Goal: Task Accomplishment & Management: Manage account settings

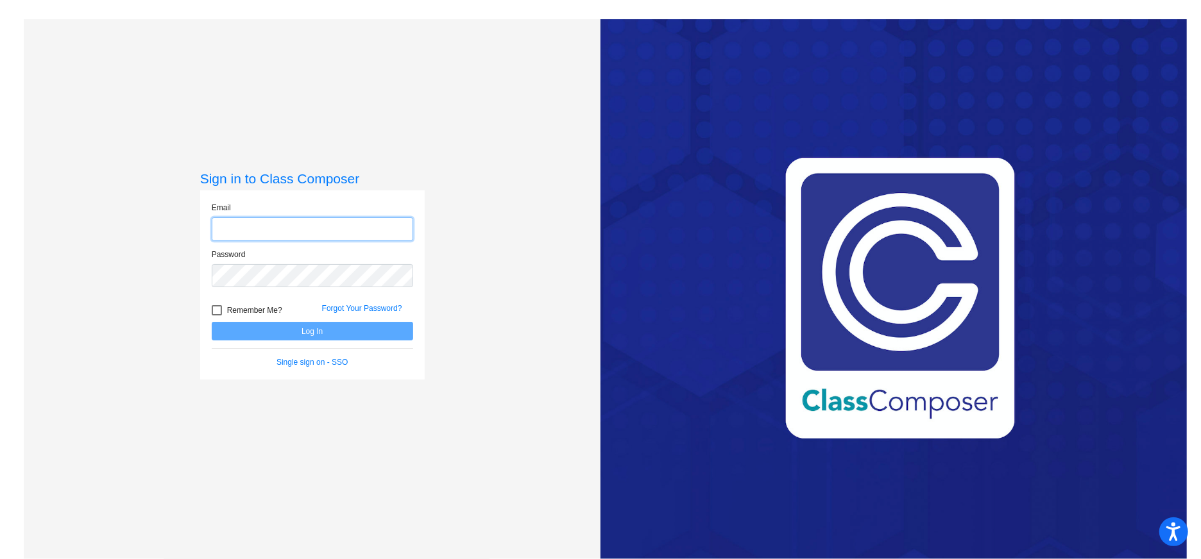
type input "[EMAIL_ADDRESS][DOMAIN_NAME]"
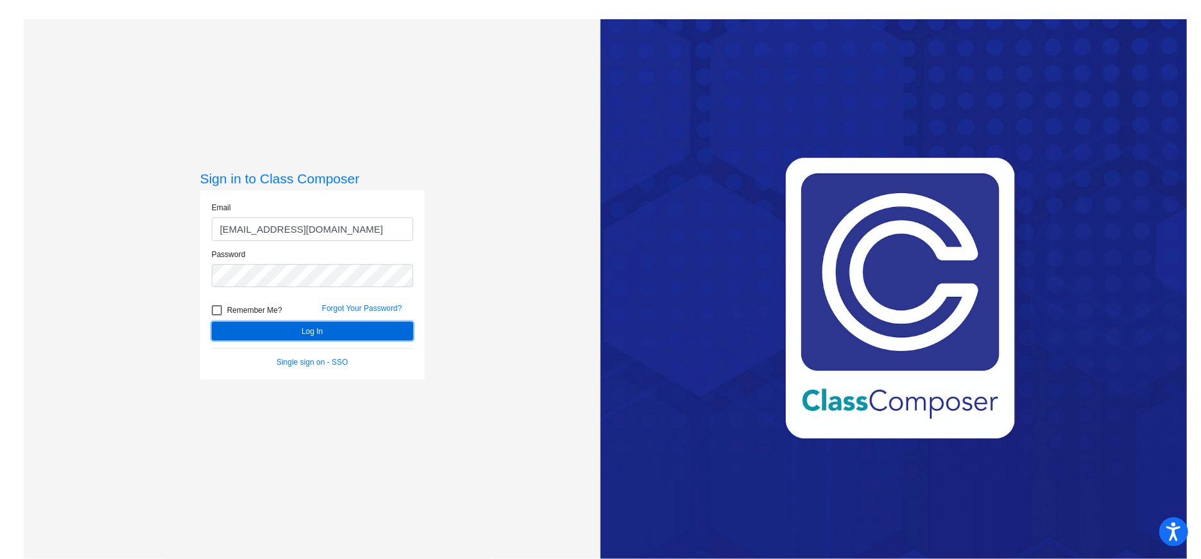
click at [337, 333] on button "Log In" at bounding box center [312, 331] width 201 height 19
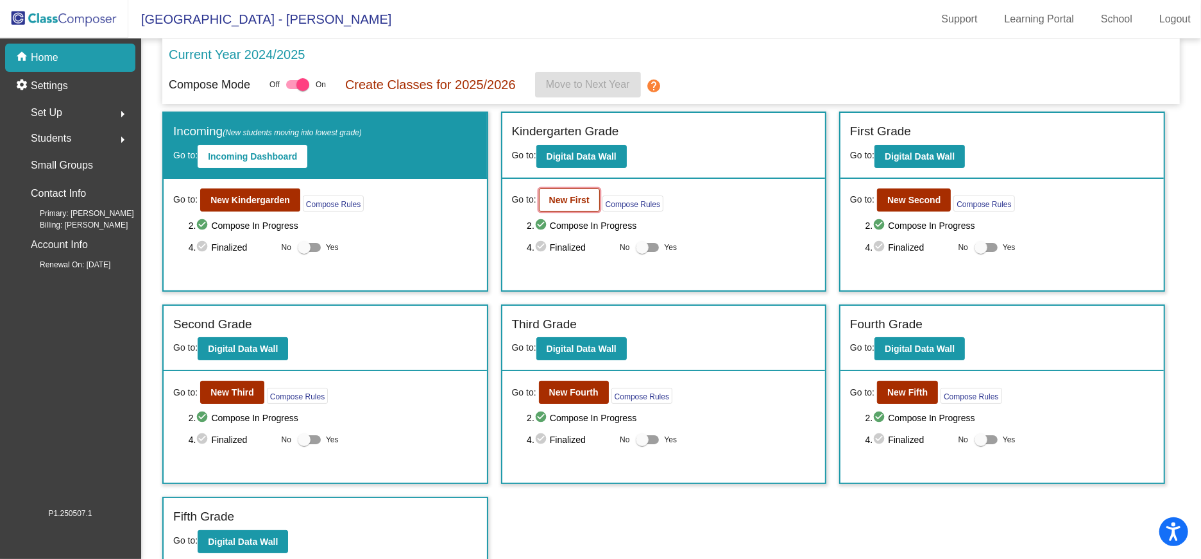
click at [564, 196] on b "New First" at bounding box center [569, 200] width 40 height 10
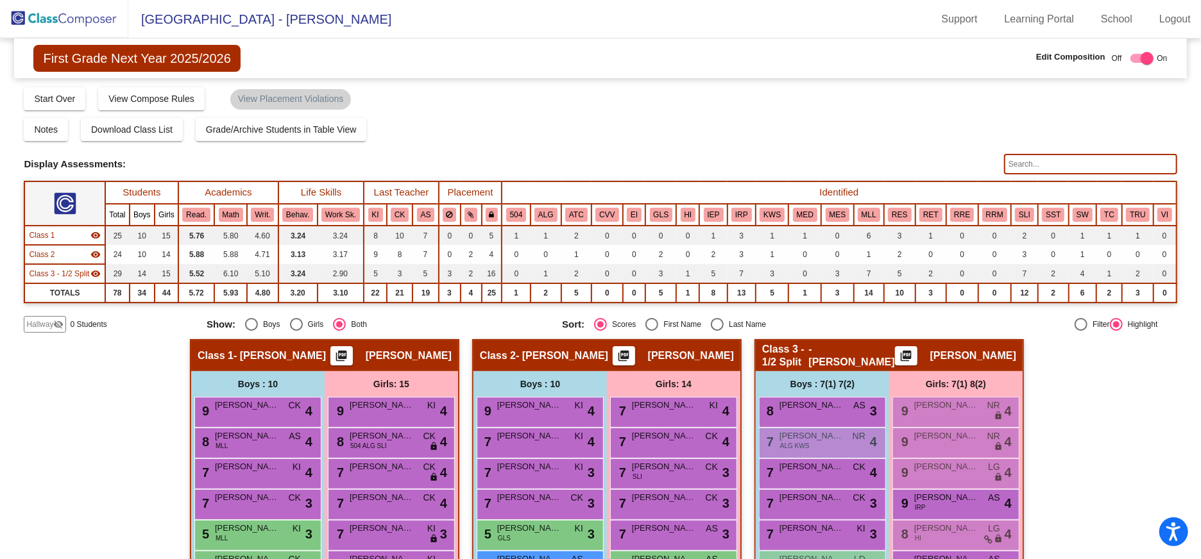
click at [711, 321] on div "Select an option" at bounding box center [717, 324] width 13 height 13
click at [716, 331] on input "Last Name" at bounding box center [716, 331] width 1 height 1
radio input "true"
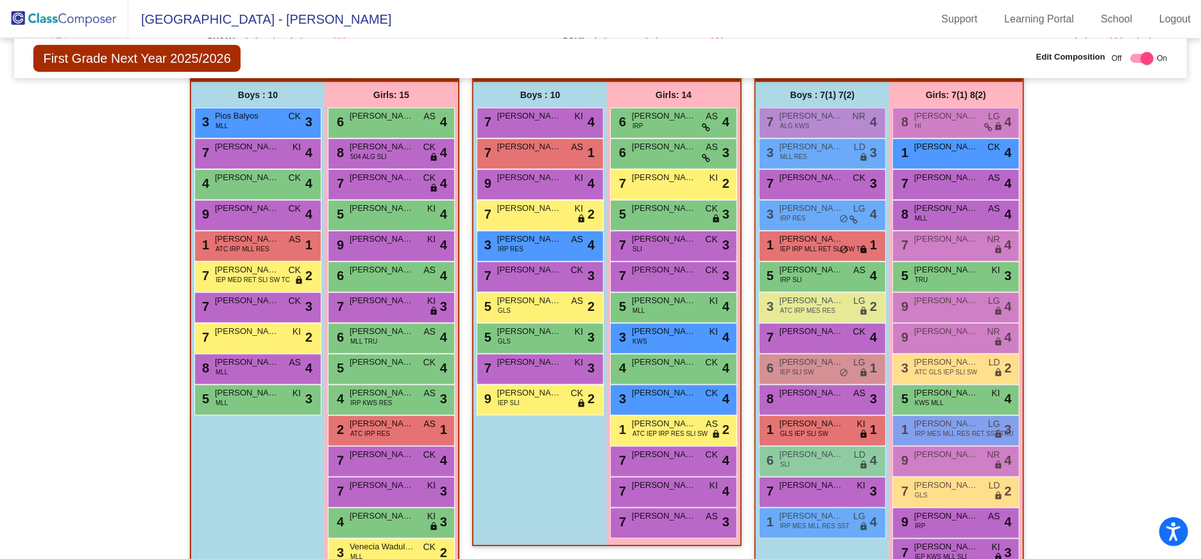
scroll to position [319, 0]
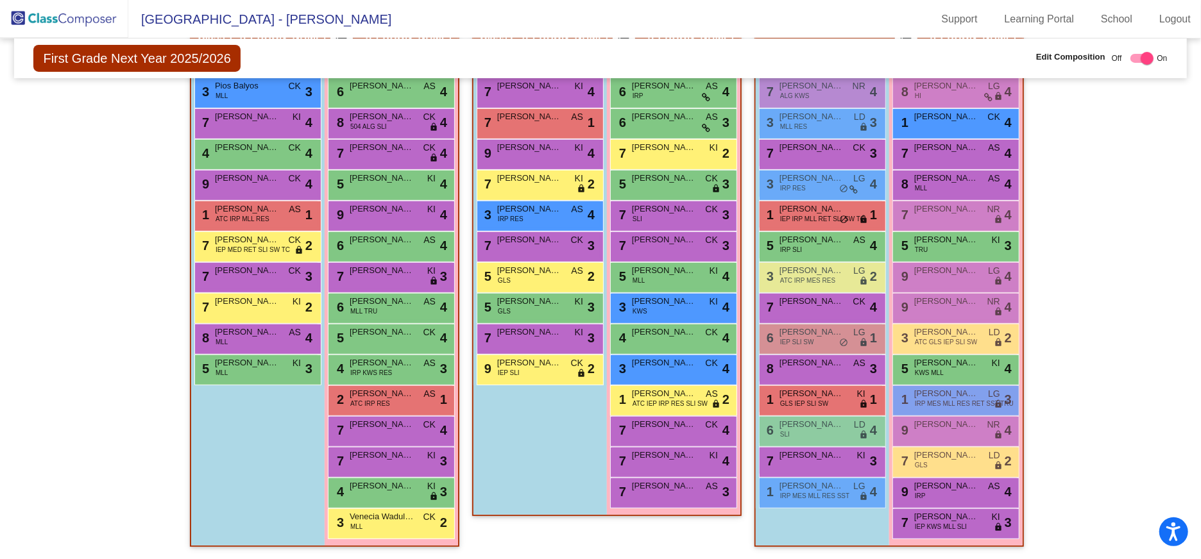
click at [97, 20] on img at bounding box center [64, 19] width 128 height 38
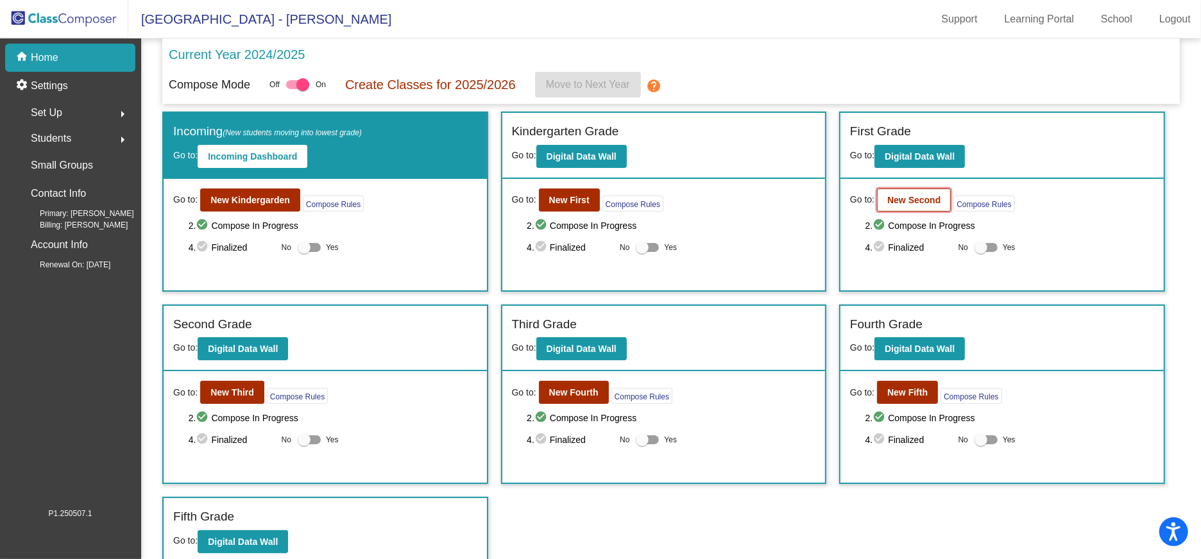
click at [893, 203] on b "New Second" at bounding box center [913, 200] width 53 height 10
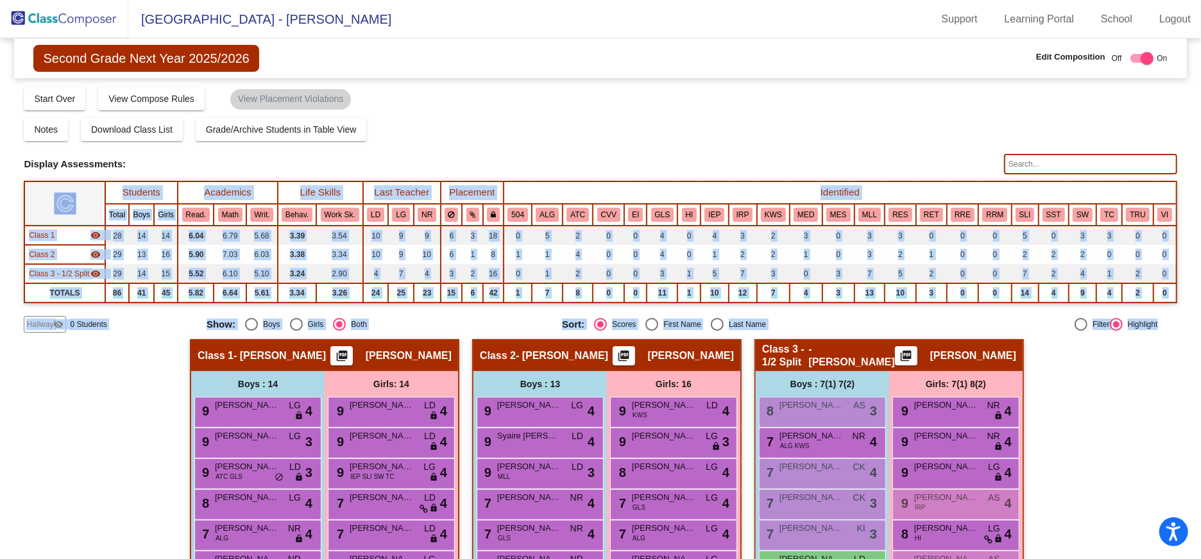
drag, startPoint x: 1193, startPoint y: 178, endPoint x: 1199, endPoint y: 300, distance: 122.0
click at [1199, 307] on mat-sidenav-content "Second Grade Next Year 2025/2026 Edit Composition Off On Incoming Digital Data …" at bounding box center [600, 298] width 1201 height 521
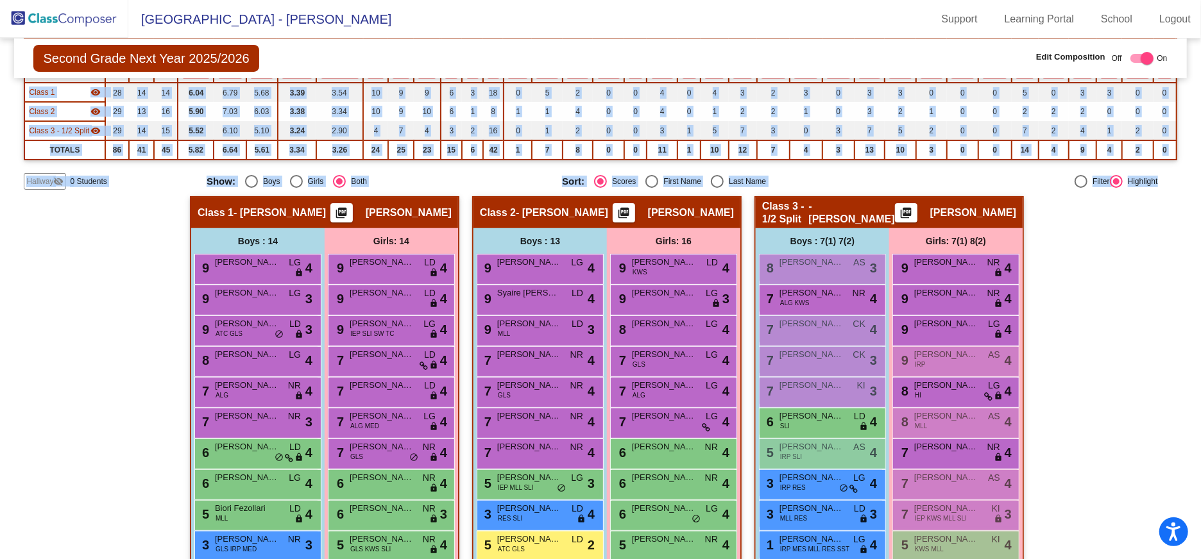
scroll to position [139, 0]
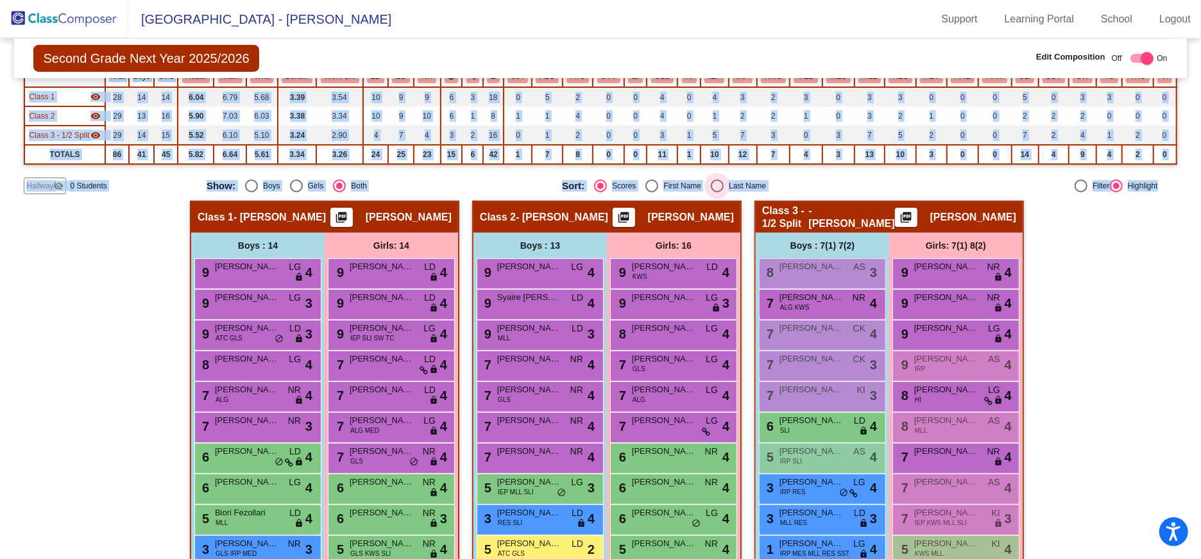
click at [713, 182] on div "Select an option" at bounding box center [717, 186] width 13 height 13
click at [716, 192] on input "Last Name" at bounding box center [716, 192] width 1 height 1
radio input "true"
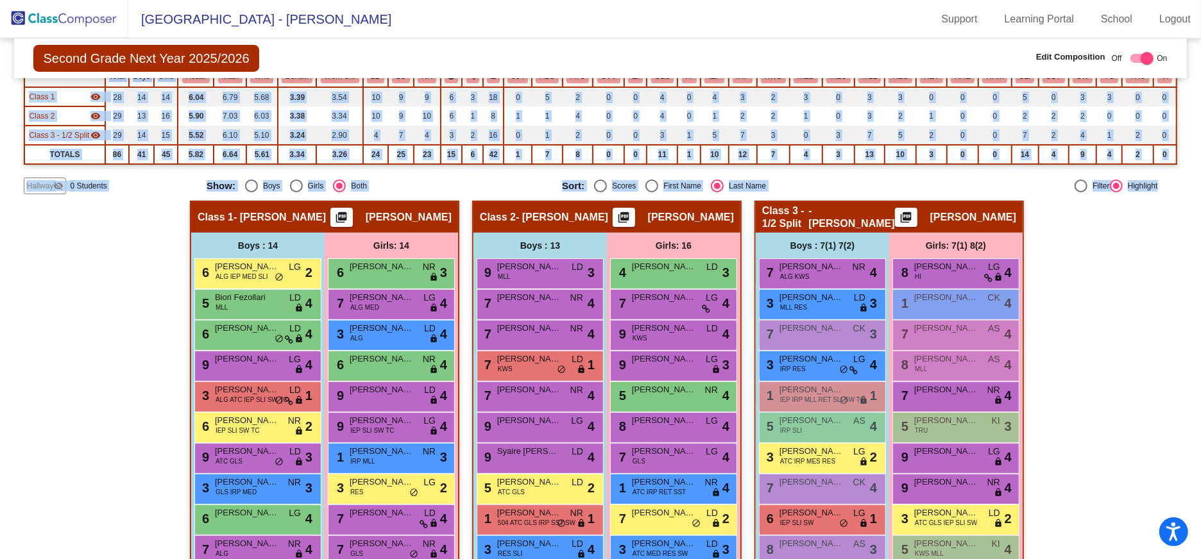
click at [56, 14] on img at bounding box center [64, 19] width 128 height 38
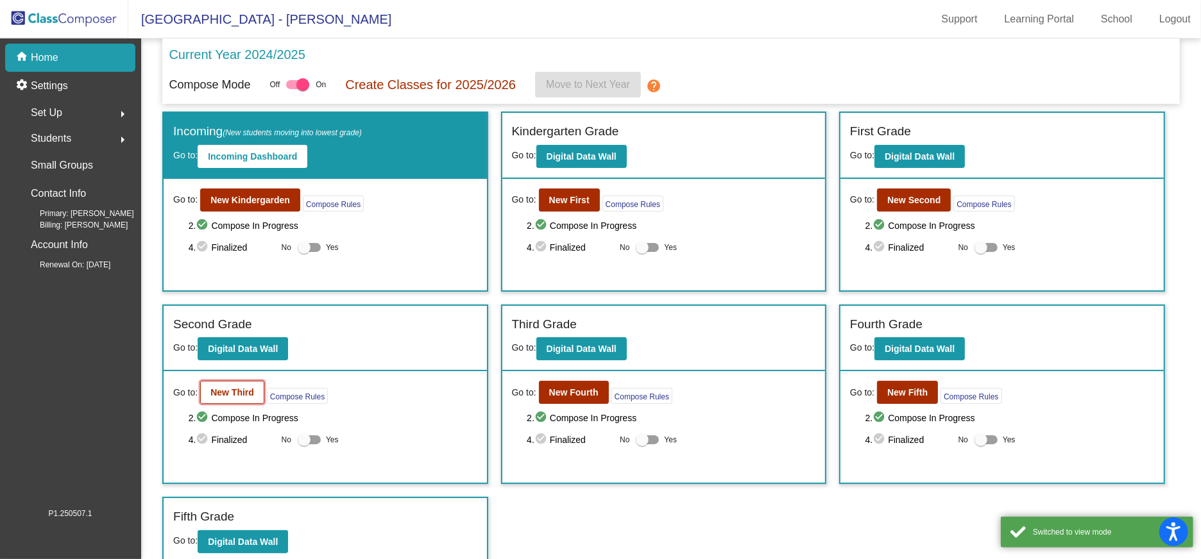
click at [222, 391] on b "New Third" at bounding box center [232, 392] width 44 height 10
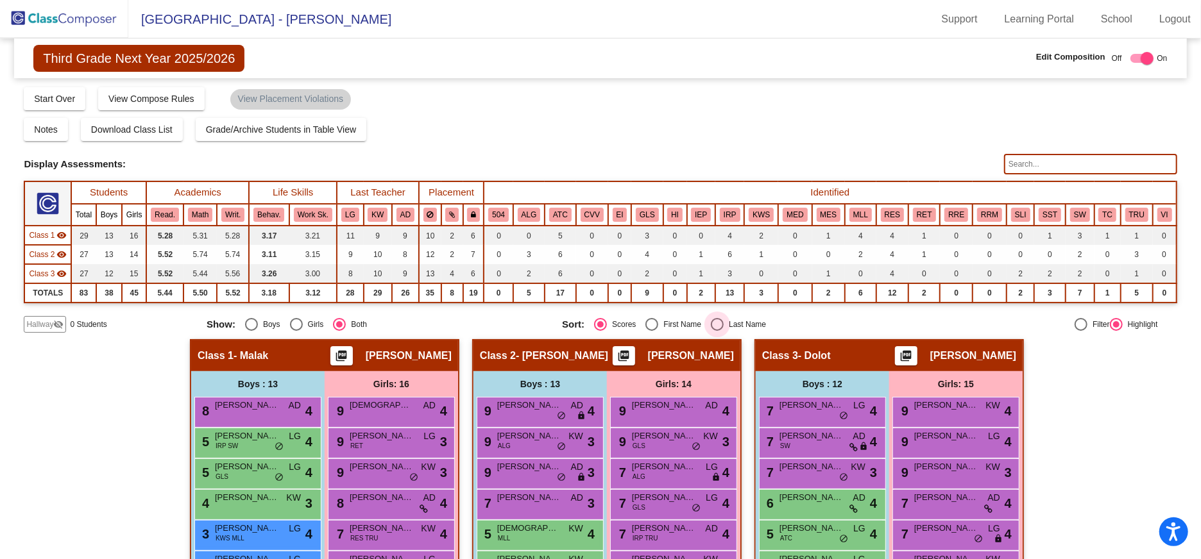
click at [716, 319] on div "Select an option" at bounding box center [717, 324] width 13 height 13
click at [716, 331] on input "Last Name" at bounding box center [716, 331] width 1 height 1
radio input "true"
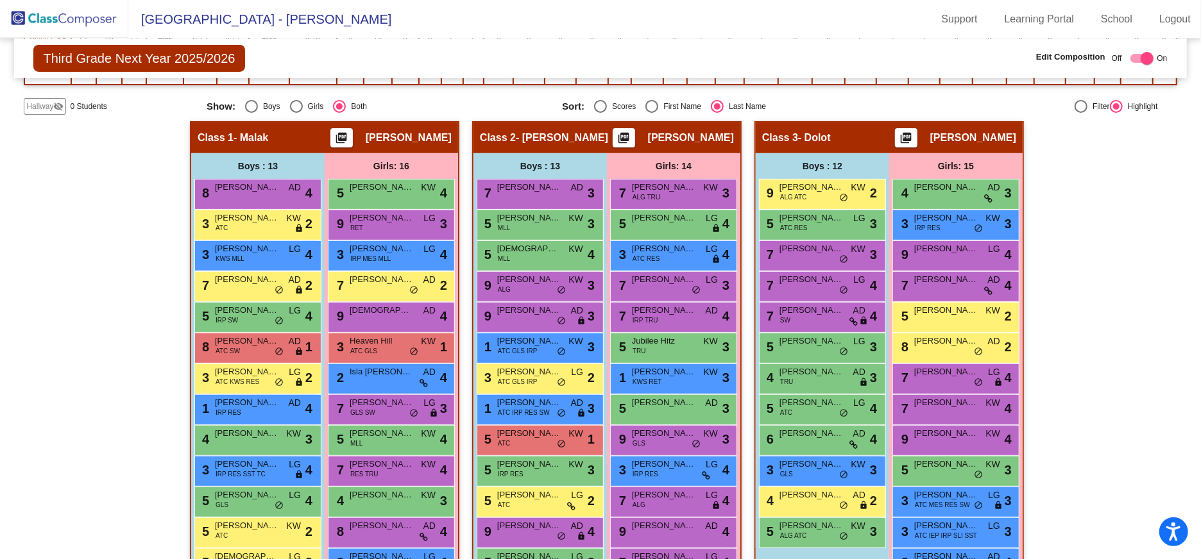
scroll to position [230, 0]
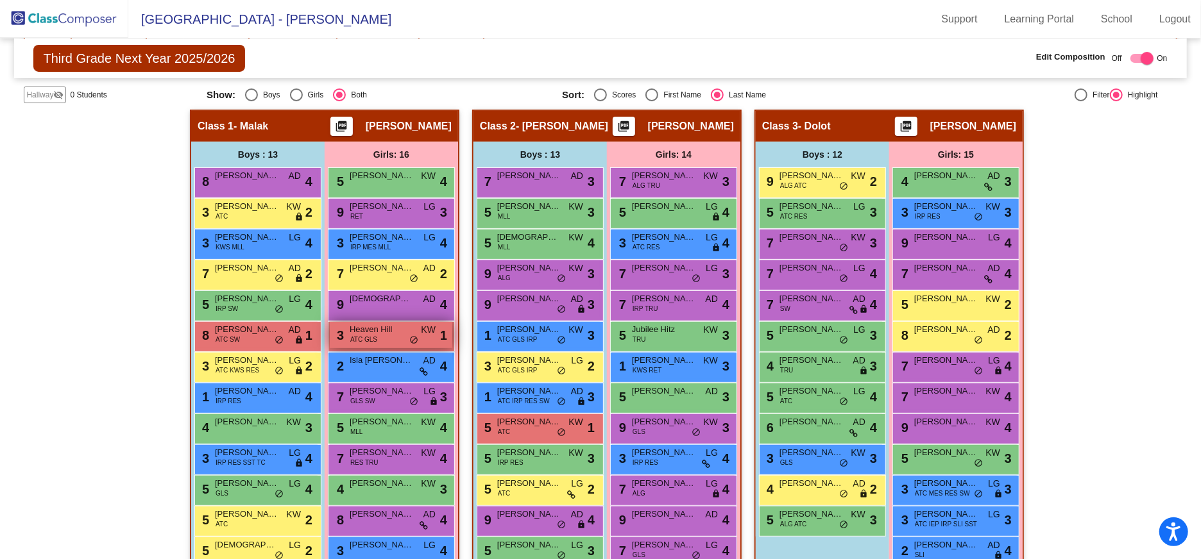
click at [383, 328] on span "Heaven Hill" at bounding box center [382, 329] width 64 height 13
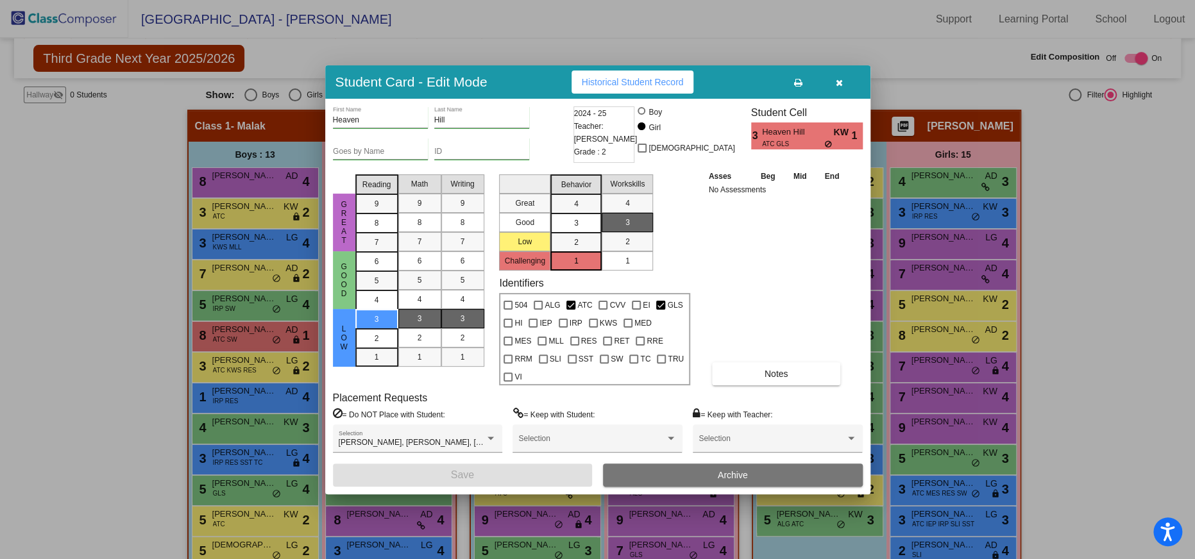
click at [724, 470] on span "Archive" at bounding box center [733, 475] width 30 height 10
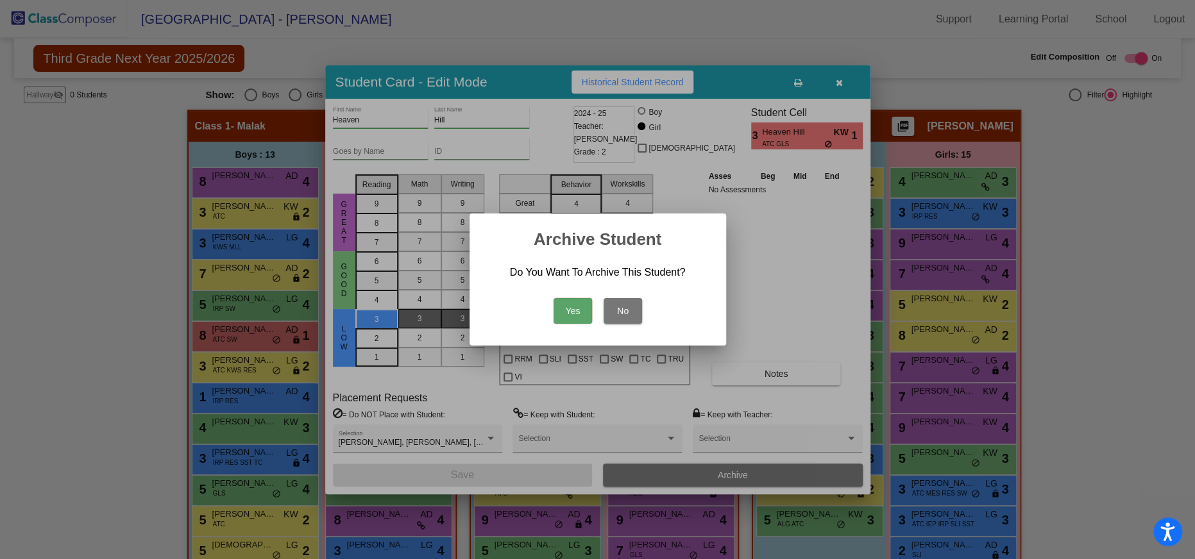
click at [573, 314] on button "Yes" at bounding box center [572, 311] width 38 height 26
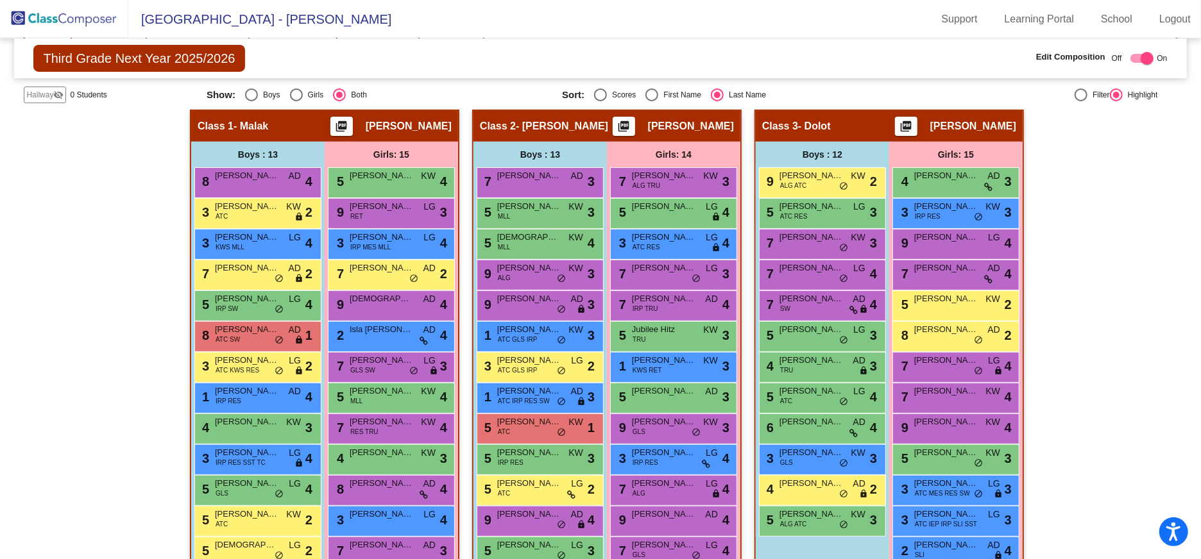
scroll to position [319, 0]
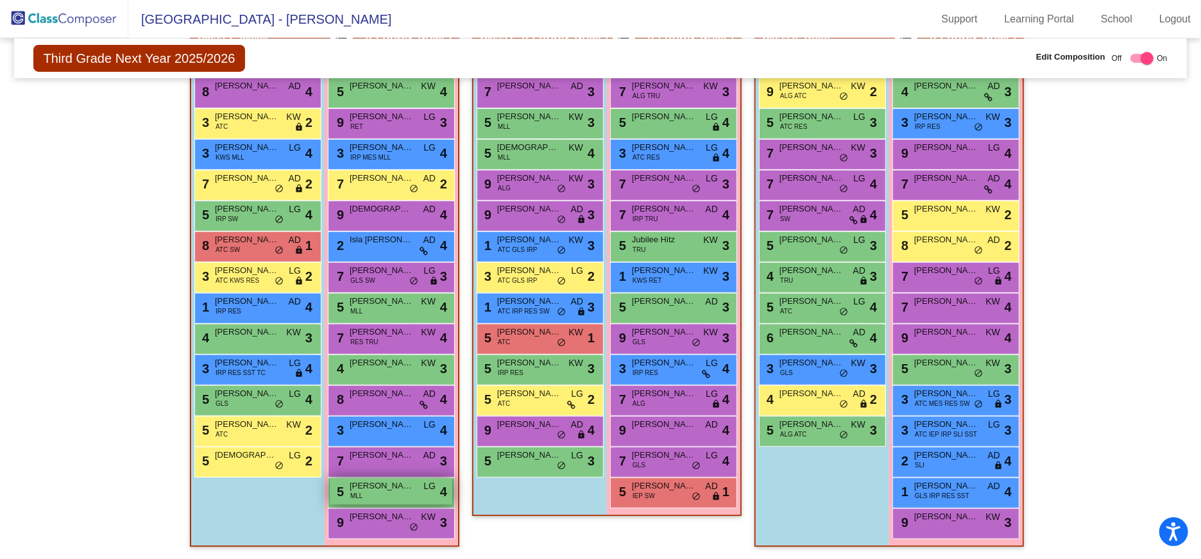
click at [393, 489] on span "[PERSON_NAME]" at bounding box center [382, 486] width 64 height 13
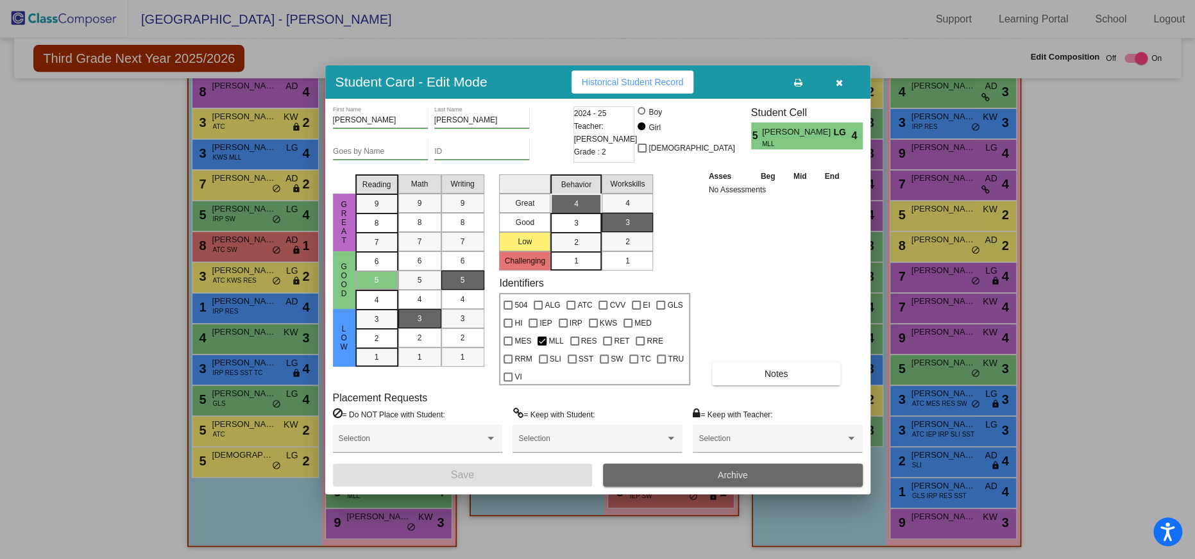
click at [730, 470] on span "Archive" at bounding box center [733, 475] width 30 height 10
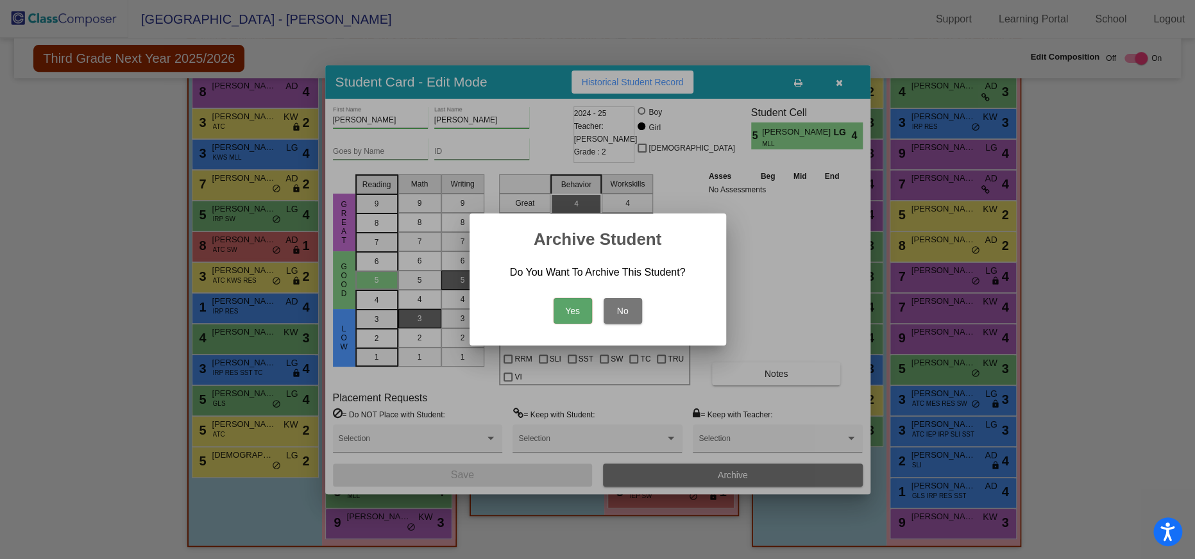
click at [634, 308] on button "No" at bounding box center [622, 311] width 38 height 26
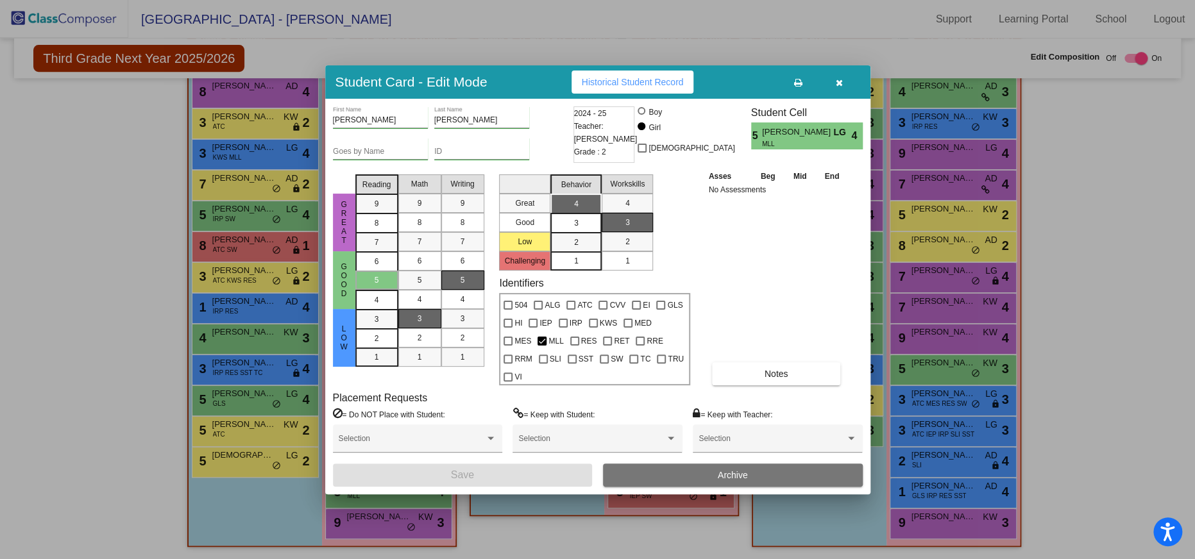
click at [839, 87] on icon "button" at bounding box center [839, 82] width 7 height 9
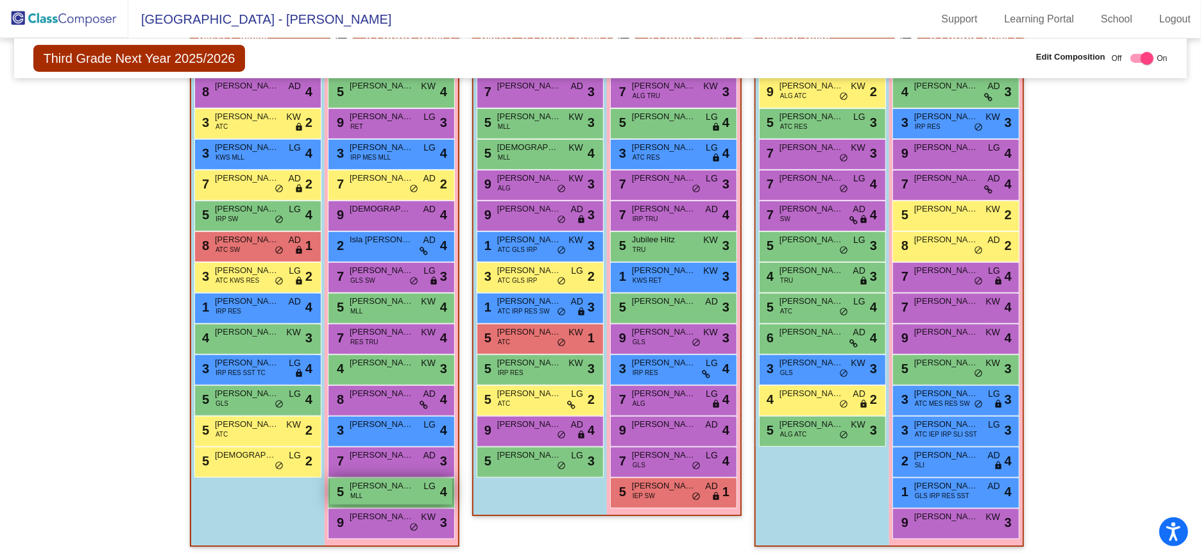
click at [361, 488] on span "[PERSON_NAME]" at bounding box center [382, 486] width 64 height 13
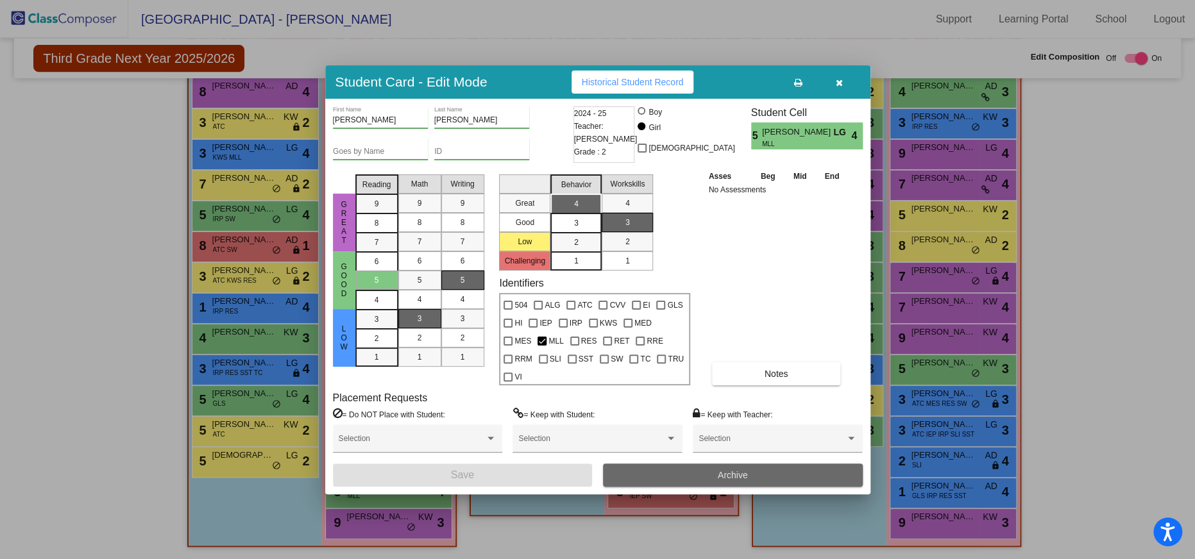
click at [756, 464] on button "Archive" at bounding box center [733, 475] width 260 height 23
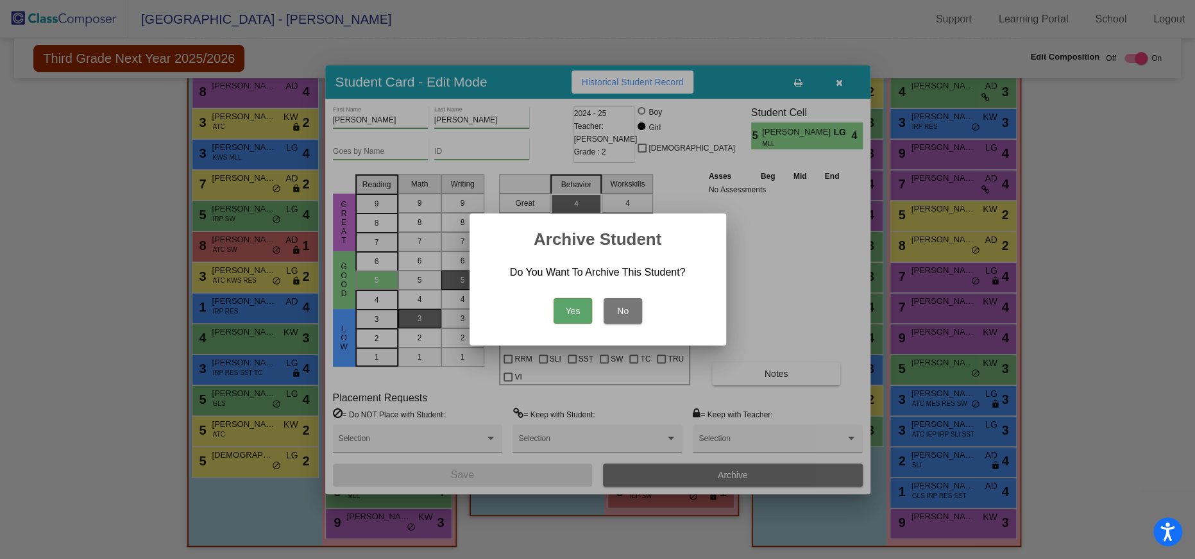
click at [569, 304] on button "Yes" at bounding box center [572, 311] width 38 height 26
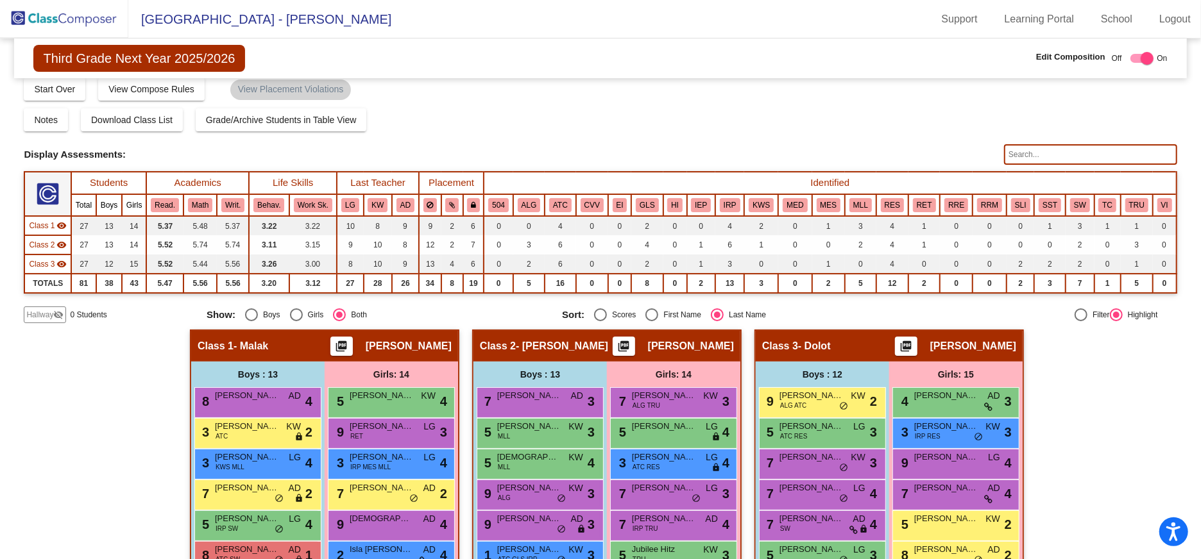
scroll to position [0, 0]
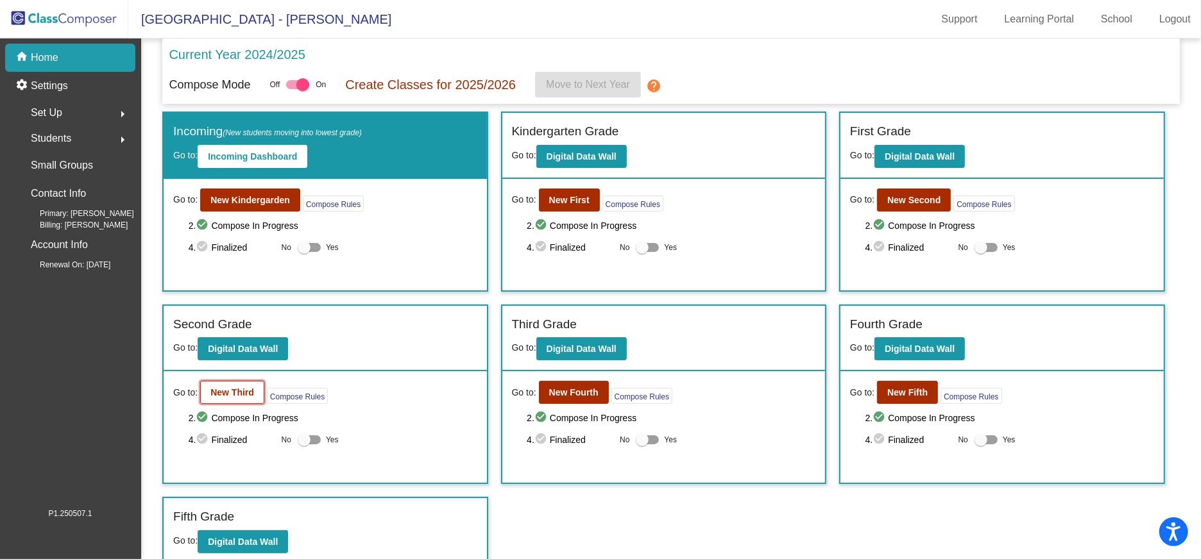
click at [228, 389] on b "New Third" at bounding box center [232, 392] width 44 height 10
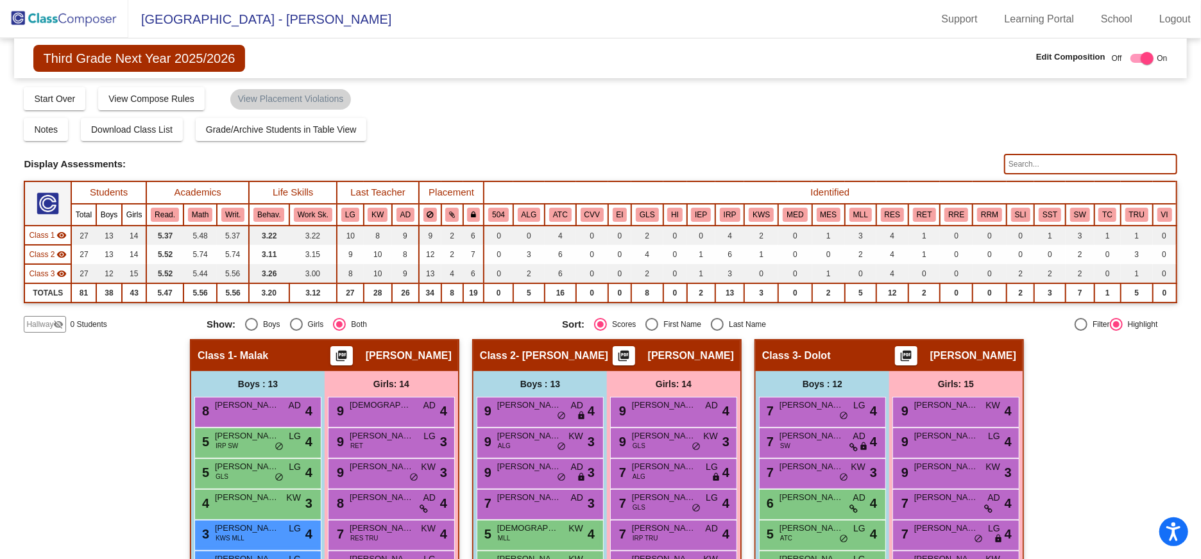
click at [1143, 57] on div at bounding box center [1146, 58] width 13 height 13
click at [0, 0] on div "Boys : 13" at bounding box center [0, 0] width 0 height 0
click at [1135, 60] on div at bounding box center [1136, 58] width 13 height 13
checkbox input "true"
click at [48, 237] on span "Class 1" at bounding box center [42, 236] width 26 height 12
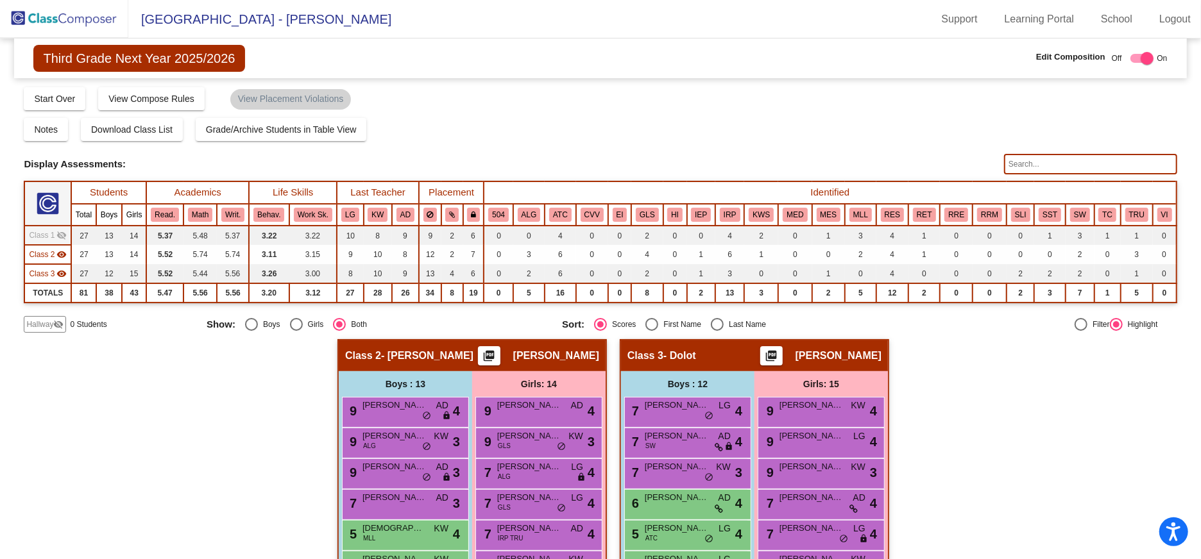
click at [49, 254] on span "Class 2" at bounding box center [42, 255] width 26 height 12
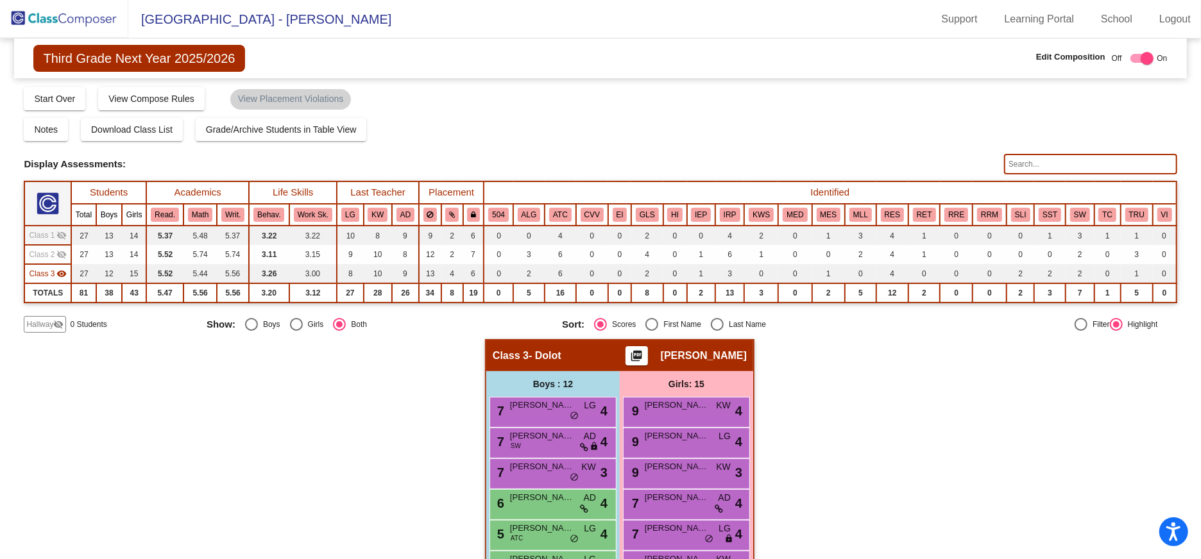
click at [60, 238] on mat-icon "visibility_off" at bounding box center [61, 235] width 10 height 10
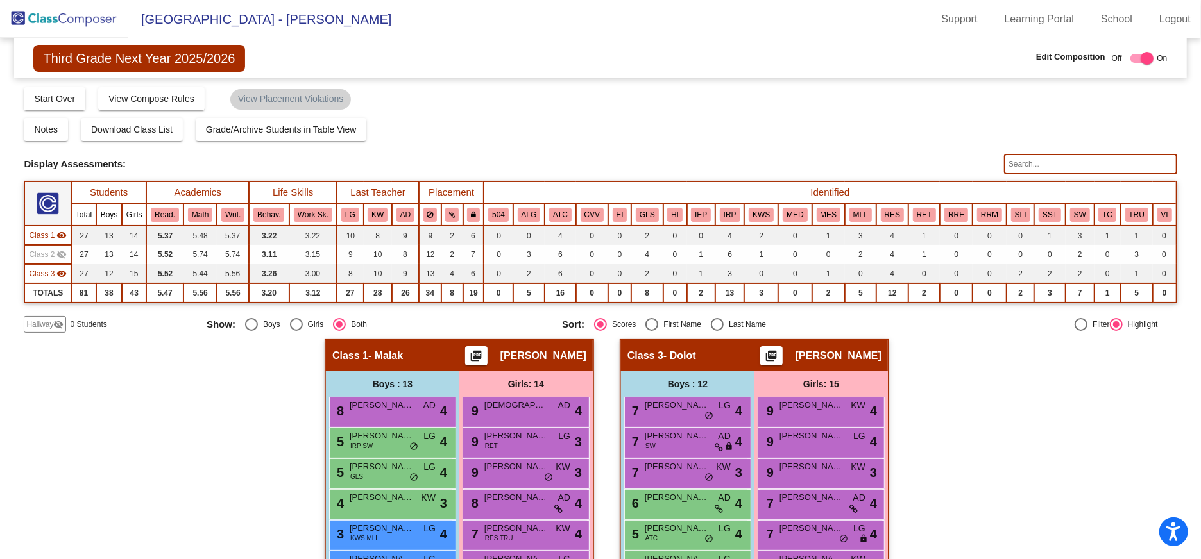
click at [61, 249] on mat-icon "visibility_off" at bounding box center [61, 254] width 10 height 10
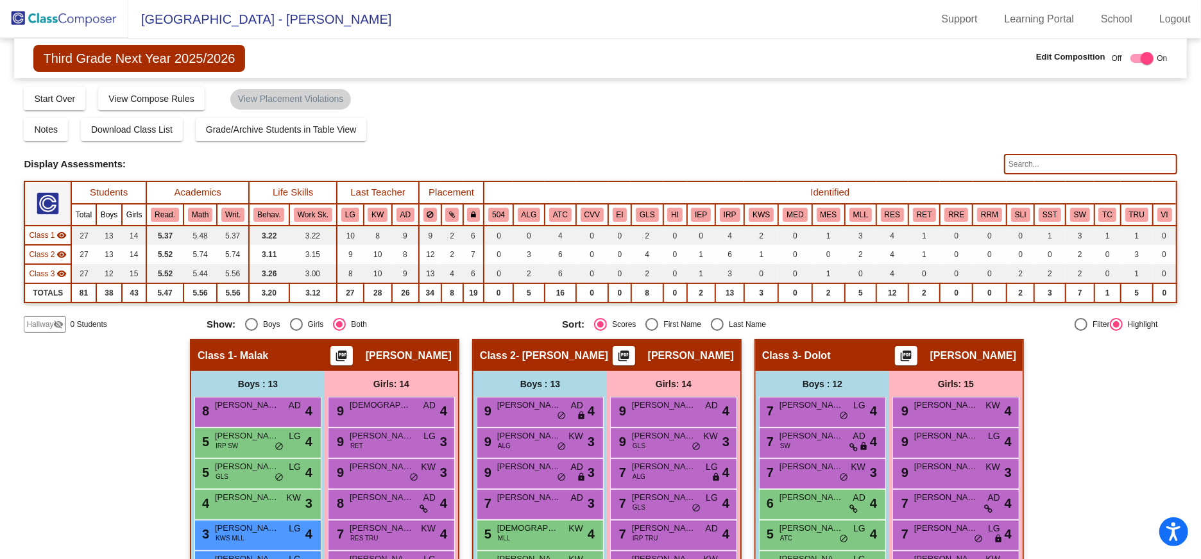
click at [72, 18] on img at bounding box center [64, 19] width 128 height 38
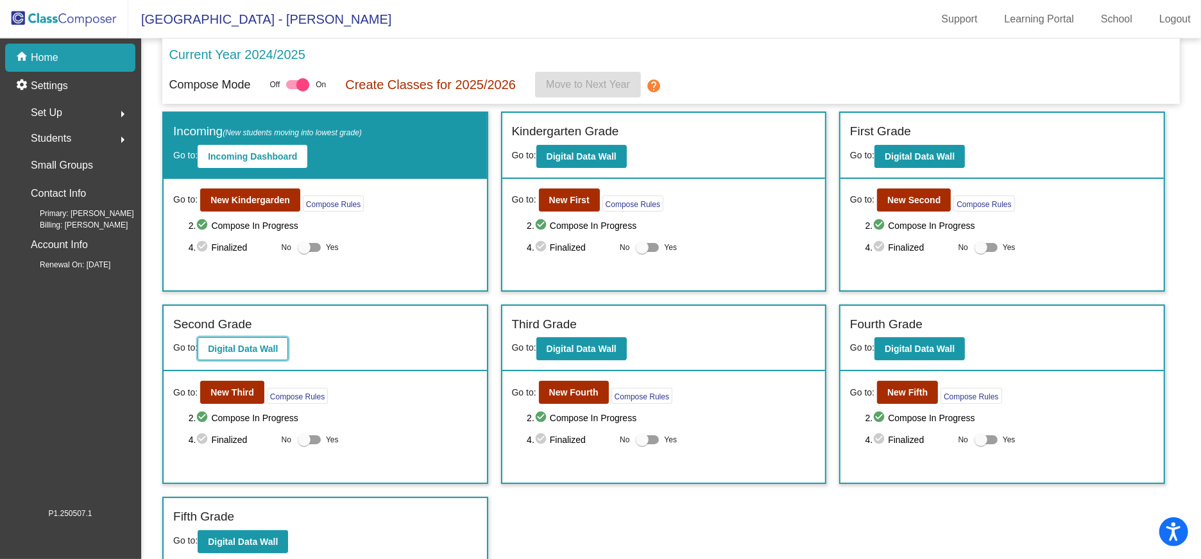
click at [248, 346] on b "Digital Data Wall" at bounding box center [243, 349] width 70 height 10
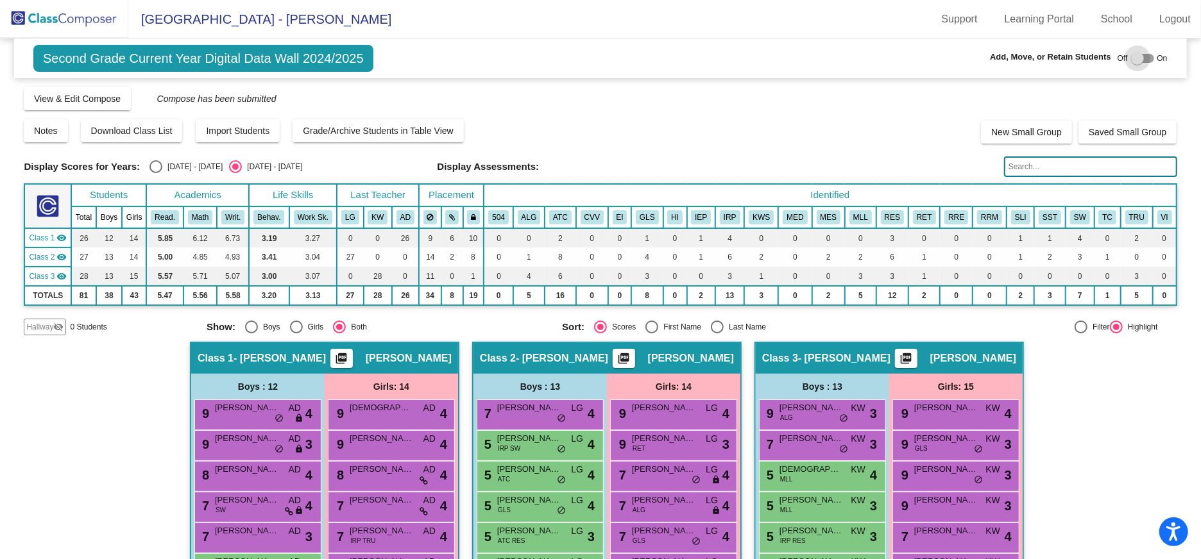
click at [1133, 60] on div at bounding box center [1137, 58] width 13 height 13
checkbox input "true"
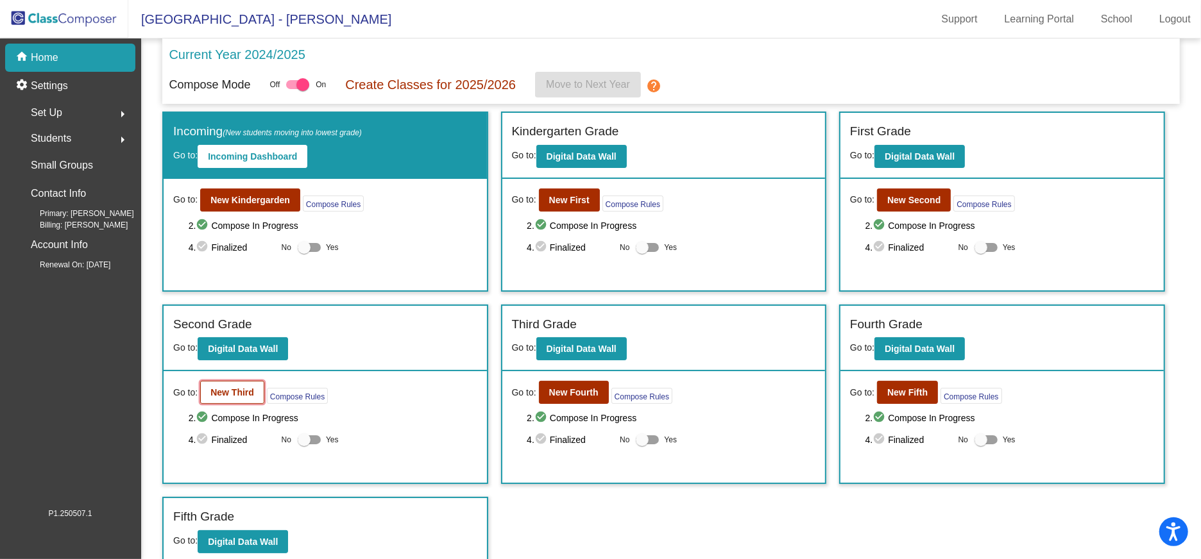
click at [248, 392] on b "New Third" at bounding box center [232, 392] width 44 height 10
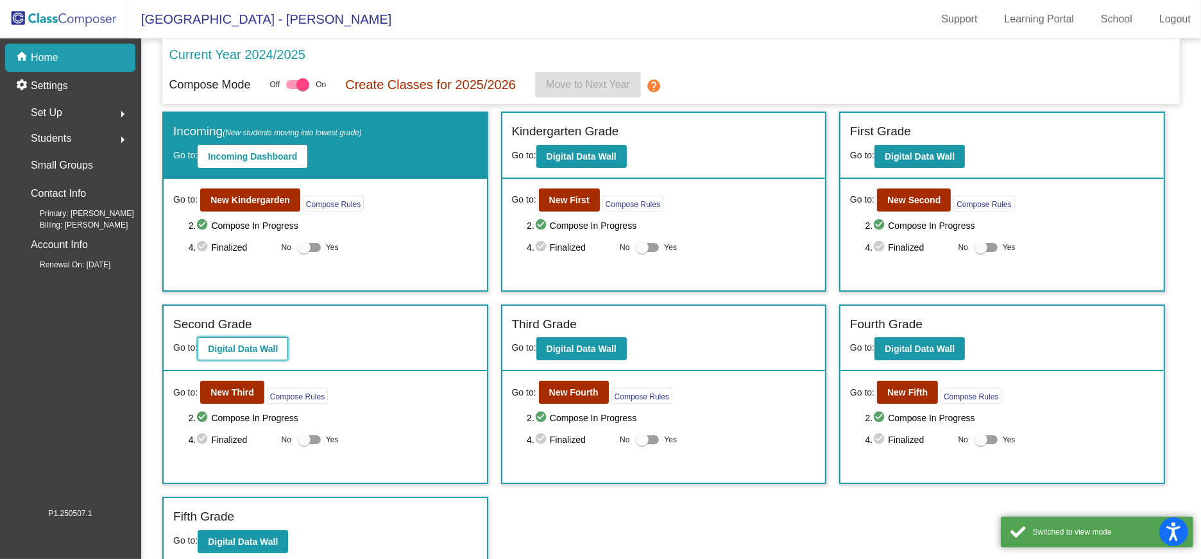
click at [256, 348] on b "Digital Data Wall" at bounding box center [243, 349] width 70 height 10
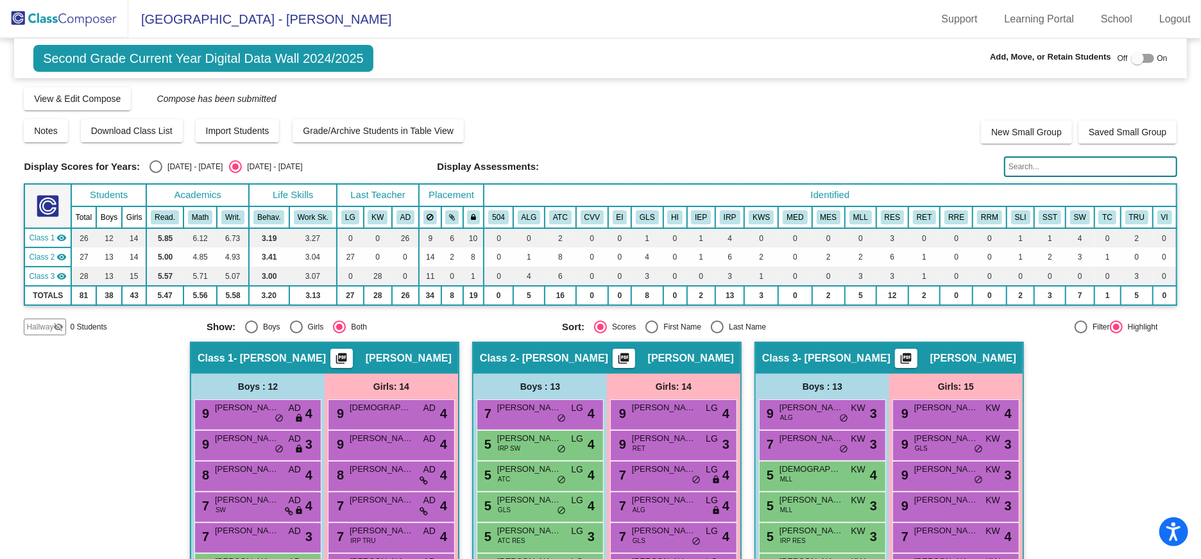
click at [1136, 57] on div at bounding box center [1137, 58] width 13 height 13
checkbox input "true"
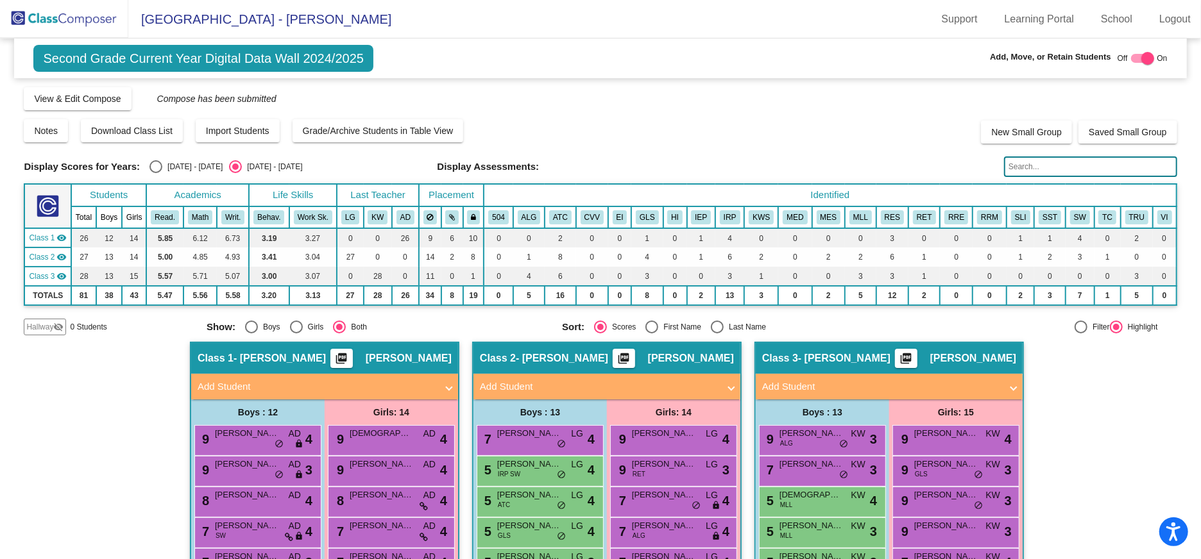
click at [37, 326] on span "Hallway" at bounding box center [39, 327] width 27 height 12
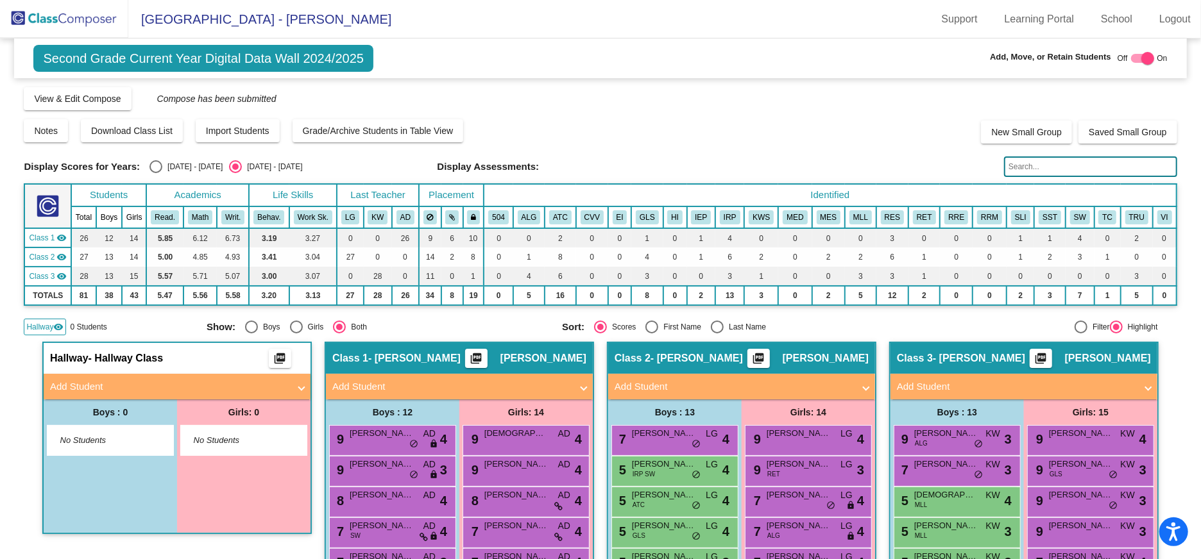
click at [294, 385] on span "Add Student" at bounding box center [174, 387] width 249 height 15
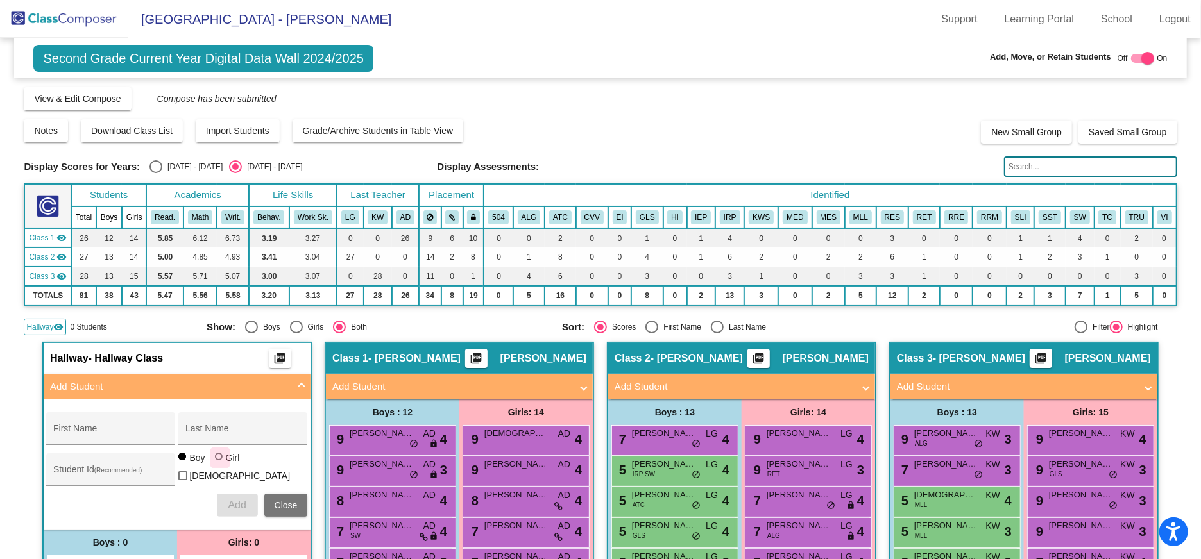
click at [215, 460] on div at bounding box center [219, 457] width 8 height 8
click at [219, 463] on input "Girl" at bounding box center [219, 463] width 1 height 1
radio input "true"
click at [200, 425] on div "Last Name" at bounding box center [242, 432] width 115 height 26
type input "[PERSON_NAME]"
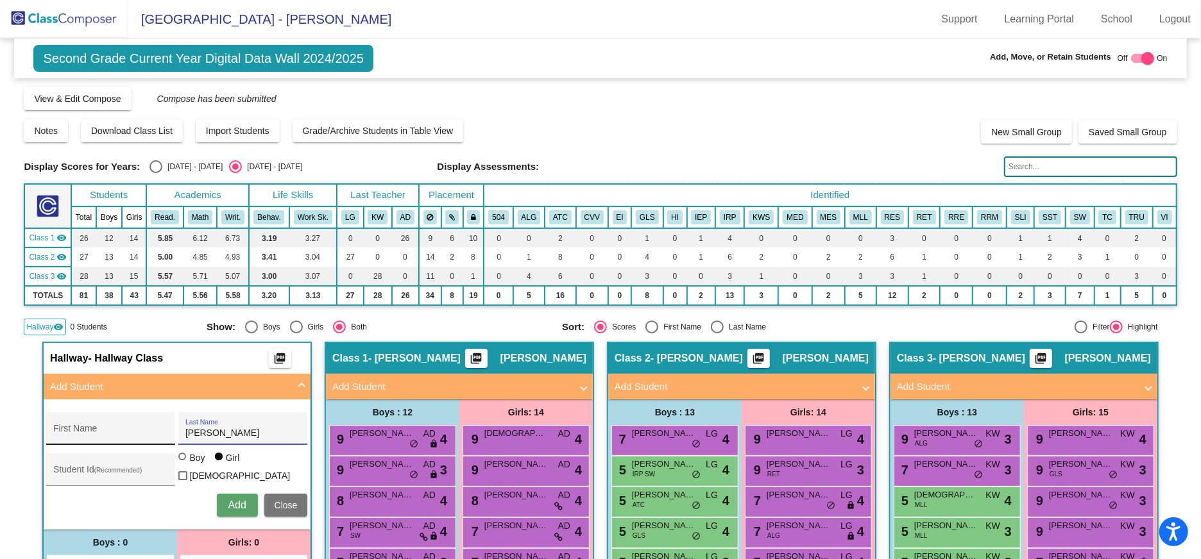
click at [78, 423] on div "First Name" at bounding box center [110, 432] width 115 height 26
paste input "Mariyanna"
type input "Mariyanna"
click at [234, 503] on span "Add" at bounding box center [237, 505] width 18 height 11
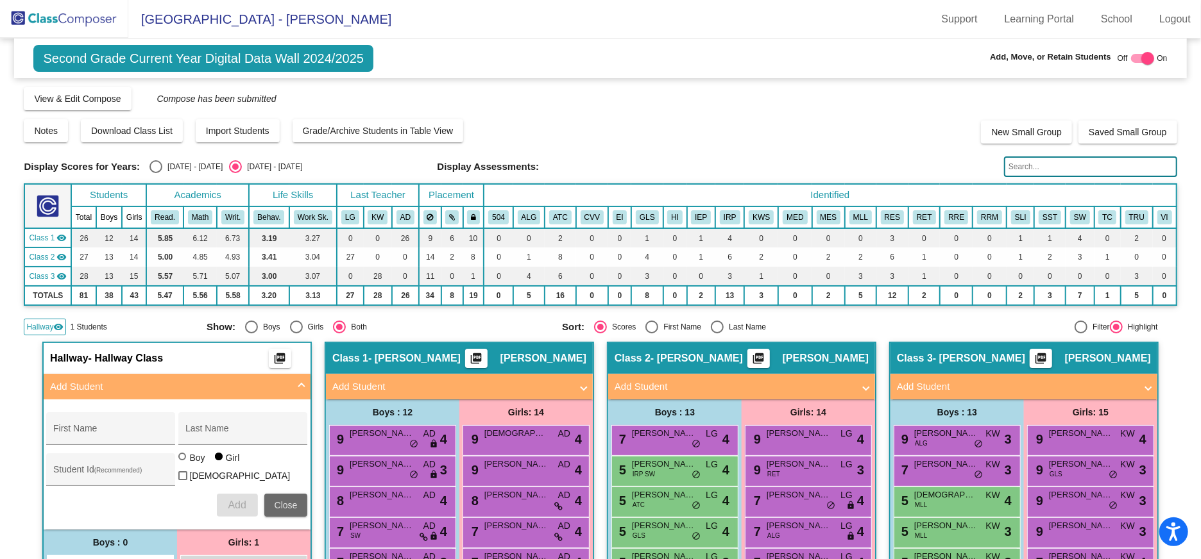
click at [291, 494] on button "Close" at bounding box center [286, 505] width 44 height 23
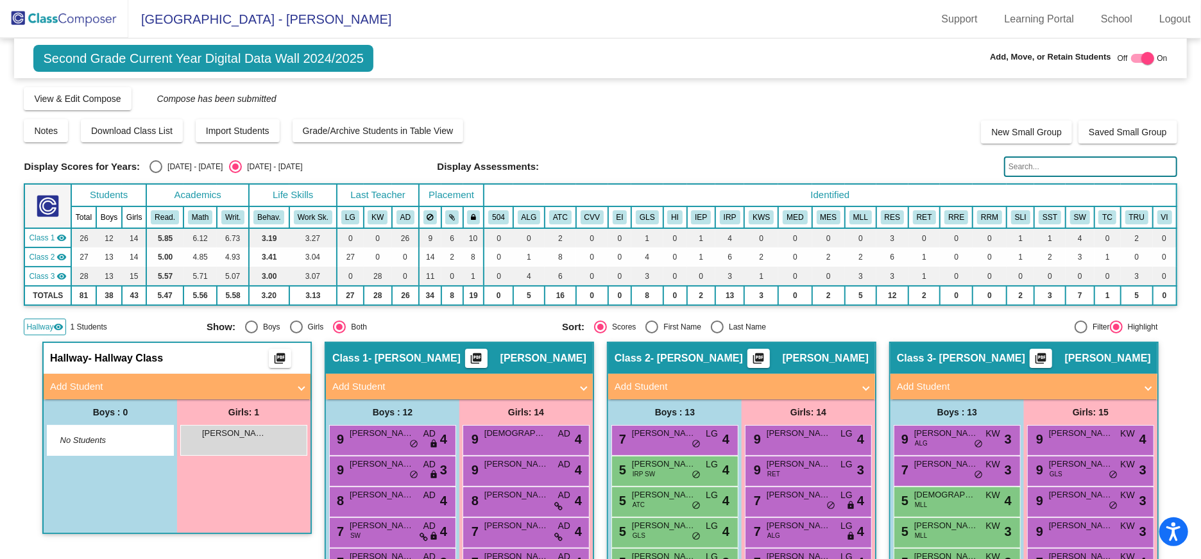
click at [1141, 58] on div at bounding box center [1147, 58] width 13 height 13
checkbox input "false"
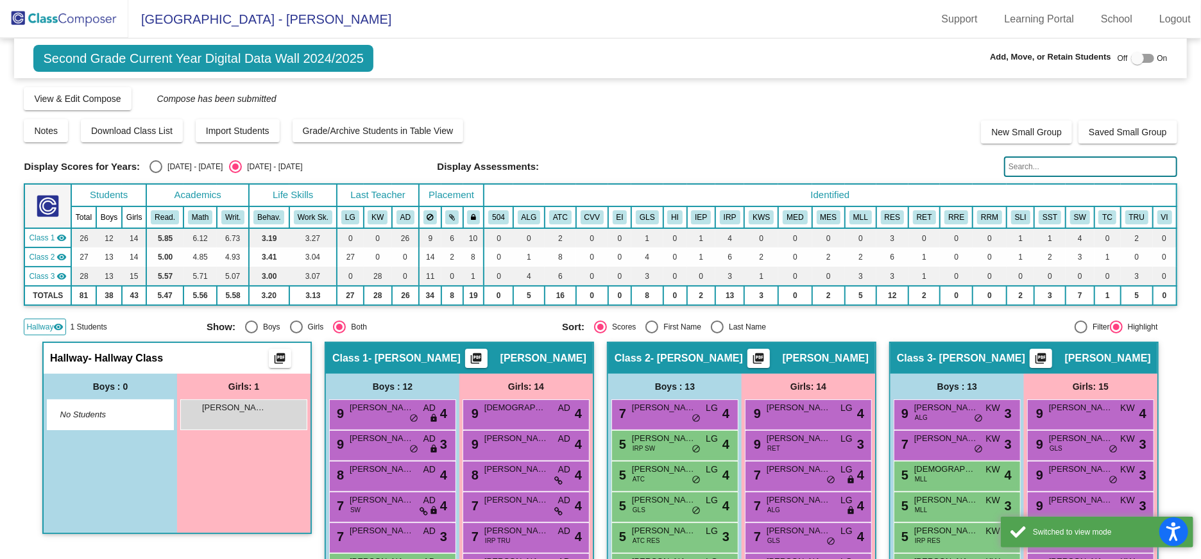
click at [74, 21] on img at bounding box center [64, 19] width 128 height 38
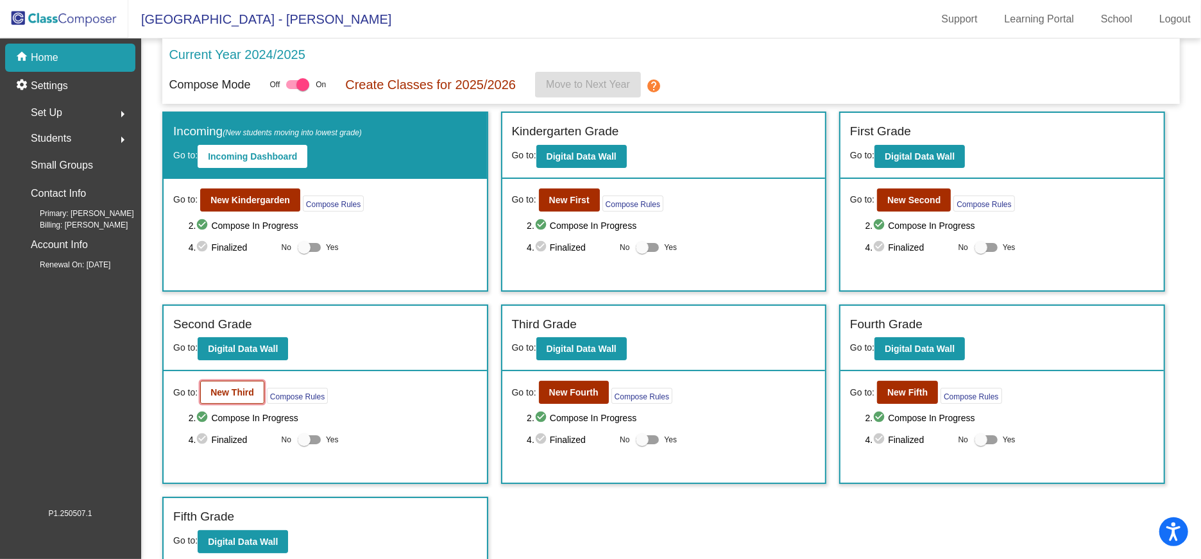
click at [232, 398] on button "New Third" at bounding box center [232, 392] width 64 height 23
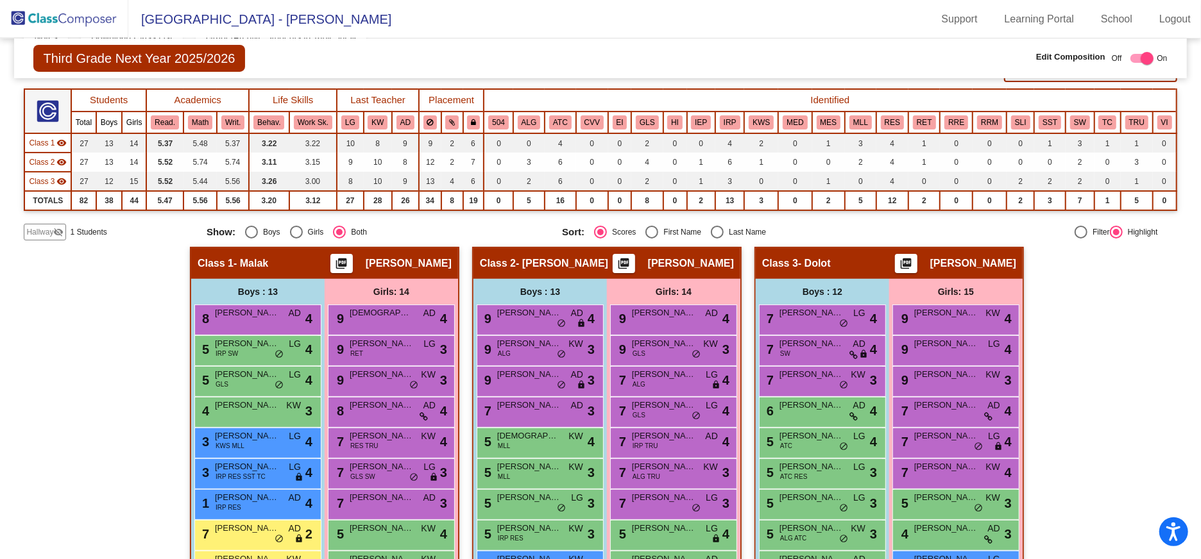
scroll to position [96, 0]
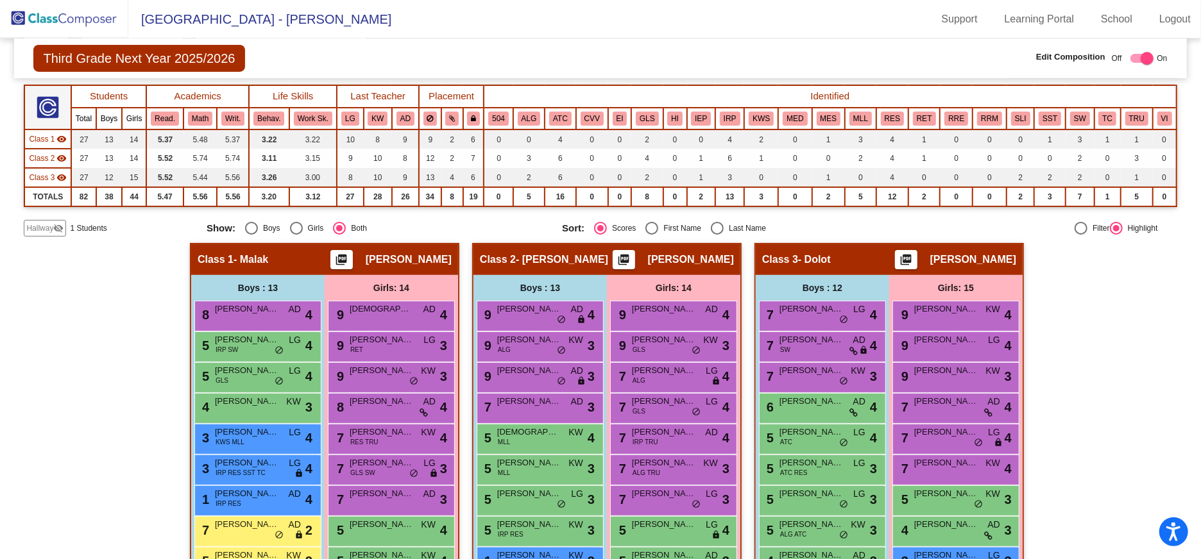
click at [49, 229] on span "Hallway" at bounding box center [39, 229] width 27 height 12
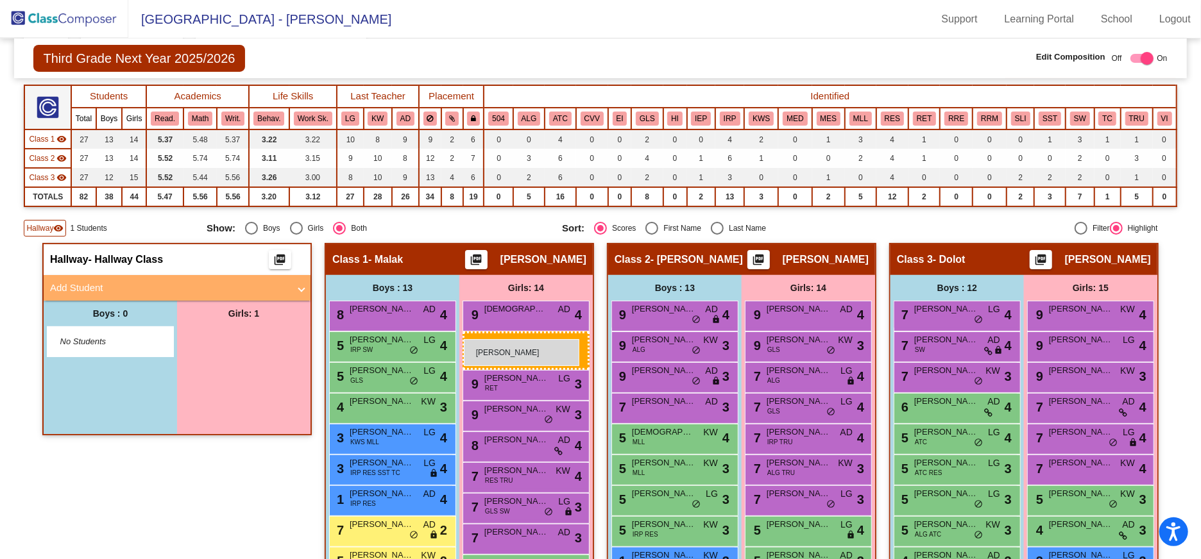
drag, startPoint x: 248, startPoint y: 340, endPoint x: 464, endPoint y: 339, distance: 215.5
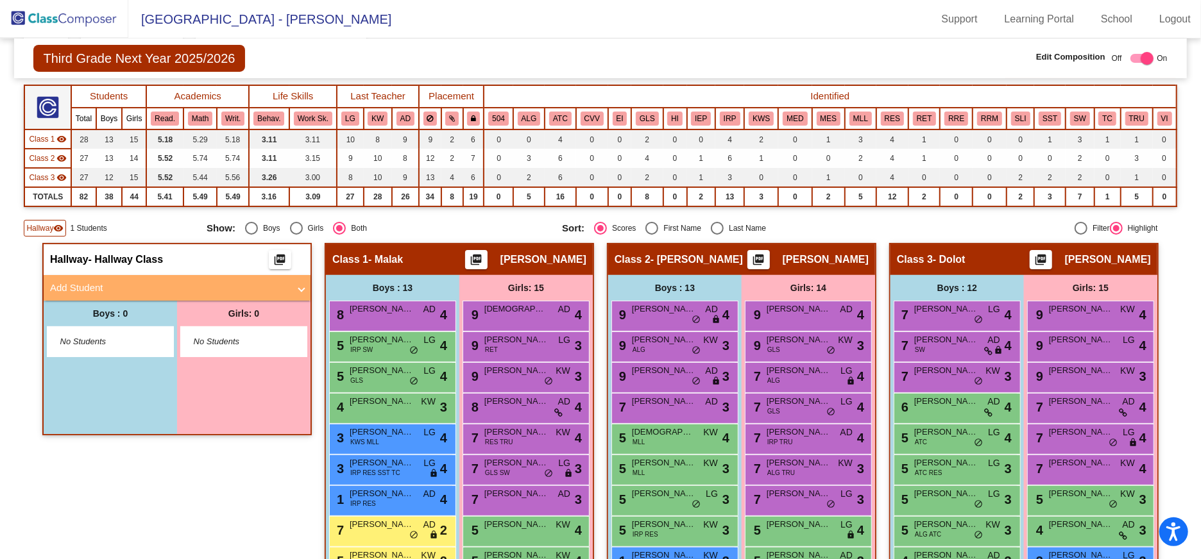
click at [49, 19] on img at bounding box center [64, 19] width 128 height 38
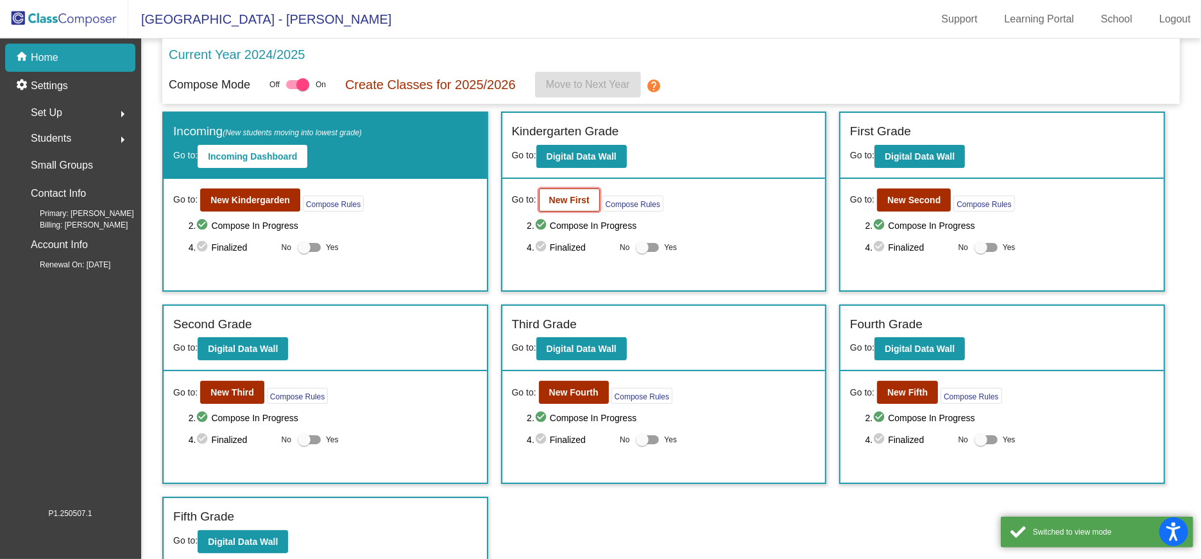
click at [563, 205] on b "New First" at bounding box center [569, 200] width 40 height 10
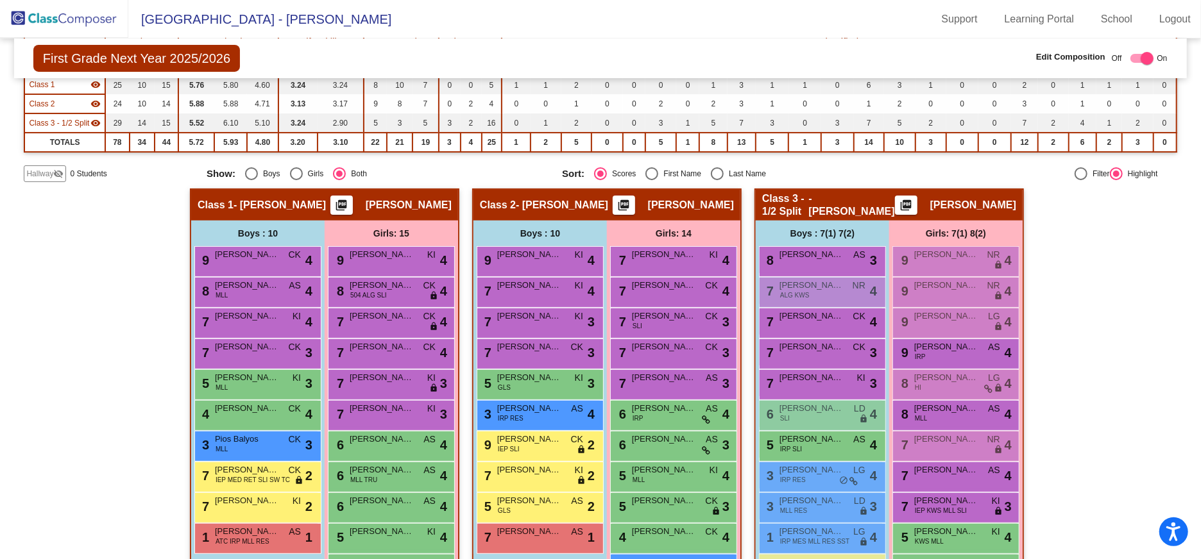
scroll to position [192, 0]
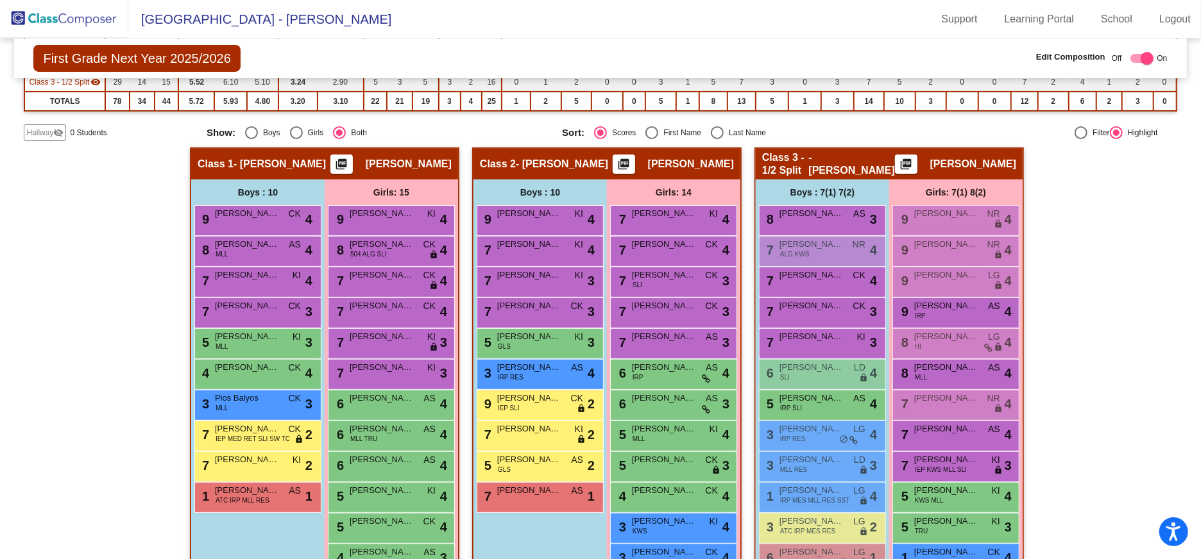
click at [715, 129] on div "Select an option" at bounding box center [717, 132] width 13 height 13
click at [716, 139] on input "Last Name" at bounding box center [716, 139] width 1 height 1
radio input "true"
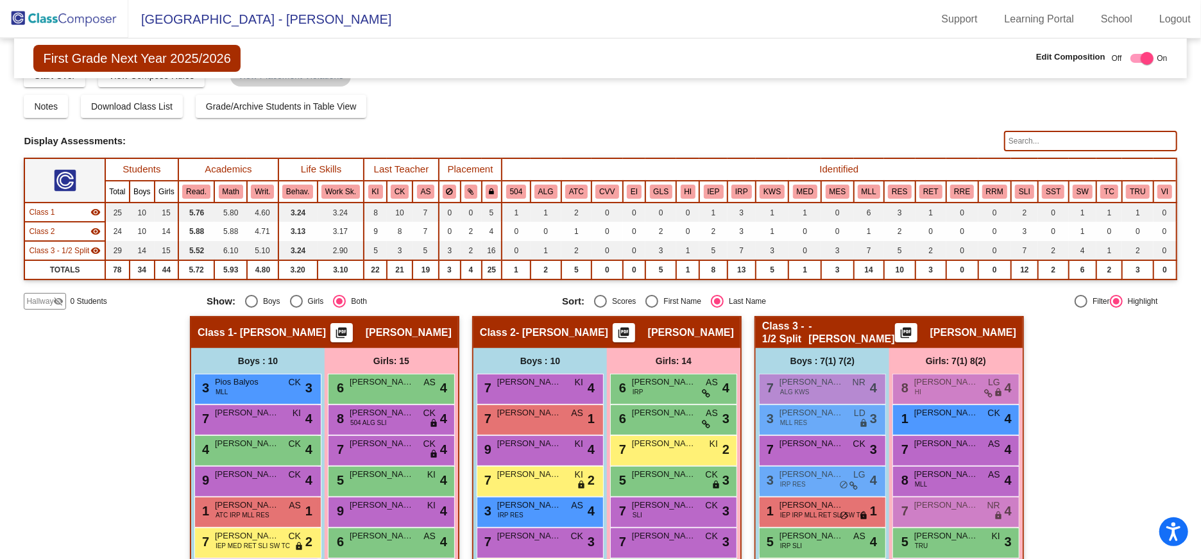
scroll to position [0, 0]
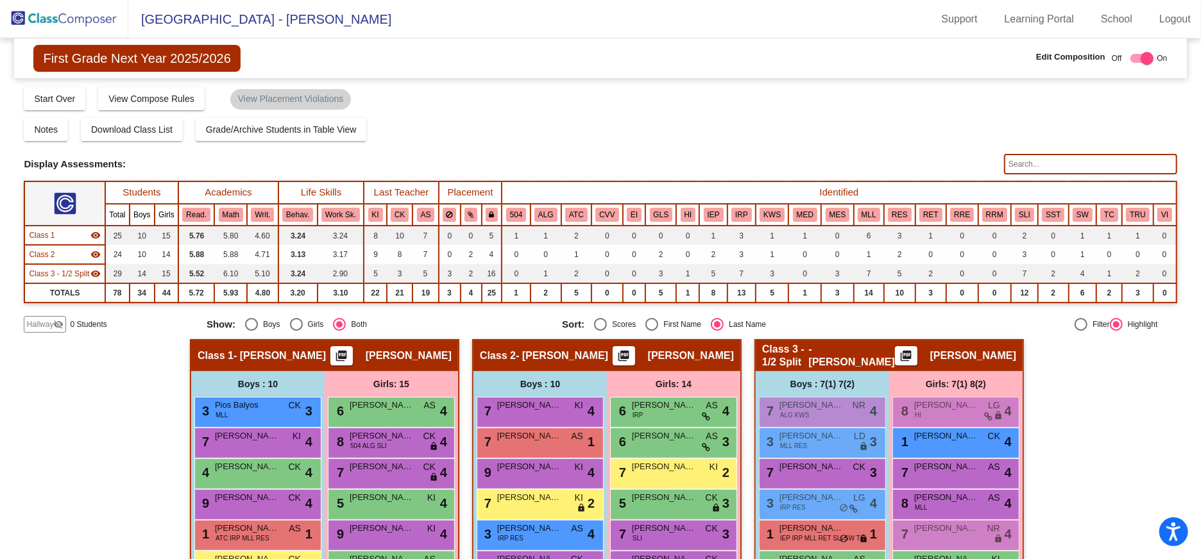
click at [100, 19] on img at bounding box center [64, 19] width 128 height 38
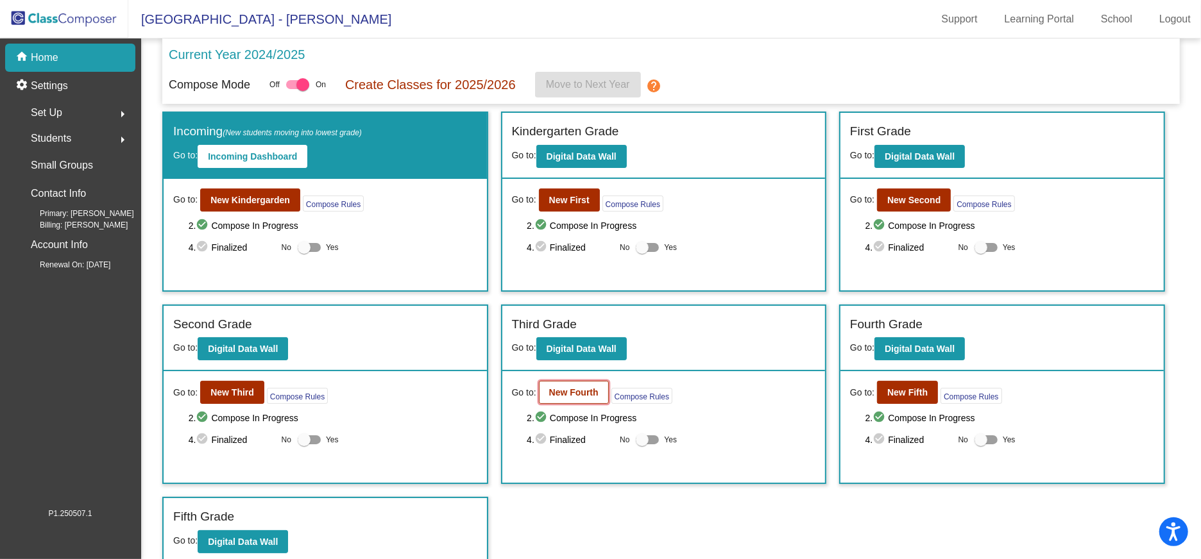
click at [576, 389] on b "New Fourth" at bounding box center [573, 392] width 49 height 10
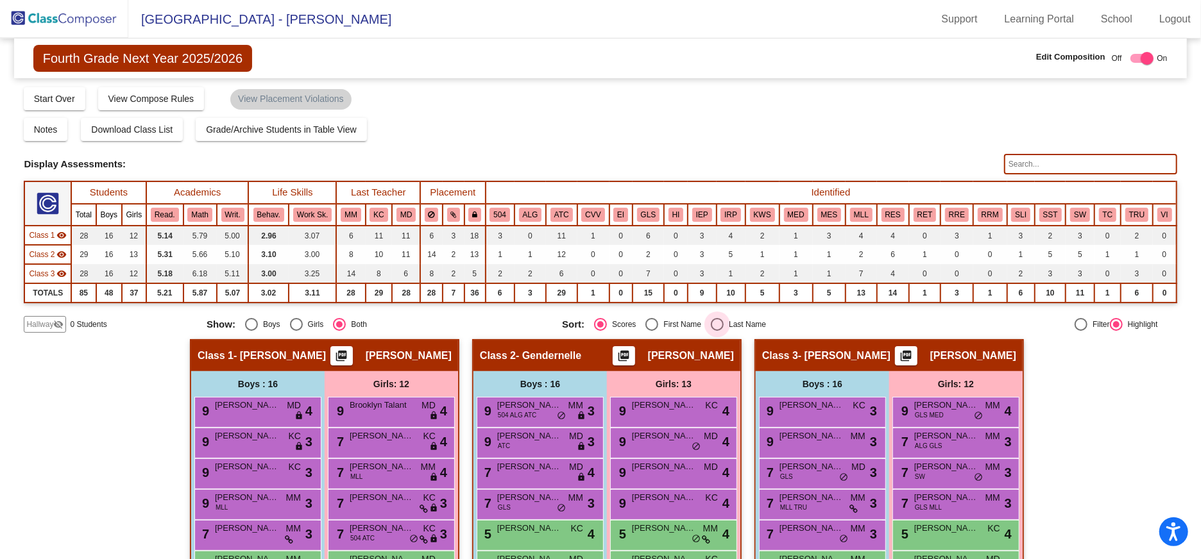
click at [711, 322] on div "Select an option" at bounding box center [717, 324] width 13 height 13
click at [716, 331] on input "Last Name" at bounding box center [716, 331] width 1 height 1
radio input "true"
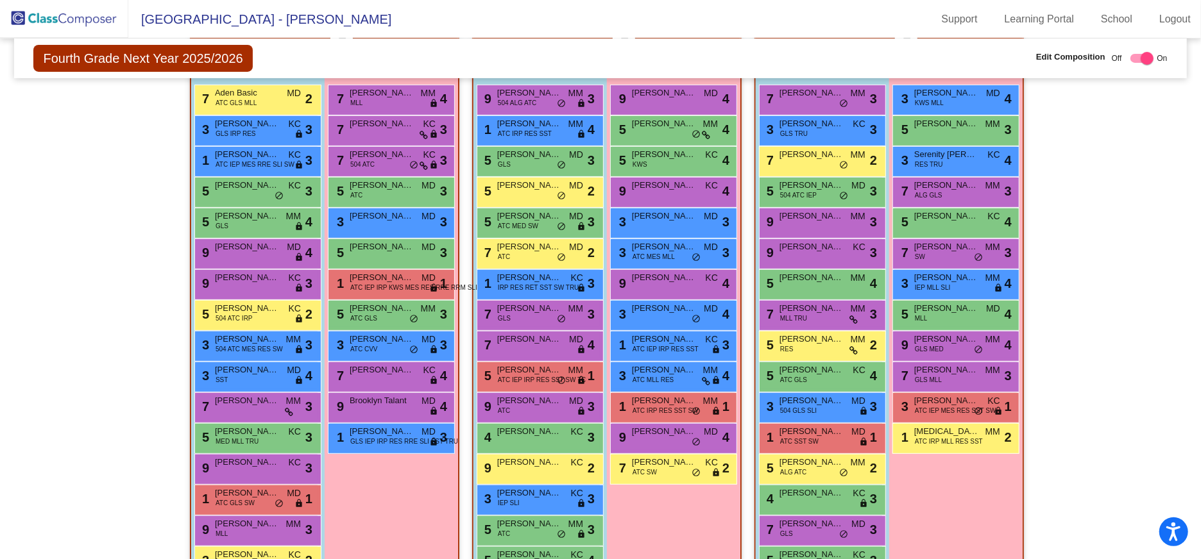
scroll to position [332, 0]
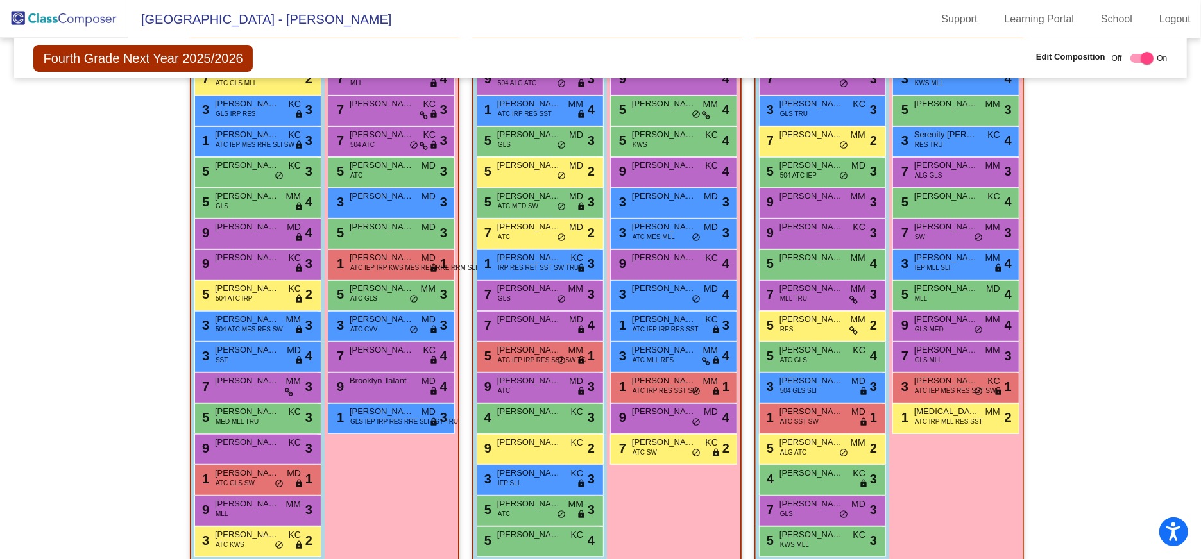
click at [58, 17] on img at bounding box center [64, 19] width 128 height 38
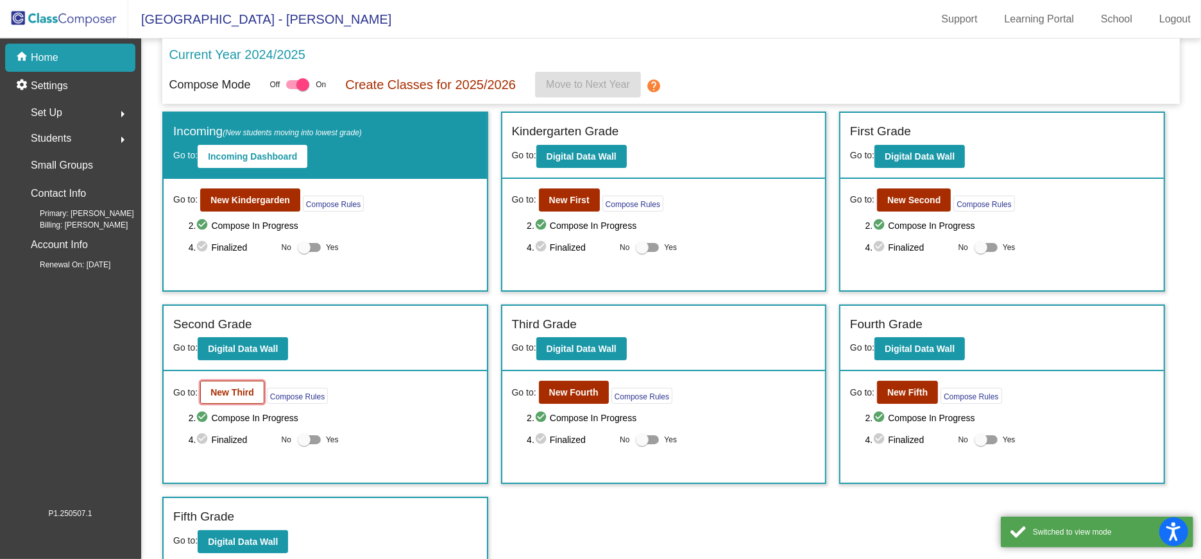
click at [230, 395] on b "New Third" at bounding box center [232, 392] width 44 height 10
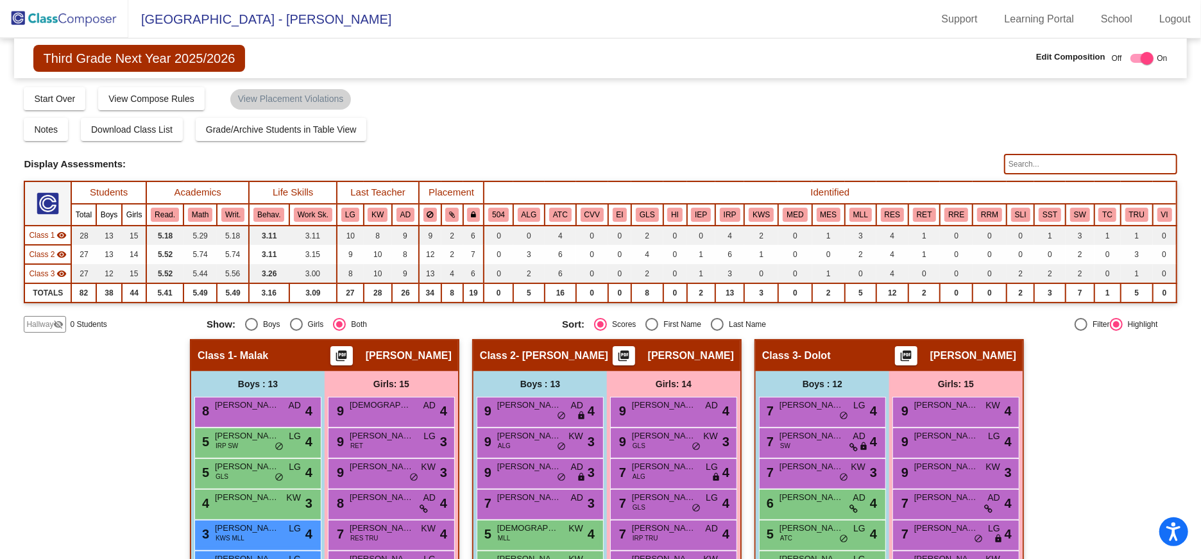
drag, startPoint x: 1192, startPoint y: 177, endPoint x: 1184, endPoint y: 212, distance: 36.1
click at [1184, 212] on mat-sidenav-content "Third Grade Next Year 2025/2026 Edit Composition Off On Incoming Digital Data W…" at bounding box center [600, 298] width 1201 height 521
click at [714, 326] on div "Select an option" at bounding box center [717, 324] width 13 height 13
click at [716, 331] on input "Last Name" at bounding box center [716, 331] width 1 height 1
radio input "true"
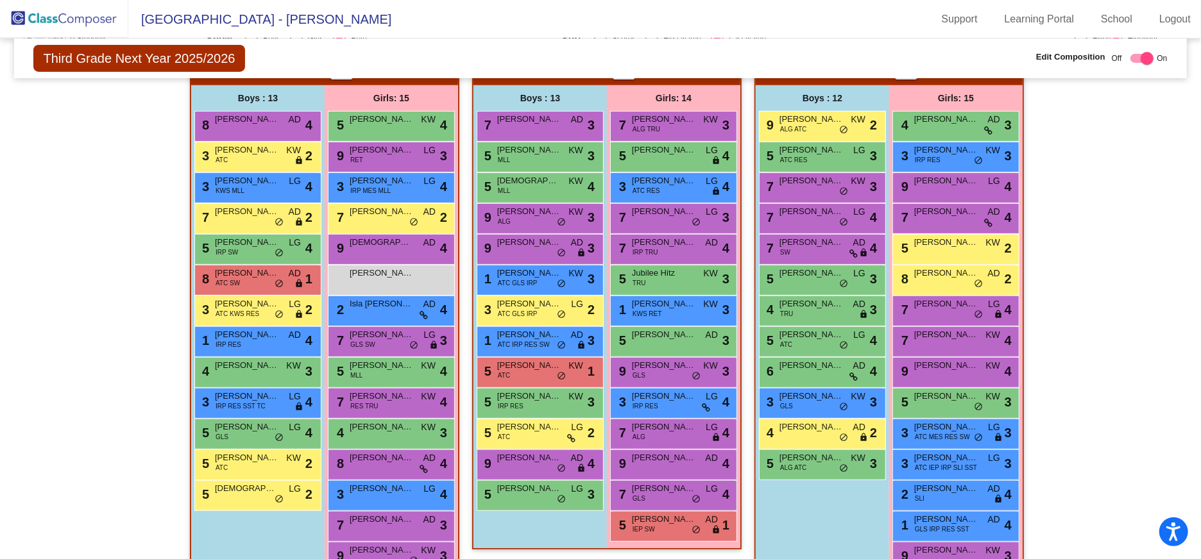
scroll to position [287, 0]
click at [789, 437] on div "4 [PERSON_NAME] AD lock do_not_disturb_alt 2" at bounding box center [820, 432] width 122 height 26
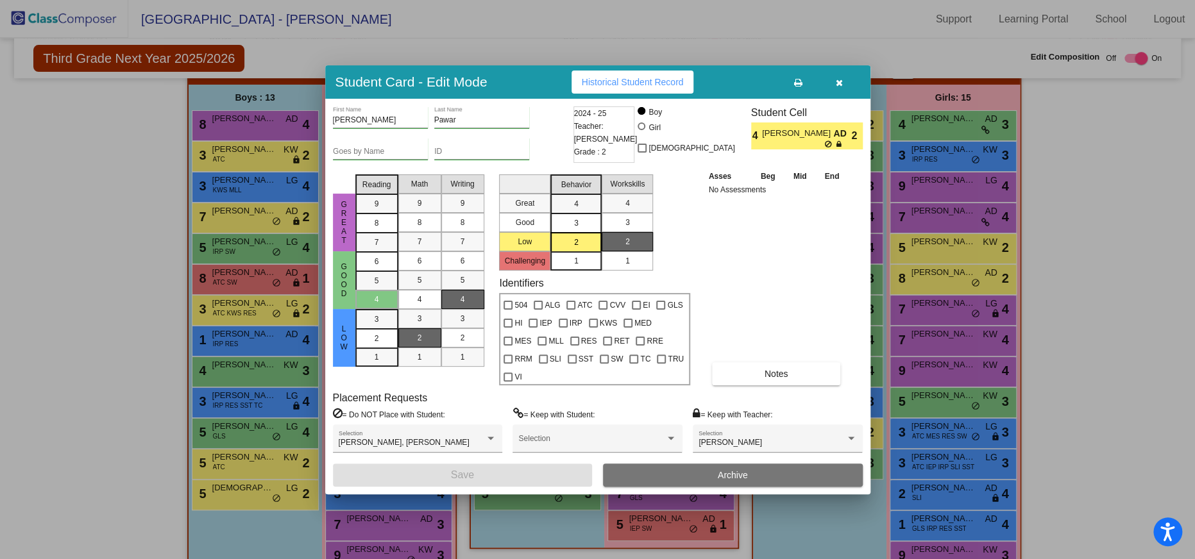
click at [751, 466] on button "Archive" at bounding box center [733, 475] width 260 height 23
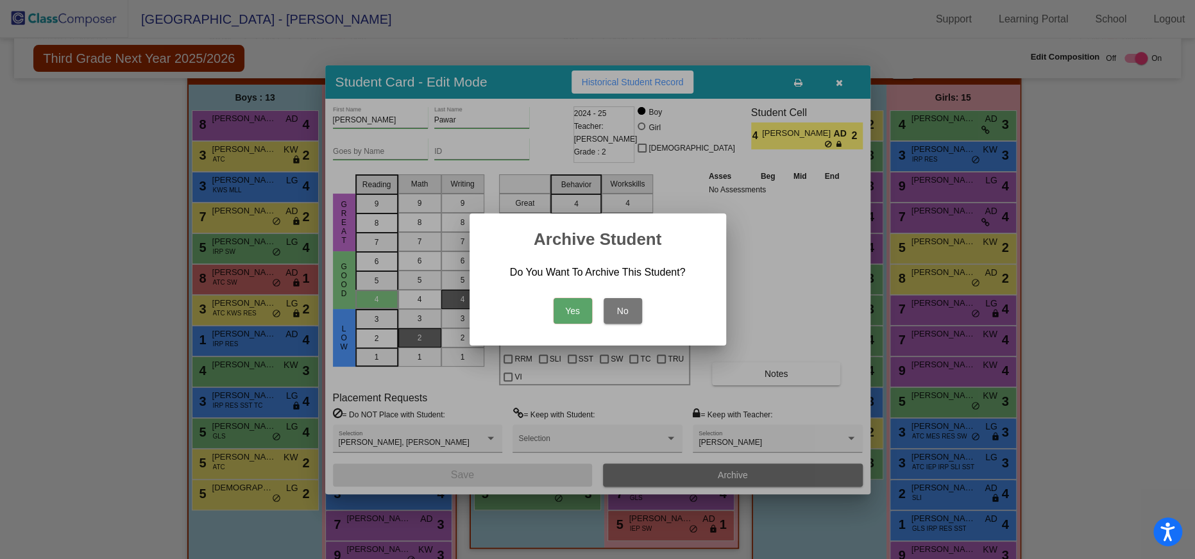
click at [569, 304] on button "Yes" at bounding box center [572, 311] width 38 height 26
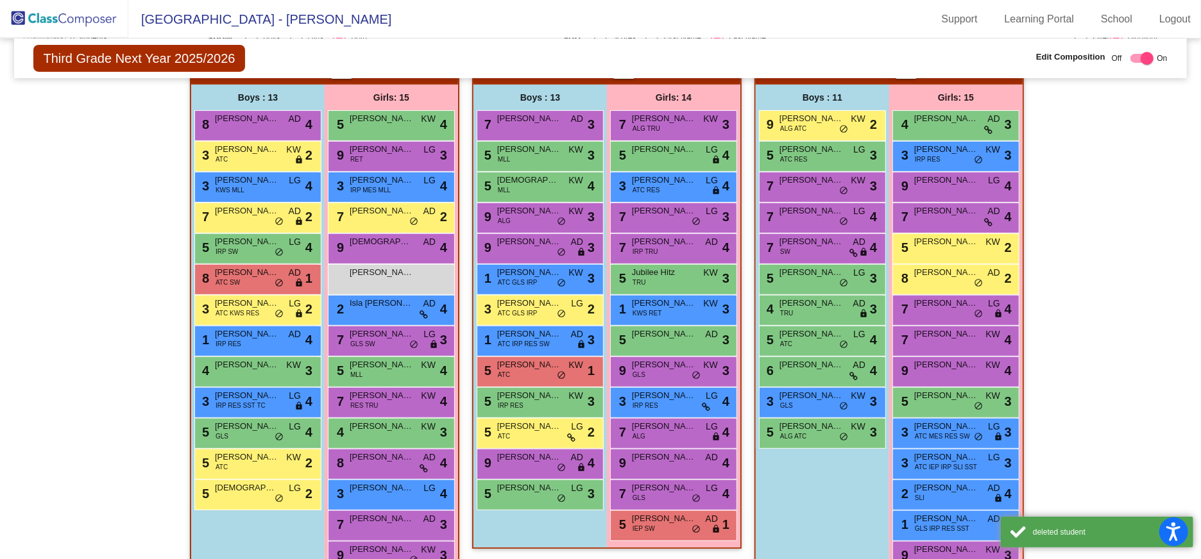
click at [1059, 259] on div "Hallway - Hallway Class picture_as_pdf Add Student First Name Last Name Student…" at bounding box center [600, 323] width 1152 height 540
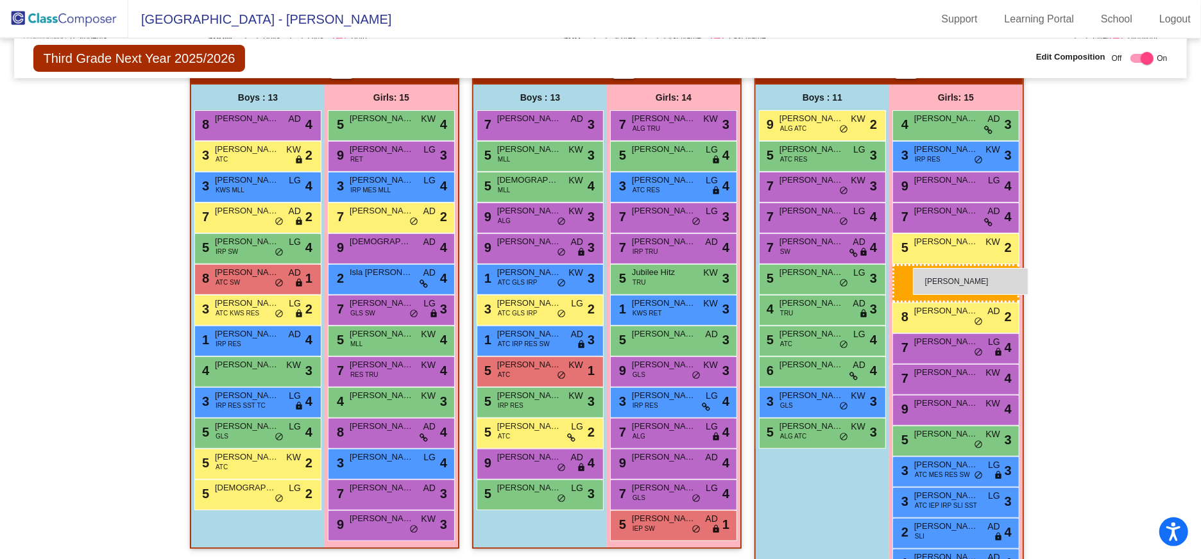
drag, startPoint x: 390, startPoint y: 278, endPoint x: 913, endPoint y: 268, distance: 522.8
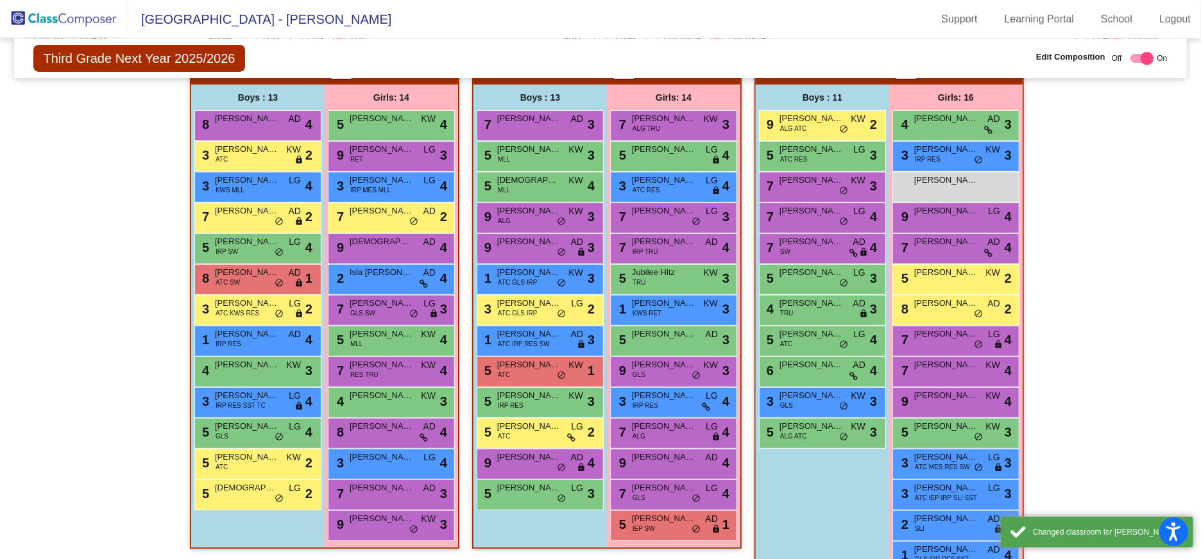
click at [1093, 282] on div "Hallway - Hallway Class picture_as_pdf Add Student First Name Last Name Student…" at bounding box center [600, 338] width 1152 height 571
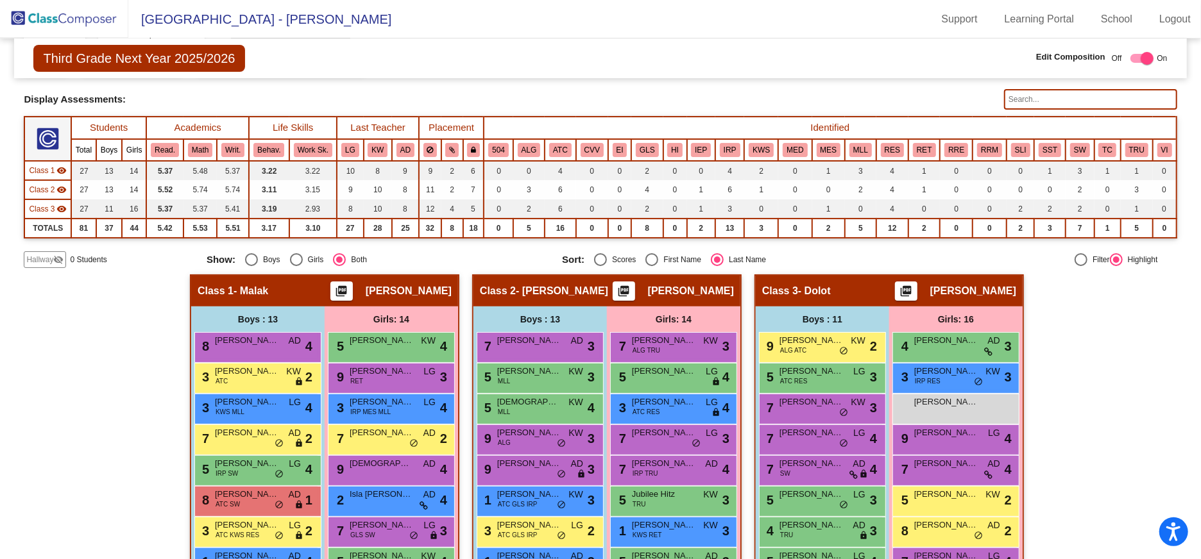
scroll to position [52, 0]
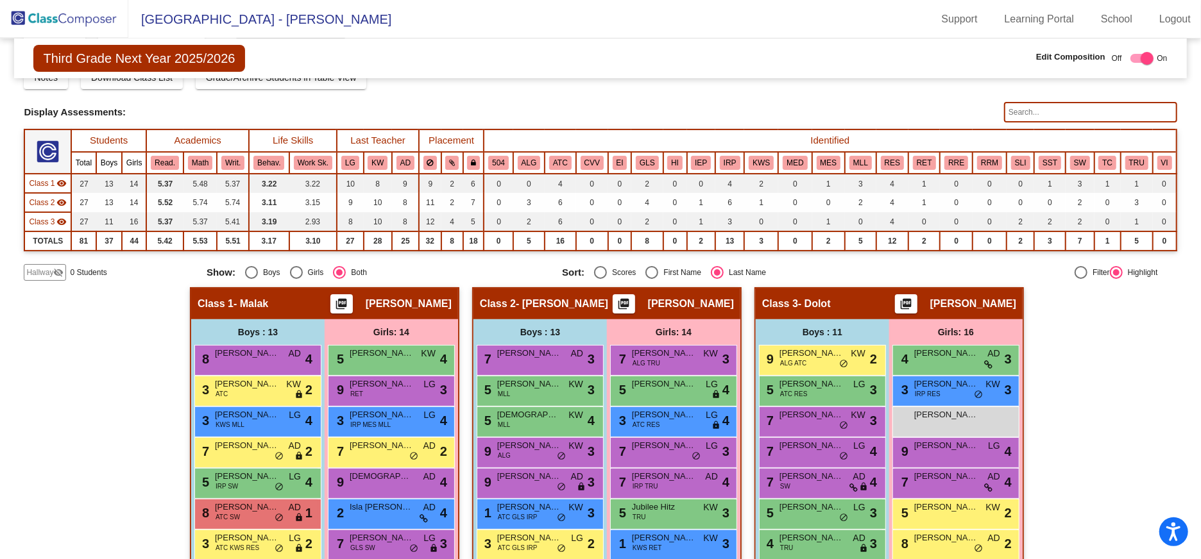
click at [67, 18] on img at bounding box center [64, 19] width 128 height 38
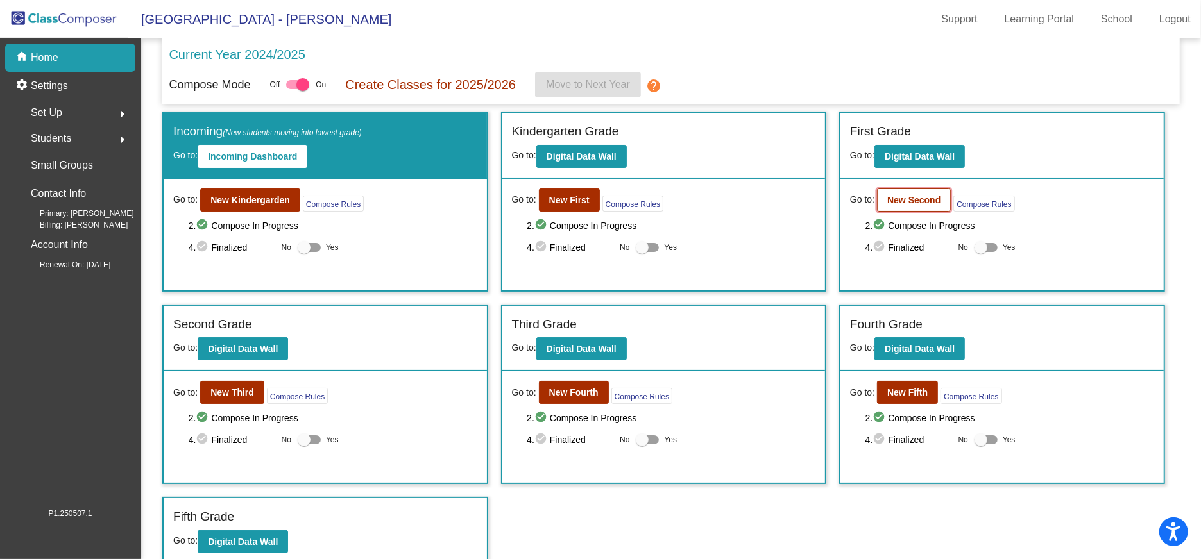
click at [898, 194] on button "New Second" at bounding box center [914, 200] width 74 height 23
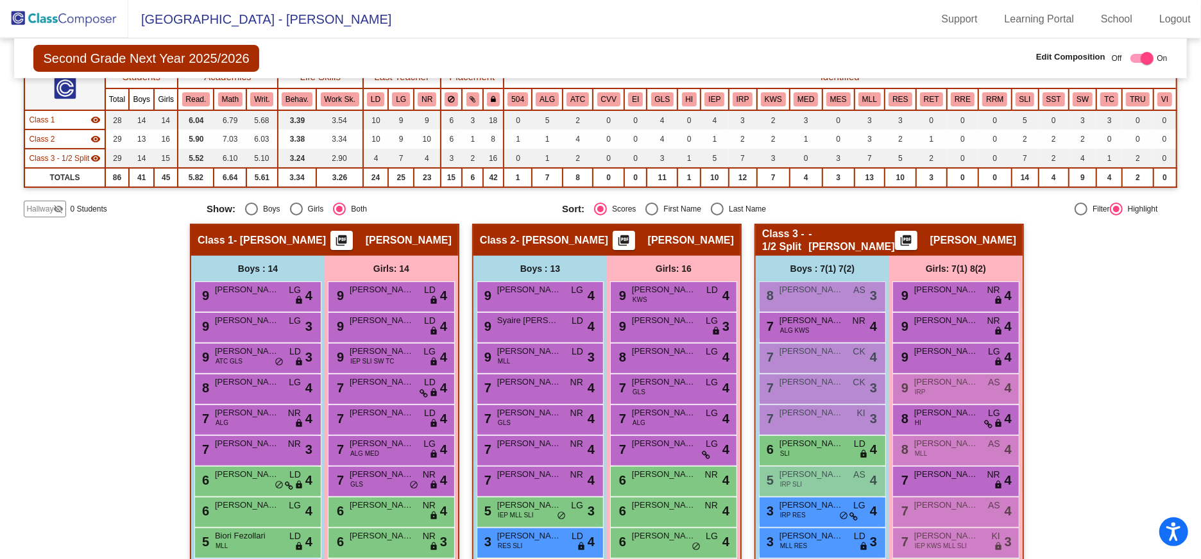
scroll to position [110, 0]
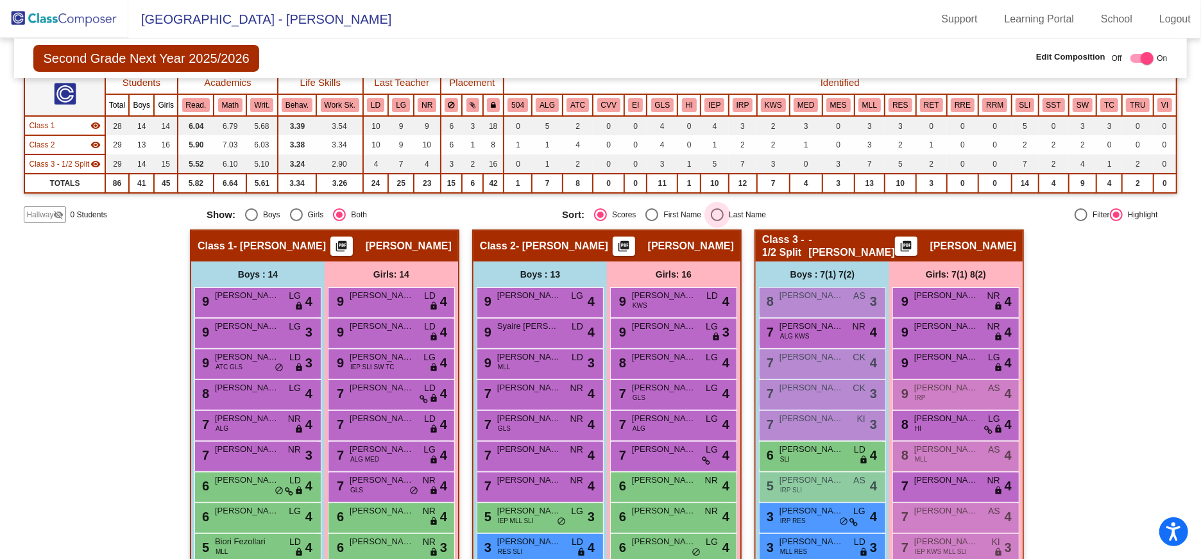
click at [715, 210] on div "Select an option" at bounding box center [717, 214] width 13 height 13
click at [716, 221] on input "Last Name" at bounding box center [716, 221] width 1 height 1
radio input "true"
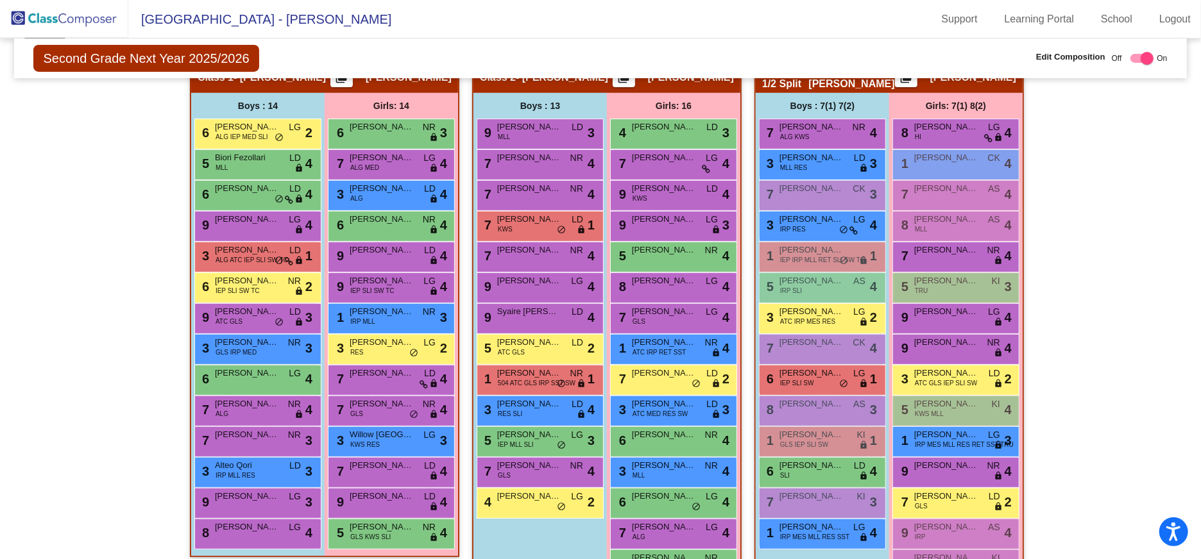
scroll to position [350, 0]
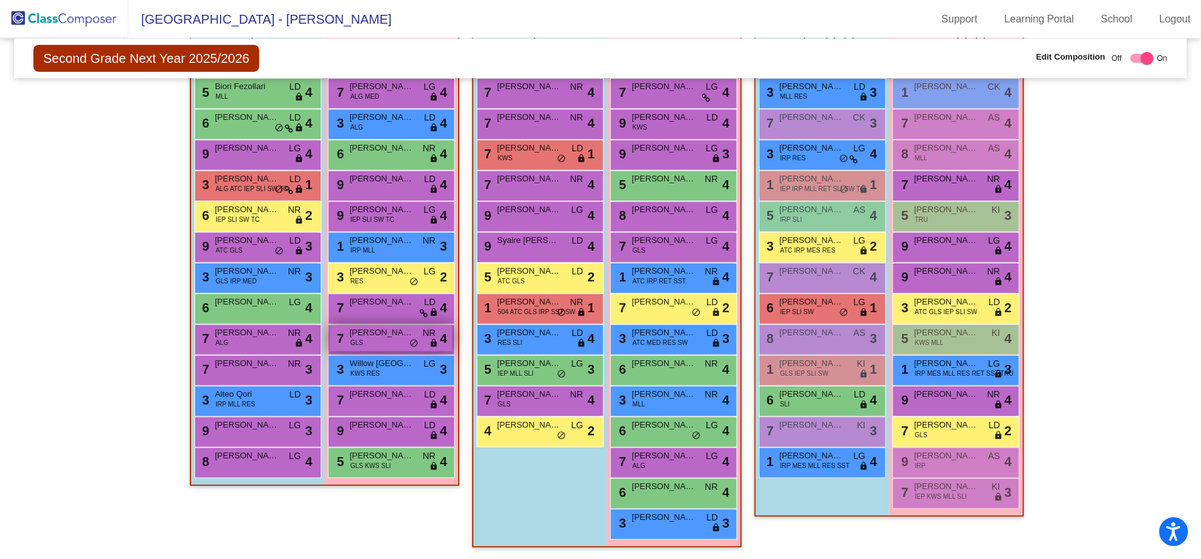
click at [387, 338] on div "7 [PERSON_NAME] GLS NR lock do_not_disturb_alt 4" at bounding box center [391, 338] width 122 height 26
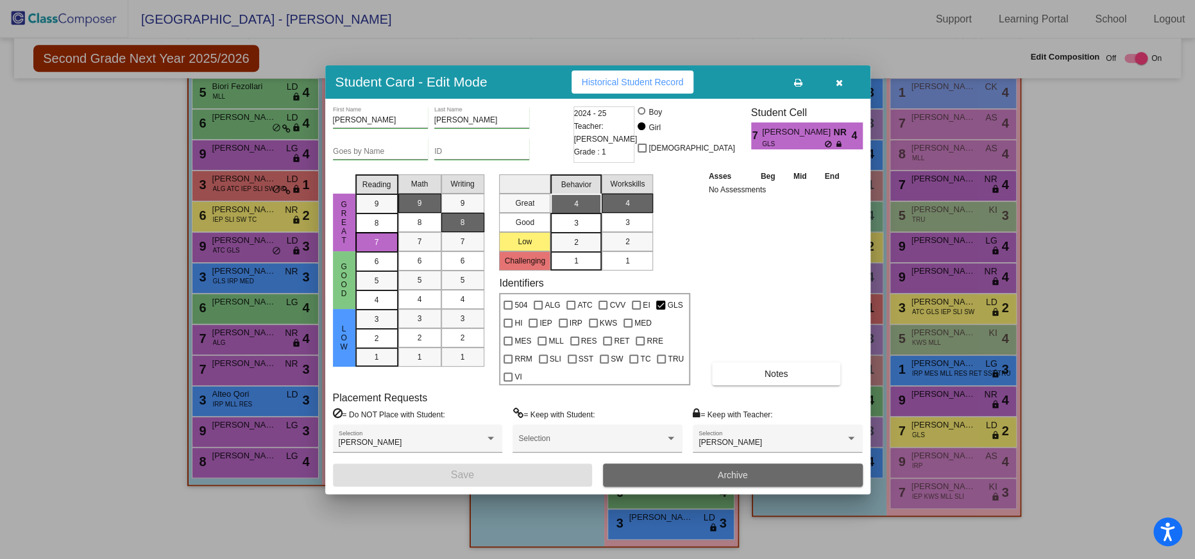
click at [700, 469] on button "Archive" at bounding box center [733, 475] width 260 height 23
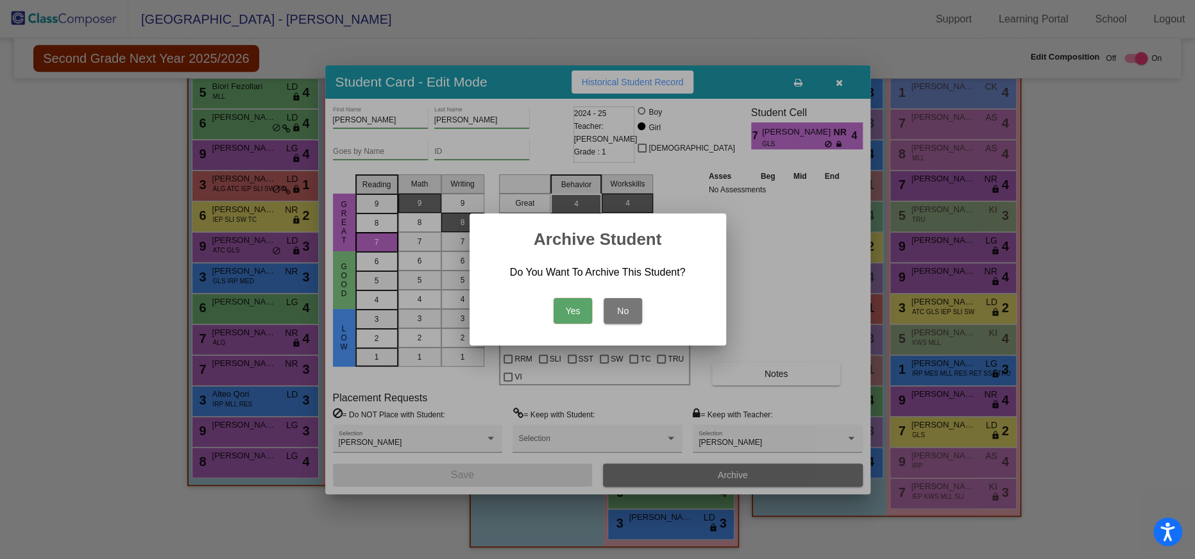
click at [571, 310] on button "Yes" at bounding box center [572, 311] width 38 height 26
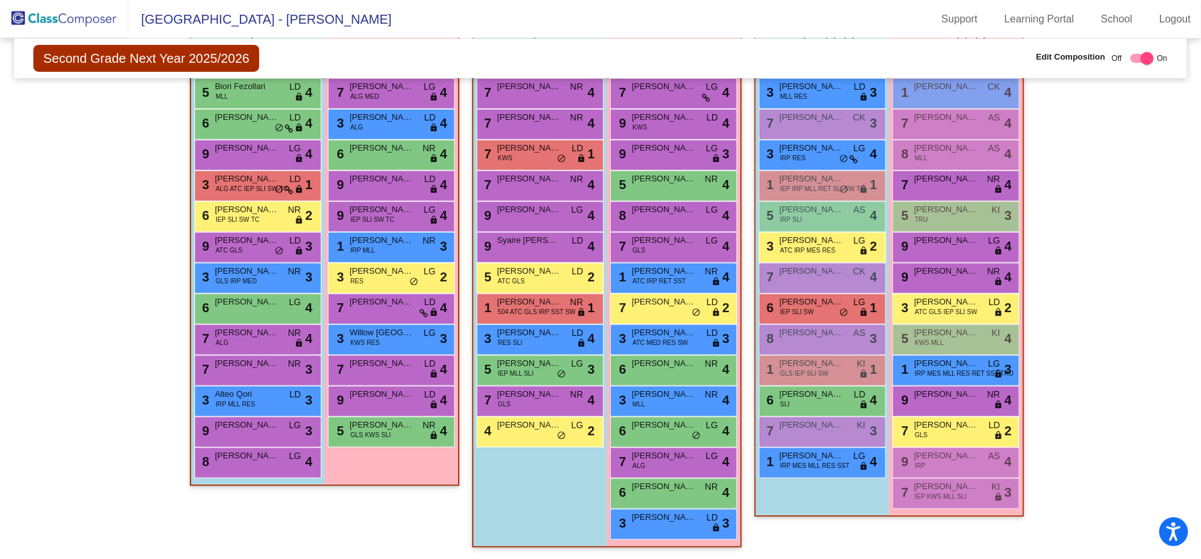
click at [1177, 310] on mat-sidenav-content "Second Grade Next Year 2025/2026 Edit Composition Off On Incoming Digital Data …" at bounding box center [600, 298] width 1201 height 521
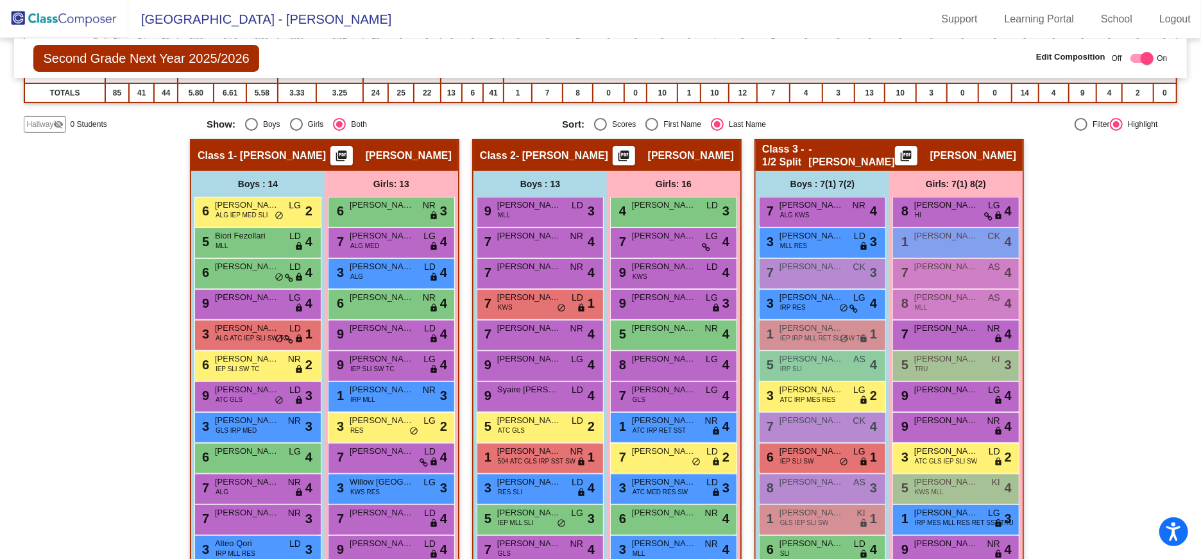
scroll to position [132, 0]
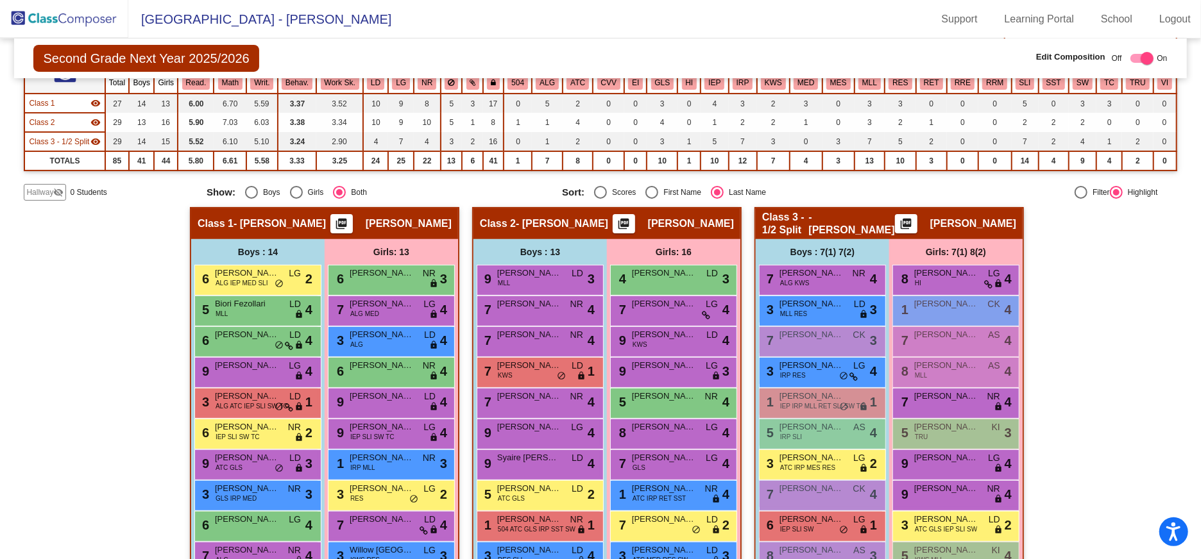
click at [597, 192] on div "Select an option" at bounding box center [600, 192] width 13 height 13
click at [600, 199] on input "Scores" at bounding box center [600, 199] width 1 height 1
radio input "true"
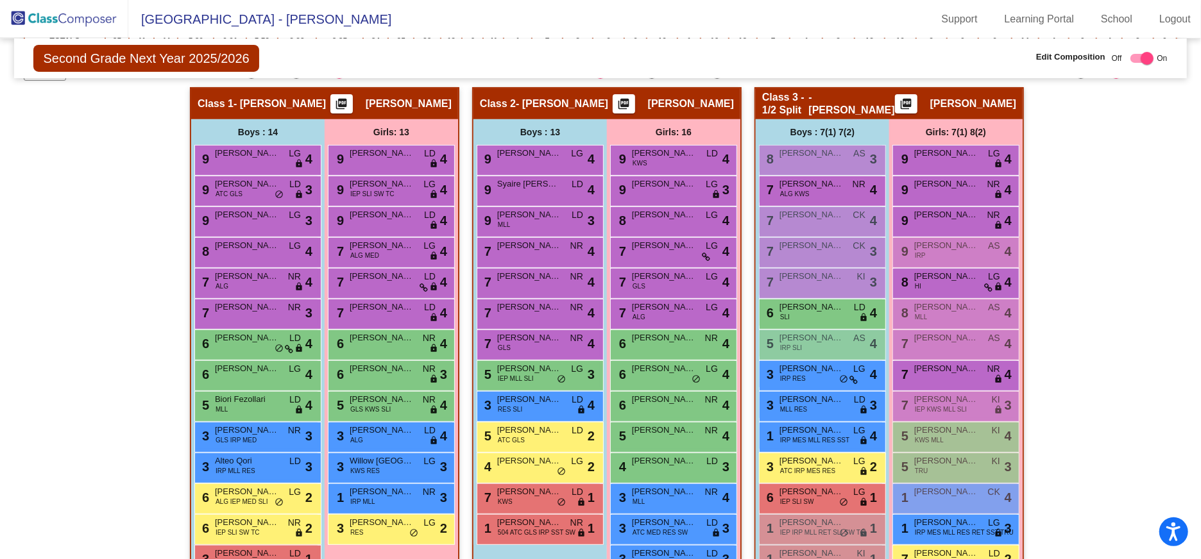
scroll to position [350, 0]
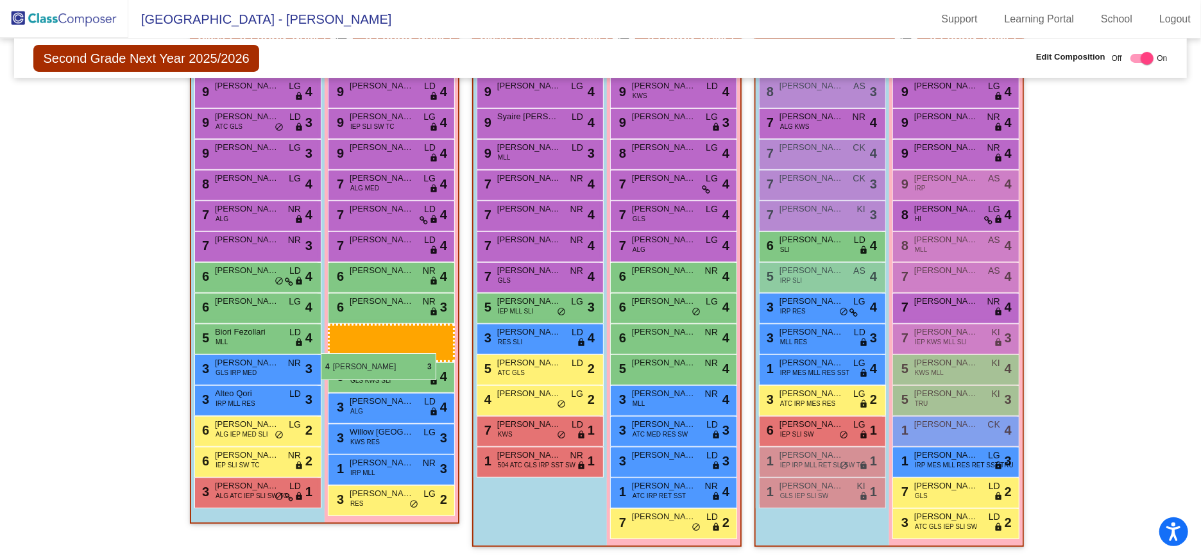
drag, startPoint x: 671, startPoint y: 371, endPoint x: 321, endPoint y: 353, distance: 350.6
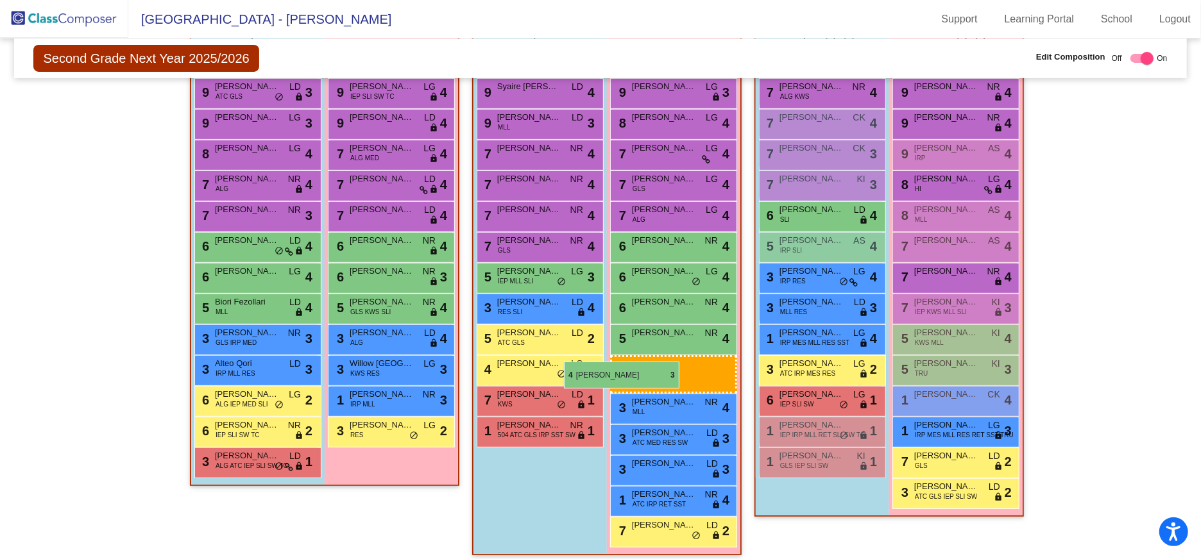
scroll to position [319, 0]
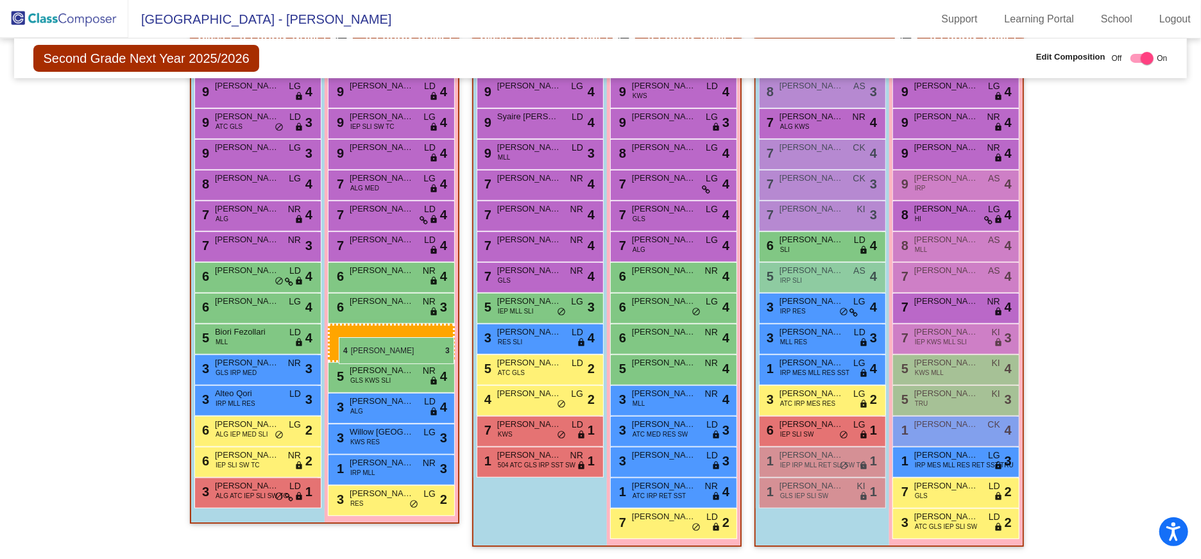
drag, startPoint x: 603, startPoint y: 362, endPoint x: 339, endPoint y: 337, distance: 265.3
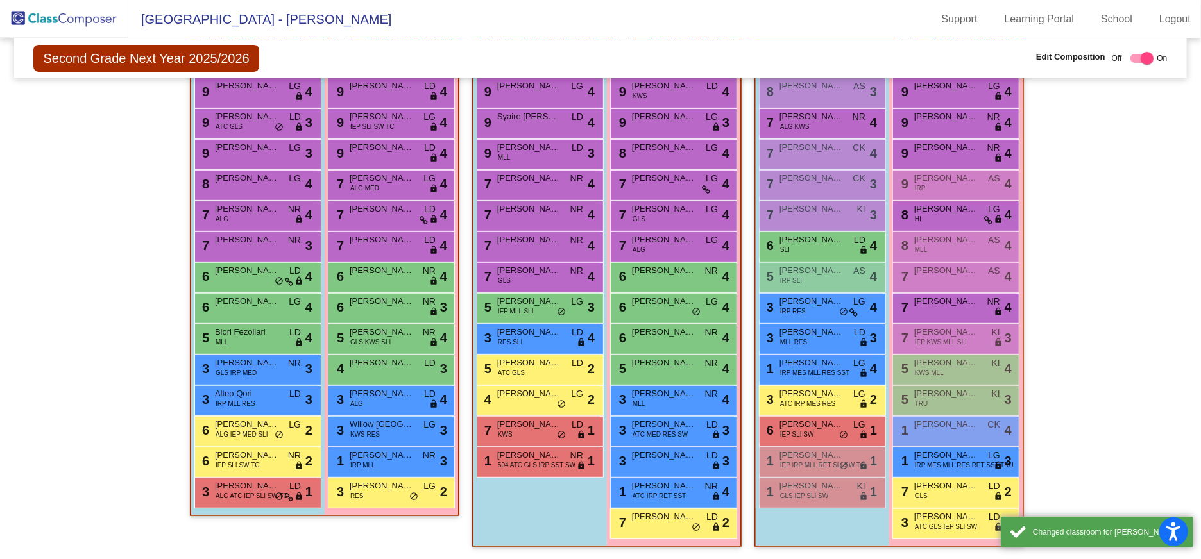
click at [0, 0] on div "Boys : 13 9 [PERSON_NAME] LG lock do_not_disturb_alt 4 9 Syaire [PERSON_NAME] l…" at bounding box center [0, 0] width 0 height 0
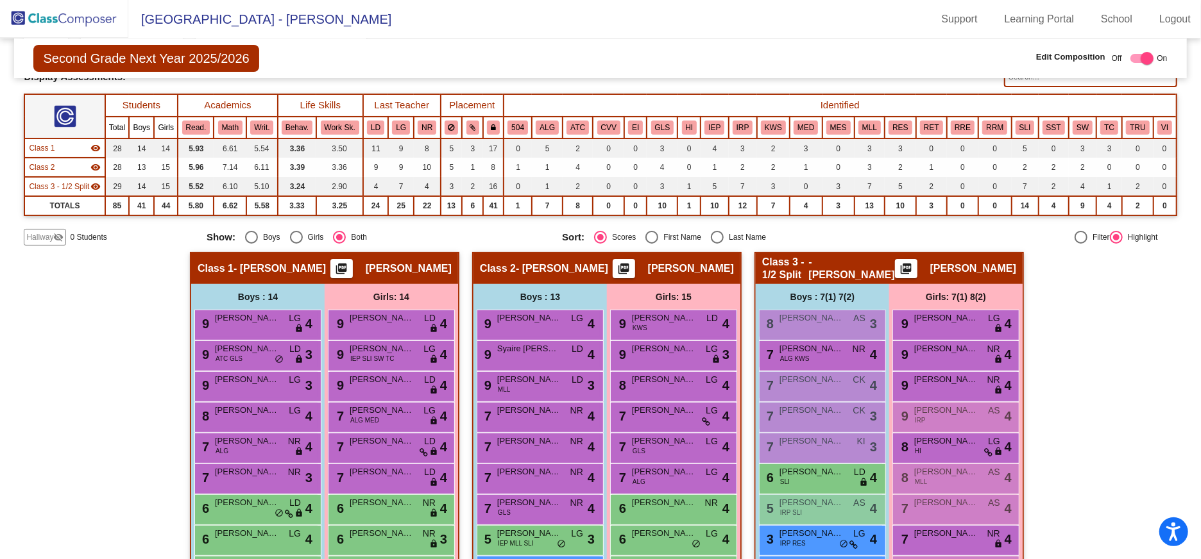
scroll to position [85, 0]
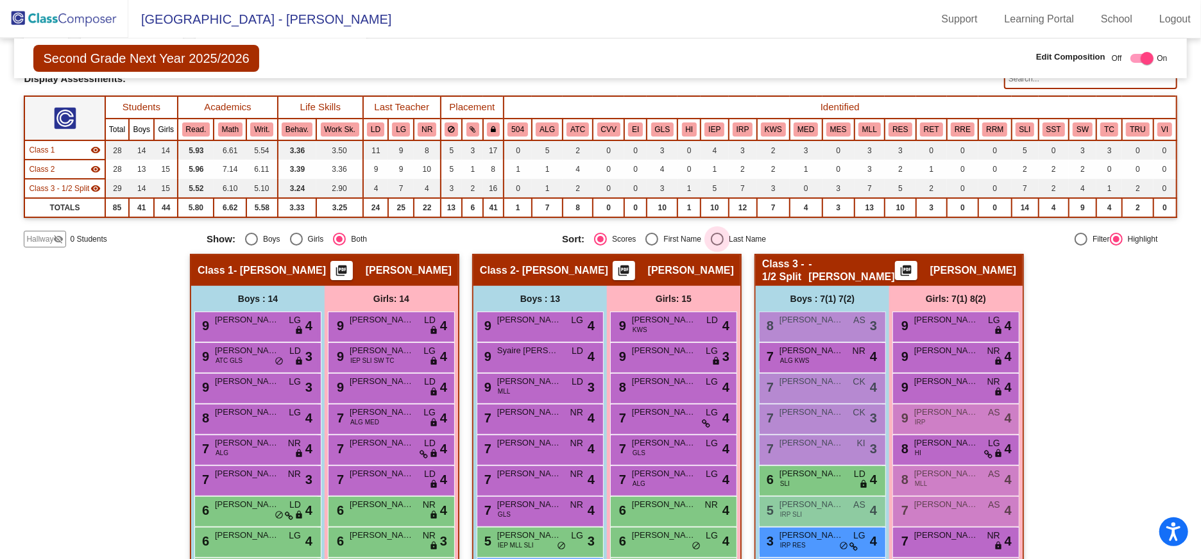
click at [717, 239] on div "Select an option" at bounding box center [717, 239] width 0 height 0
click at [716, 246] on input "Last Name" at bounding box center [716, 246] width 1 height 1
radio input "true"
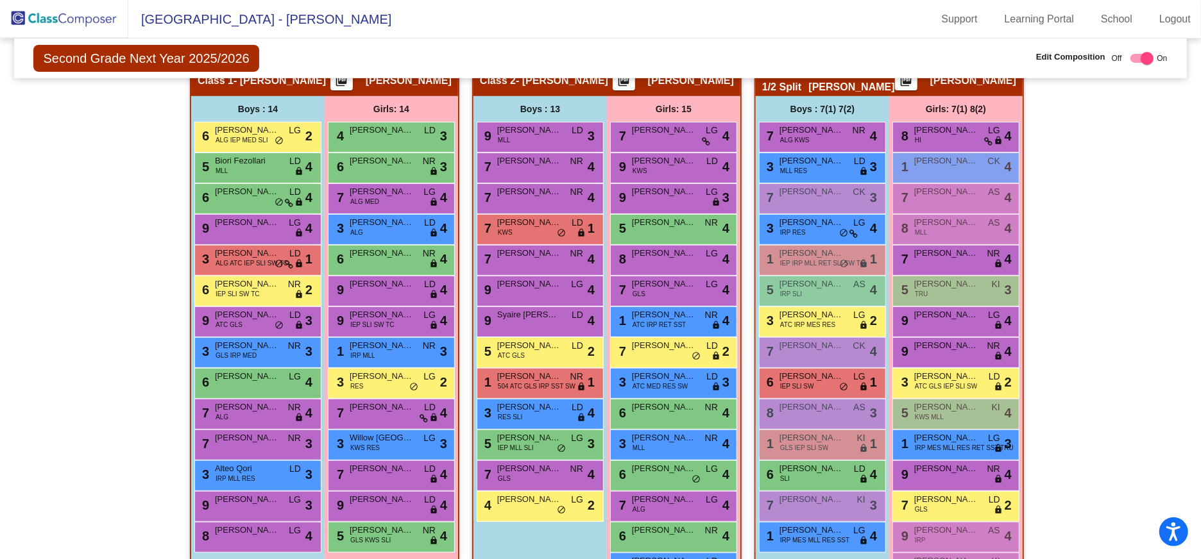
scroll to position [0, 0]
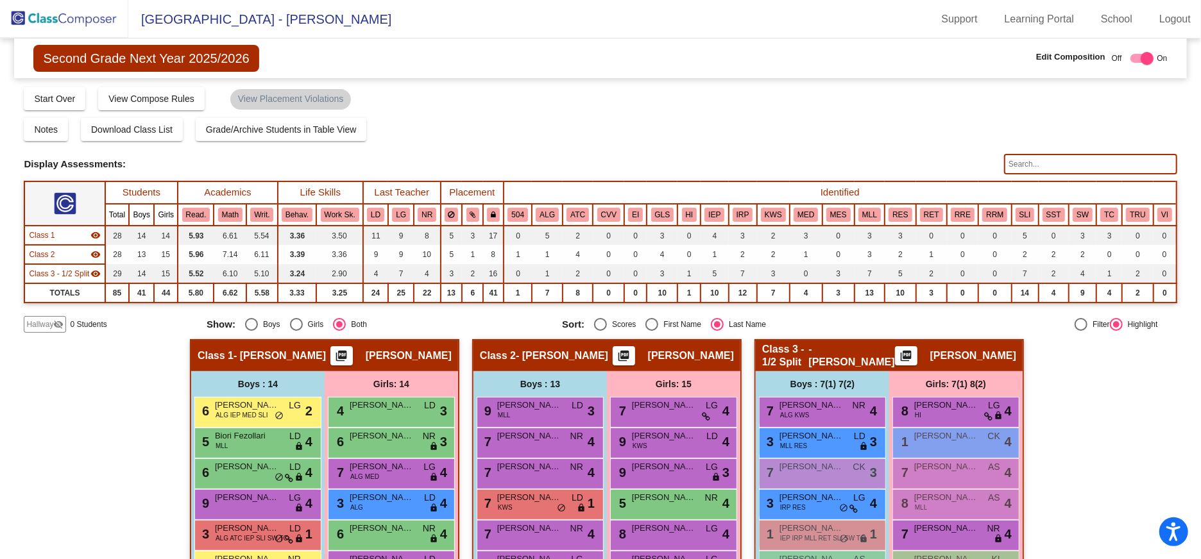
click at [71, 17] on img at bounding box center [64, 19] width 128 height 38
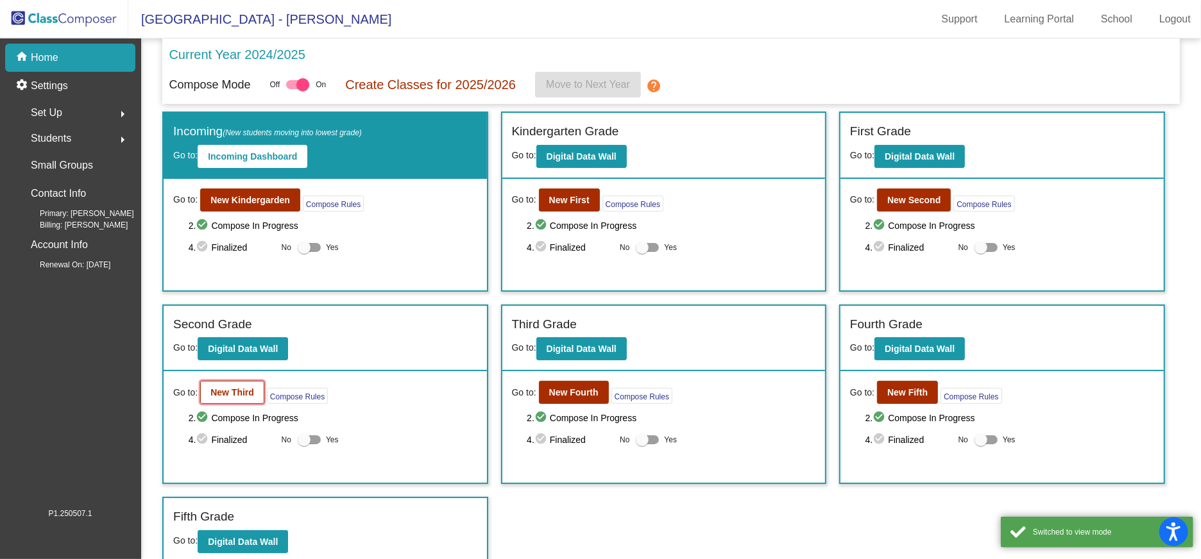
click at [211, 393] on b "New Third" at bounding box center [232, 392] width 44 height 10
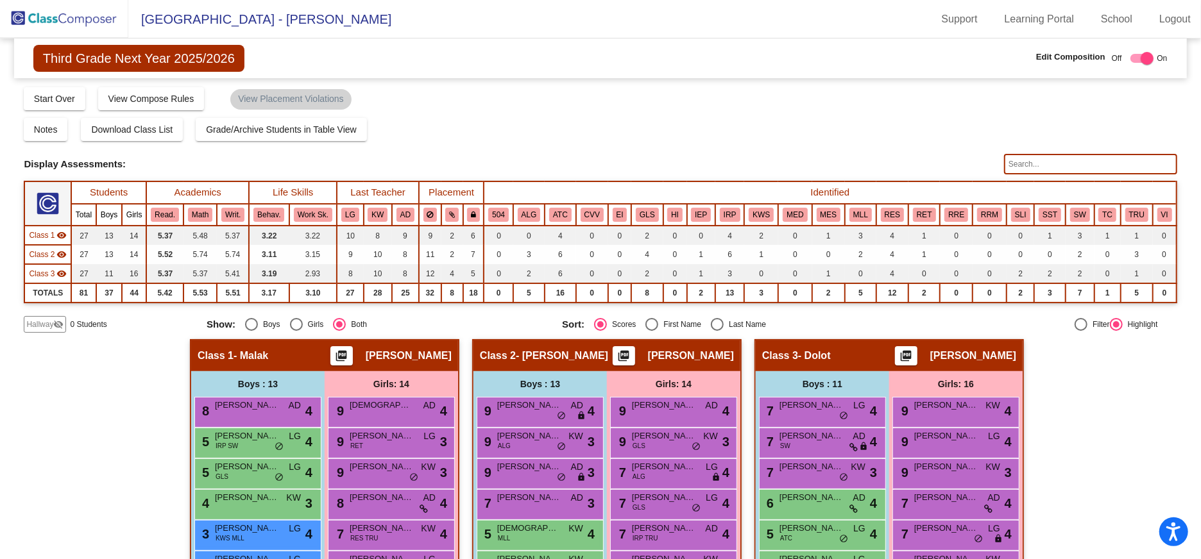
click at [711, 324] on div "Select an option" at bounding box center [717, 324] width 13 height 13
click at [716, 331] on input "Last Name" at bounding box center [716, 331] width 1 height 1
radio input "true"
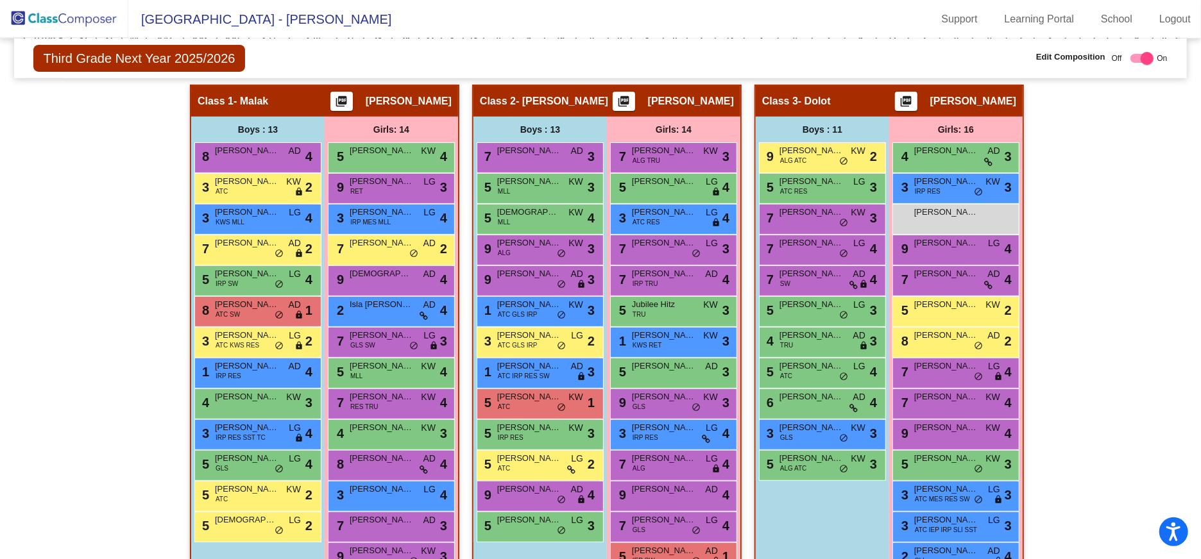
scroll to position [257, 0]
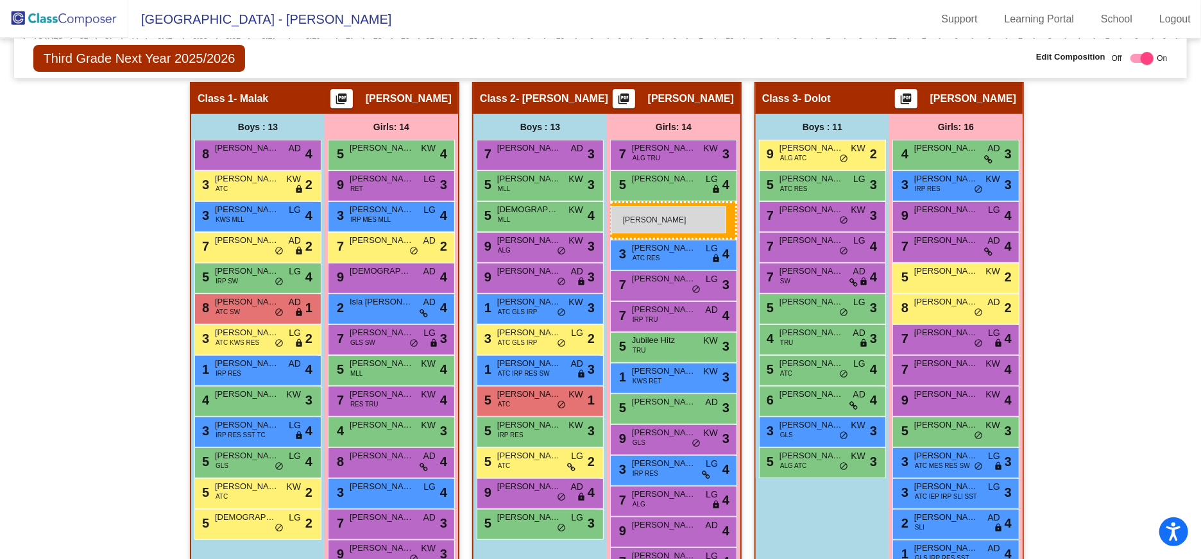
drag, startPoint x: 956, startPoint y: 206, endPoint x: 611, endPoint y: 206, distance: 345.0
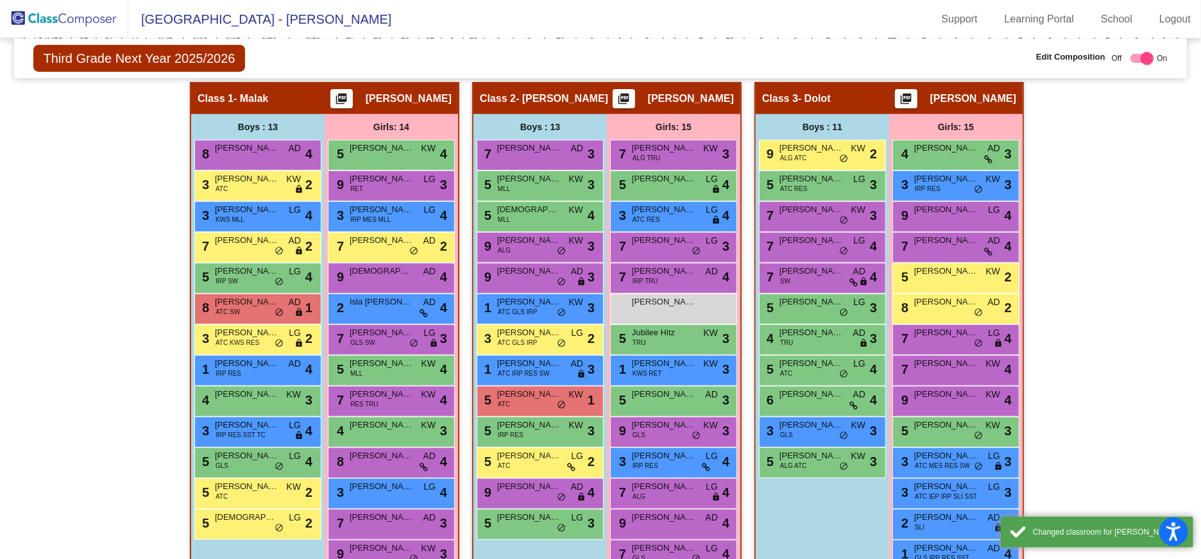
click at [1135, 206] on div "Hallway - Hallway Class picture_as_pdf Add Student First Name Last Name Student…" at bounding box center [600, 352] width 1152 height 540
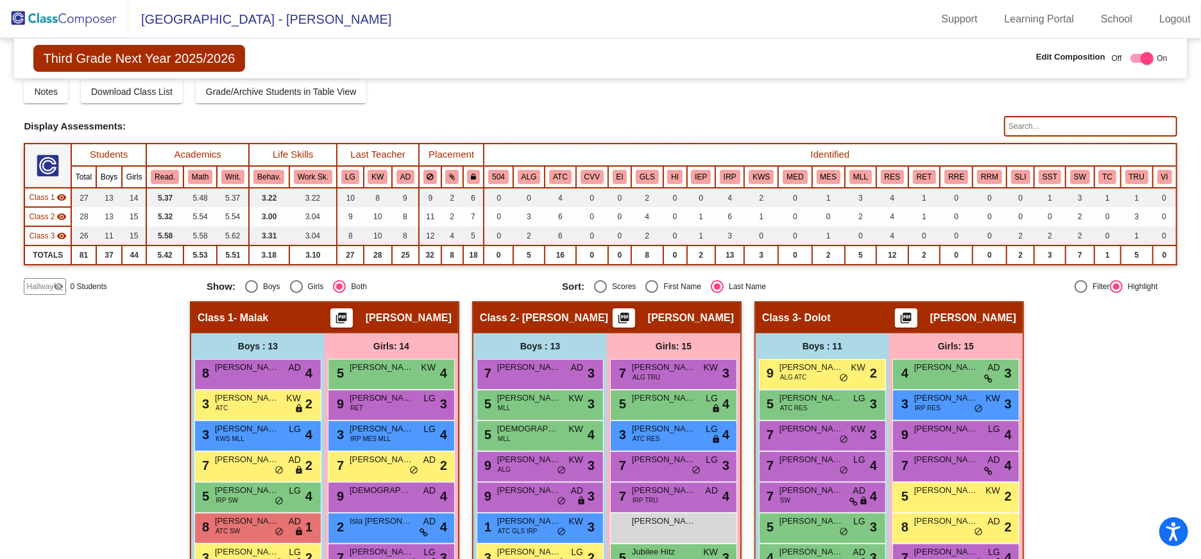
scroll to position [0, 0]
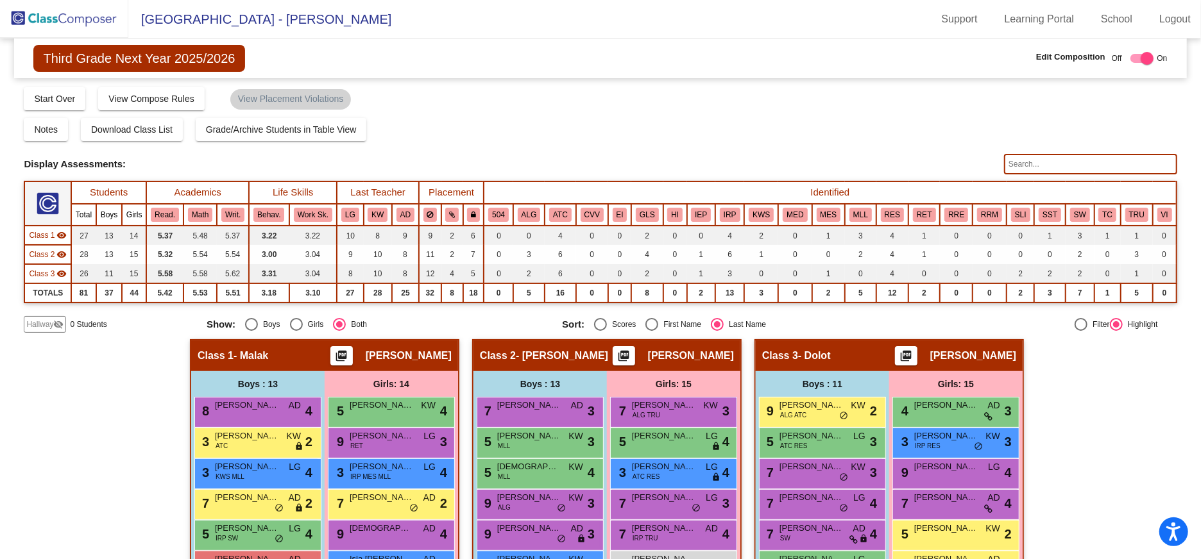
click at [594, 319] on div "Select an option" at bounding box center [600, 324] width 13 height 13
click at [600, 331] on input "Scores" at bounding box center [600, 331] width 1 height 1
radio input "true"
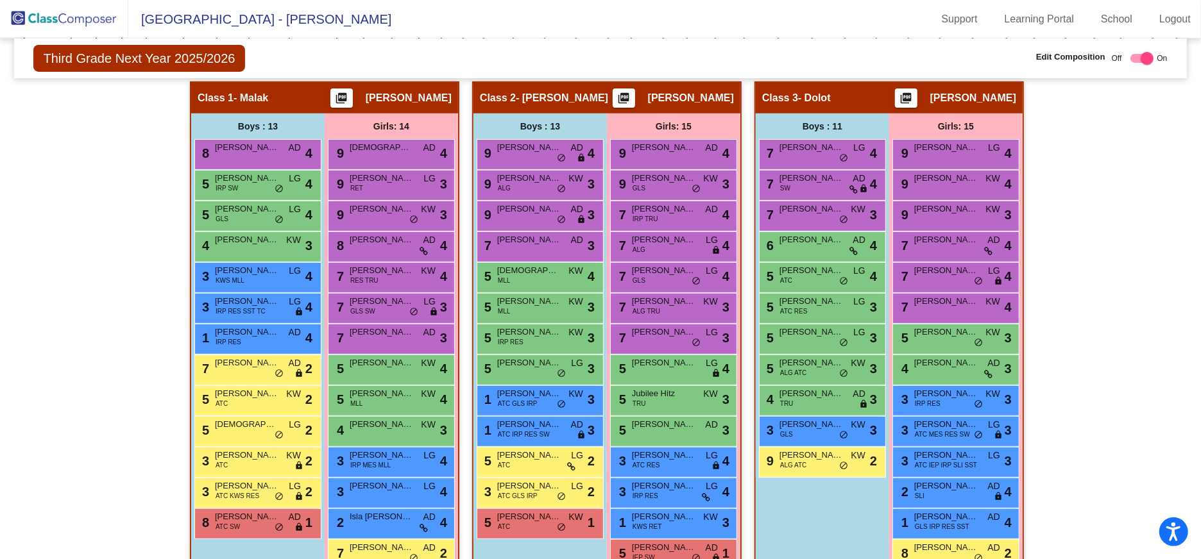
scroll to position [274, 0]
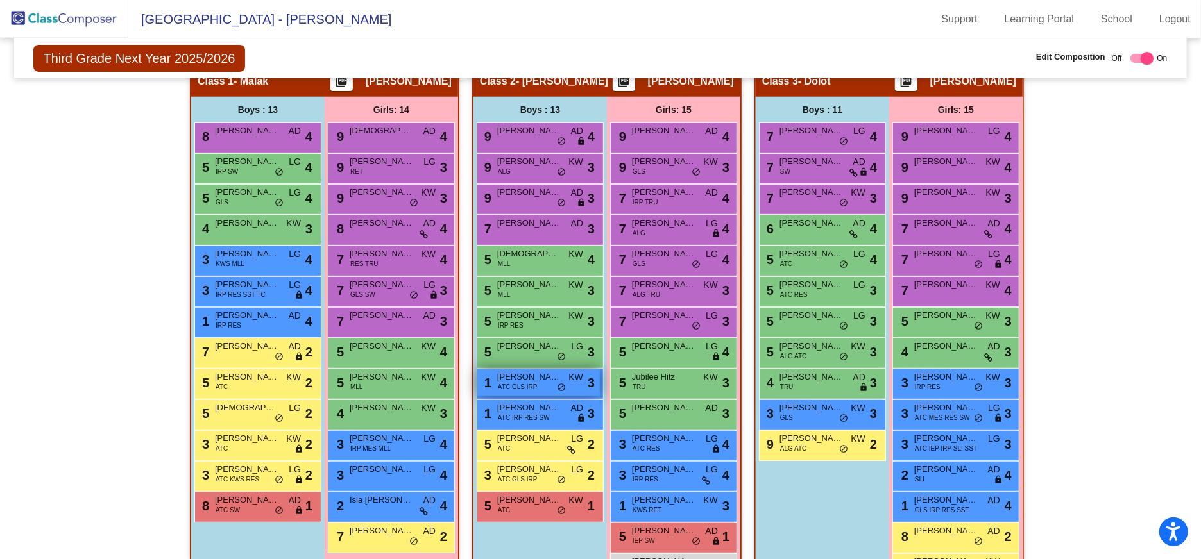
click at [522, 379] on span "[PERSON_NAME]" at bounding box center [529, 377] width 64 height 13
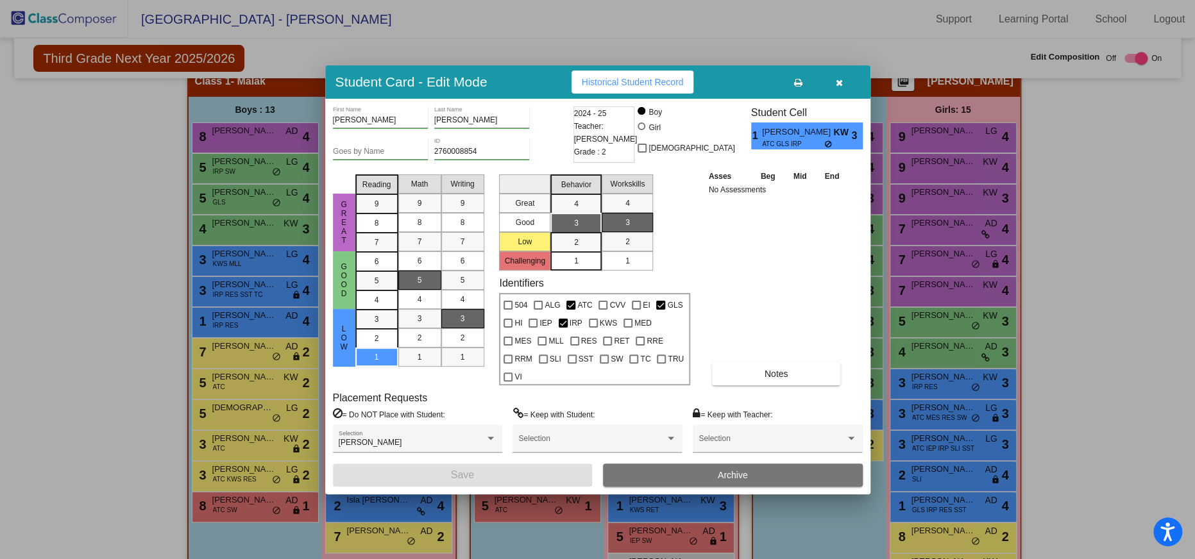
click at [836, 87] on icon "button" at bounding box center [839, 82] width 7 height 9
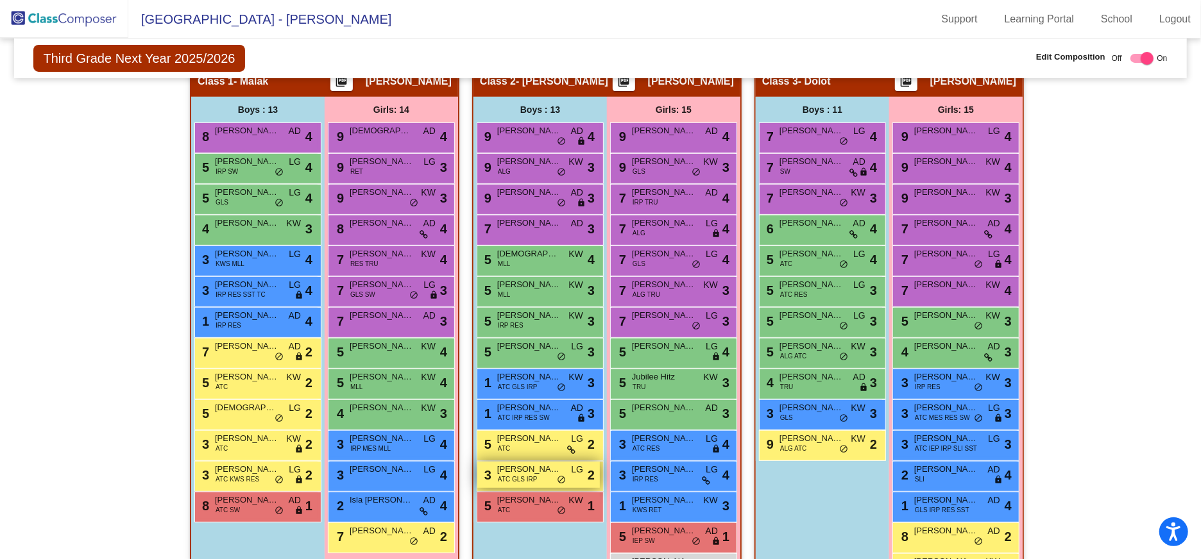
click at [522, 472] on span "[PERSON_NAME]" at bounding box center [529, 469] width 64 height 13
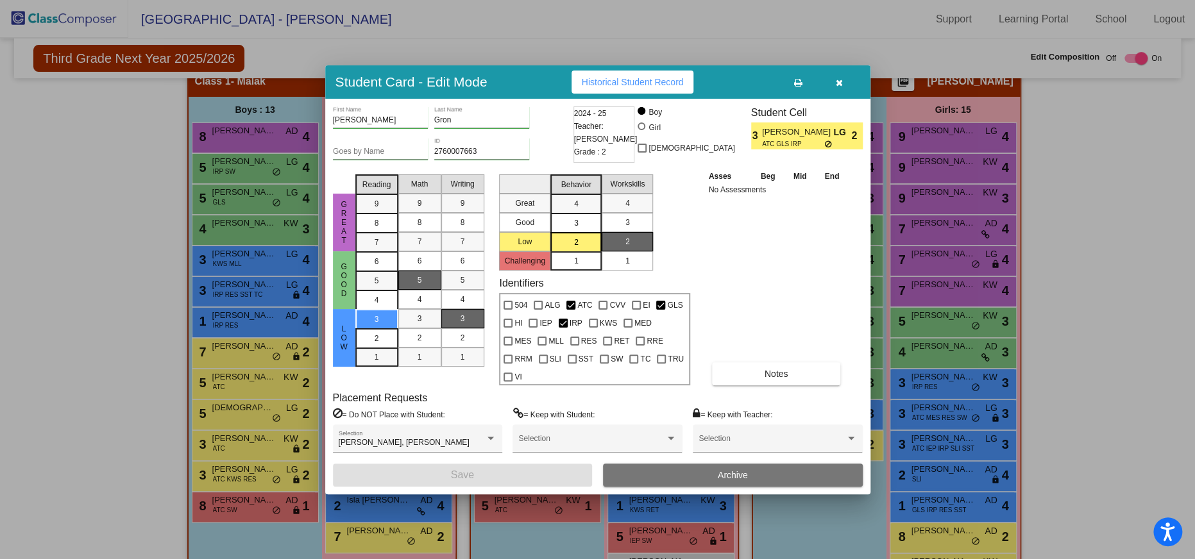
click at [836, 87] on icon "button" at bounding box center [839, 82] width 7 height 9
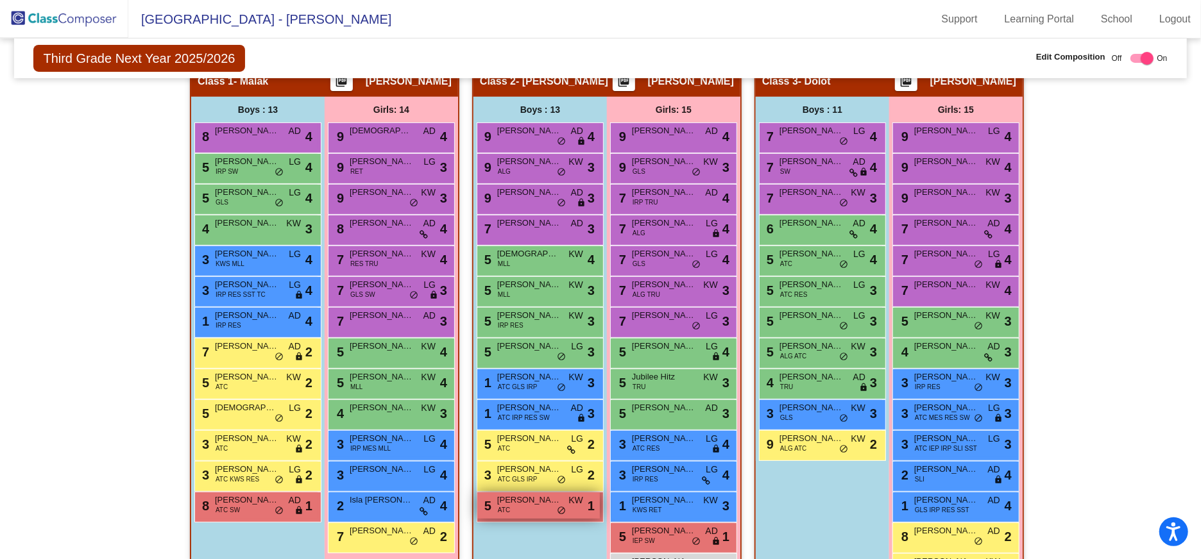
click at [537, 509] on div "5 [PERSON_NAME] ATC KW lock do_not_disturb_alt 1" at bounding box center [538, 506] width 122 height 26
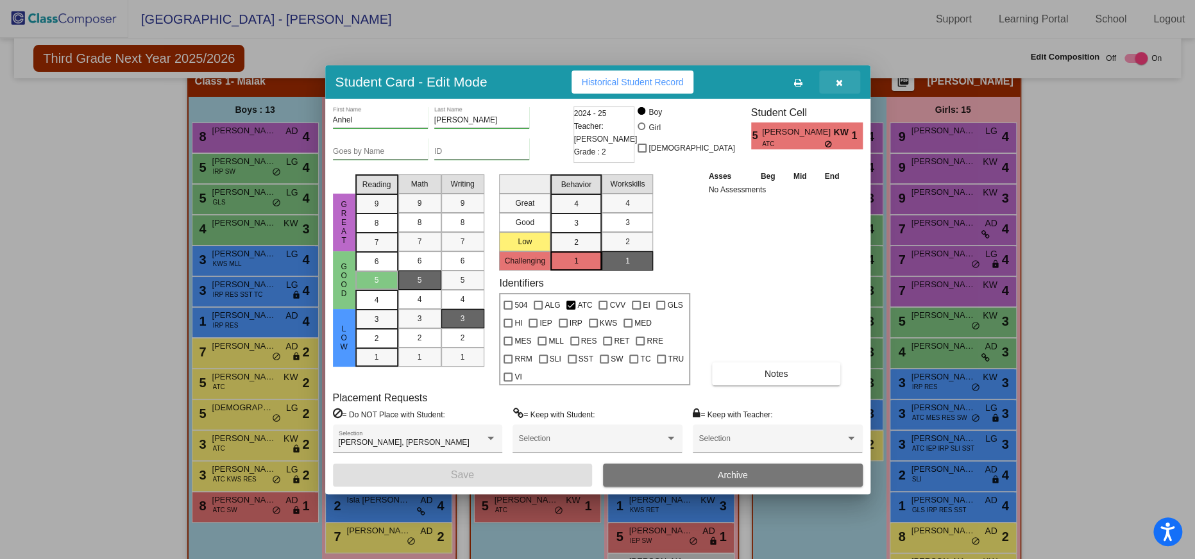
click at [843, 90] on button "button" at bounding box center [839, 82] width 41 height 23
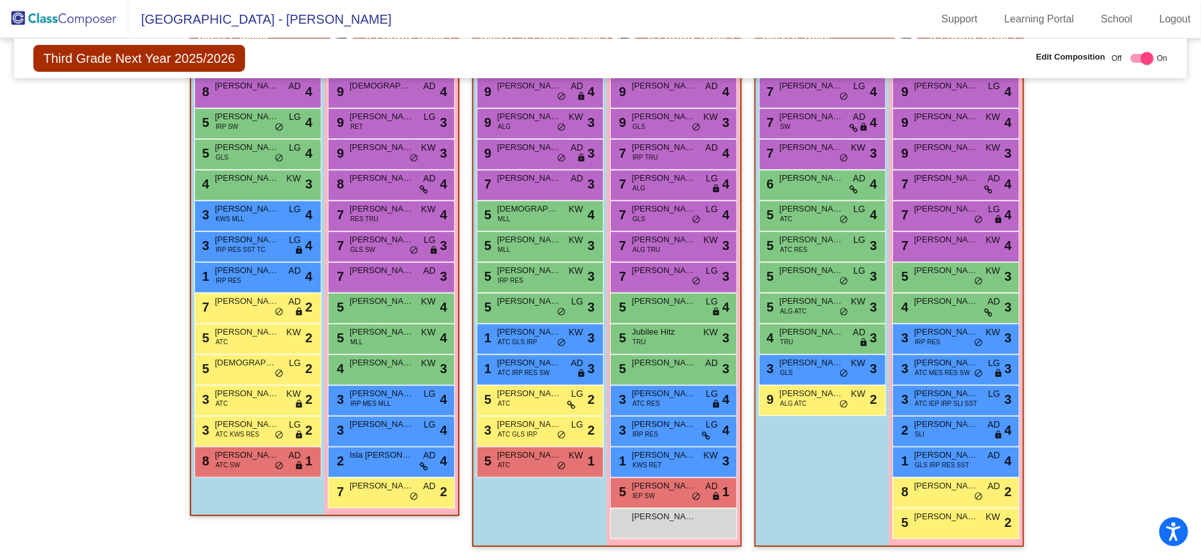
scroll to position [257, 0]
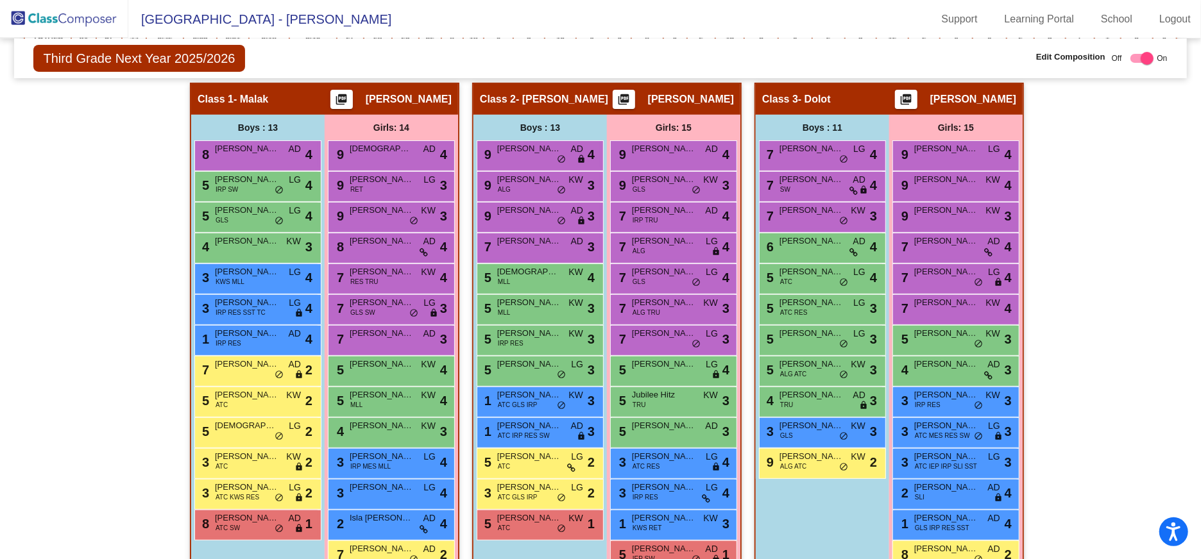
click at [40, 17] on img at bounding box center [64, 19] width 128 height 38
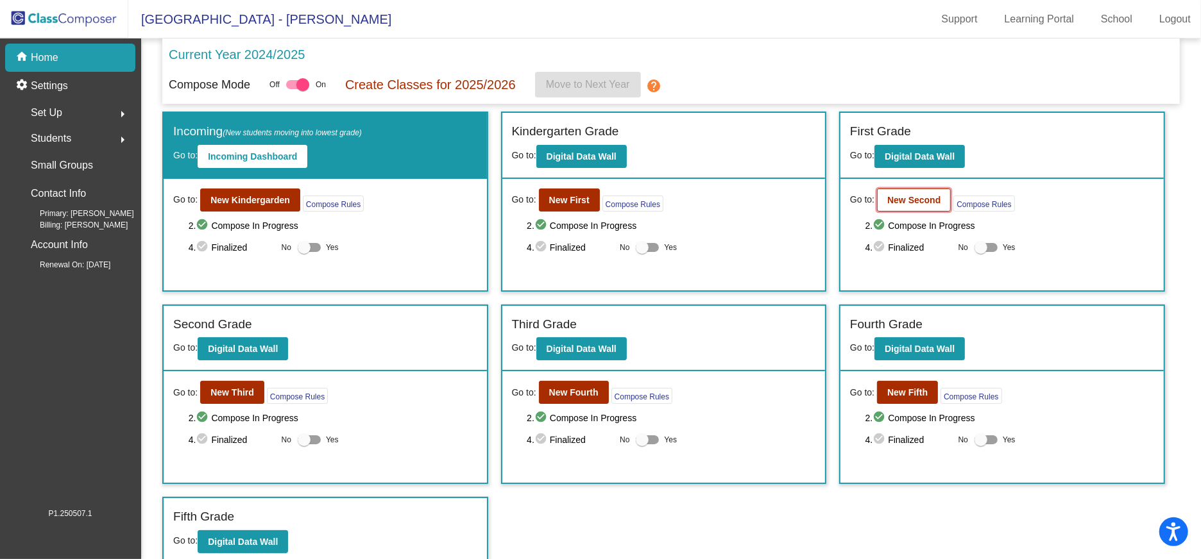
click at [895, 203] on b "New Second" at bounding box center [913, 200] width 53 height 10
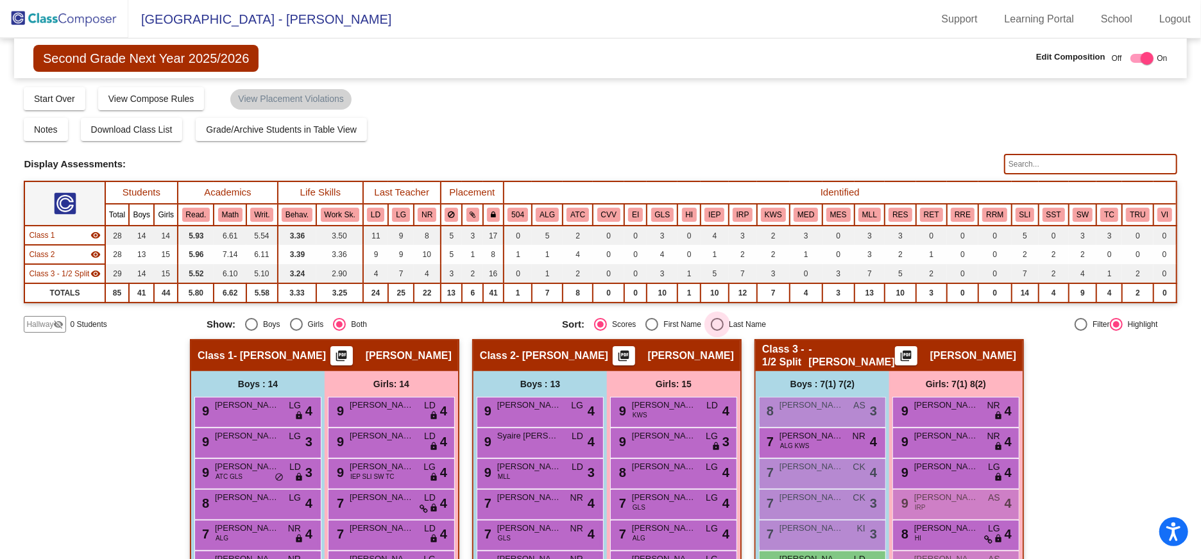
click at [716, 325] on div "Select an option" at bounding box center [717, 324] width 13 height 13
click at [716, 331] on input "Last Name" at bounding box center [716, 331] width 1 height 1
radio input "true"
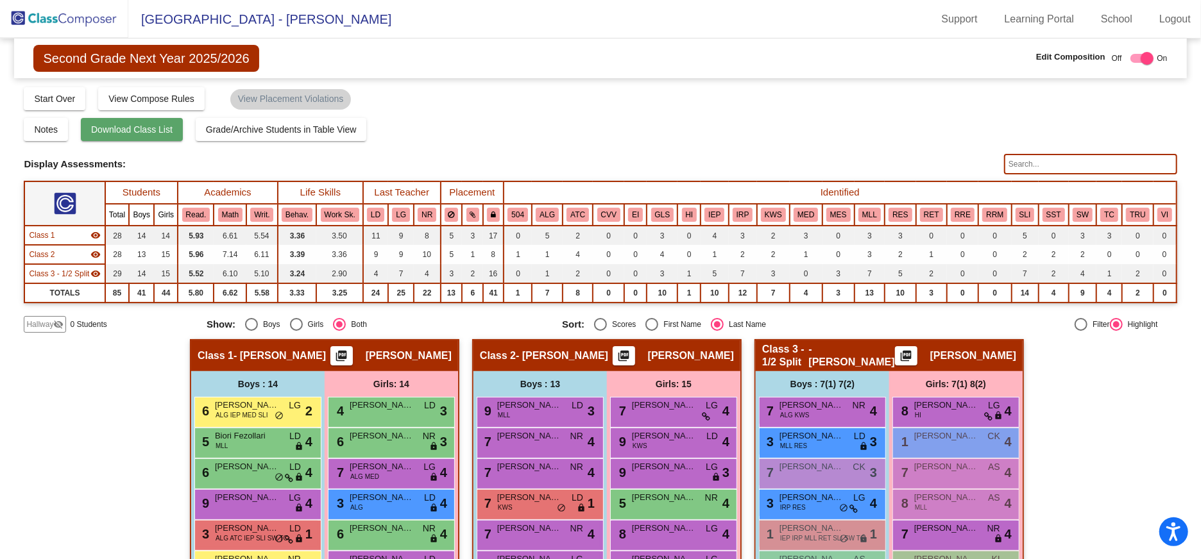
click at [137, 131] on span "Download Class List" at bounding box center [131, 129] width 81 height 10
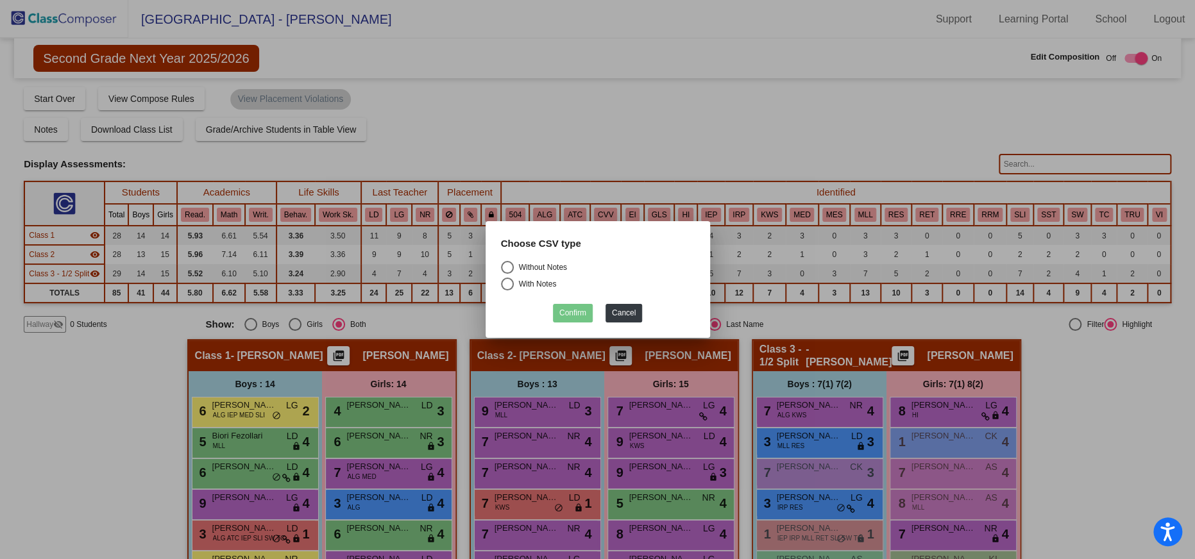
click at [507, 268] on div "Select an option" at bounding box center [507, 267] width 13 height 13
click at [507, 274] on input "Without Notes" at bounding box center [507, 274] width 1 height 1
radio input "true"
click at [573, 313] on button "Confirm" at bounding box center [573, 313] width 40 height 19
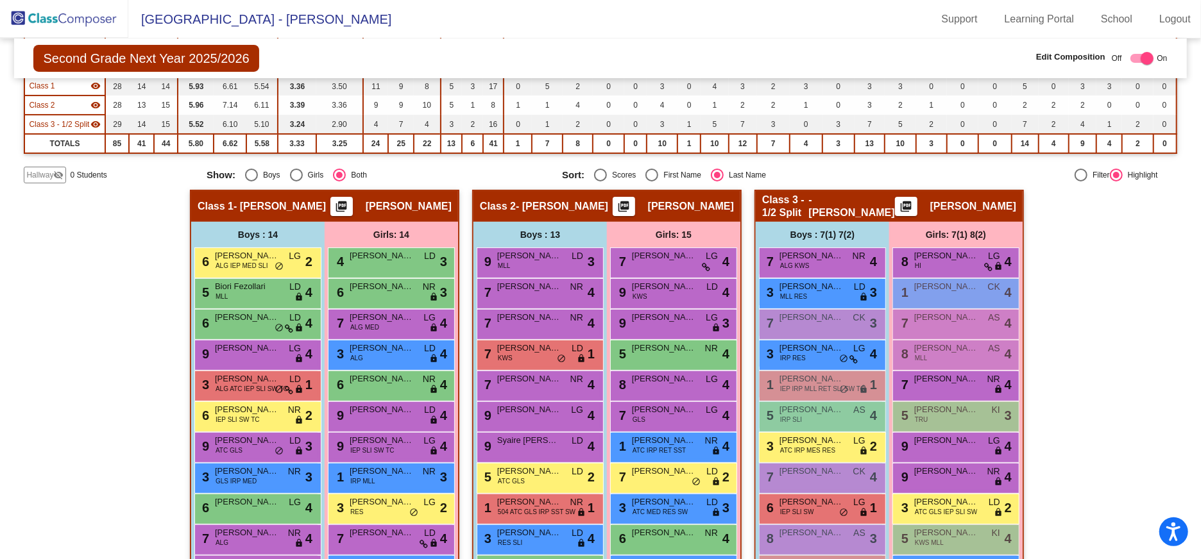
scroll to position [169, 0]
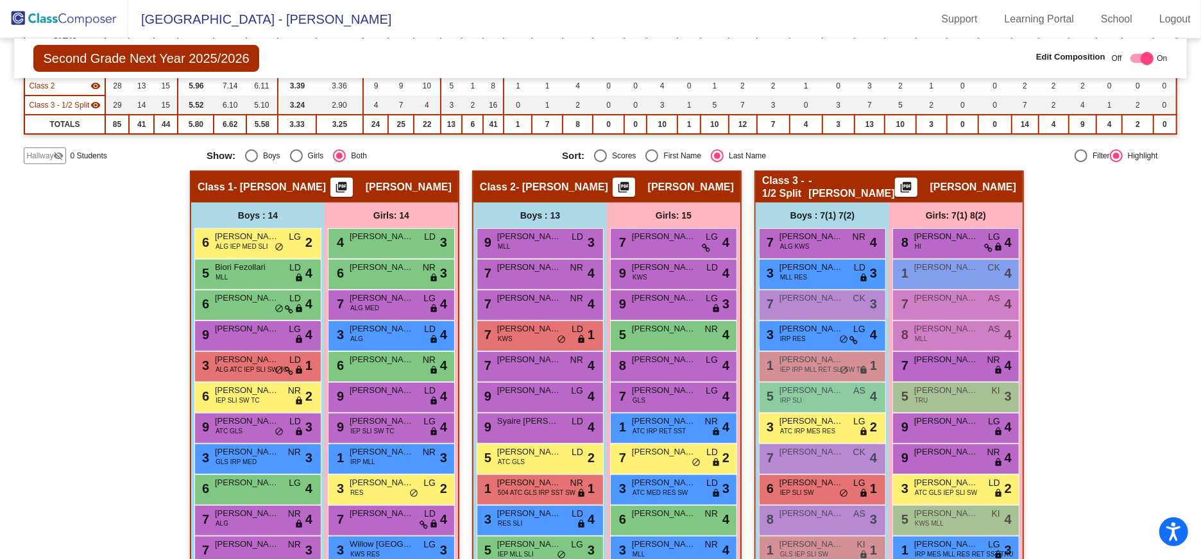
click at [1118, 299] on div "Hallway - Hallway Class picture_as_pdf Add Student First Name Last Name Student…" at bounding box center [600, 441] width 1152 height 540
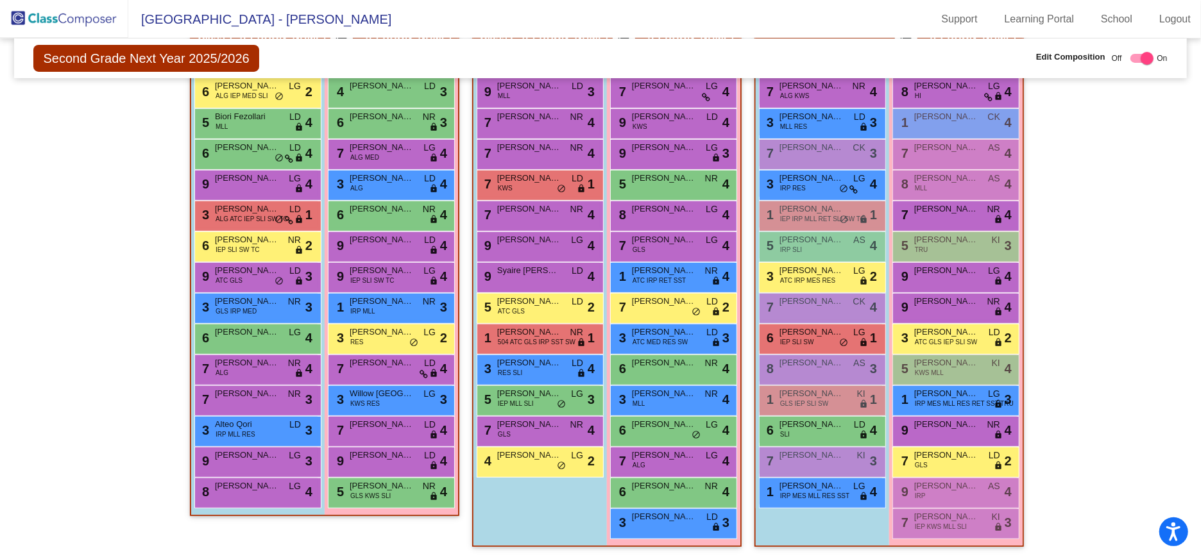
click at [71, 19] on img at bounding box center [64, 19] width 128 height 38
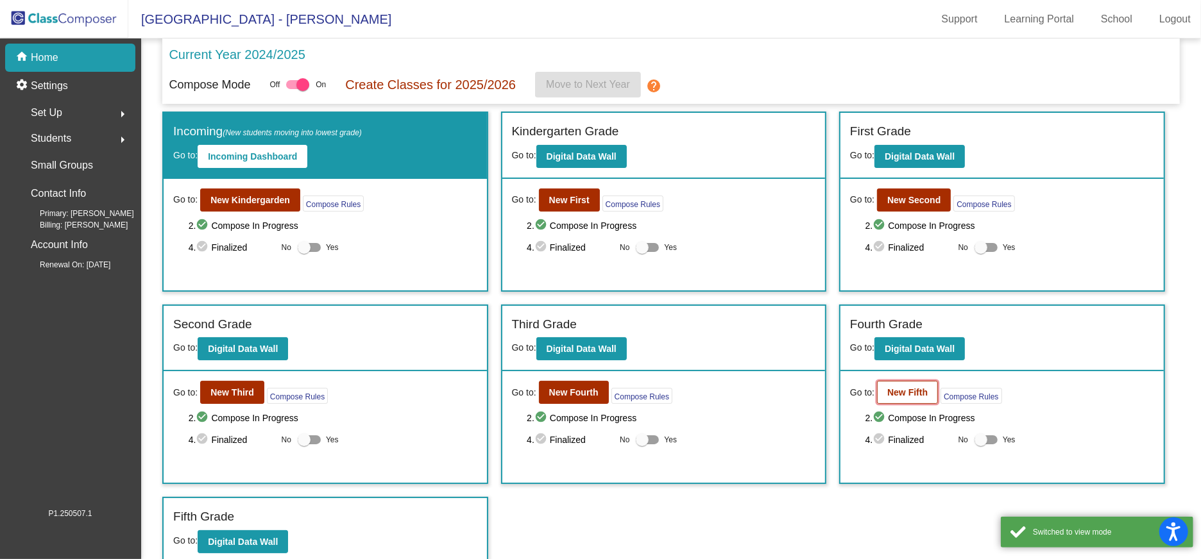
click at [894, 385] on button "New Fifth" at bounding box center [907, 392] width 61 height 23
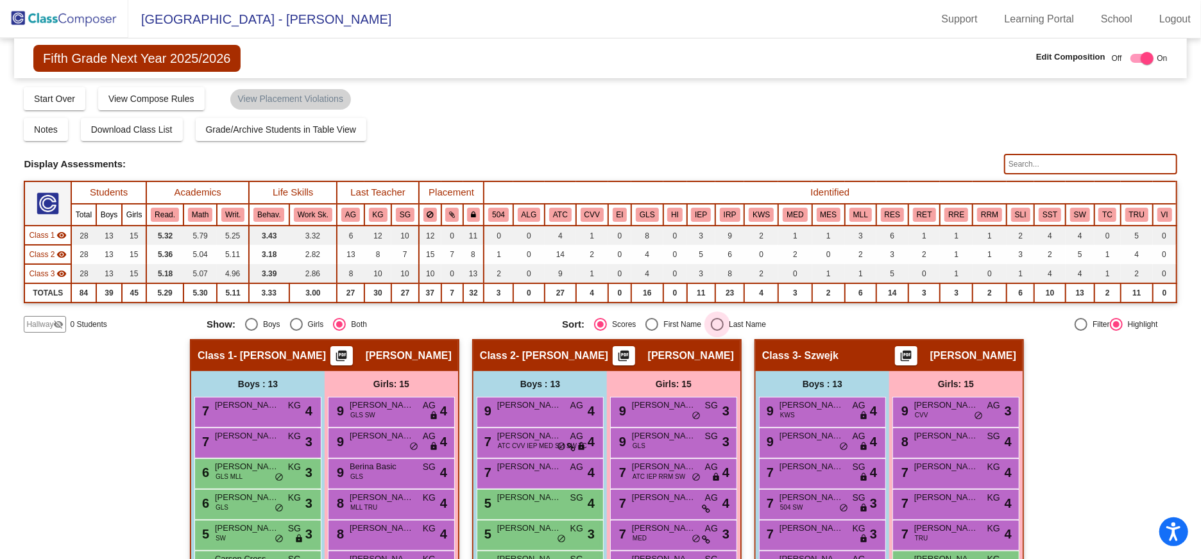
drag, startPoint x: 716, startPoint y: 326, endPoint x: 1025, endPoint y: 221, distance: 326.3
click at [716, 324] on div "Select an option" at bounding box center [717, 324] width 13 height 13
click at [716, 331] on input "Last Name" at bounding box center [716, 331] width 1 height 1
radio input "true"
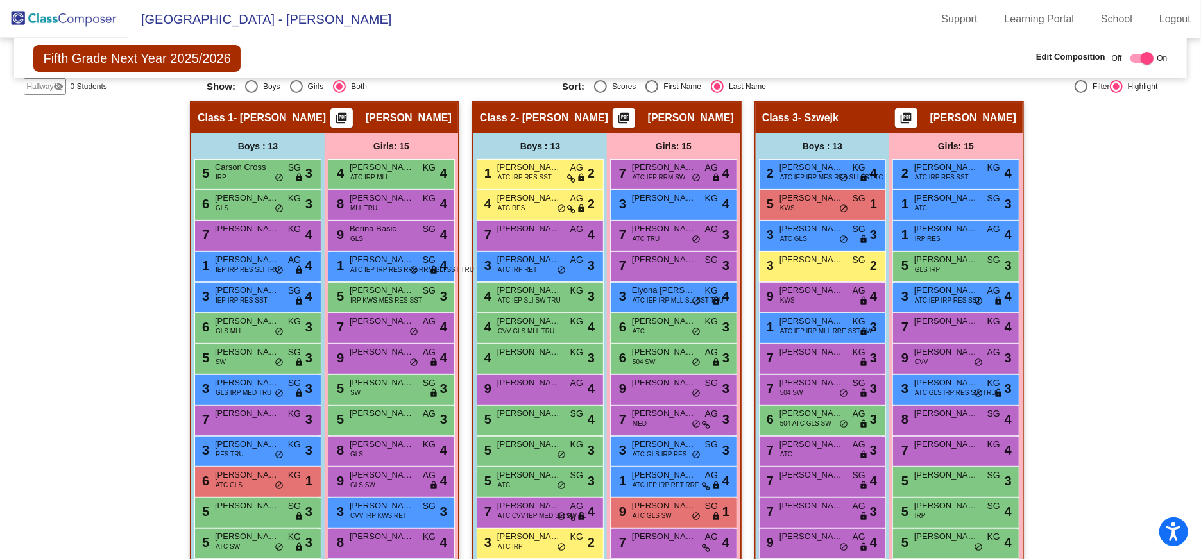
scroll to position [265, 0]
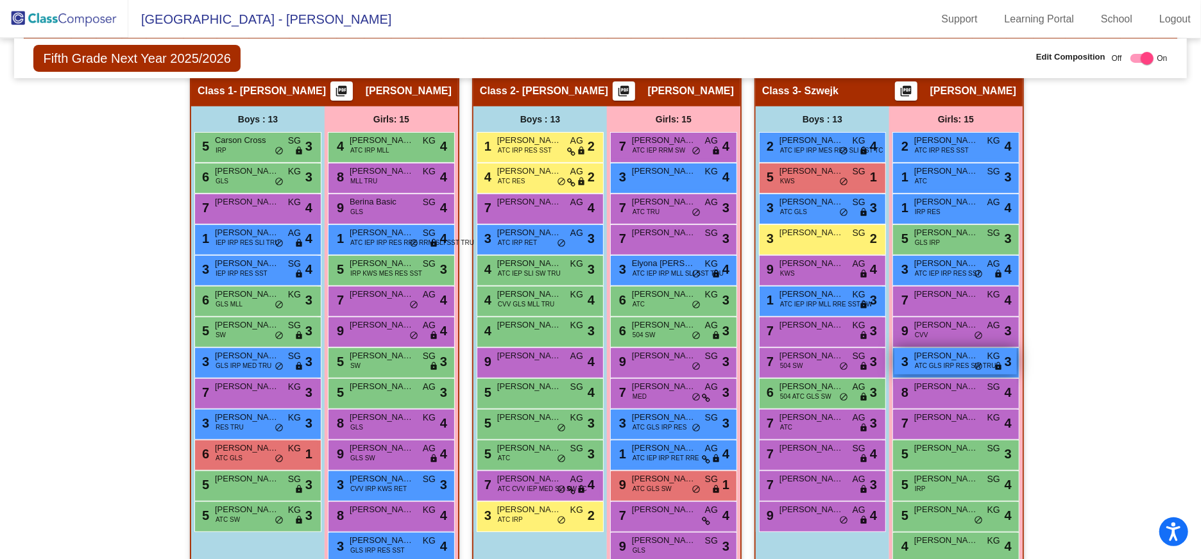
click at [933, 362] on span "ATC GLS IRP RES SW TRU" at bounding box center [954, 366] width 81 height 10
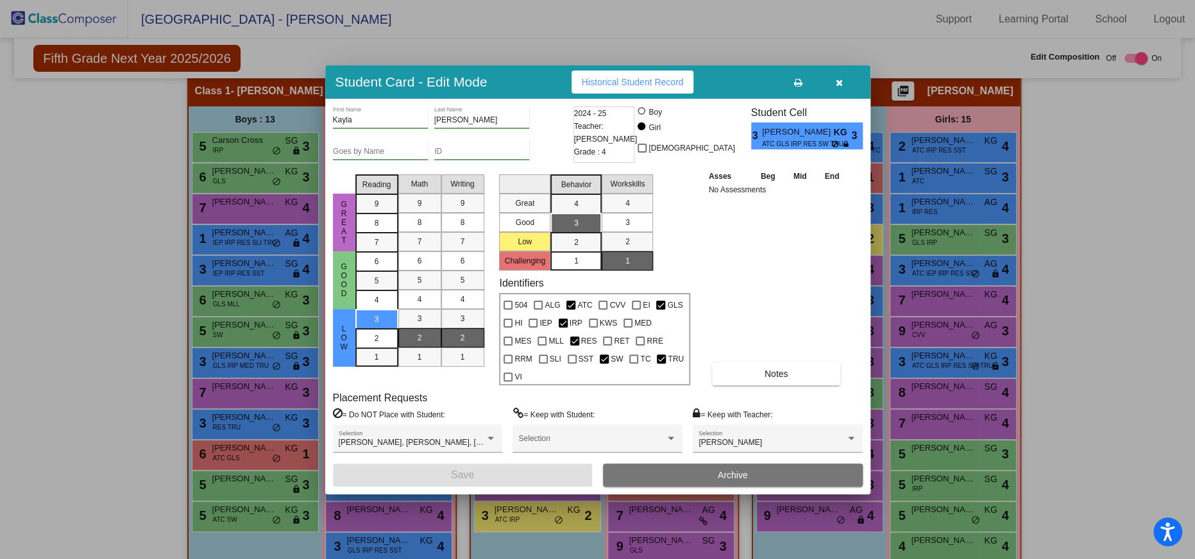
click at [838, 87] on icon "button" at bounding box center [839, 82] width 7 height 9
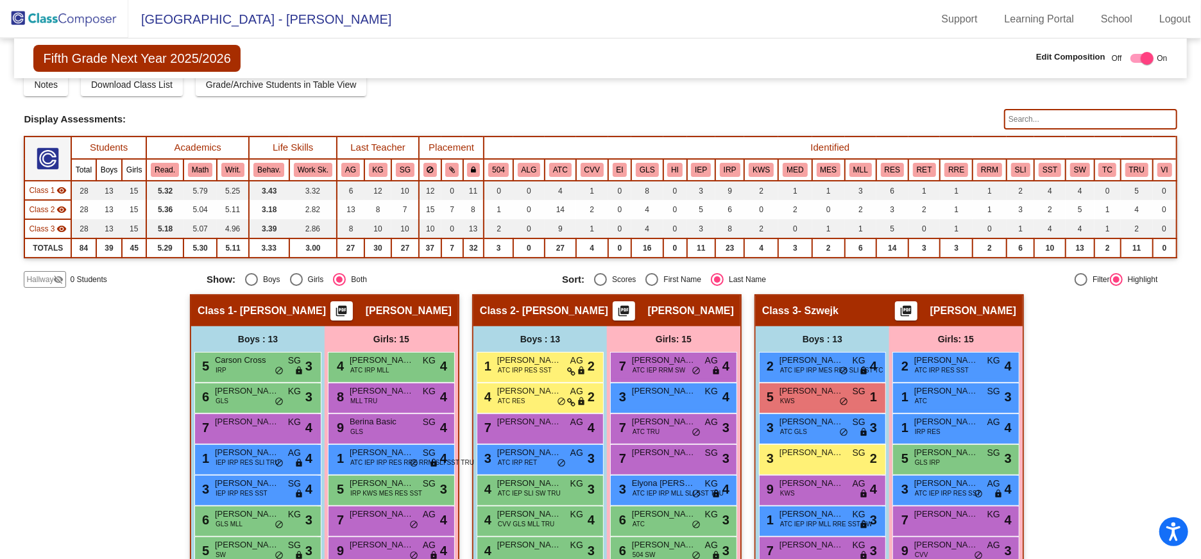
scroll to position [0, 0]
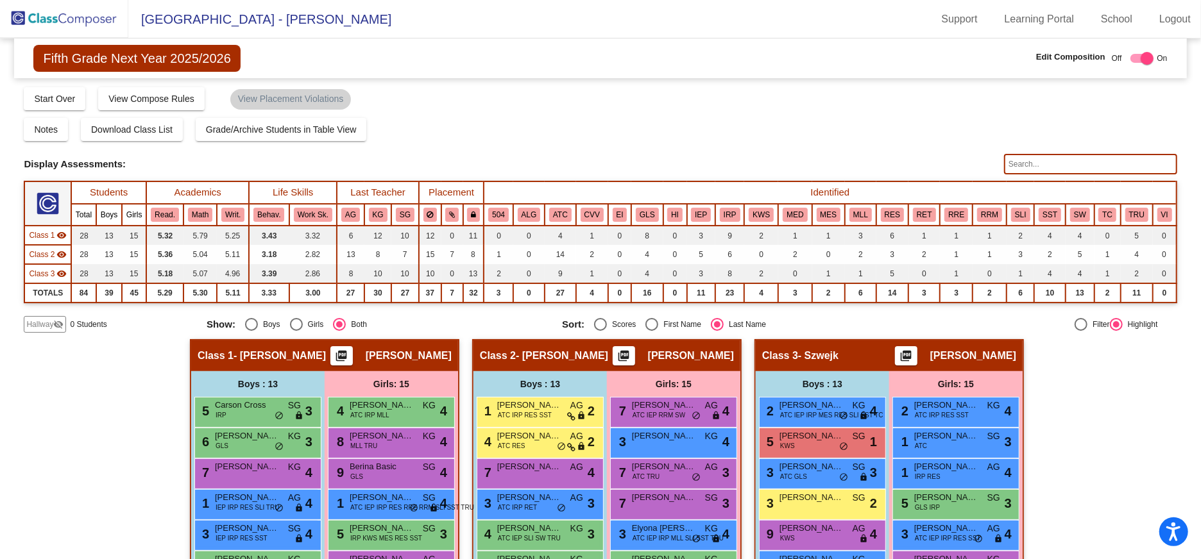
click at [51, 21] on img at bounding box center [64, 19] width 128 height 38
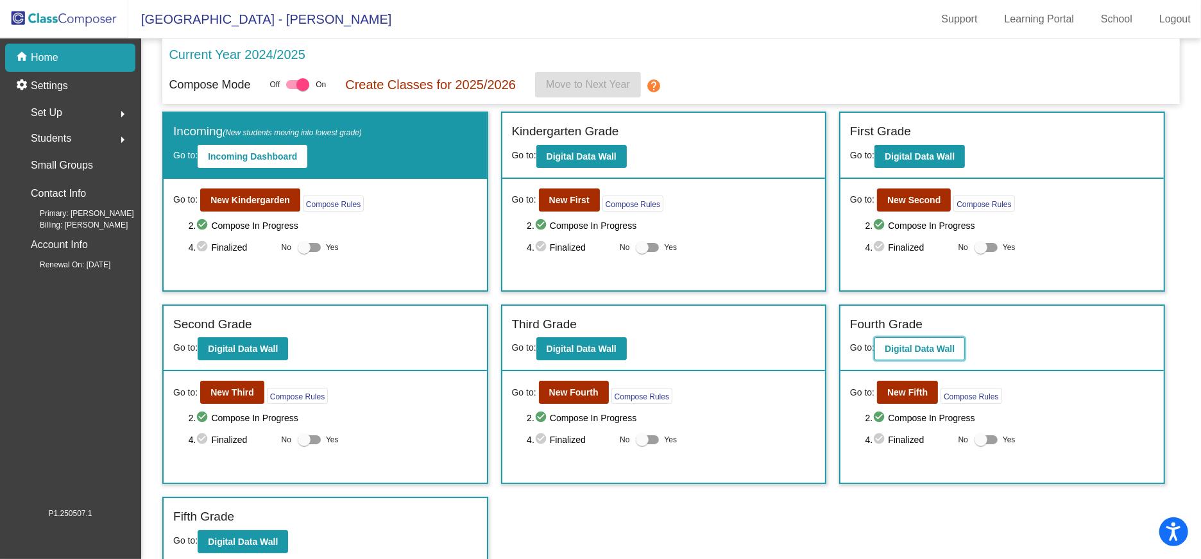
click at [914, 345] on b "Digital Data Wall" at bounding box center [919, 349] width 70 height 10
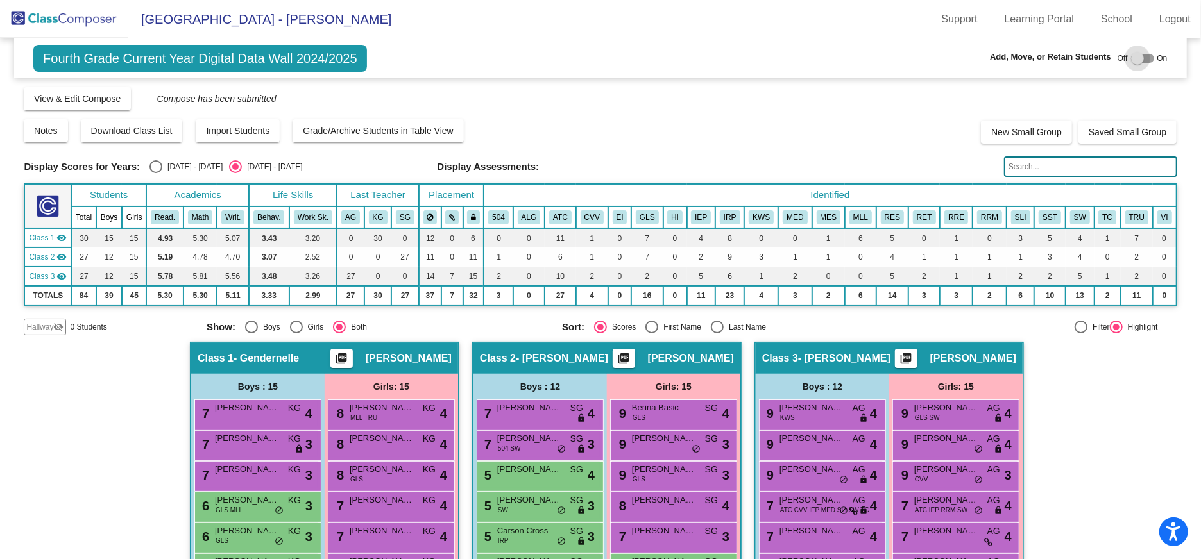
click at [1131, 55] on div at bounding box center [1137, 58] width 13 height 13
checkbox input "true"
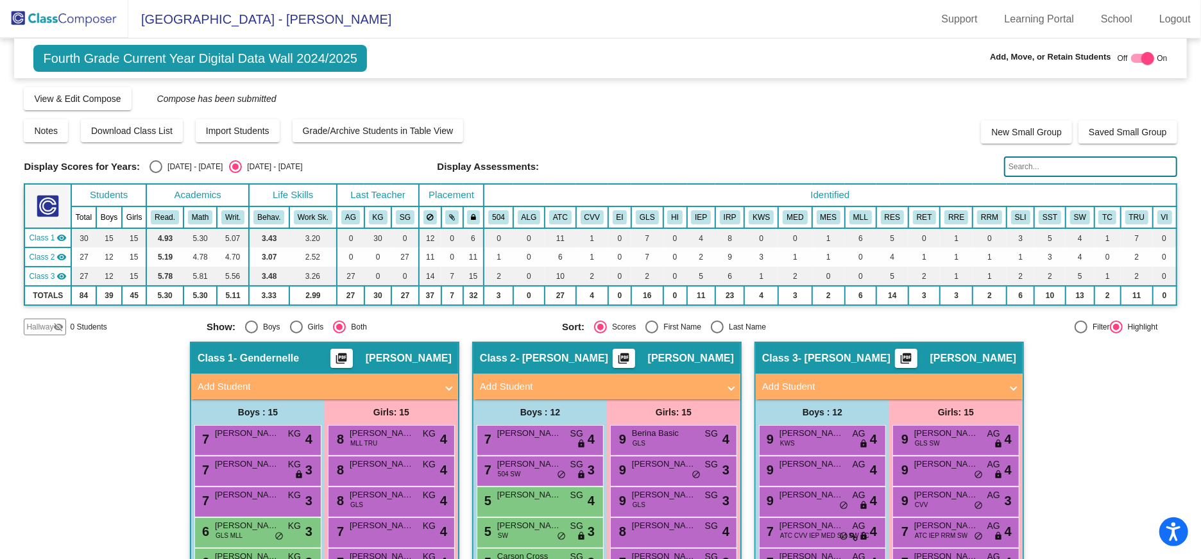
click at [44, 323] on span "Hallway" at bounding box center [39, 327] width 27 height 12
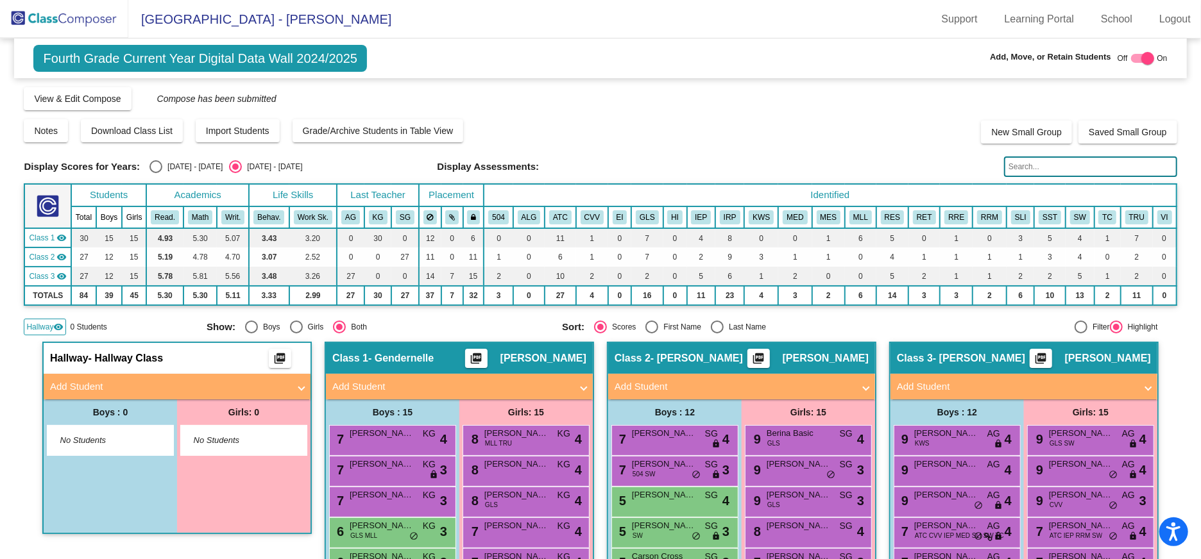
click at [100, 385] on mat-panel-title "Add Student" at bounding box center [169, 387] width 239 height 15
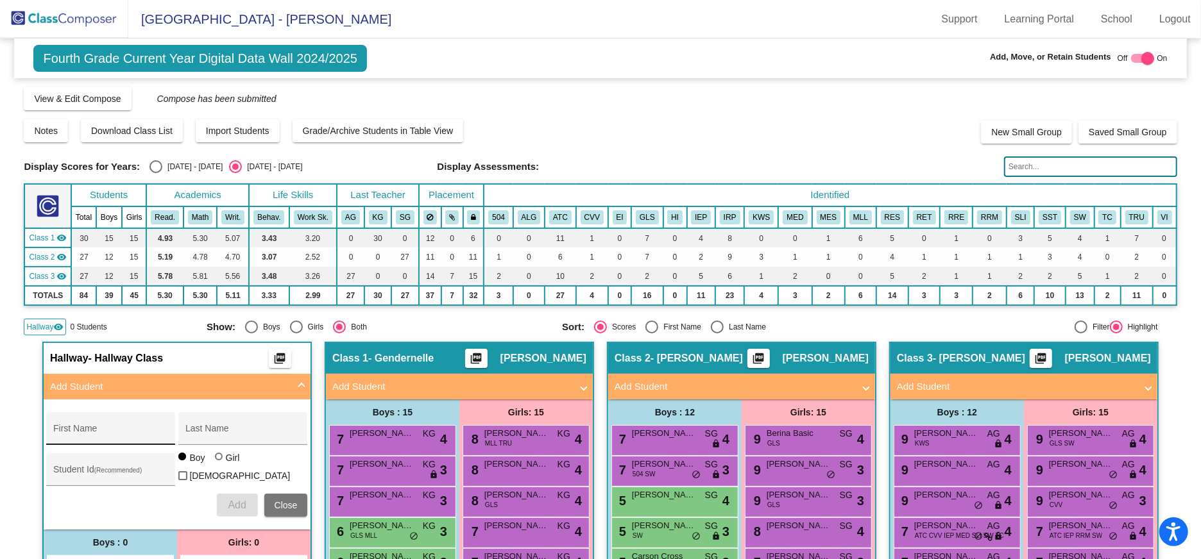
click at [101, 425] on div "First Name" at bounding box center [110, 432] width 115 height 26
type input "[PERSON_NAME]"
click at [232, 500] on span "Add" at bounding box center [237, 505] width 18 height 11
click at [1141, 60] on div at bounding box center [1147, 58] width 13 height 13
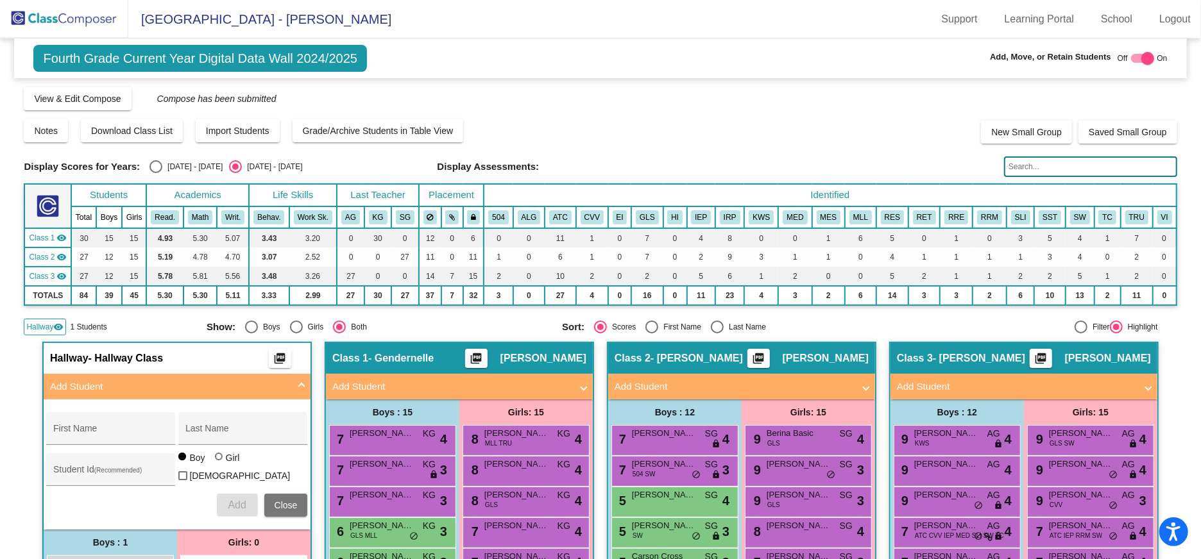
checkbox input "false"
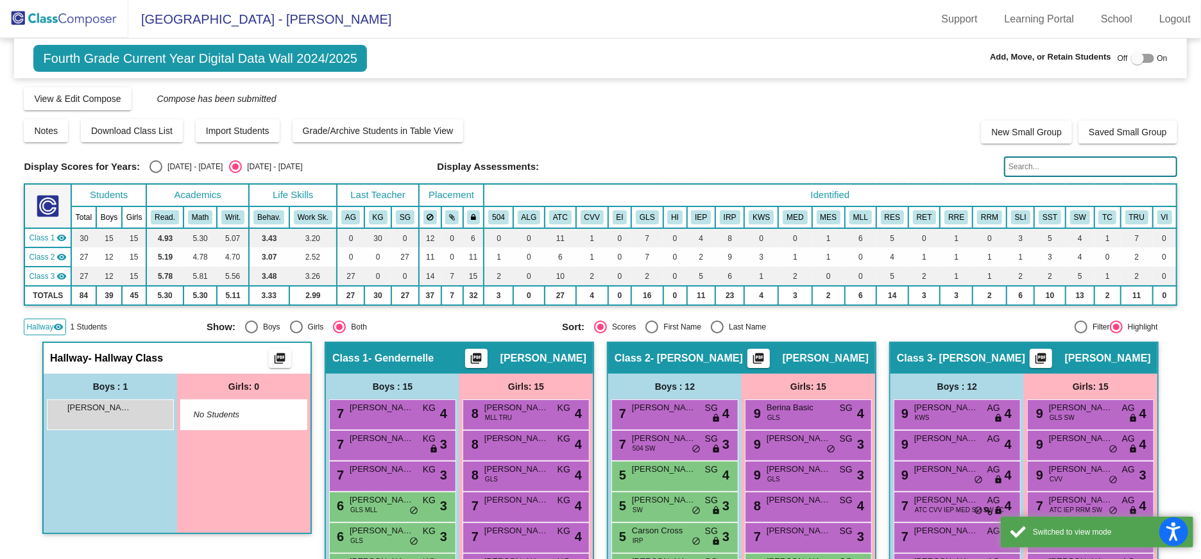
click at [72, 21] on img at bounding box center [64, 19] width 128 height 38
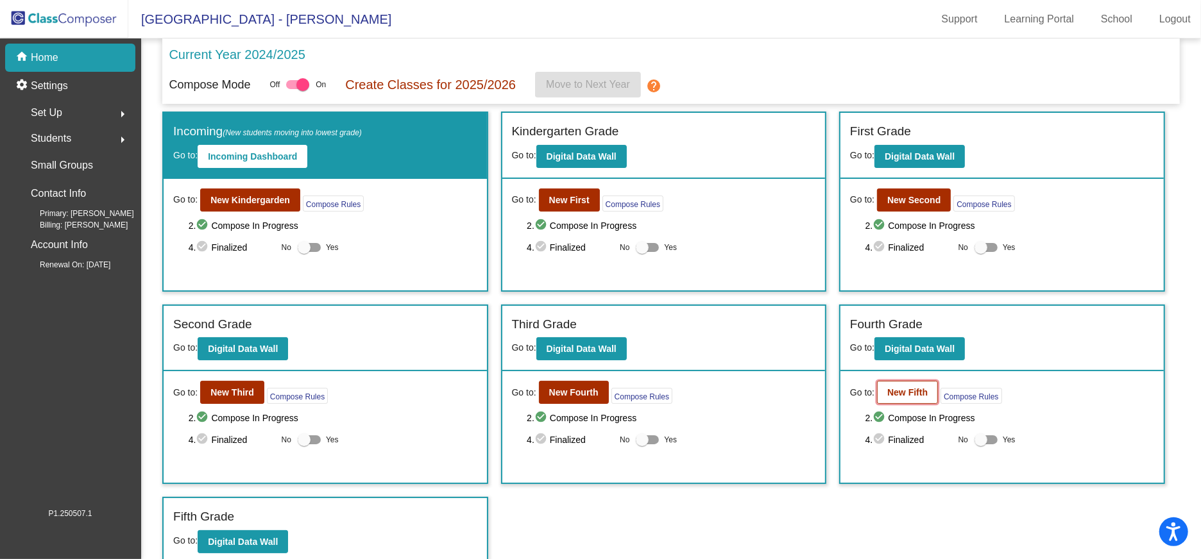
click at [905, 391] on b "New Fifth" at bounding box center [907, 392] width 40 height 10
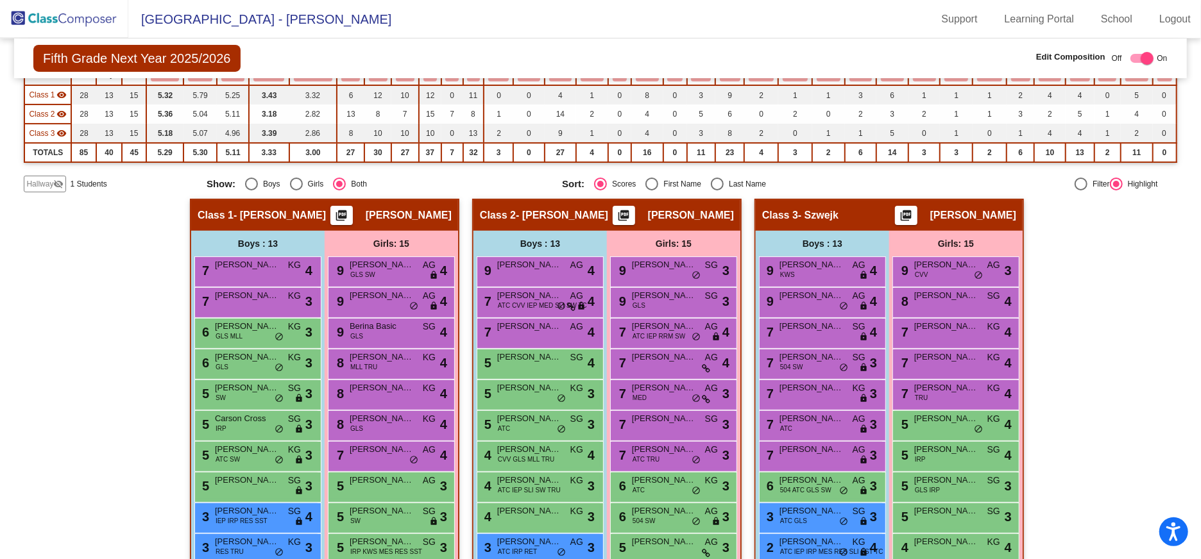
scroll to position [153, 0]
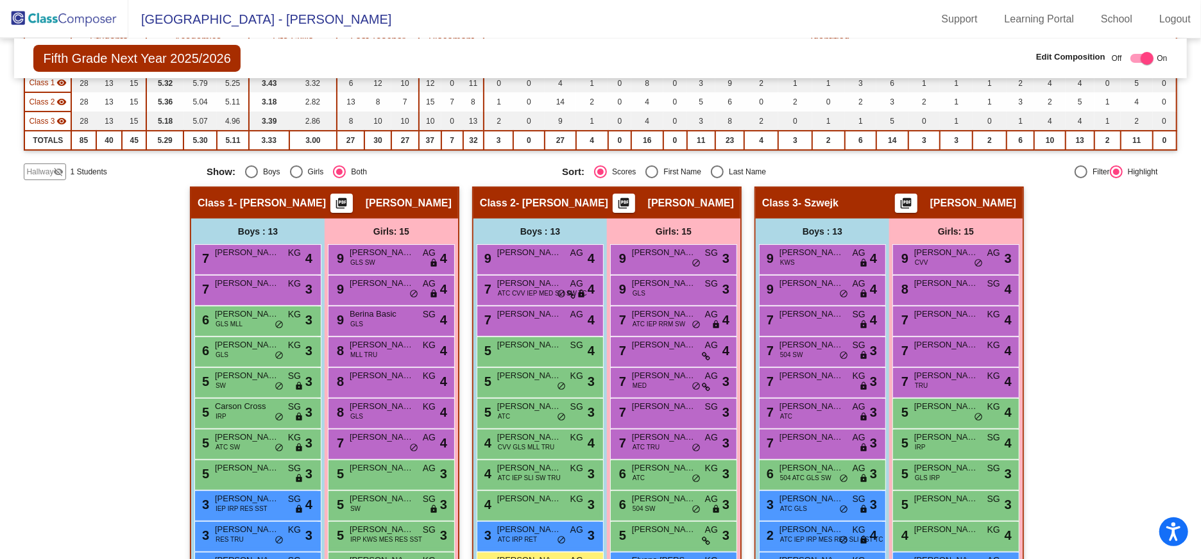
click at [44, 169] on span "Hallway" at bounding box center [39, 172] width 27 height 12
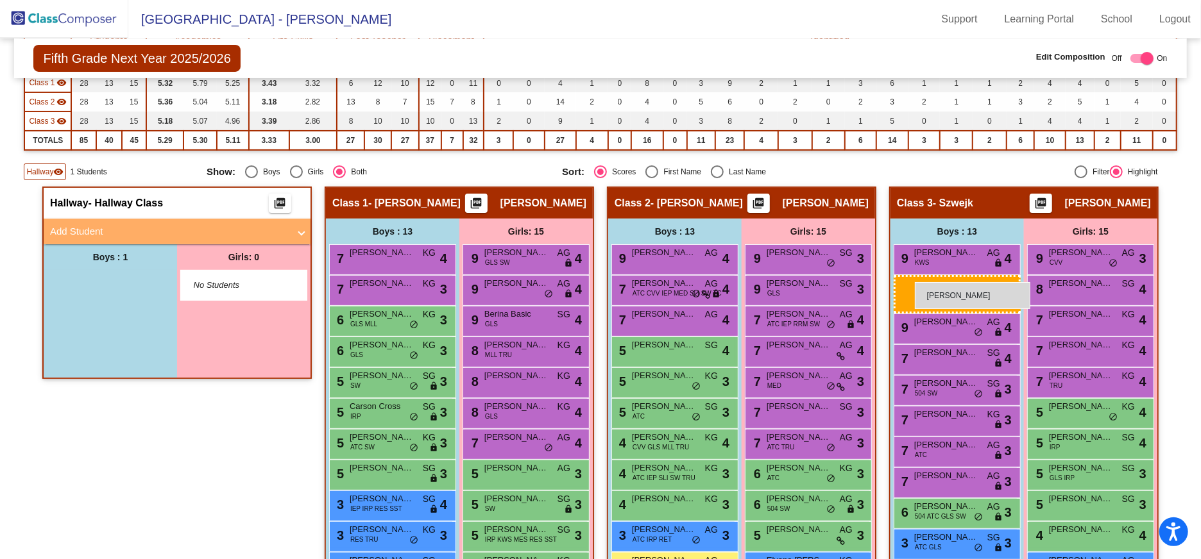
drag, startPoint x: 87, startPoint y: 282, endPoint x: 914, endPoint y: 282, distance: 827.3
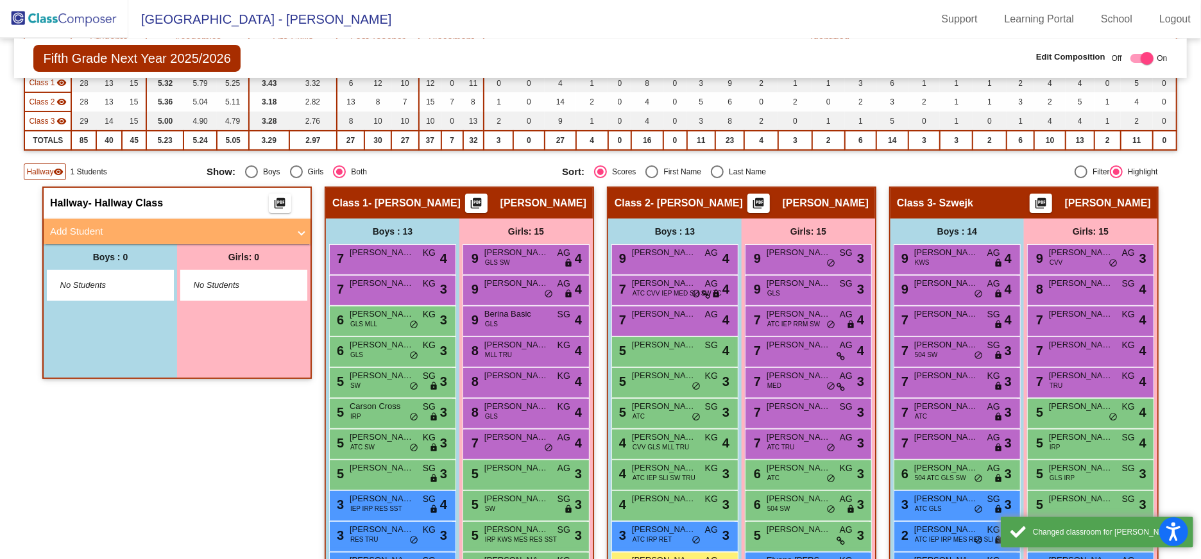
scroll to position [319, 0]
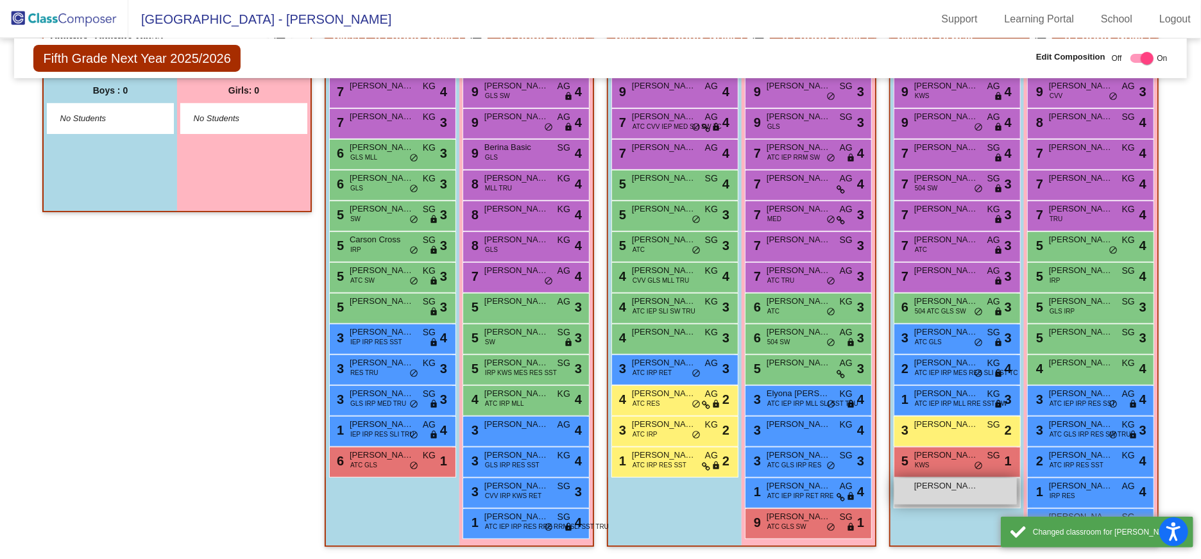
click at [940, 486] on span "[PERSON_NAME]" at bounding box center [946, 486] width 64 height 13
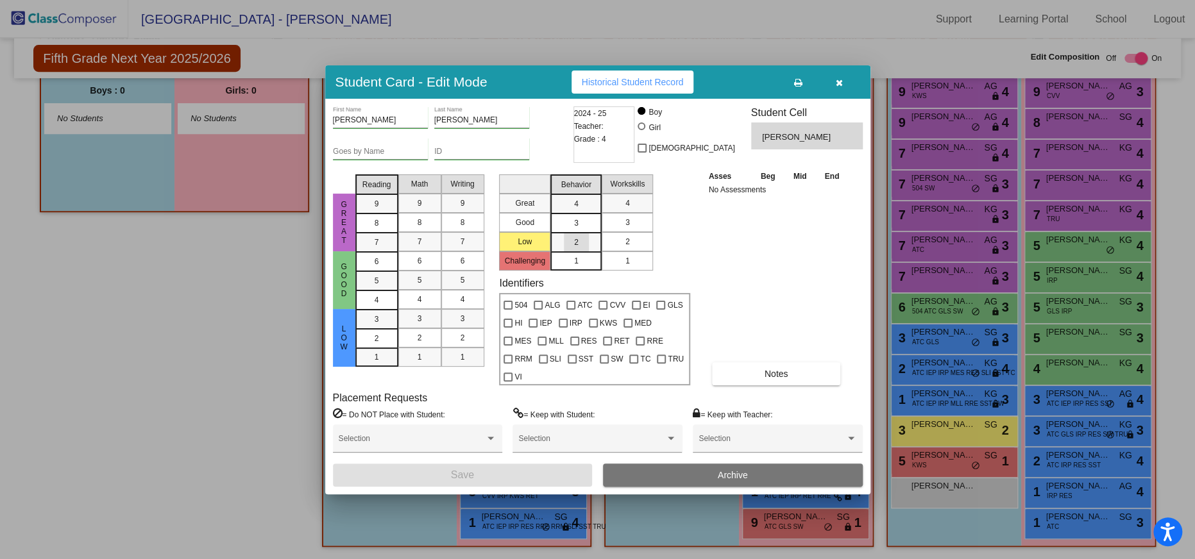
drag, startPoint x: 575, startPoint y: 244, endPoint x: 633, endPoint y: 243, distance: 57.7
click at [577, 244] on div "2" at bounding box center [576, 242] width 25 height 19
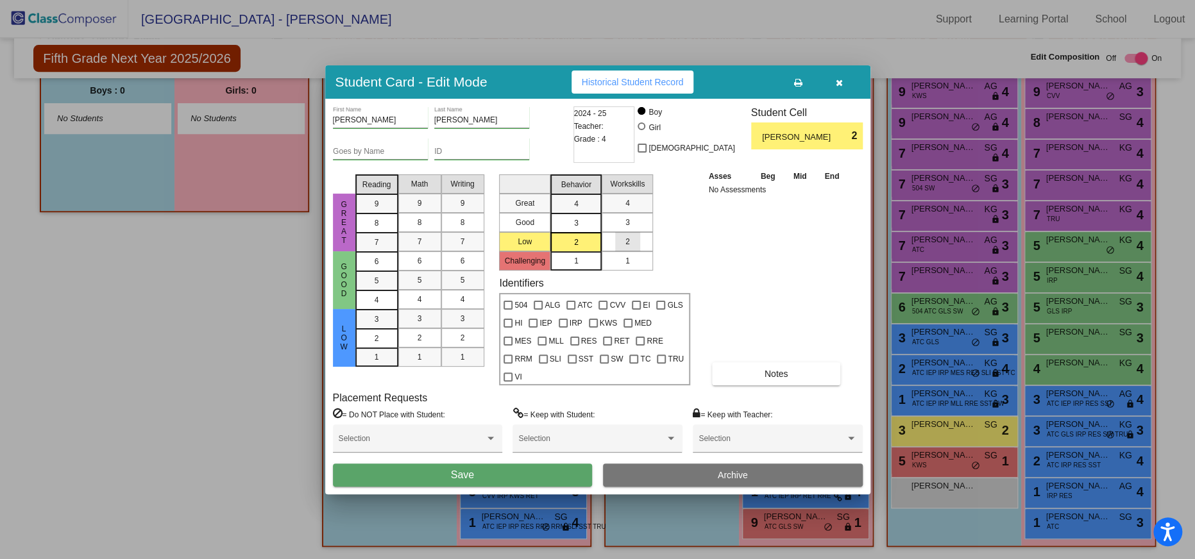
click at [633, 243] on div "2" at bounding box center [627, 241] width 25 height 19
drag, startPoint x: 375, startPoint y: 302, endPoint x: 433, endPoint y: 299, distance: 57.8
click at [377, 271] on div "4" at bounding box center [376, 261] width 25 height 19
click at [419, 303] on span "4" at bounding box center [419, 300] width 4 height 12
click at [467, 303] on div "4" at bounding box center [462, 299] width 25 height 19
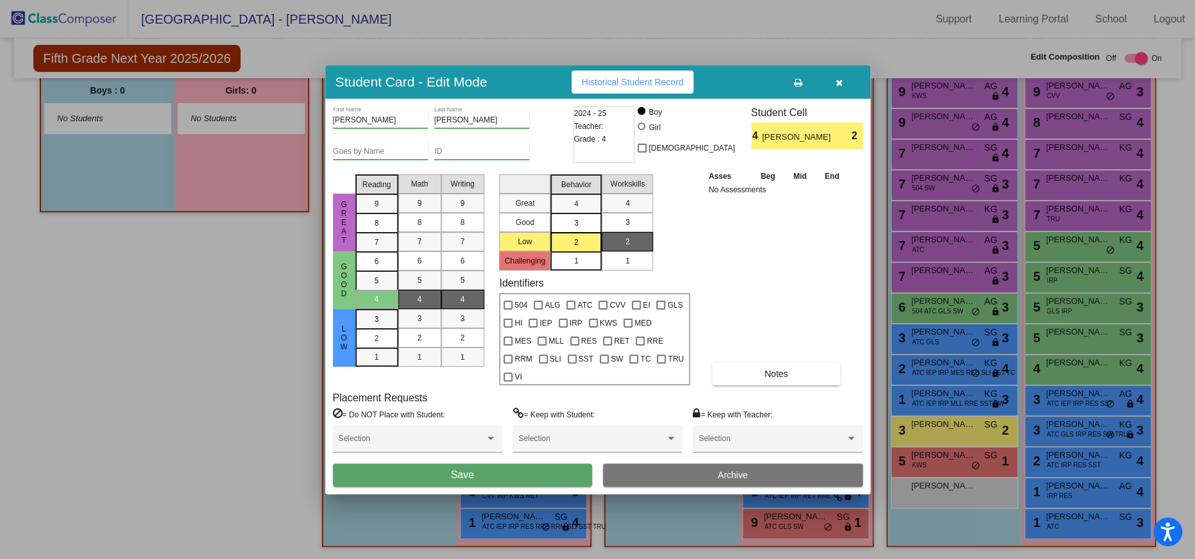
click at [483, 464] on button "Save" at bounding box center [463, 475] width 260 height 23
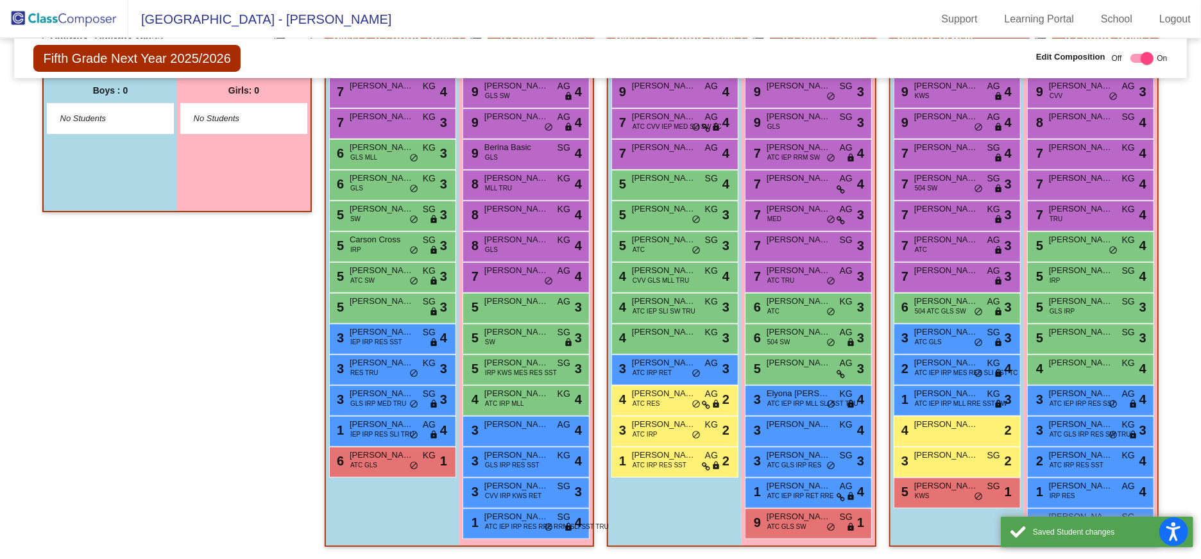
click at [1179, 306] on mat-sidenav-content "Fifth Grade Next Year 2025/2026 Edit Composition Off On Incoming Digital Data W…" at bounding box center [600, 298] width 1201 height 521
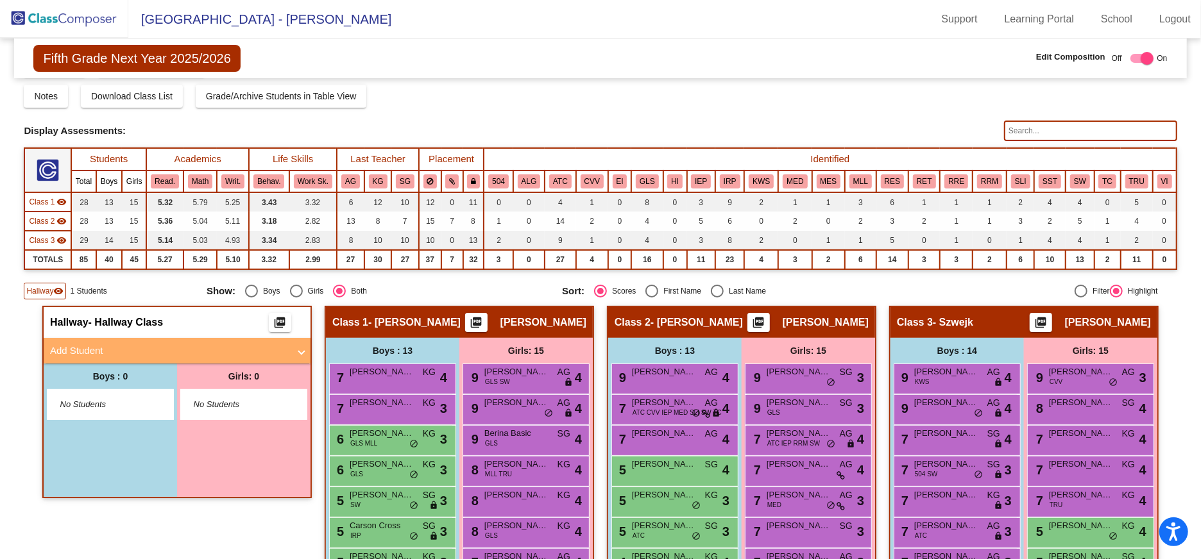
scroll to position [0, 0]
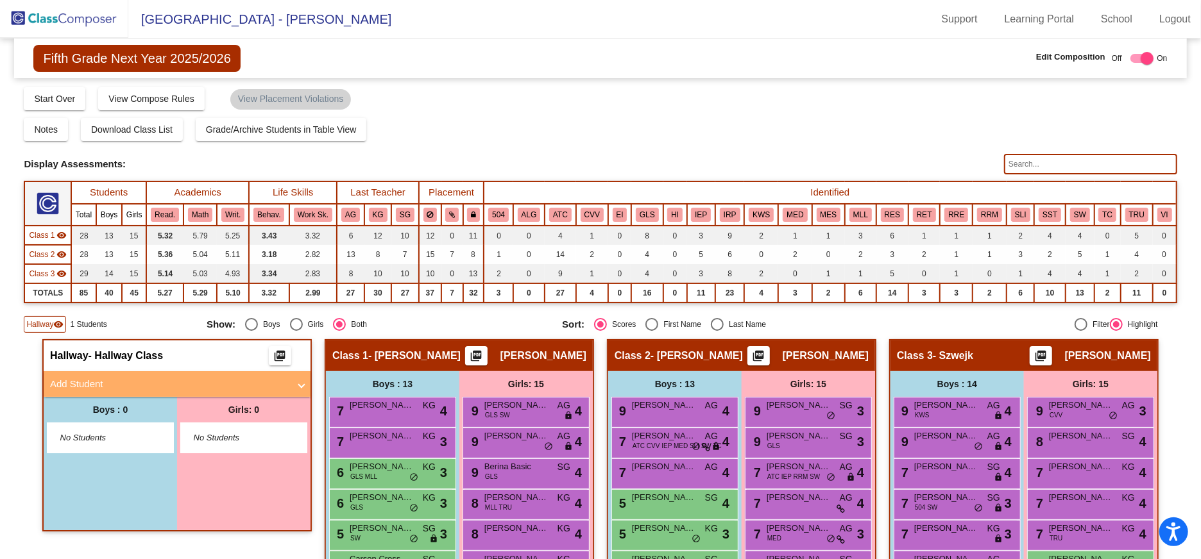
click at [677, 49] on div "Fifth Grade Next Year 2025/2026 Edit Composition Off On Incoming Digital Data W…" at bounding box center [600, 58] width 1172 height 40
click at [927, 471] on div "7 [PERSON_NAME] SG lock do_not_disturb_alt 4" at bounding box center [955, 472] width 122 height 26
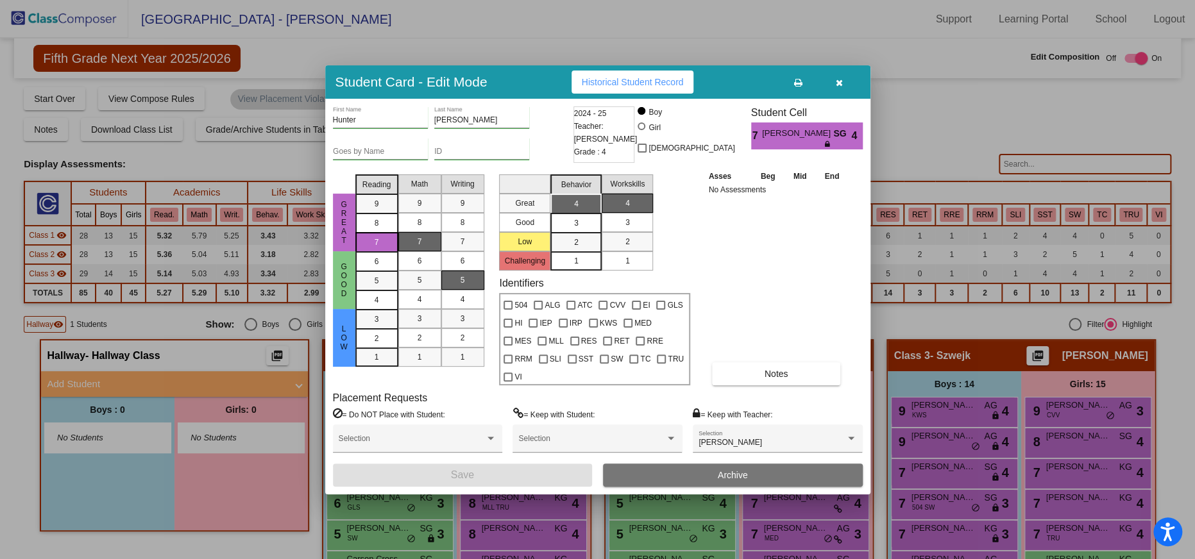
click at [783, 464] on button "Archive" at bounding box center [733, 475] width 260 height 23
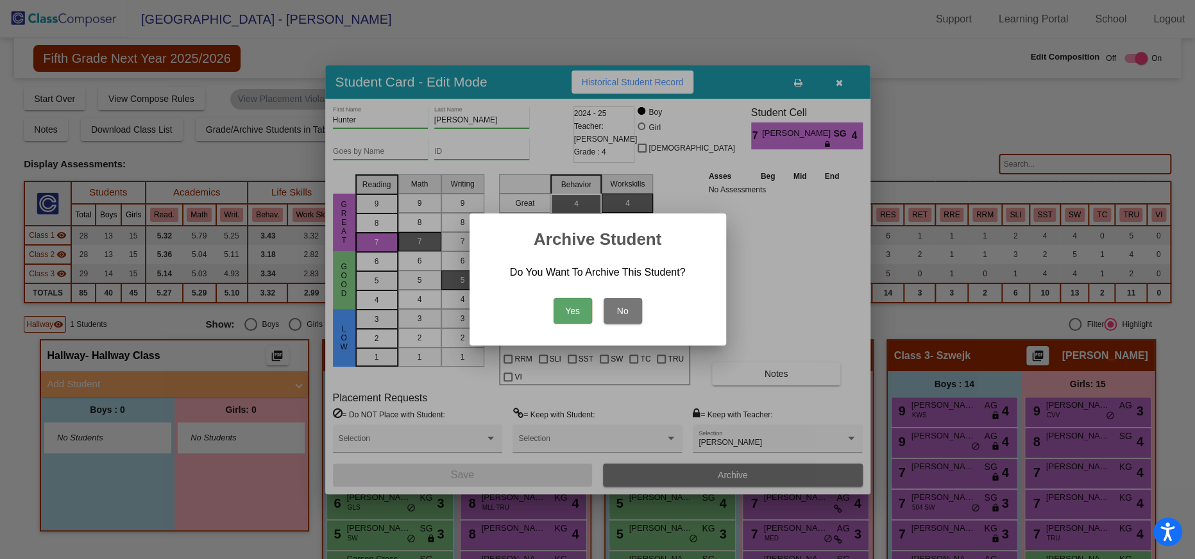
click at [566, 308] on button "Yes" at bounding box center [572, 311] width 38 height 26
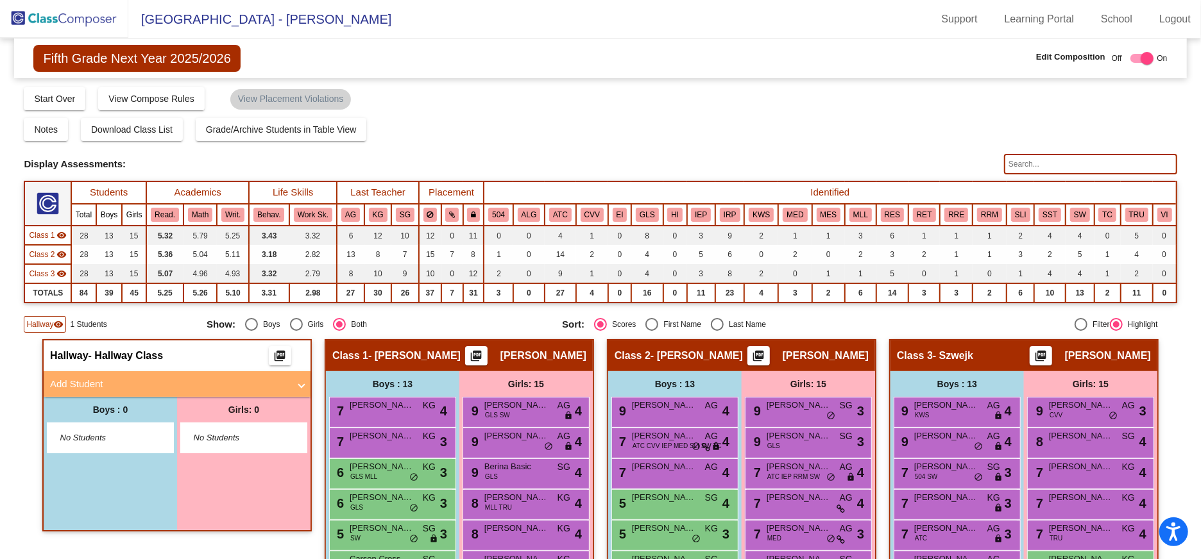
click at [64, 18] on img at bounding box center [64, 19] width 128 height 38
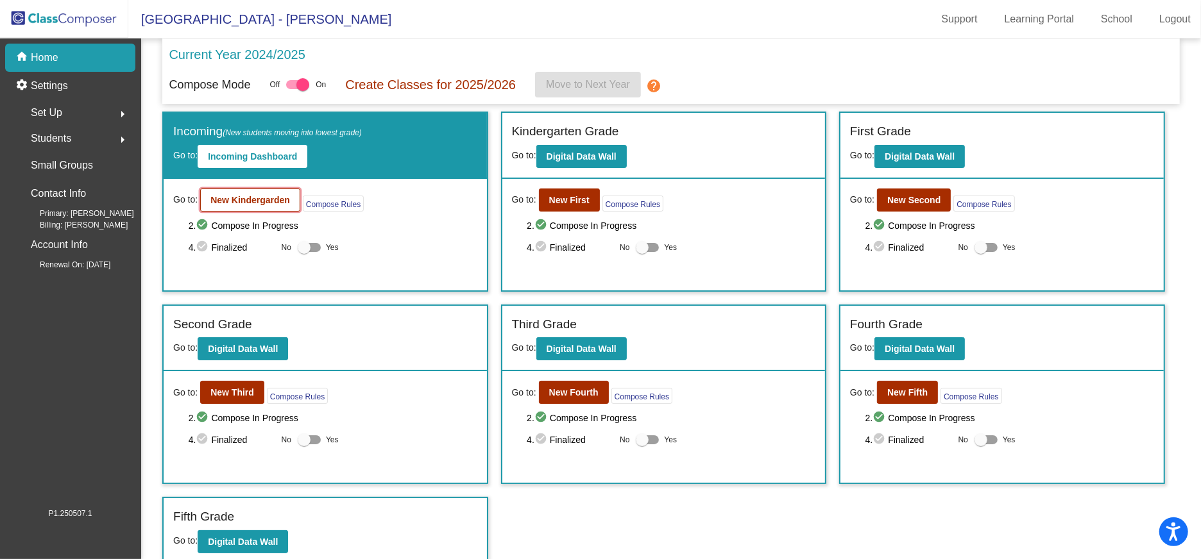
click at [255, 199] on b "New Kindergarden" at bounding box center [250, 200] width 80 height 10
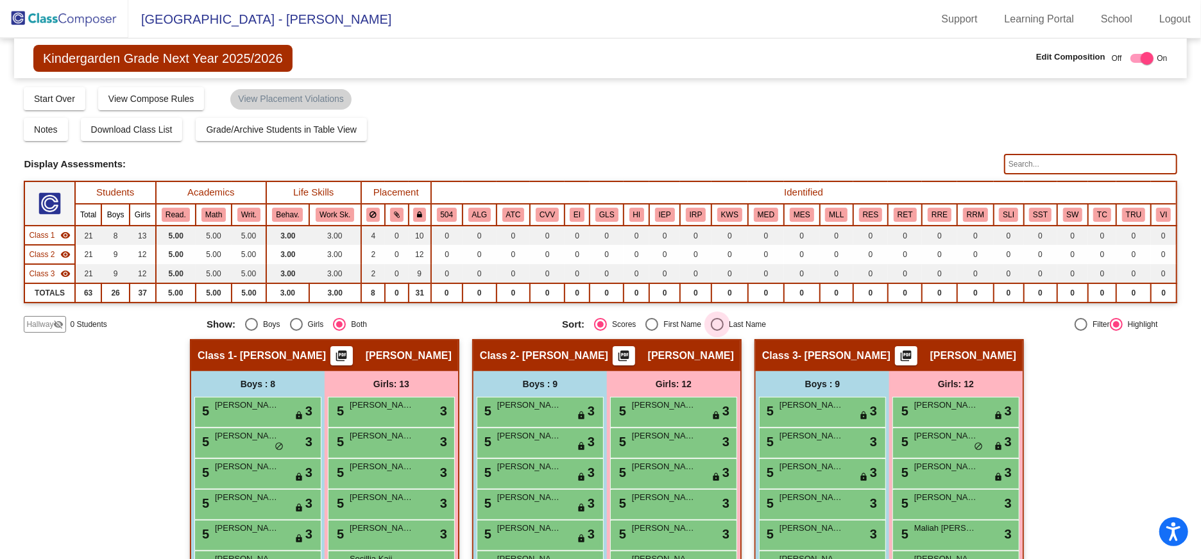
click at [719, 323] on div "Select an option" at bounding box center [717, 324] width 13 height 13
click at [717, 331] on input "Last Name" at bounding box center [716, 331] width 1 height 1
radio input "true"
click at [139, 133] on span "Download Class List" at bounding box center [131, 129] width 81 height 10
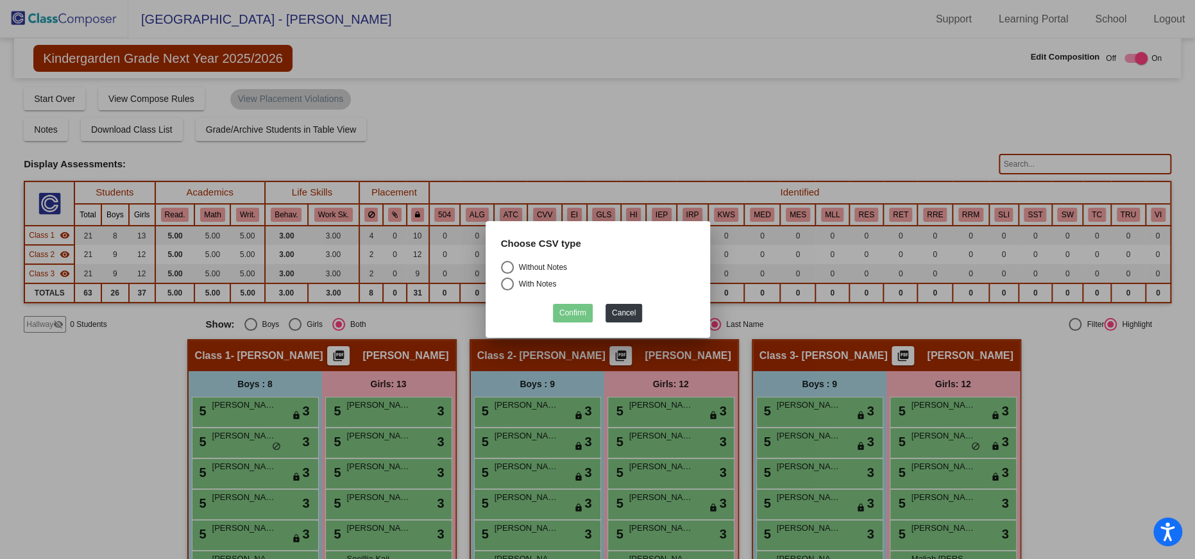
click at [506, 265] on div "Select an option" at bounding box center [507, 267] width 13 height 13
click at [507, 274] on input "Without Notes" at bounding box center [507, 274] width 1 height 1
radio input "true"
click at [577, 313] on button "Confirm" at bounding box center [573, 313] width 40 height 19
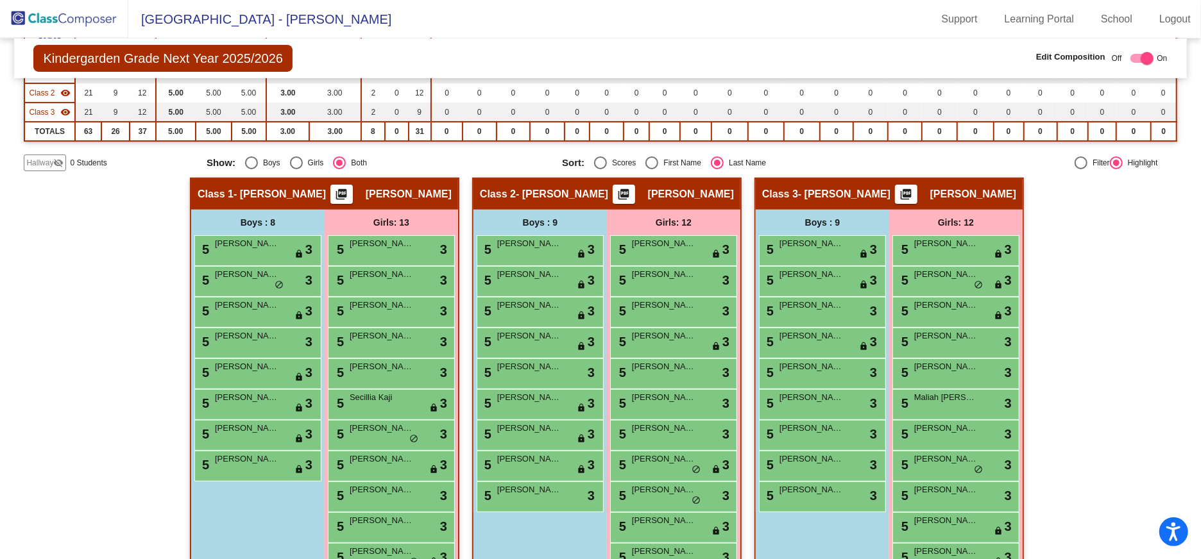
scroll to position [218, 0]
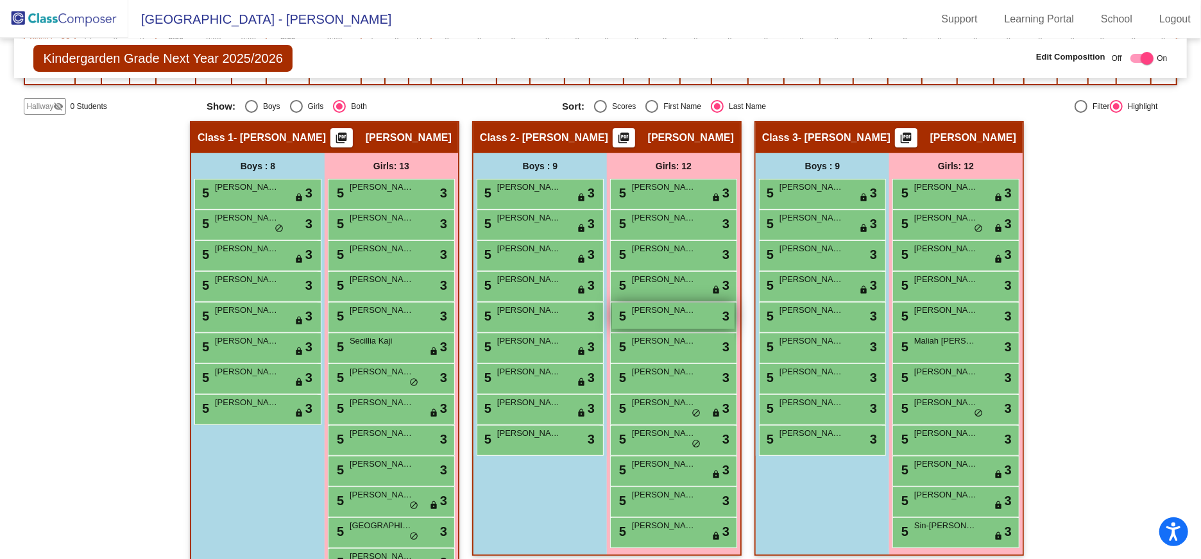
click at [661, 316] on span "[PERSON_NAME]" at bounding box center [664, 310] width 64 height 13
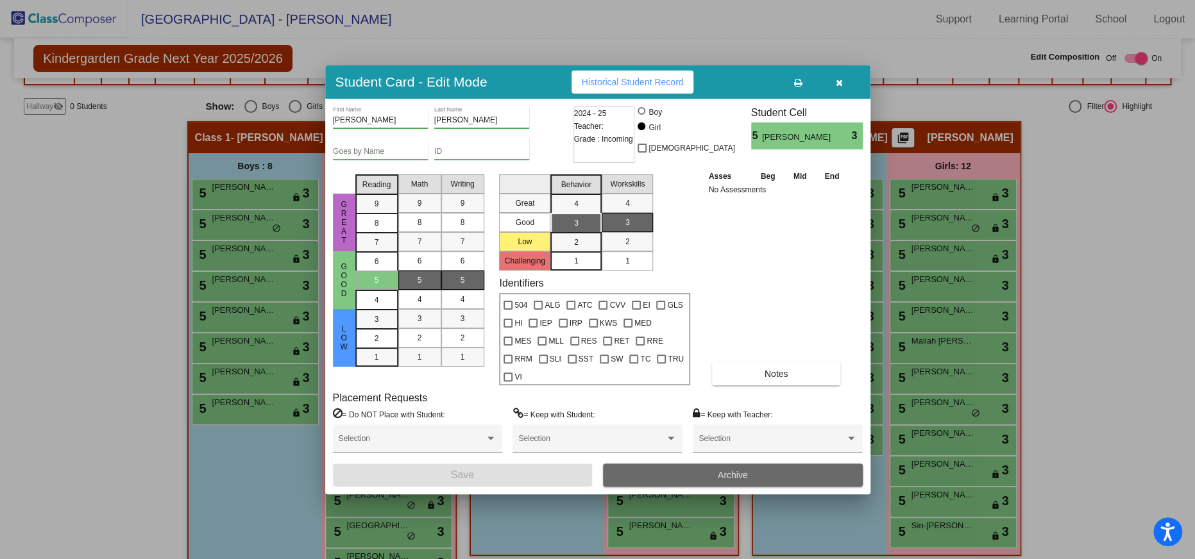
click at [742, 470] on span "Archive" at bounding box center [733, 475] width 30 height 10
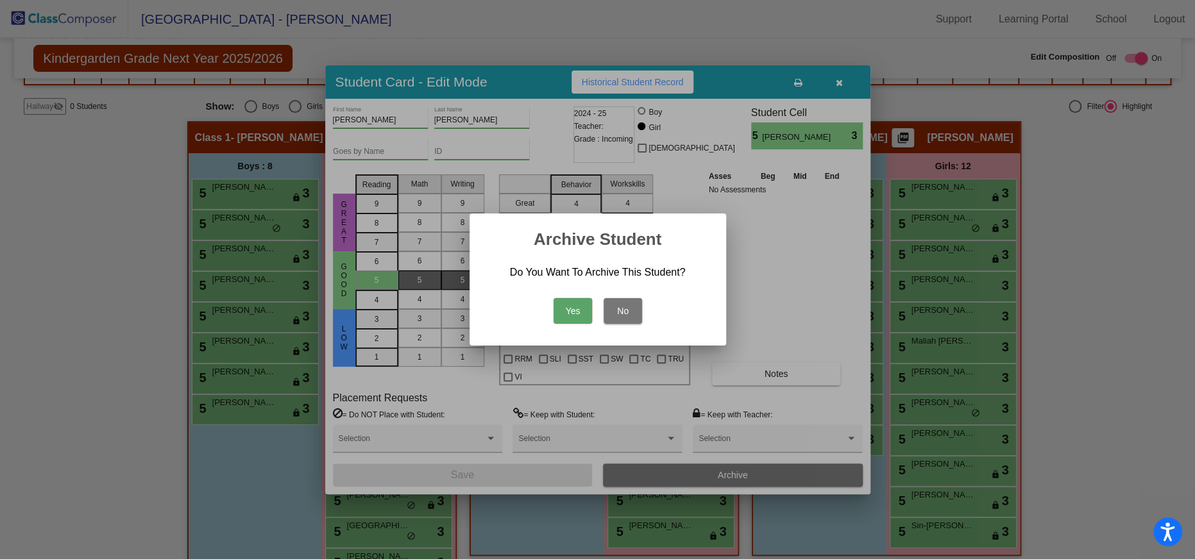
click at [578, 310] on button "Yes" at bounding box center [572, 311] width 38 height 26
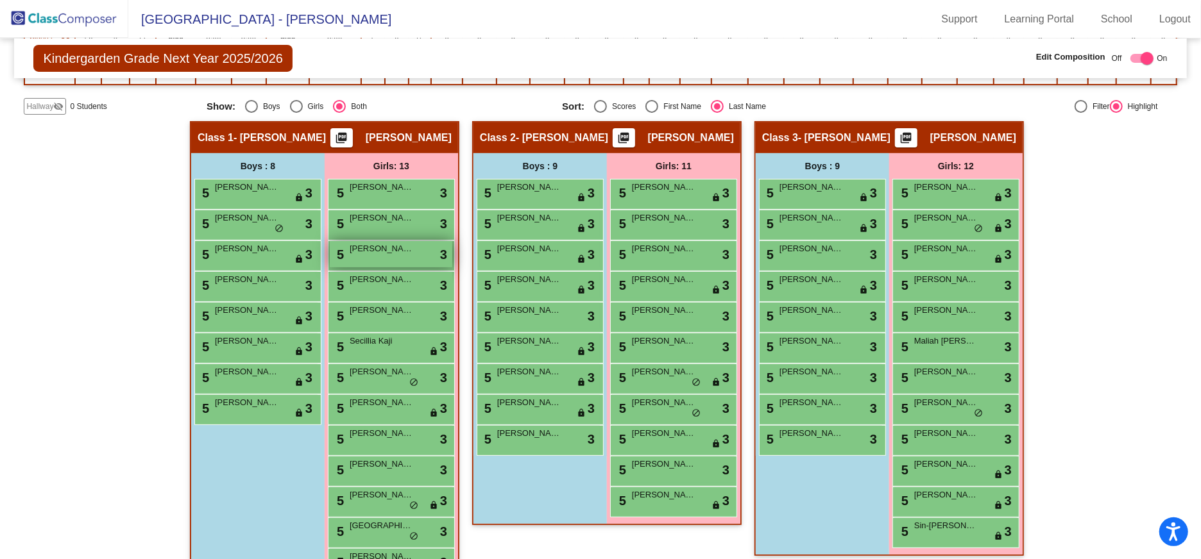
click at [379, 251] on span "[PERSON_NAME]" at bounding box center [382, 248] width 64 height 13
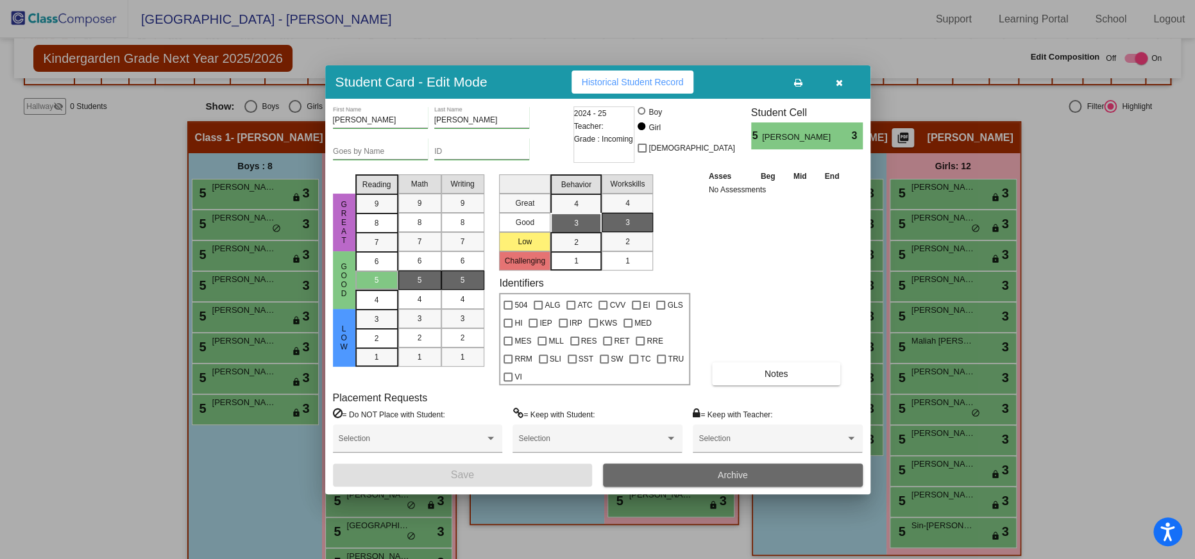
click at [734, 464] on button "Archive" at bounding box center [733, 475] width 260 height 23
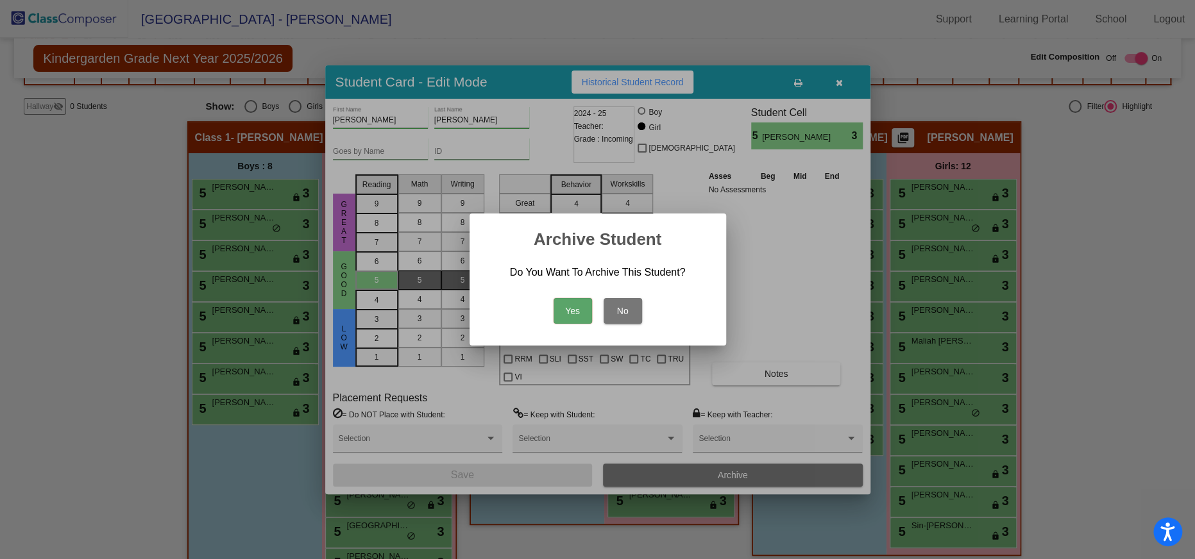
click at [572, 310] on button "Yes" at bounding box center [572, 311] width 38 height 26
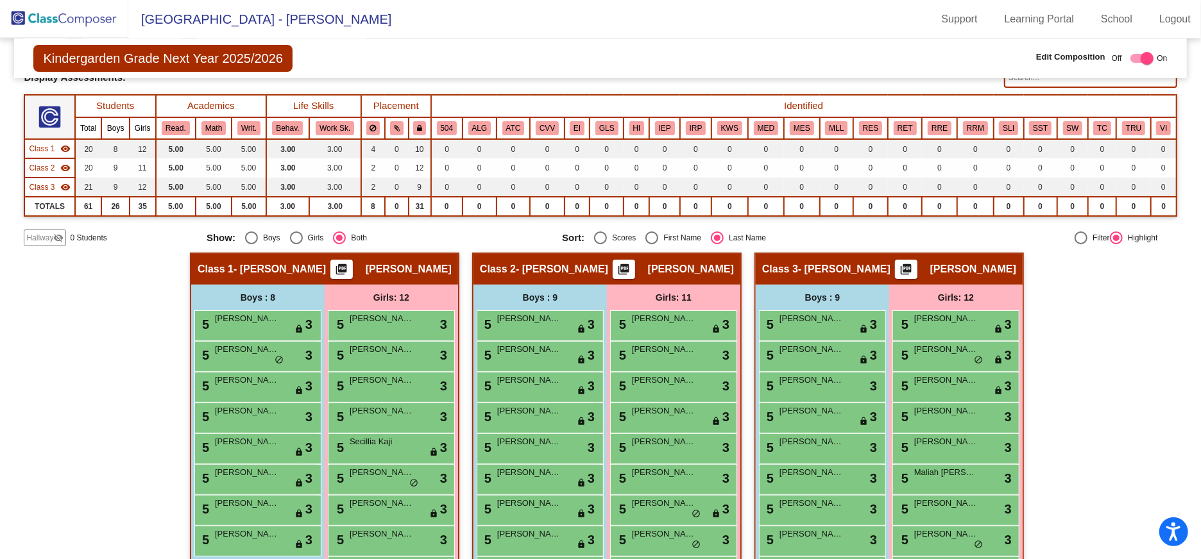
scroll to position [0, 0]
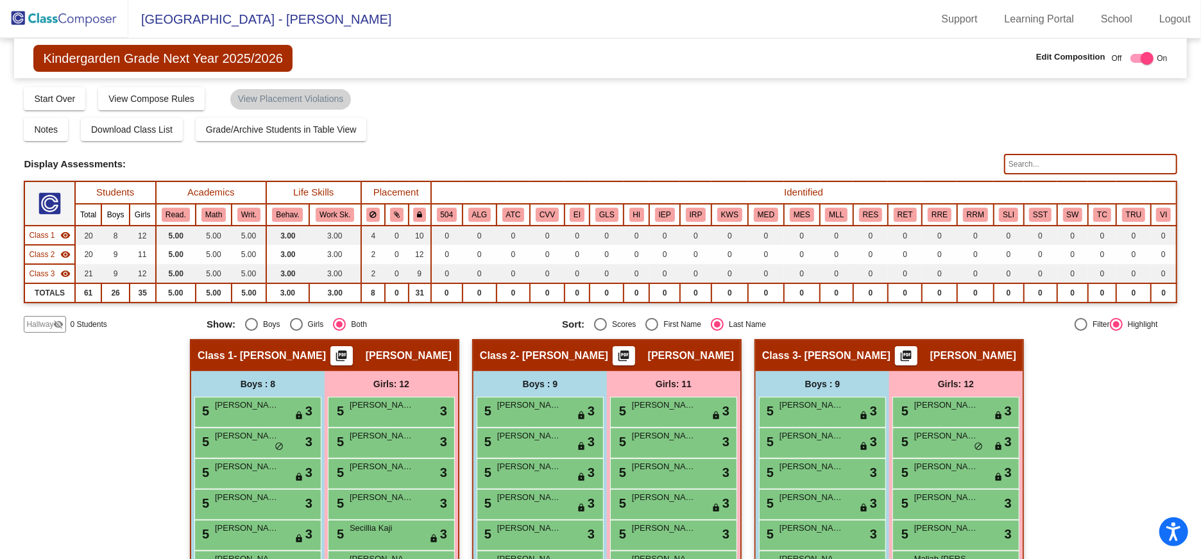
click at [47, 16] on img at bounding box center [64, 19] width 128 height 38
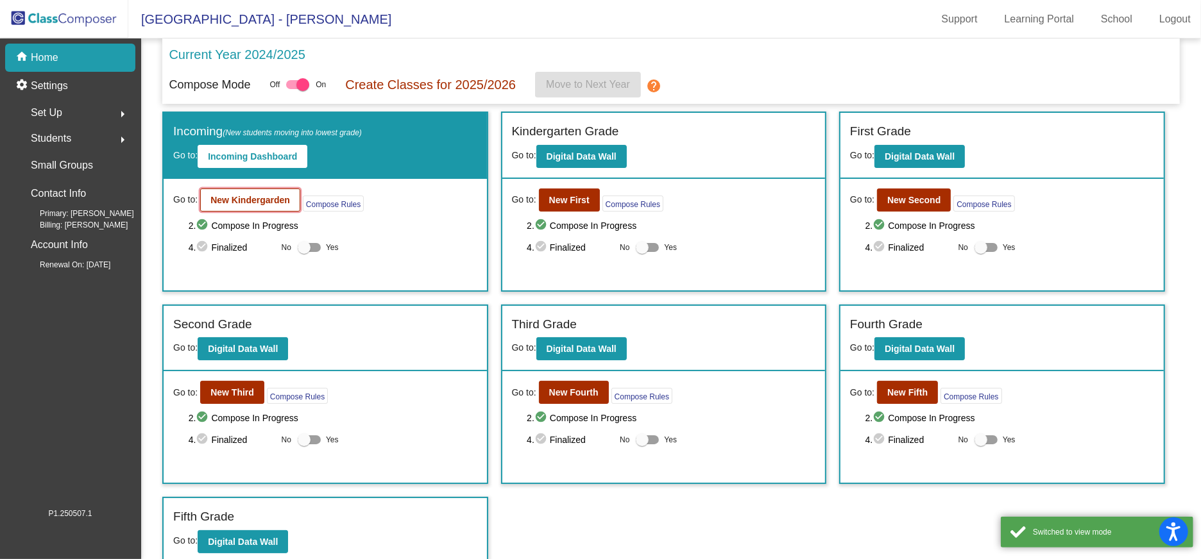
click at [264, 201] on b "New Kindergarden" at bounding box center [250, 200] width 80 height 10
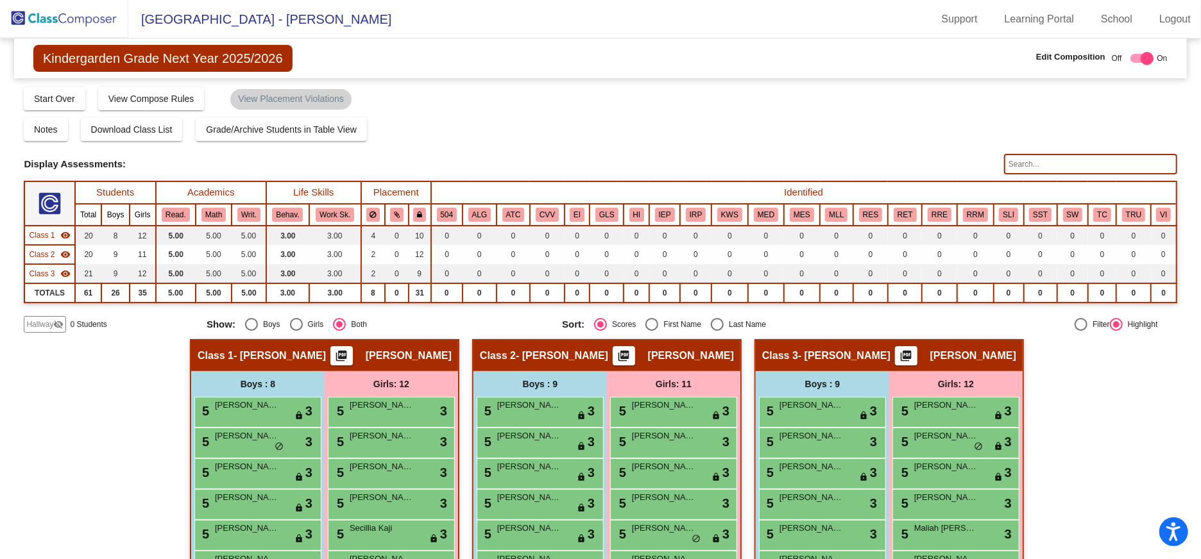
click at [39, 323] on span "Hallway" at bounding box center [39, 325] width 27 height 12
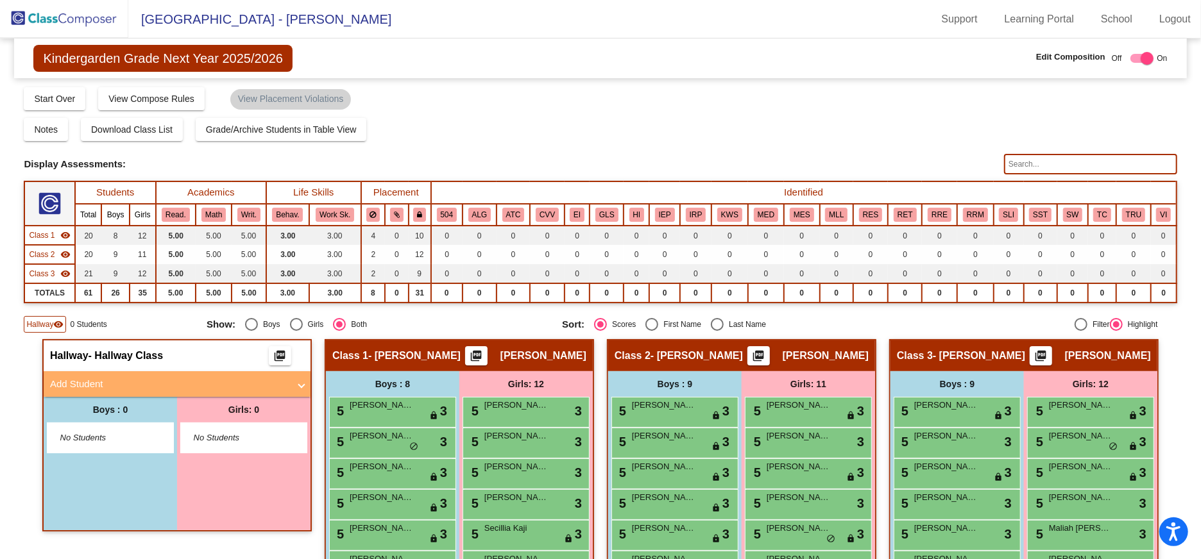
click at [299, 383] on span at bounding box center [301, 384] width 5 height 15
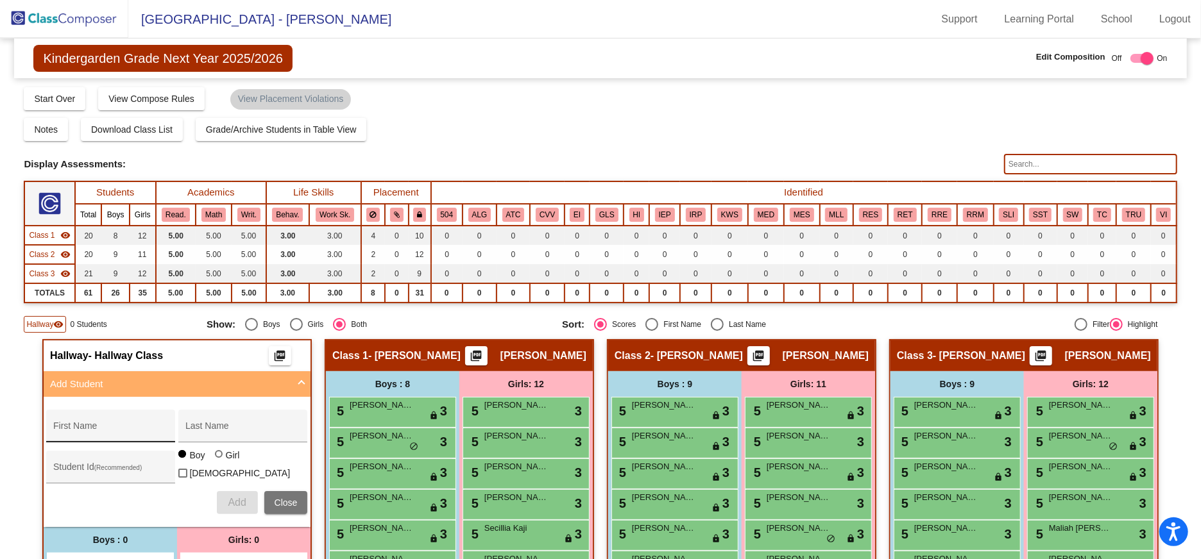
click at [81, 426] on input "First Name" at bounding box center [110, 431] width 115 height 10
type input "Jase"
type input "[PERSON_NAME]"
click at [236, 497] on span "Add" at bounding box center [237, 502] width 18 height 11
type input "[PERSON_NAME]"
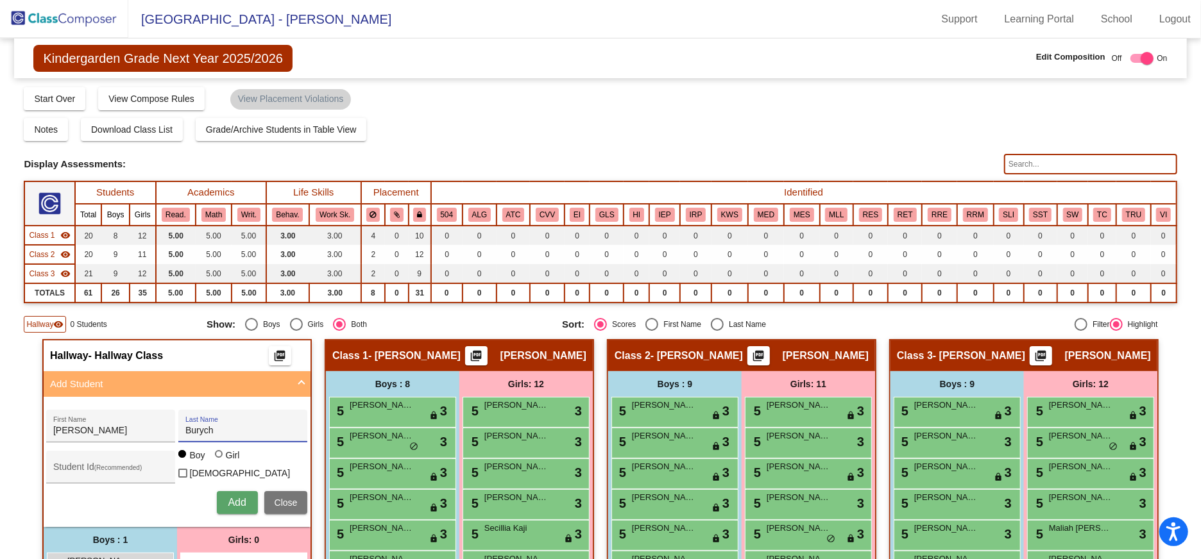
type input "Burych"
click at [229, 491] on button "Add" at bounding box center [237, 502] width 41 height 23
type input "[PERSON_NAME]"
click at [219, 423] on div "Last Name" at bounding box center [242, 430] width 115 height 26
type input "Buzhala"
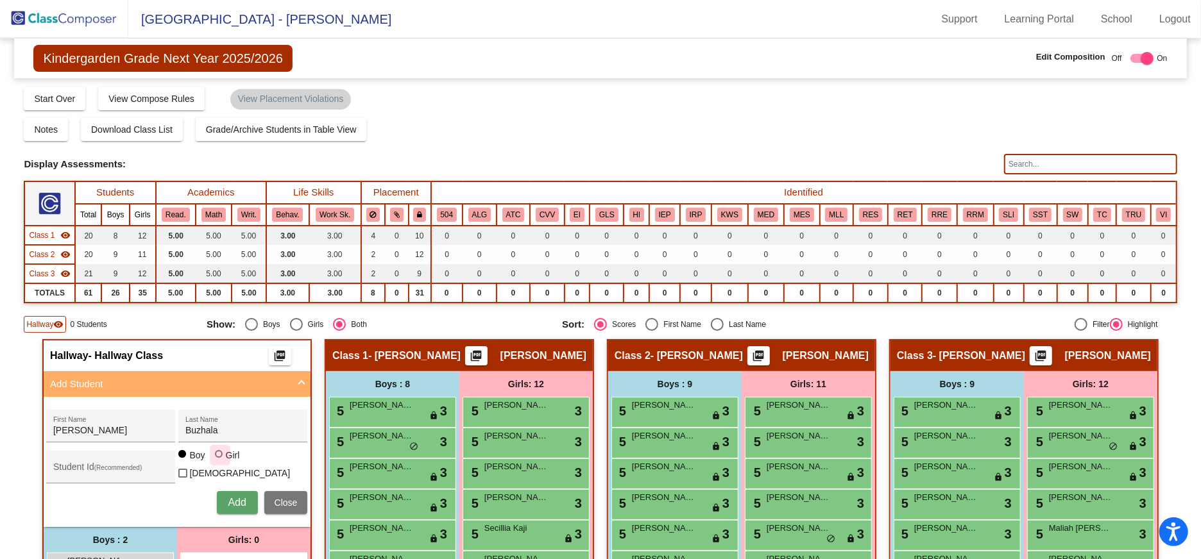
click at [215, 458] on div at bounding box center [219, 454] width 8 height 8
click at [219, 461] on input "Girl" at bounding box center [219, 460] width 1 height 1
radio input "true"
click at [238, 497] on span "Add" at bounding box center [237, 502] width 18 height 11
type input "[PERSON_NAME]"
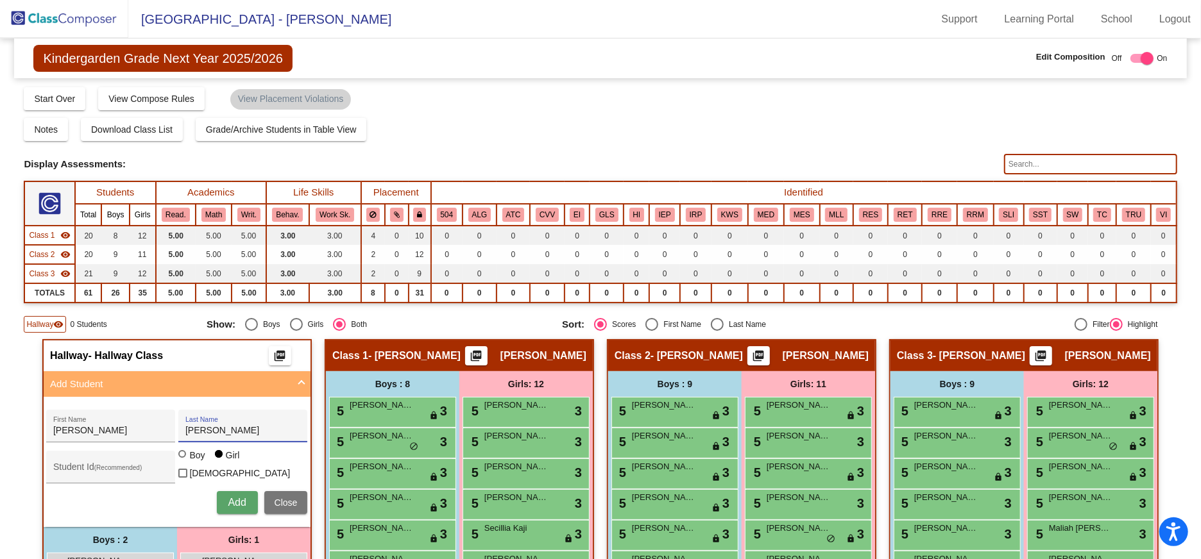
type input "[PERSON_NAME]"
click at [229, 498] on span "Add" at bounding box center [237, 502] width 18 height 11
type input "Amara"
type input "[GEOGRAPHIC_DATA]"
click at [233, 497] on span "Add" at bounding box center [237, 502] width 18 height 11
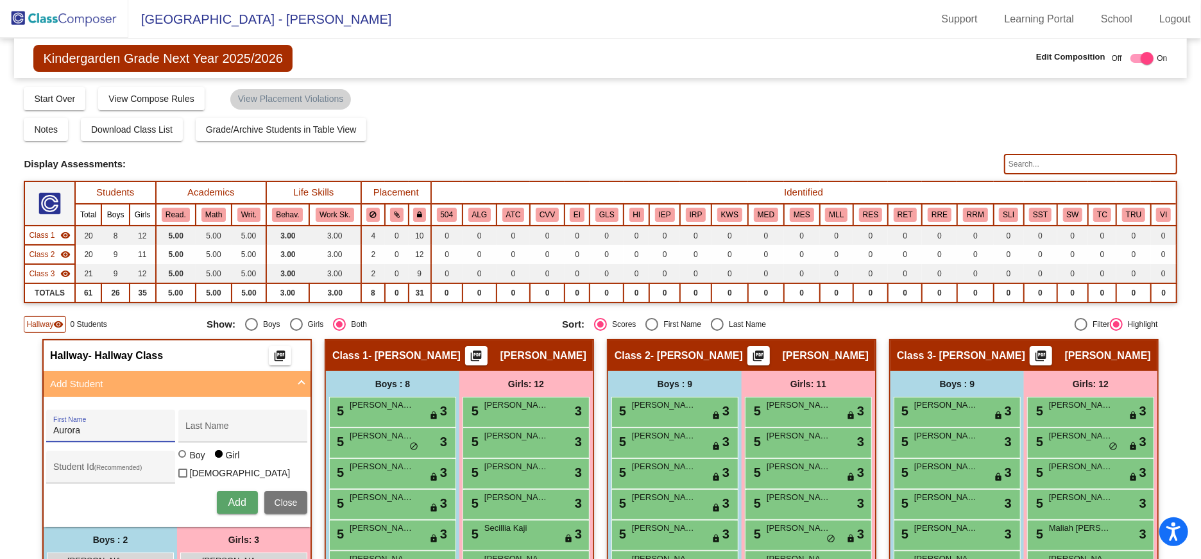
type input "Aurora"
type input "[PERSON_NAME]"
click at [239, 498] on span "Add" at bounding box center [237, 502] width 18 height 11
type input "Nilana"
type input "[PERSON_NAME]"
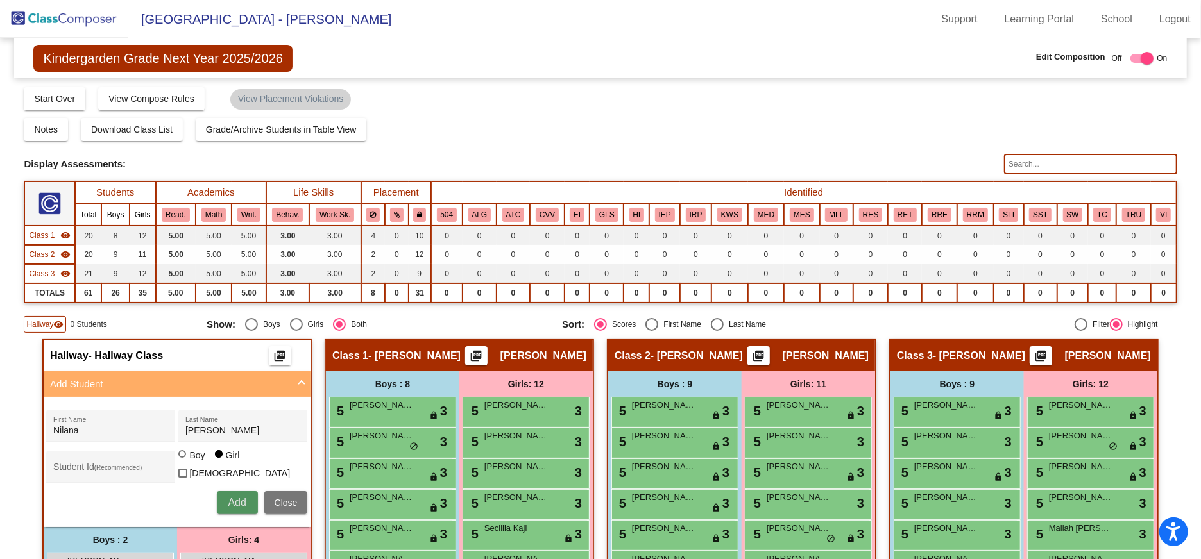
click at [239, 501] on span "Add" at bounding box center [237, 502] width 18 height 11
click at [293, 494] on button "Close" at bounding box center [286, 502] width 44 height 23
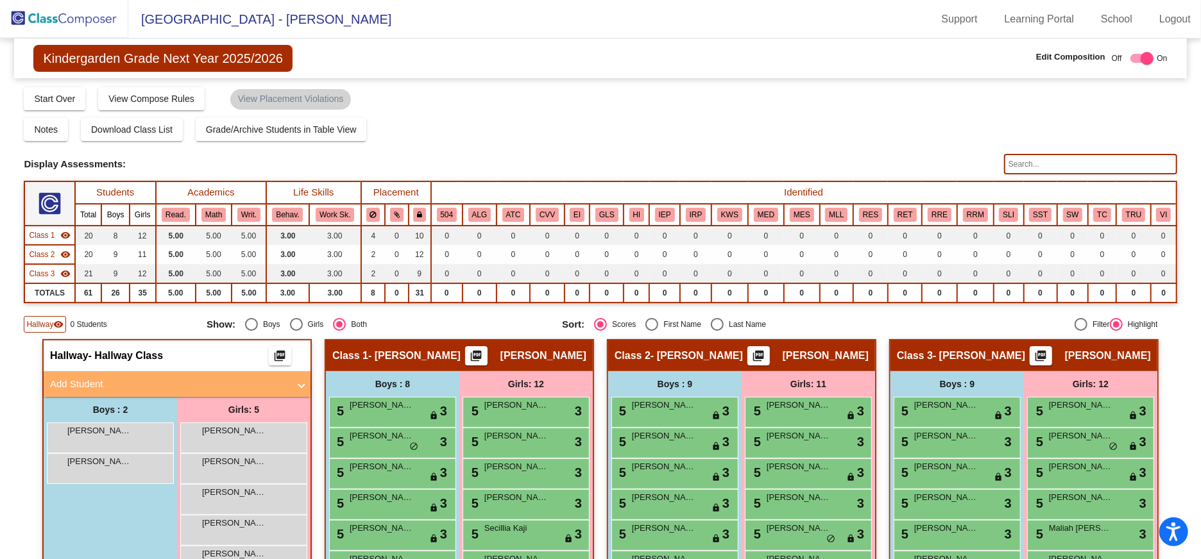
click at [65, 15] on img at bounding box center [64, 19] width 128 height 38
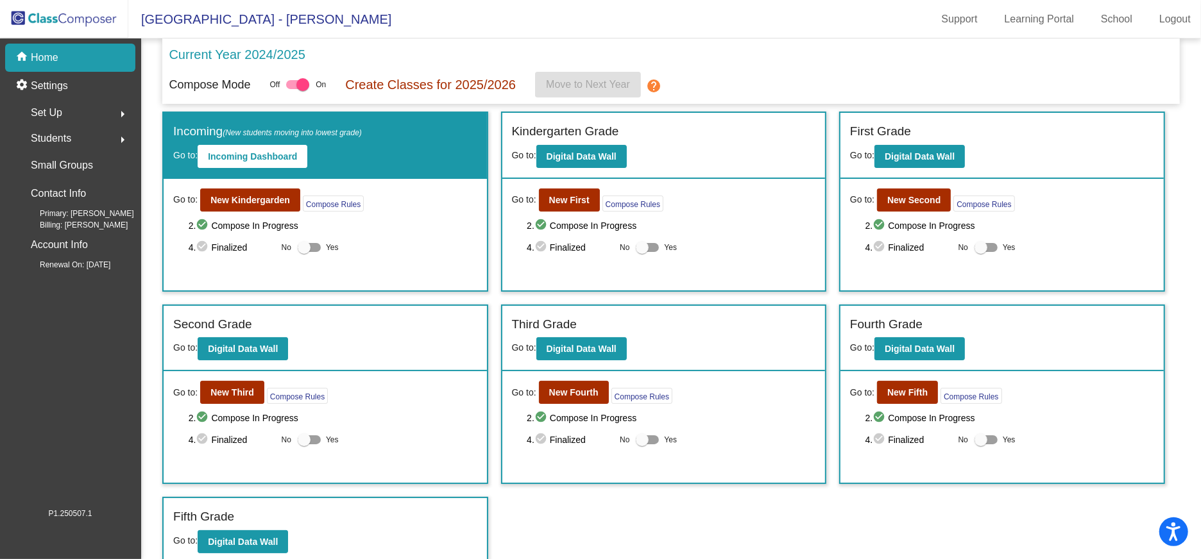
scroll to position [6, 0]
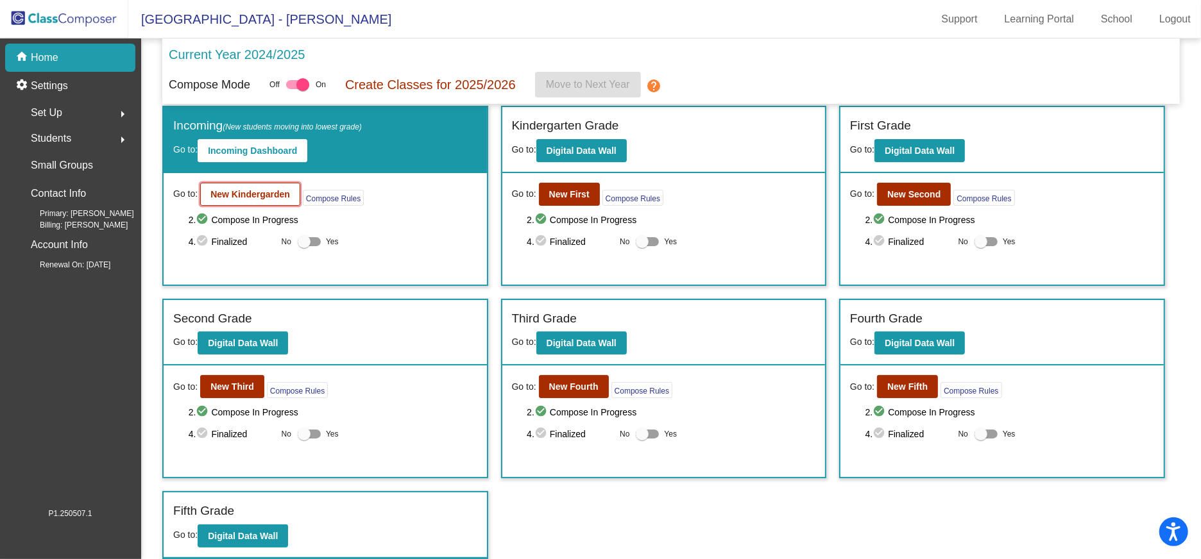
click at [262, 192] on b "New Kindergarden" at bounding box center [250, 194] width 80 height 10
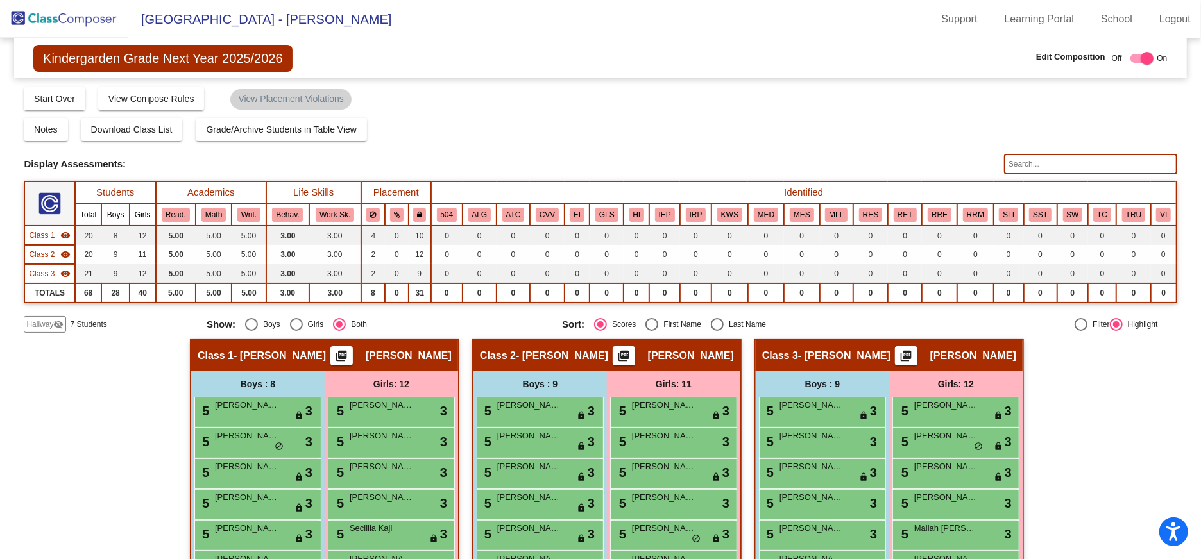
click at [42, 323] on span "Hallway" at bounding box center [39, 325] width 27 height 12
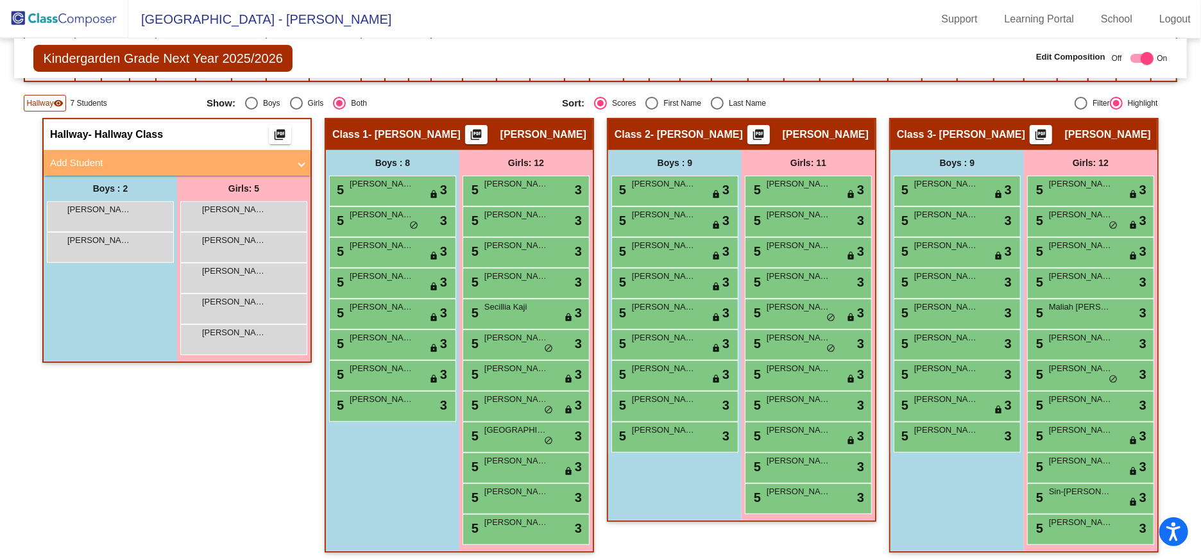
scroll to position [226, 0]
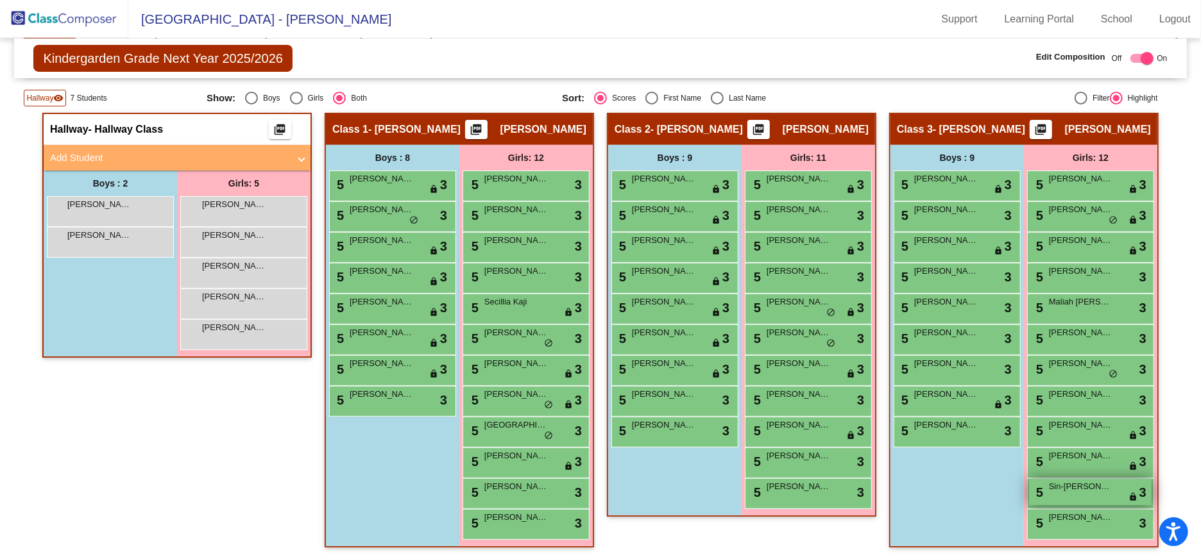
click at [1060, 493] on div "5 Sin-Rou Yang lock do_not_disturb_alt 3" at bounding box center [1090, 492] width 122 height 26
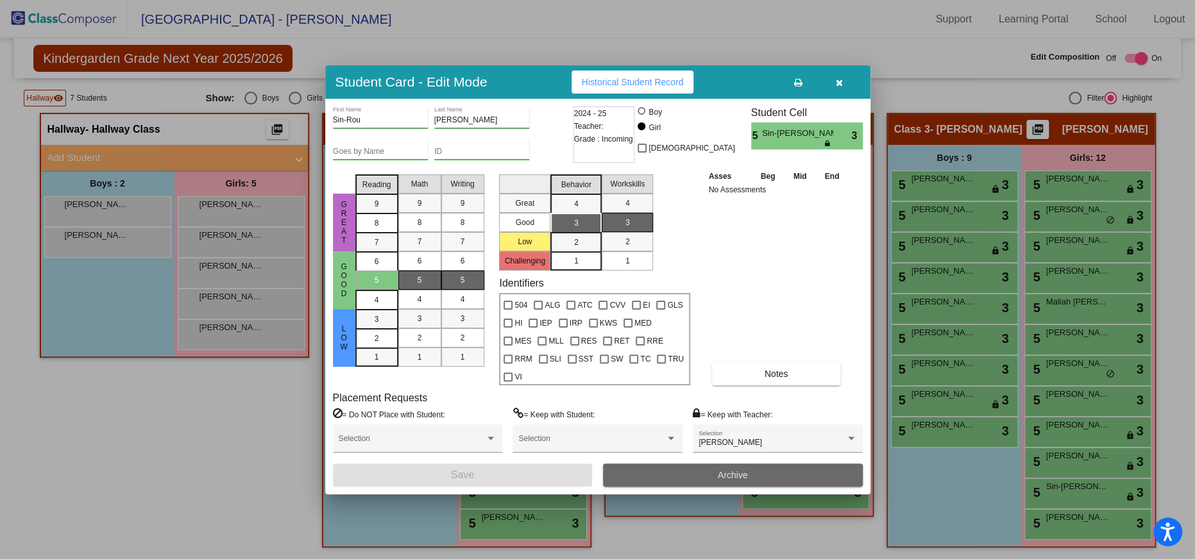
click at [655, 465] on button "Archive" at bounding box center [733, 475] width 260 height 23
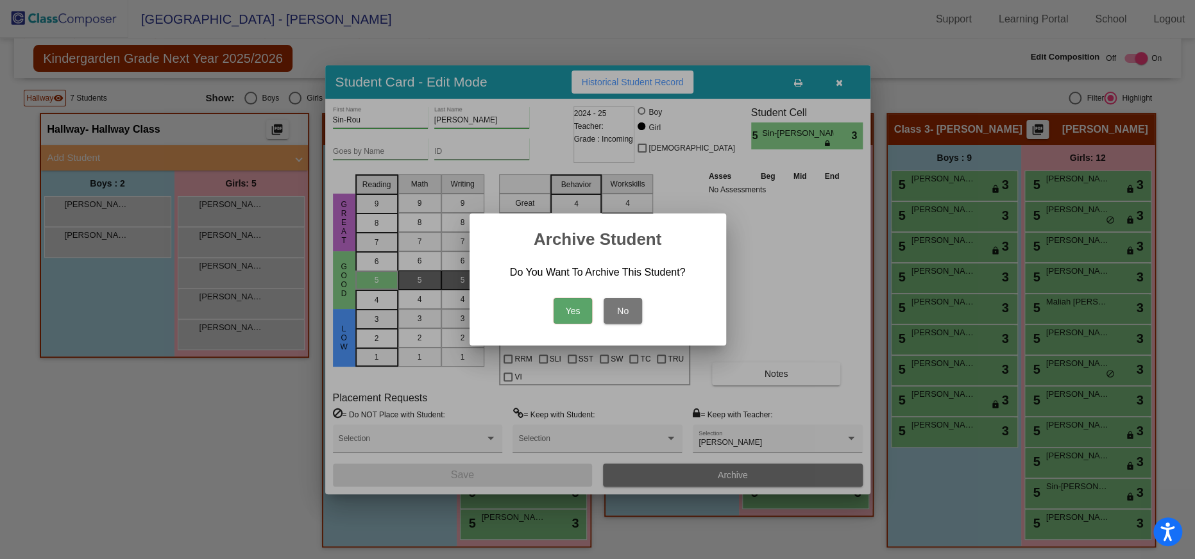
click at [564, 307] on button "Yes" at bounding box center [572, 311] width 38 height 26
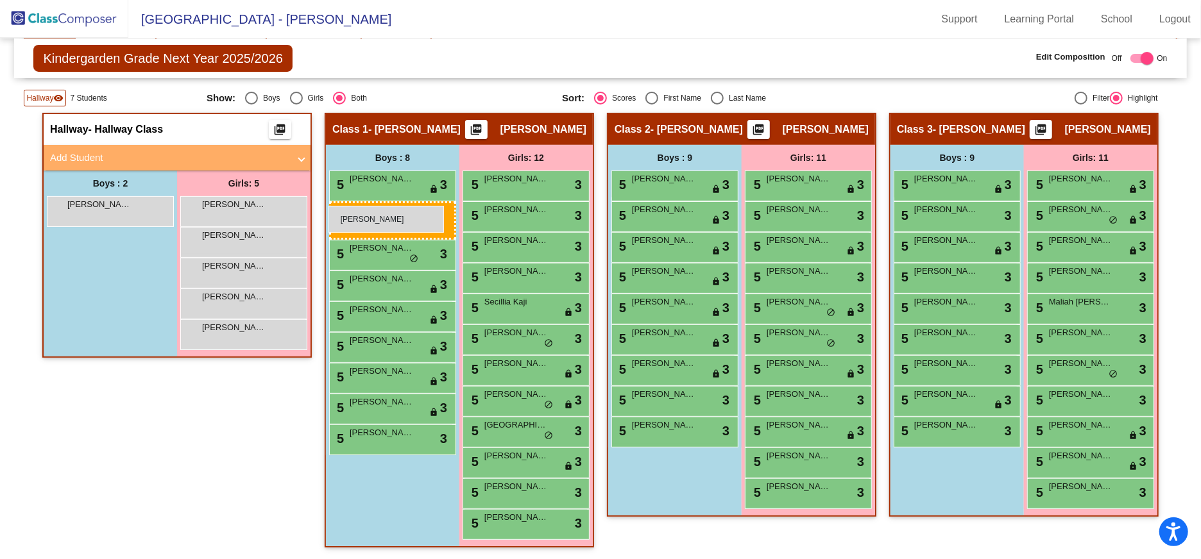
drag, startPoint x: 97, startPoint y: 209, endPoint x: 328, endPoint y: 206, distance: 231.5
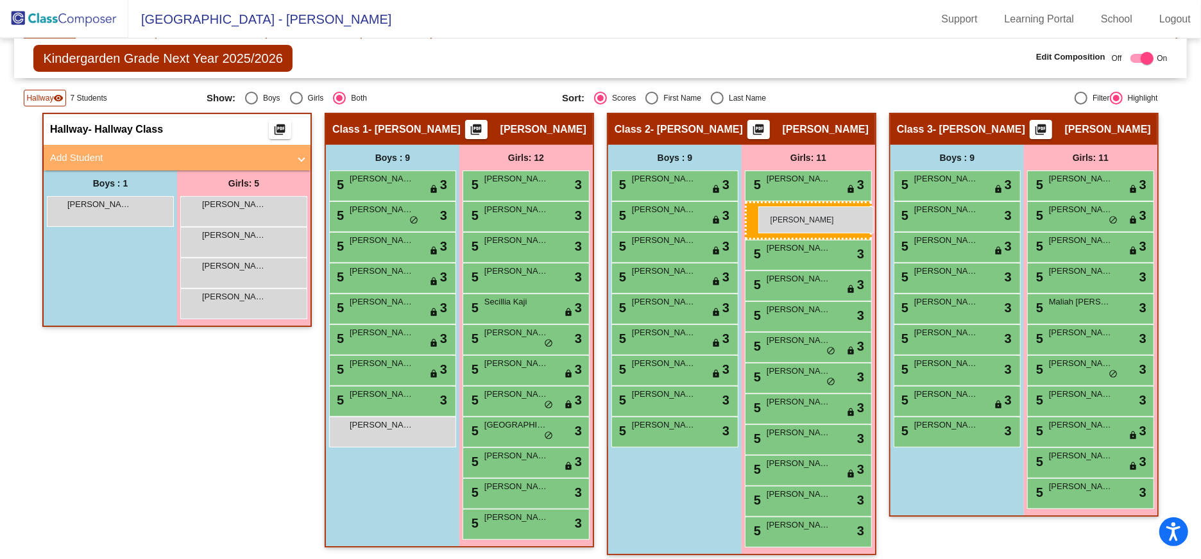
drag, startPoint x: 241, startPoint y: 208, endPoint x: 758, endPoint y: 206, distance: 516.9
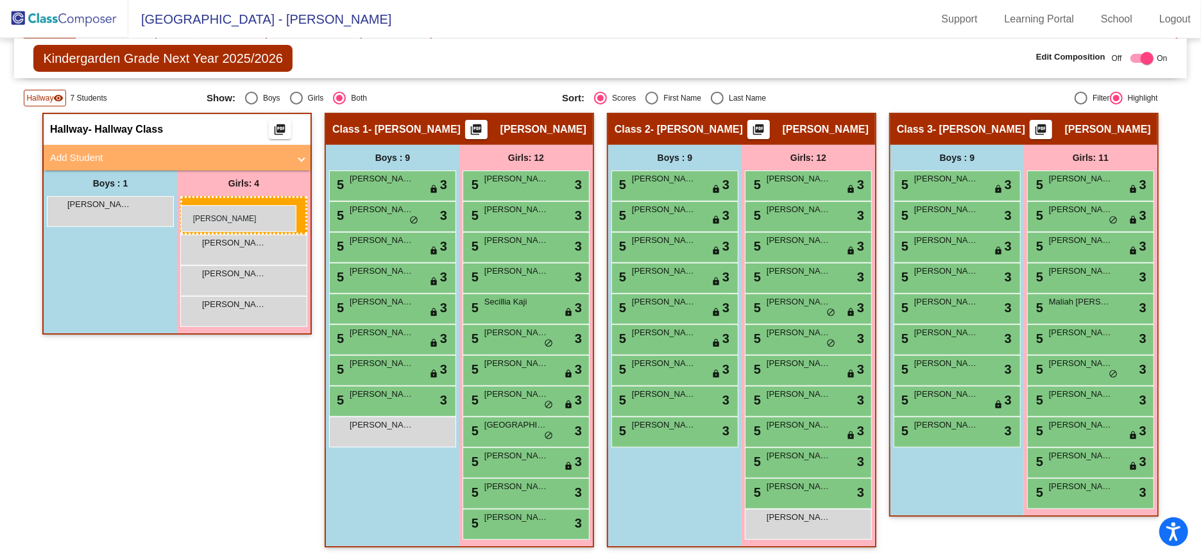
drag, startPoint x: 237, startPoint y: 208, endPoint x: 187, endPoint y: 223, distance: 52.2
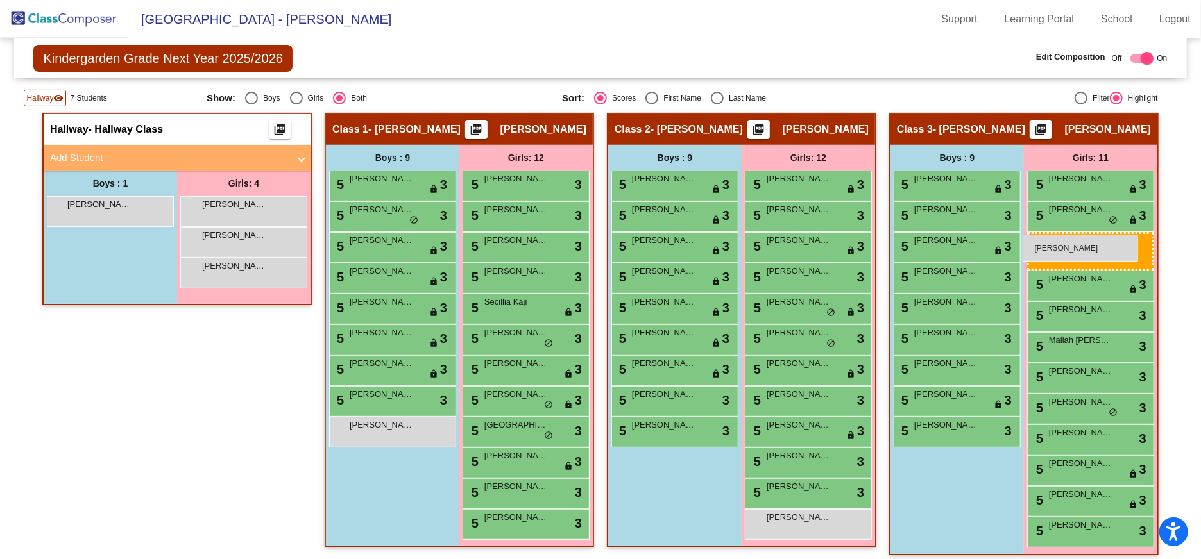
drag, startPoint x: 201, startPoint y: 235, endPoint x: 1022, endPoint y: 234, distance: 820.9
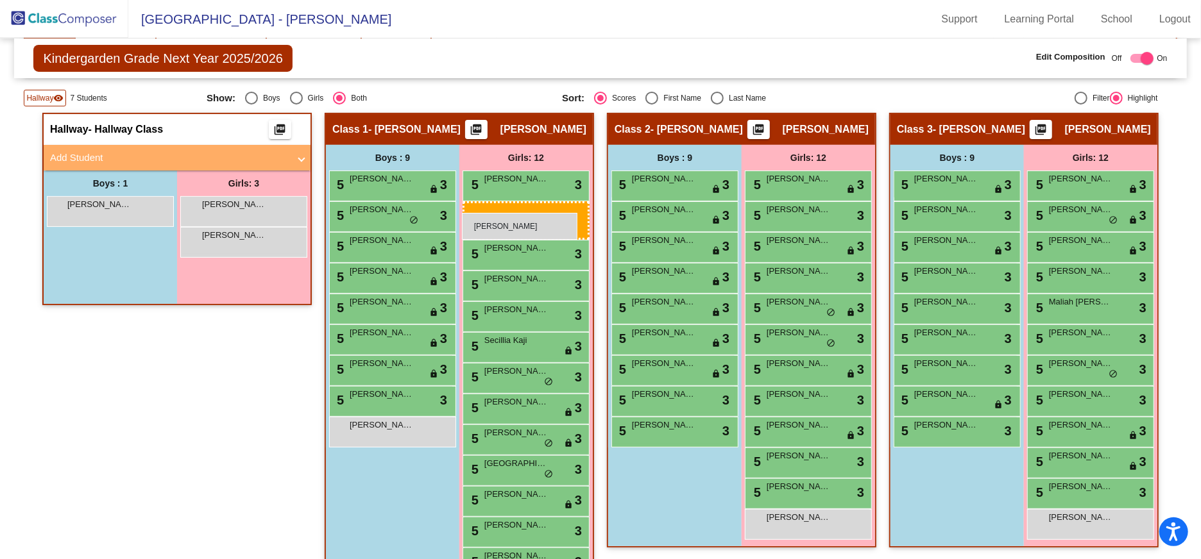
drag, startPoint x: 204, startPoint y: 208, endPoint x: 462, endPoint y: 213, distance: 258.5
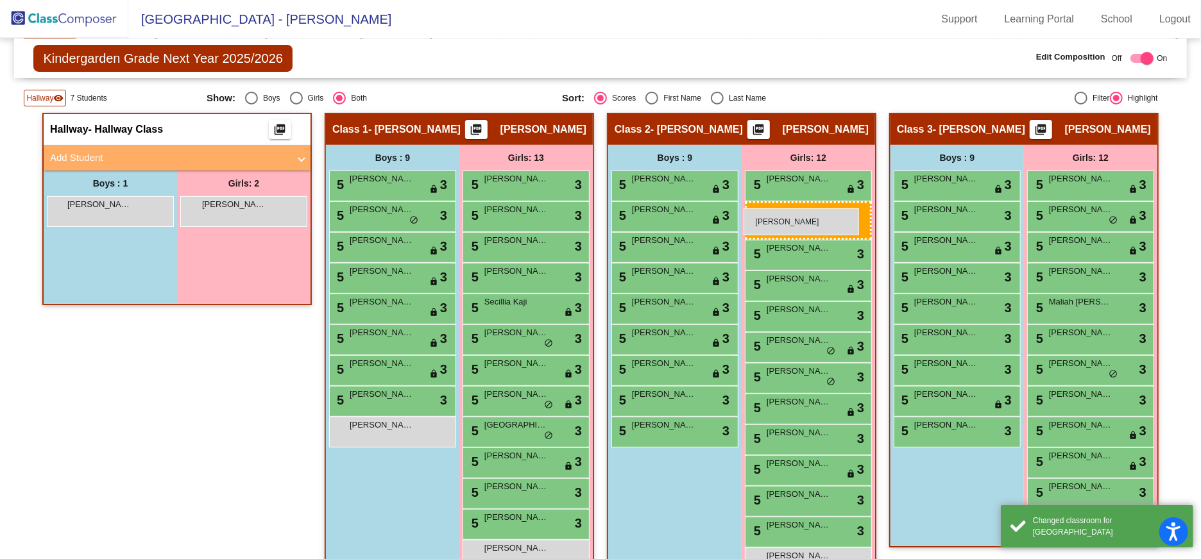
drag, startPoint x: 244, startPoint y: 209, endPoint x: 743, endPoint y: 208, distance: 498.9
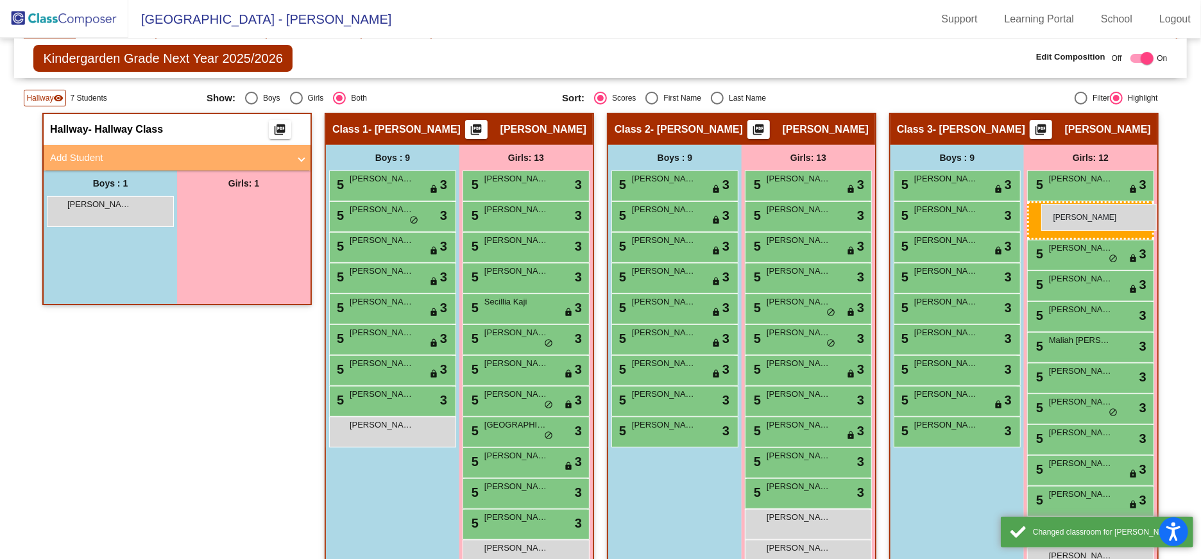
drag, startPoint x: 221, startPoint y: 203, endPoint x: 1041, endPoint y: 204, distance: 819.6
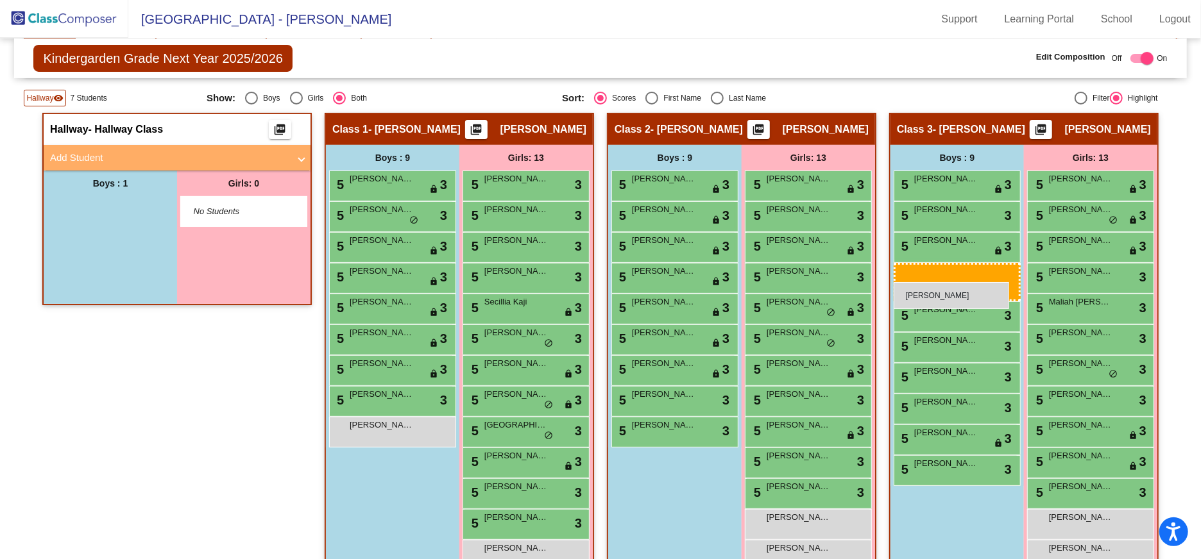
drag, startPoint x: 87, startPoint y: 205, endPoint x: 893, endPoint y: 282, distance: 809.8
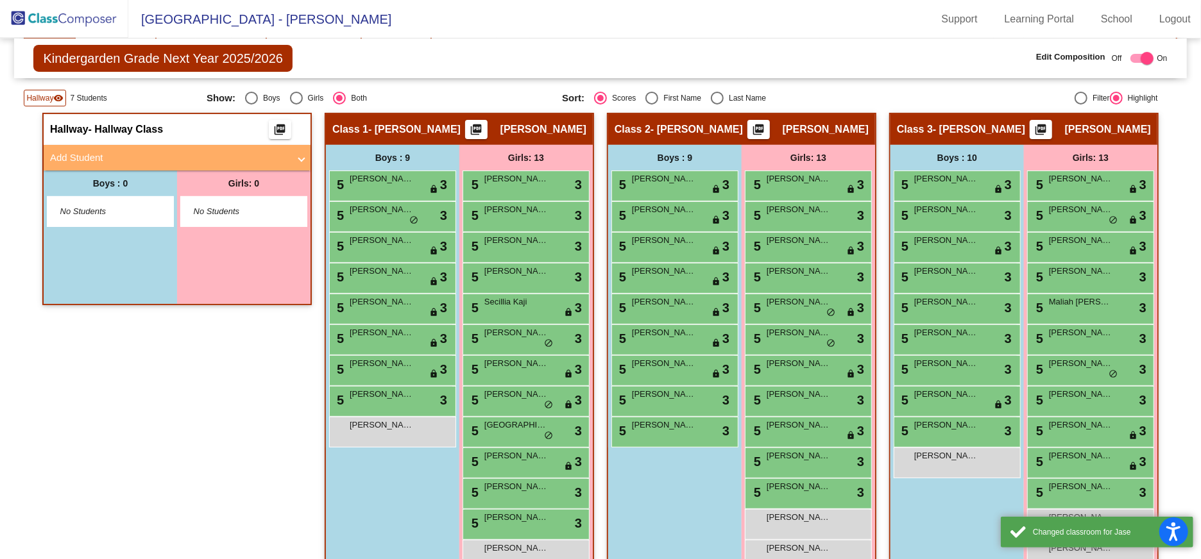
click at [177, 304] on div "Boys : 10 5 [PERSON_NAME] lock do_not_disturb_alt 3 5 [PERSON_NAME] lock do_not…" at bounding box center [110, 237] width 133 height 133
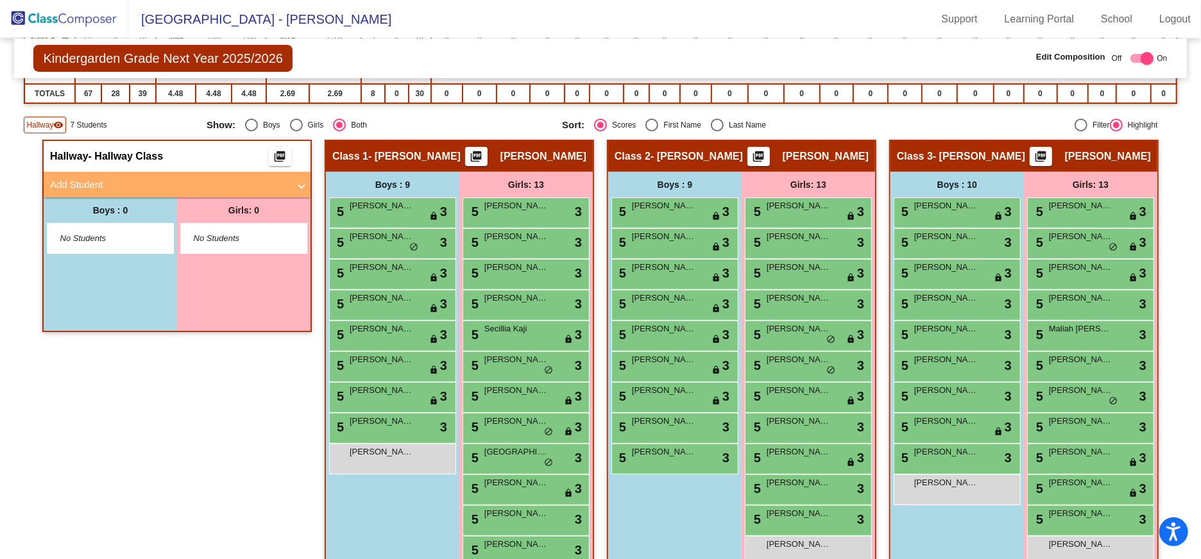
scroll to position [0, 0]
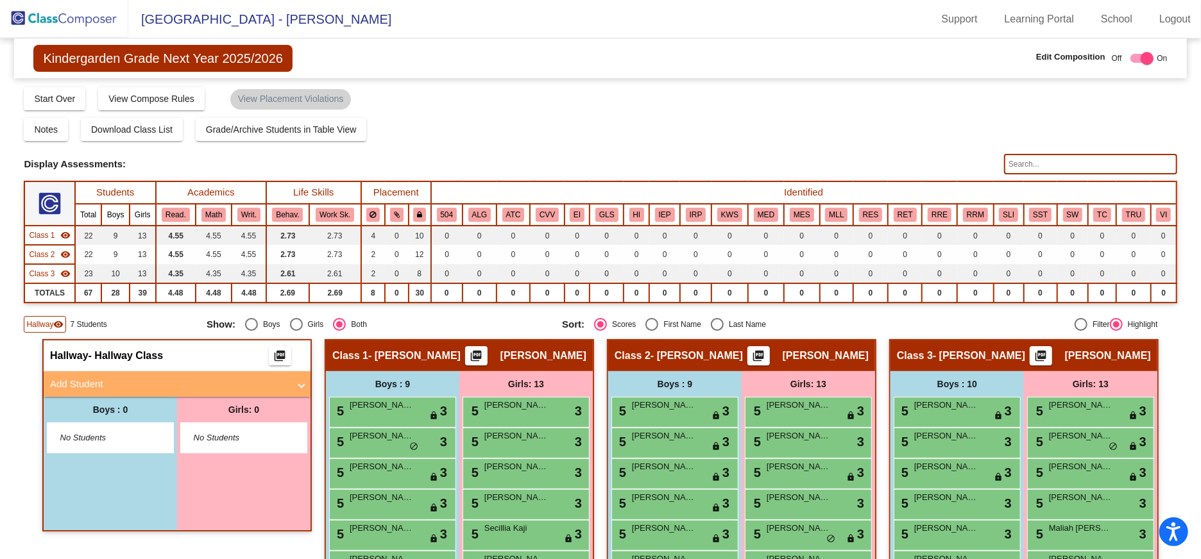
click at [86, 12] on img at bounding box center [64, 19] width 128 height 38
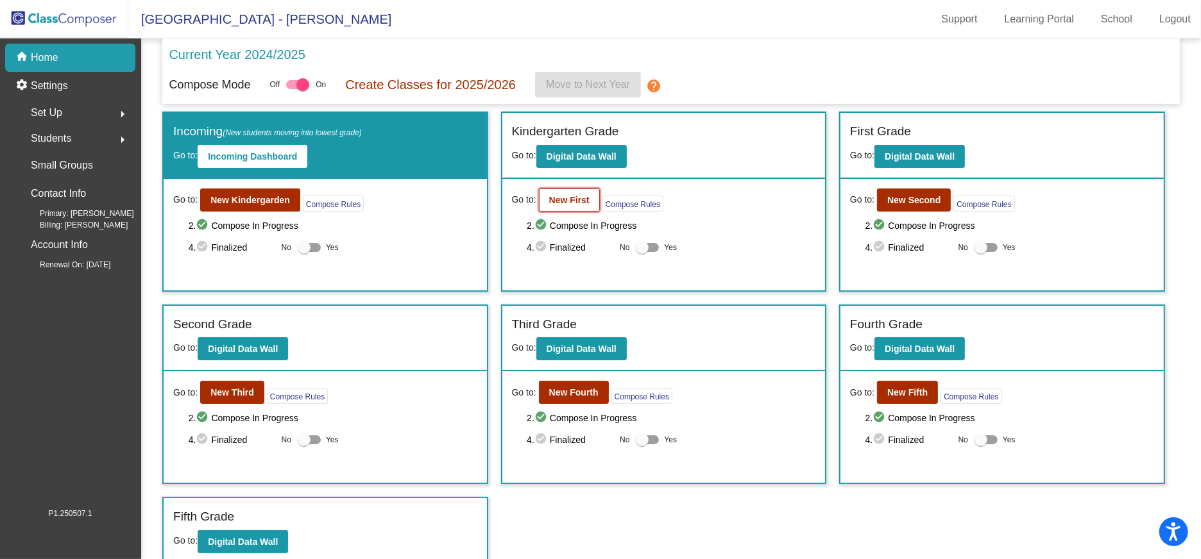
click at [571, 201] on b "New First" at bounding box center [569, 200] width 40 height 10
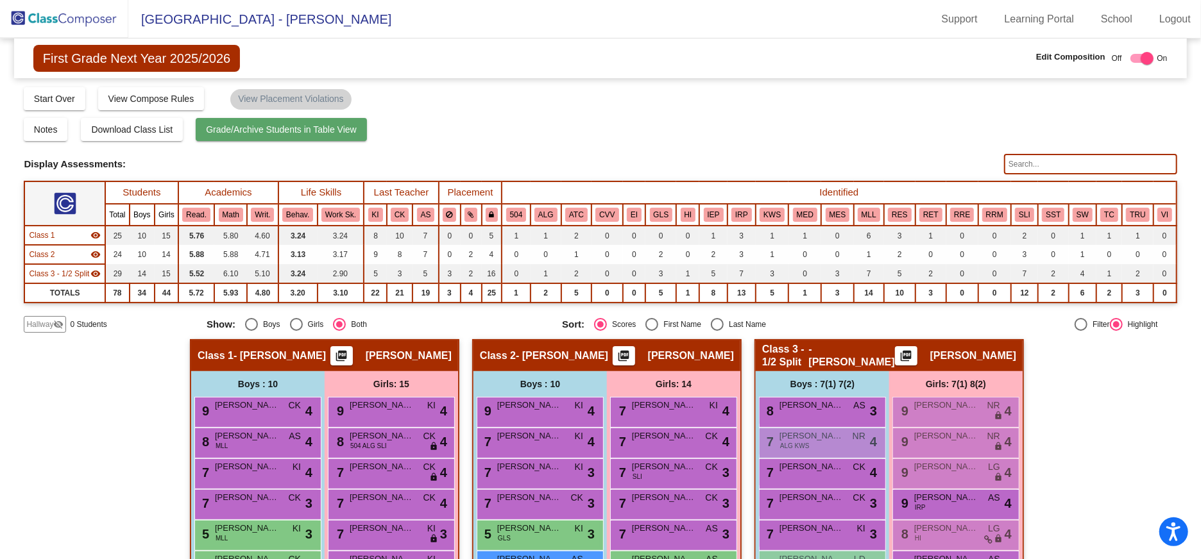
click at [283, 129] on span "Grade/Archive Students in Table View" at bounding box center [281, 129] width 151 height 10
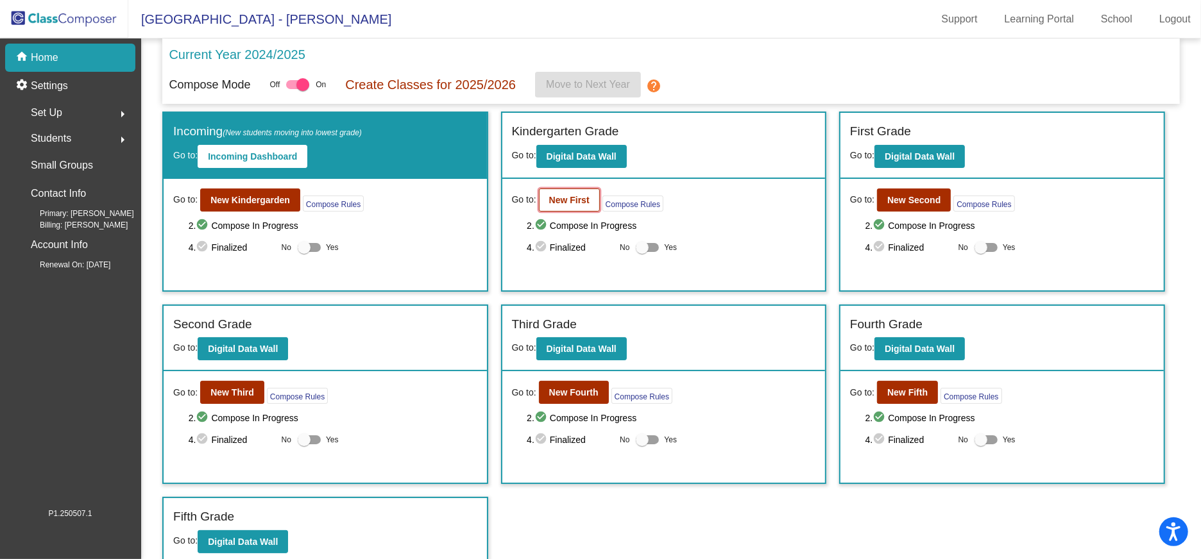
click at [572, 198] on b "New First" at bounding box center [569, 200] width 40 height 10
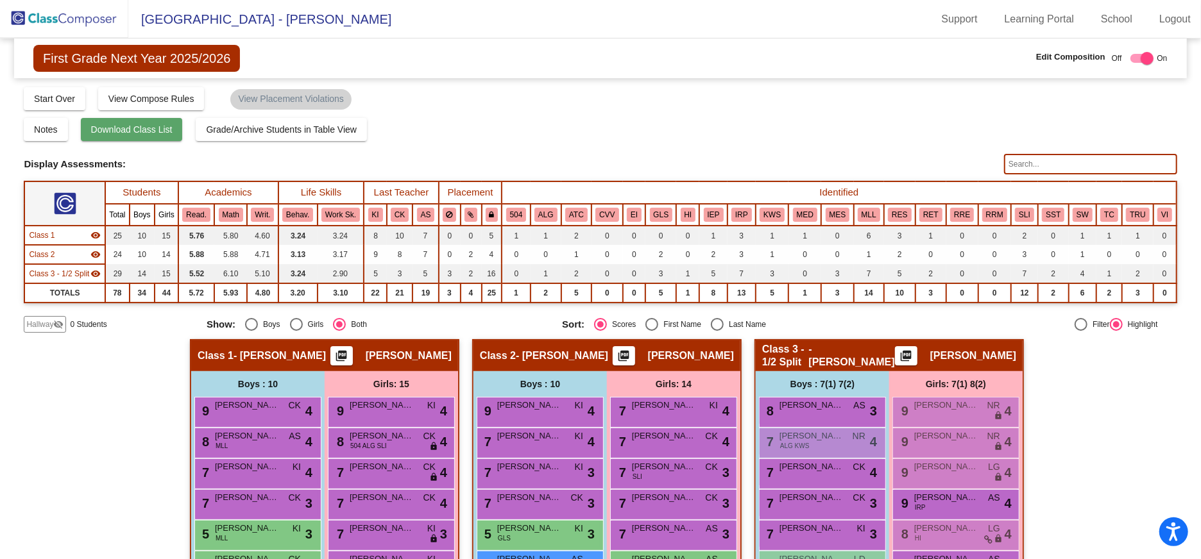
click at [138, 126] on span "Download Class List" at bounding box center [131, 129] width 81 height 10
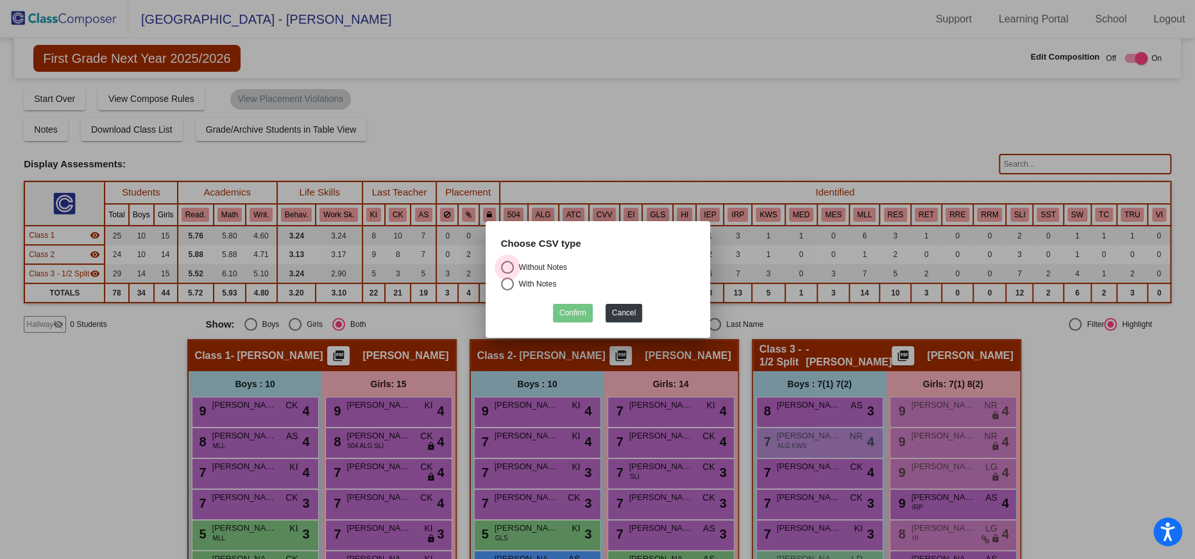
click at [511, 267] on div "Select an option" at bounding box center [507, 267] width 13 height 13
click at [507, 274] on input "Without Notes" at bounding box center [507, 274] width 1 height 1
radio input "true"
click at [569, 313] on button "Confirm" at bounding box center [573, 313] width 40 height 19
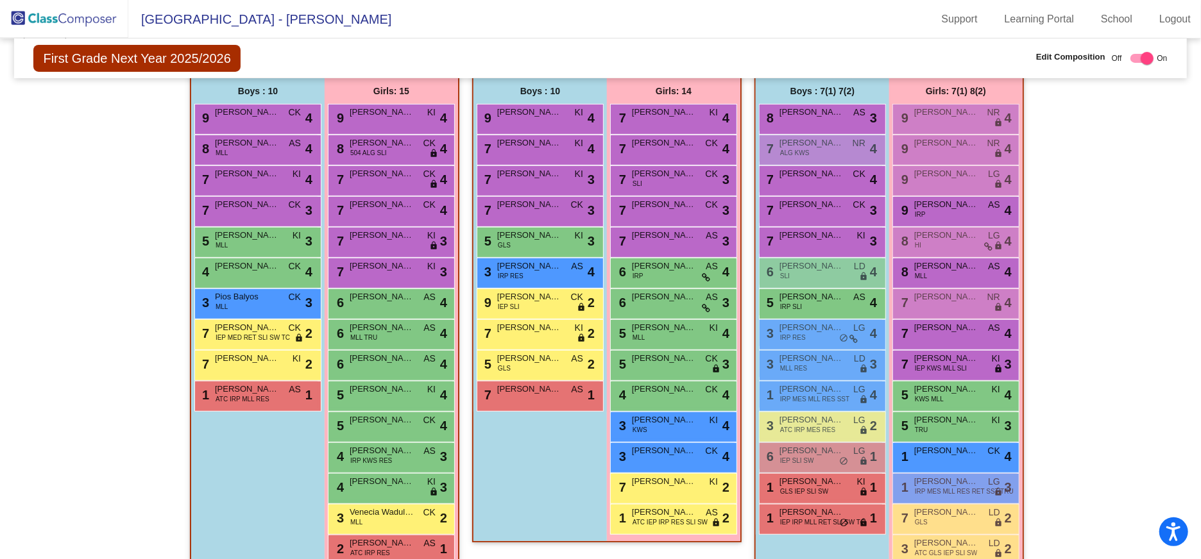
scroll to position [319, 0]
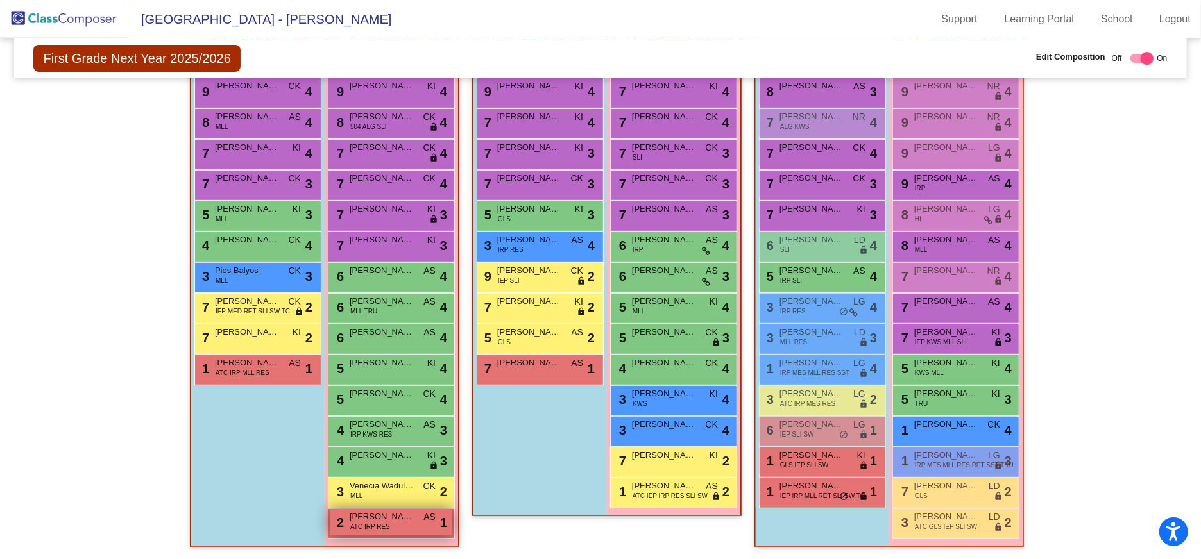
click at [405, 519] on span "[PERSON_NAME]" at bounding box center [382, 516] width 64 height 13
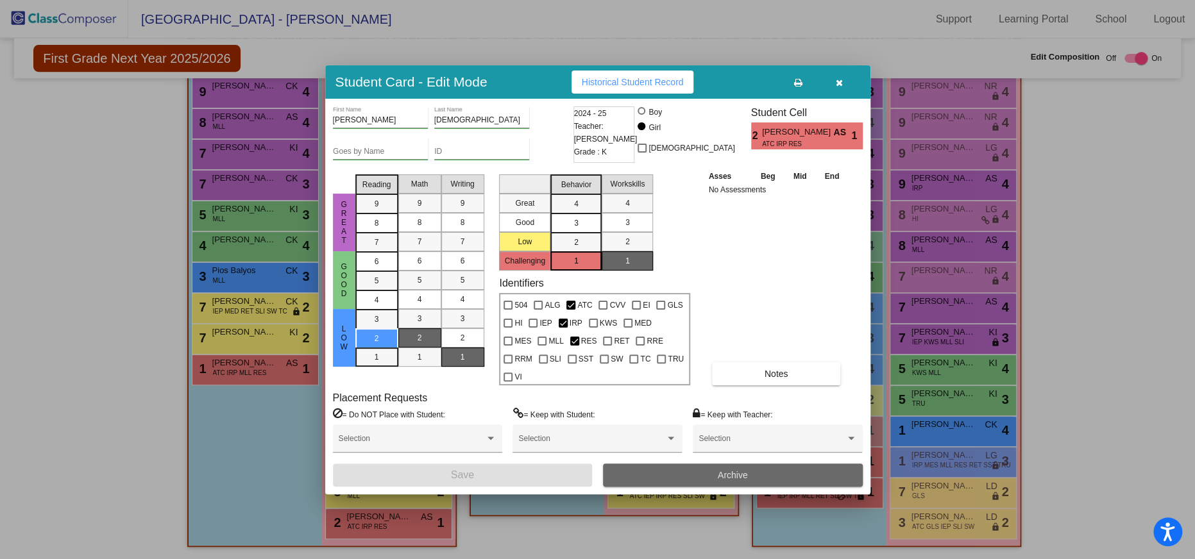
click at [739, 464] on button "Archive" at bounding box center [733, 475] width 260 height 23
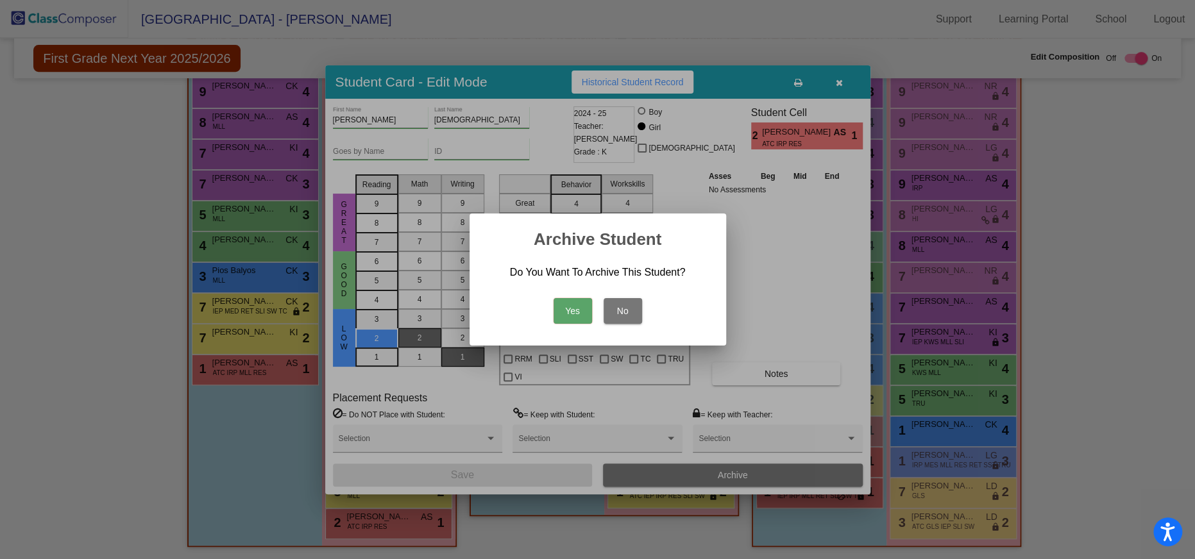
click at [579, 310] on button "Yes" at bounding box center [572, 311] width 38 height 26
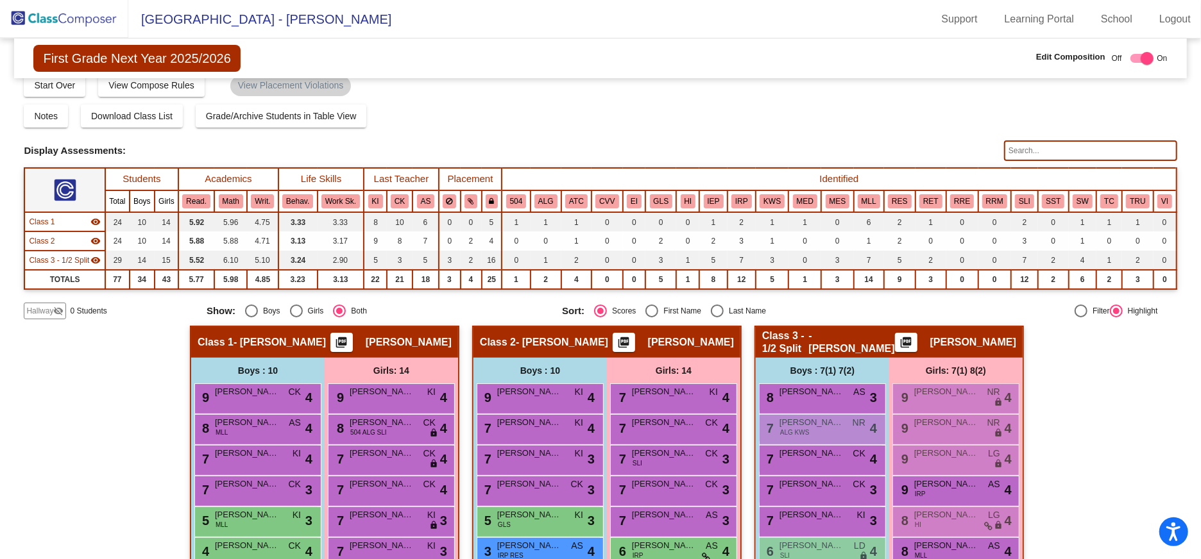
scroll to position [0, 0]
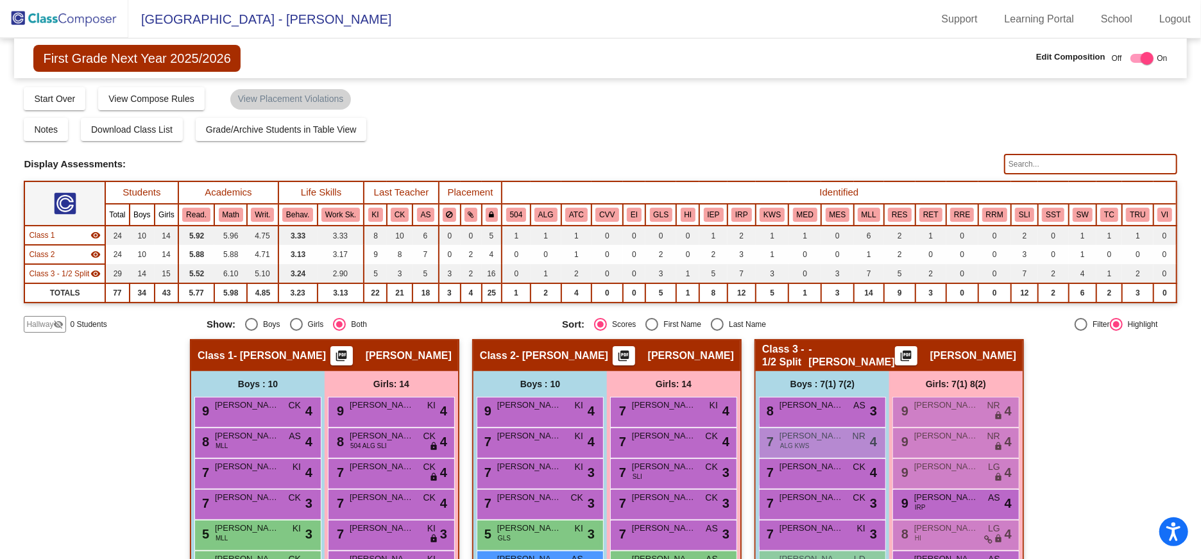
click at [76, 17] on img at bounding box center [64, 19] width 128 height 38
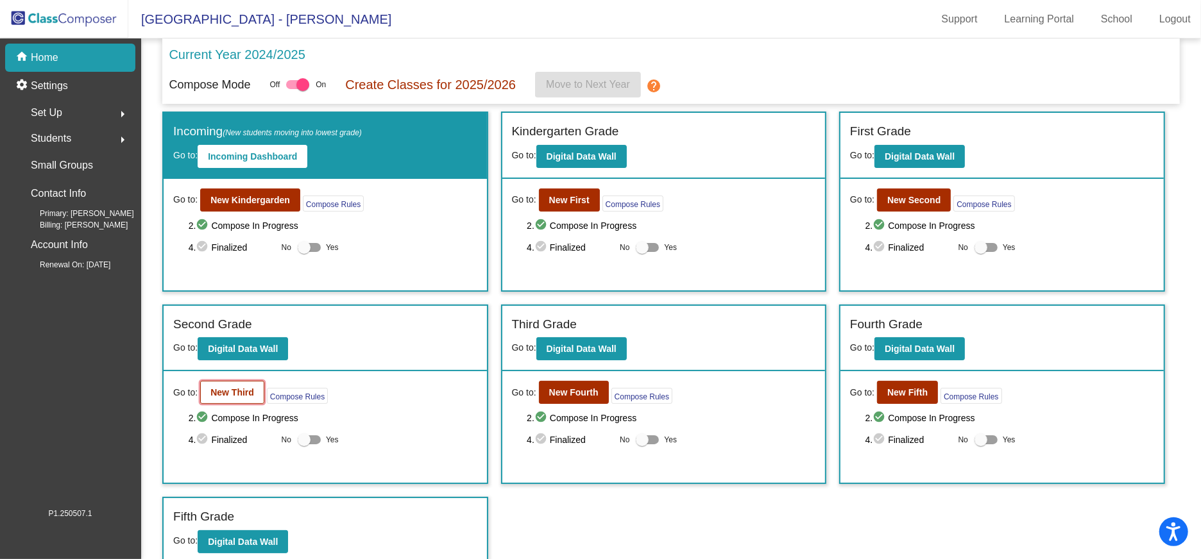
click at [237, 393] on b "New Third" at bounding box center [232, 392] width 44 height 10
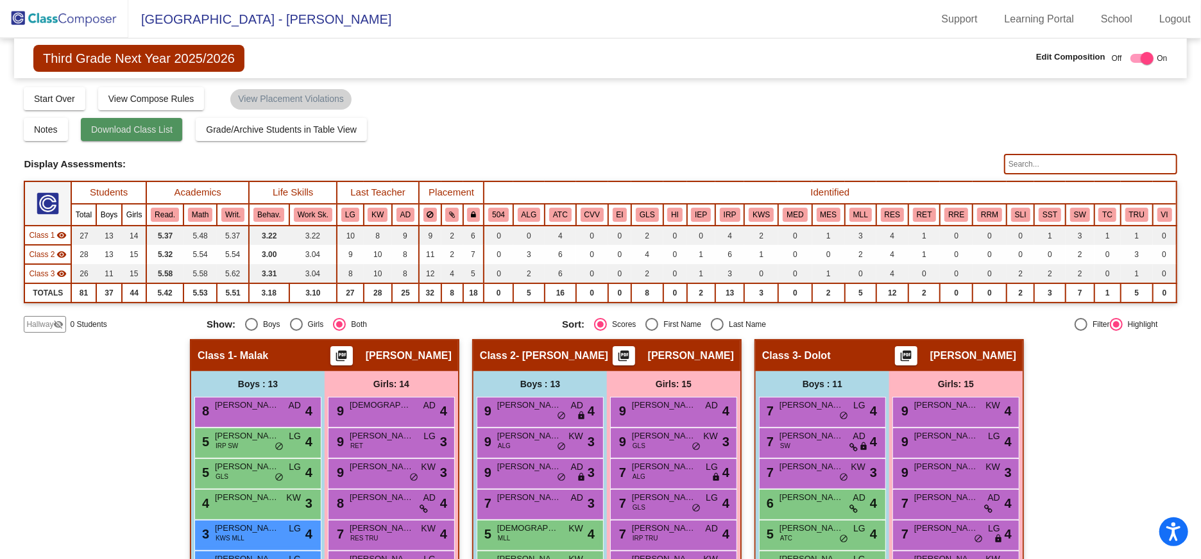
click at [162, 126] on span "Download Class List" at bounding box center [131, 129] width 81 height 10
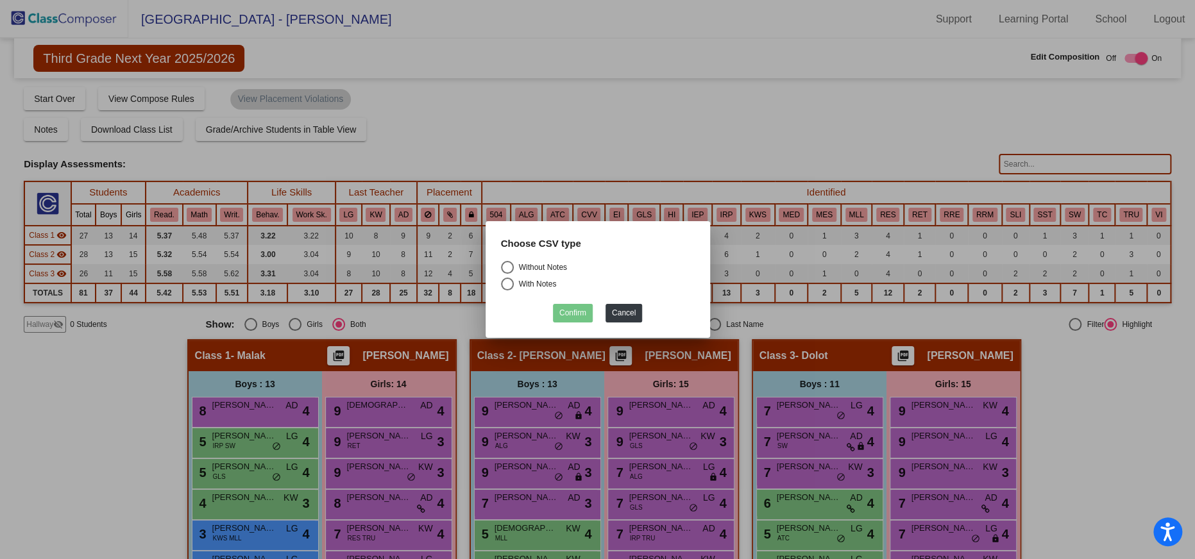
click at [508, 266] on div "Select an option" at bounding box center [507, 267] width 13 height 13
click at [507, 274] on input "Without Notes" at bounding box center [507, 274] width 1 height 1
radio input "true"
click at [570, 308] on button "Confirm" at bounding box center [573, 313] width 40 height 19
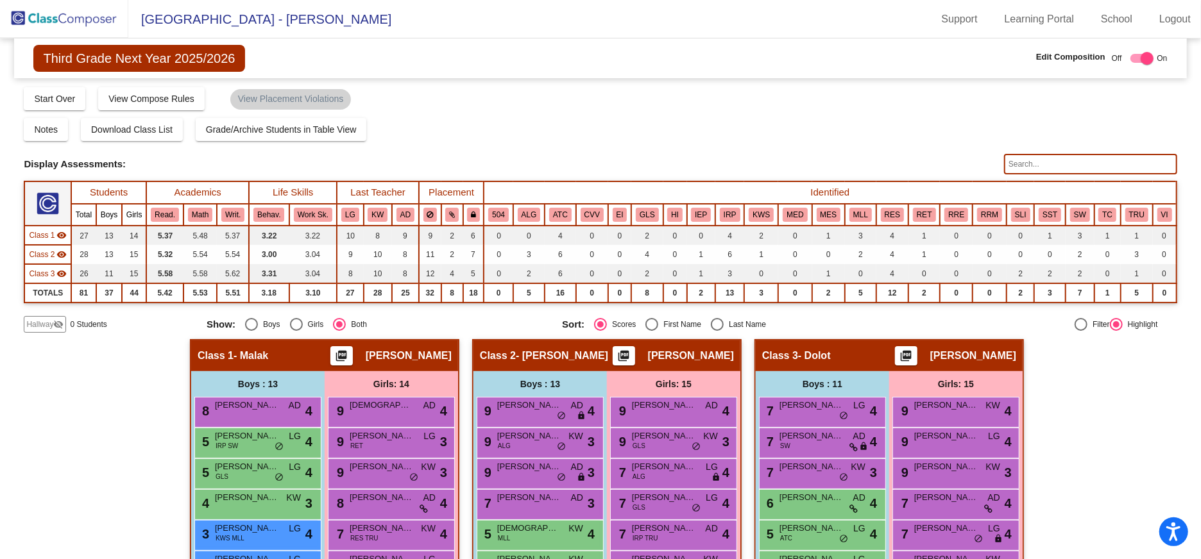
click at [63, 15] on img at bounding box center [64, 19] width 128 height 38
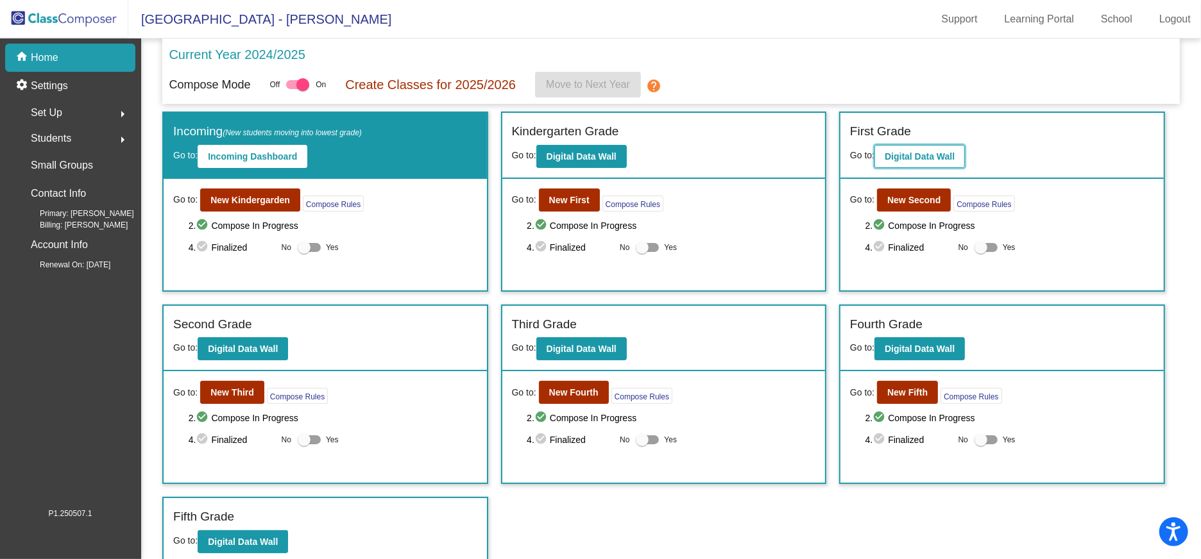
click at [919, 153] on b "Digital Data Wall" at bounding box center [919, 156] width 70 height 10
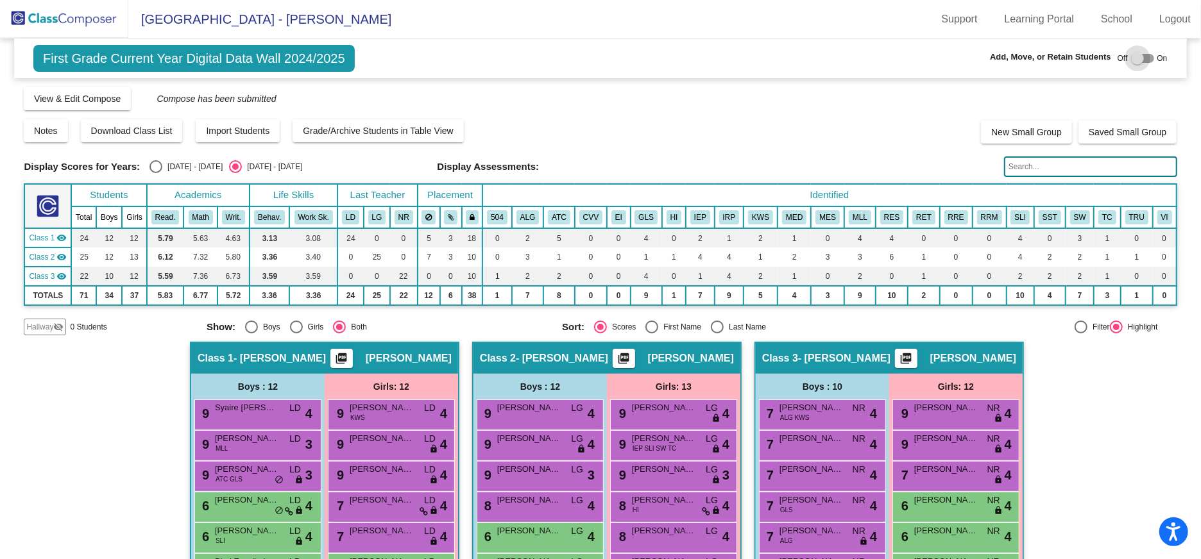
click at [1133, 58] on div at bounding box center [1137, 58] width 13 height 13
checkbox input "true"
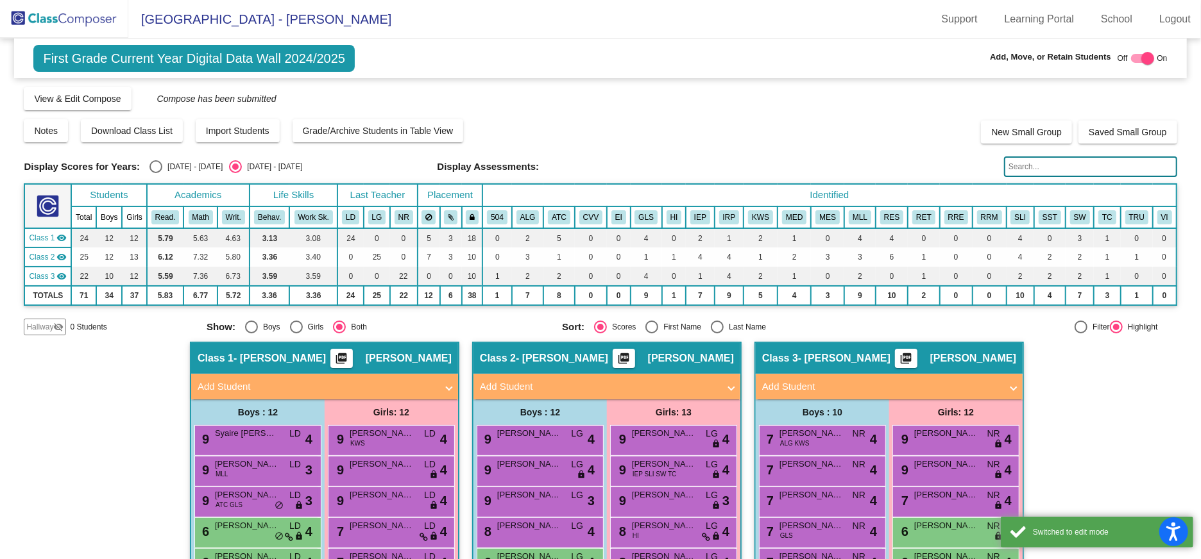
click at [49, 326] on span "Hallway" at bounding box center [39, 327] width 27 height 12
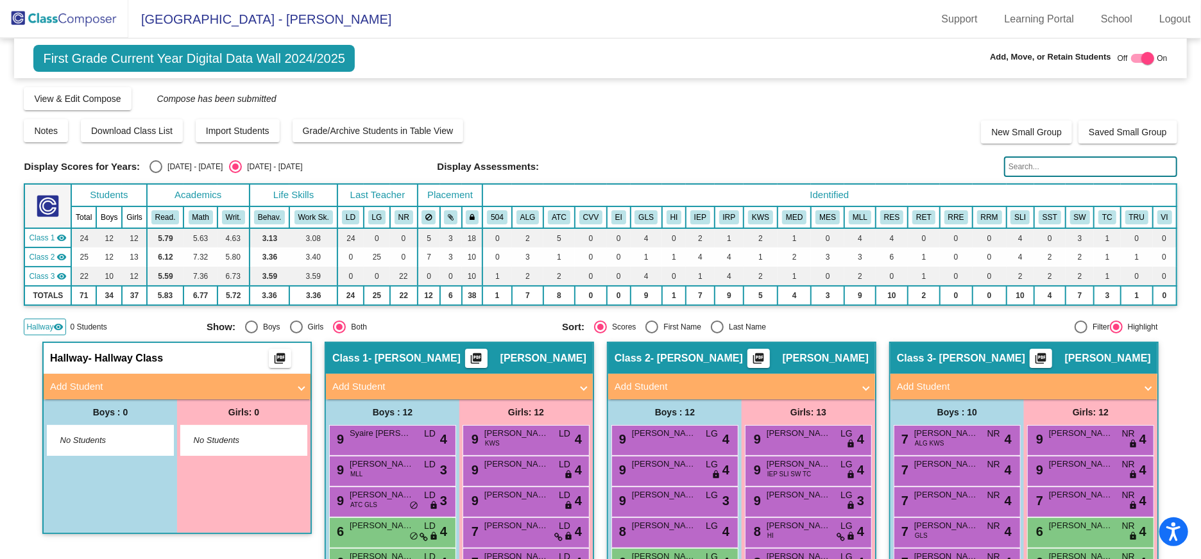
click at [137, 387] on mat-panel-title "Add Student" at bounding box center [169, 387] width 239 height 15
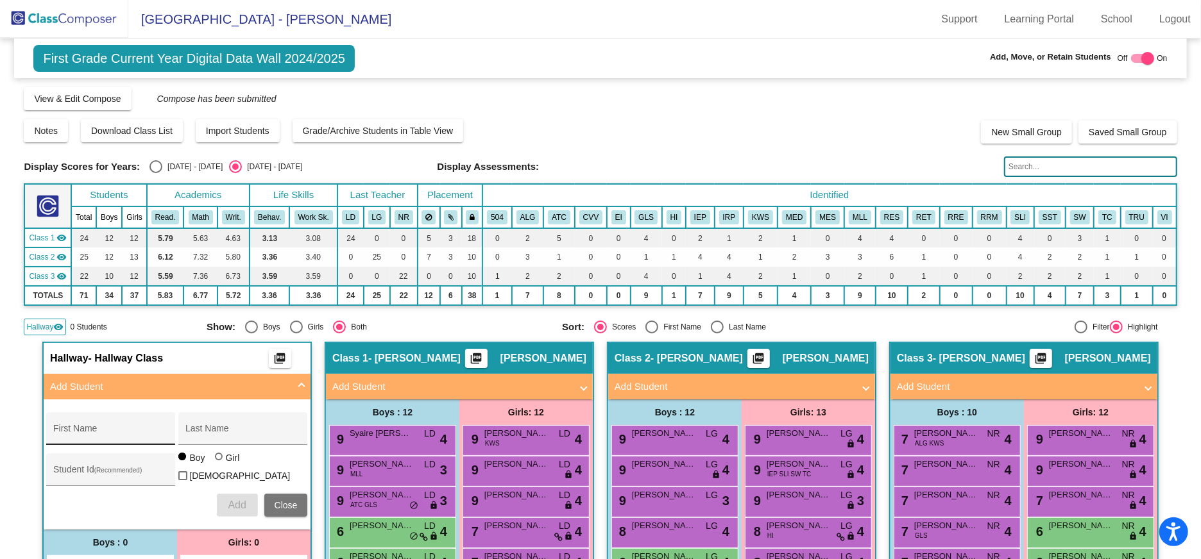
click at [124, 426] on div "First Name" at bounding box center [110, 432] width 115 height 26
type input "[PERSON_NAME]"
click at [215, 460] on div at bounding box center [219, 457] width 8 height 8
click at [219, 463] on input "Girl" at bounding box center [219, 463] width 1 height 1
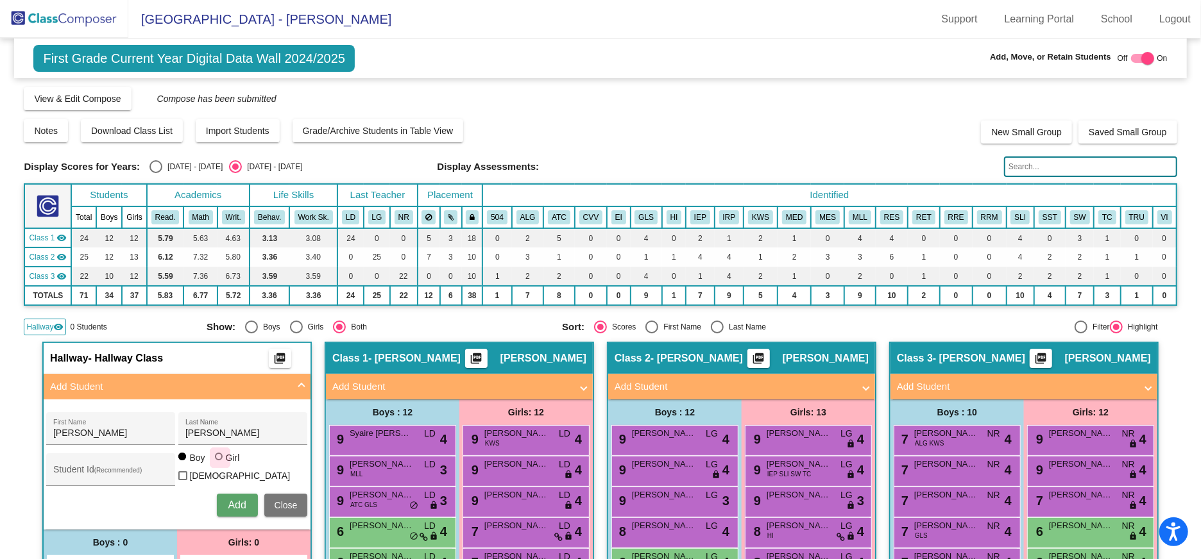
radio input "true"
click at [232, 500] on span "Add" at bounding box center [237, 505] width 18 height 11
click at [75, 22] on img at bounding box center [64, 19] width 128 height 38
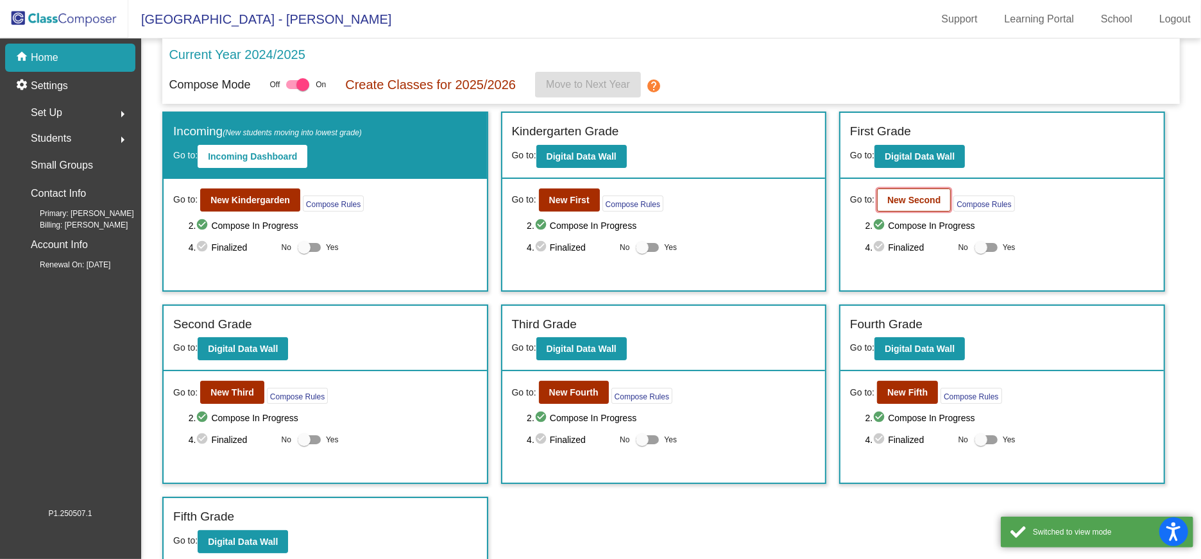
click at [920, 199] on b "New Second" at bounding box center [913, 200] width 53 height 10
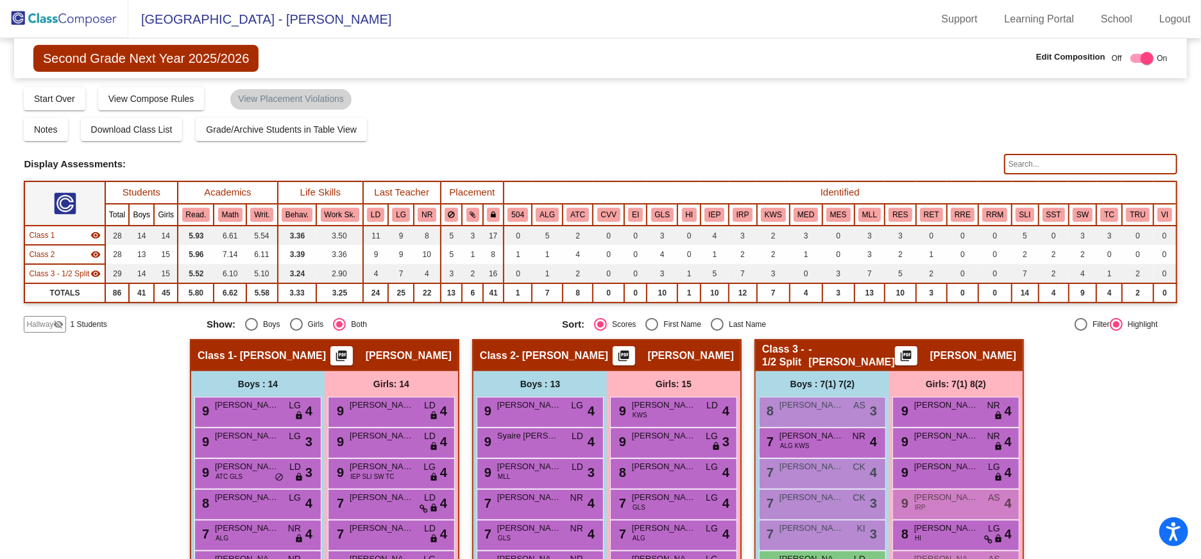
click at [44, 323] on span "Hallway" at bounding box center [39, 325] width 27 height 12
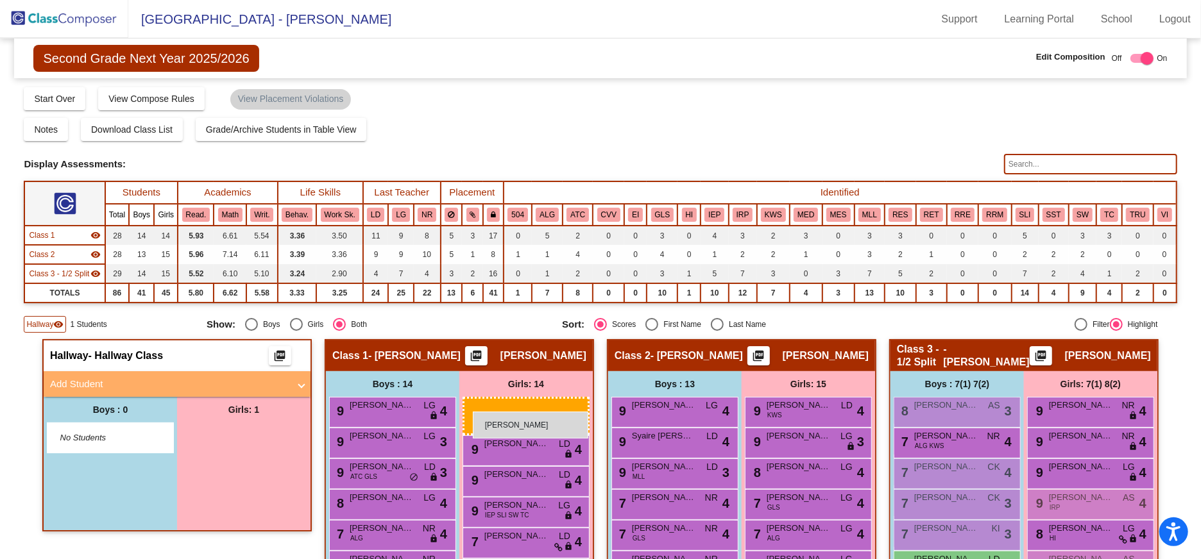
drag, startPoint x: 241, startPoint y: 434, endPoint x: 473, endPoint y: 412, distance: 232.5
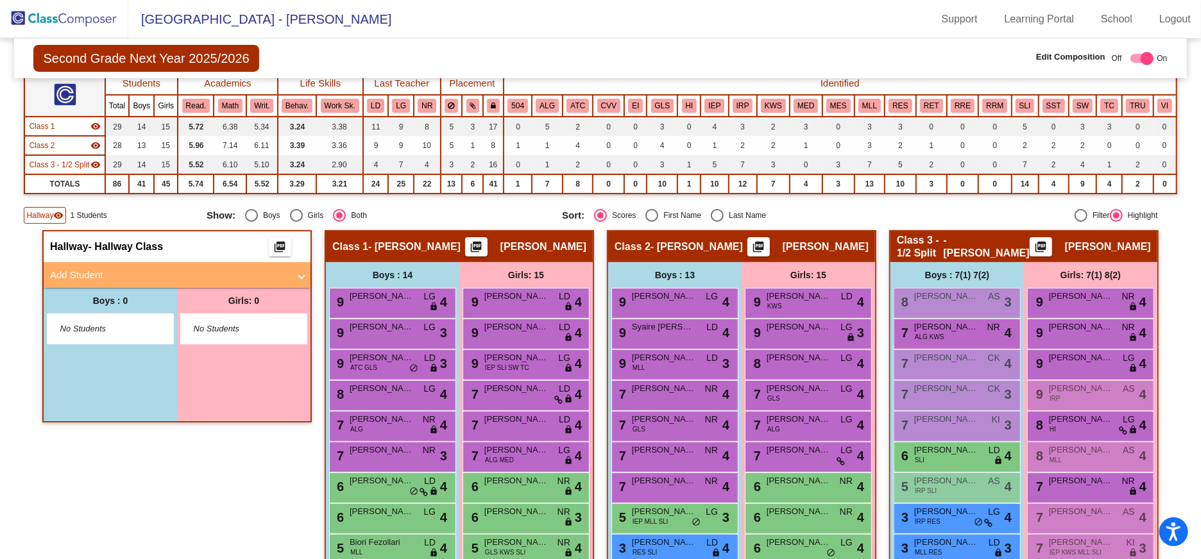
scroll to position [103, 0]
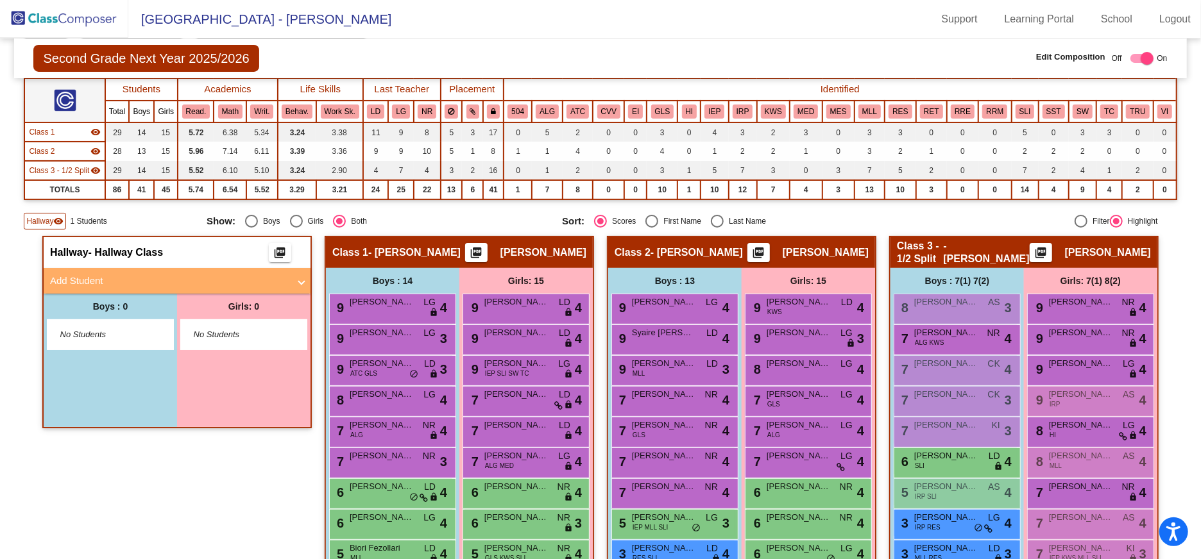
click at [73, 15] on img at bounding box center [64, 19] width 128 height 38
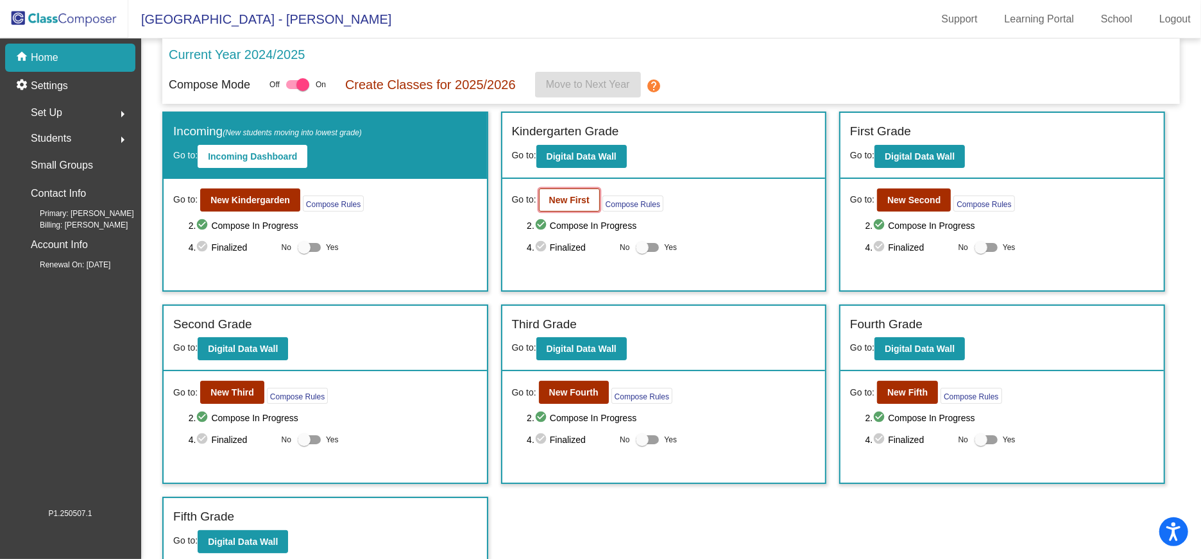
click at [564, 198] on b "New First" at bounding box center [569, 200] width 40 height 10
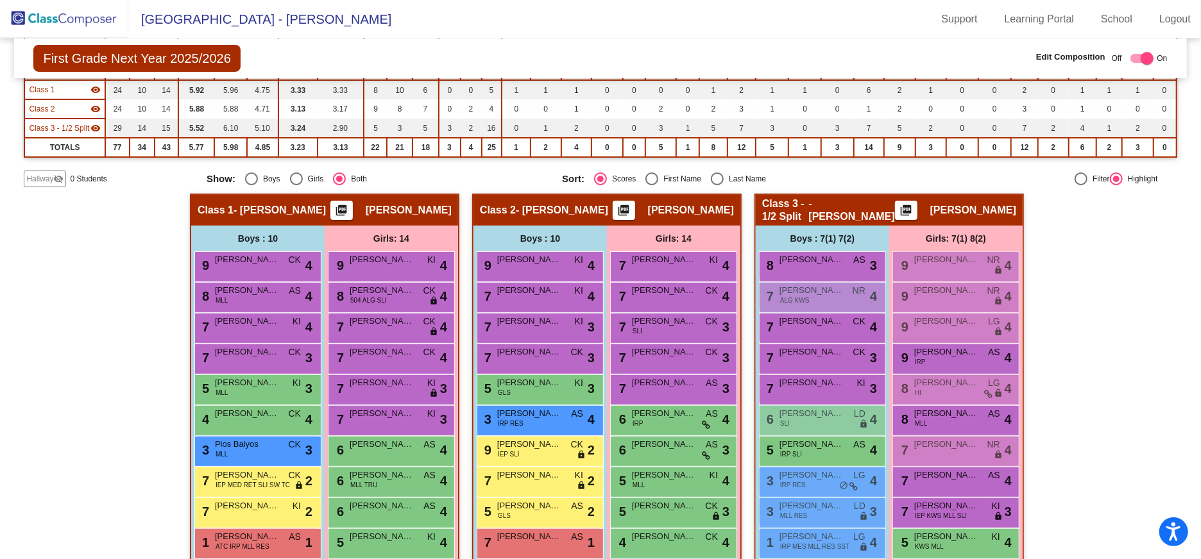
scroll to position [143, 0]
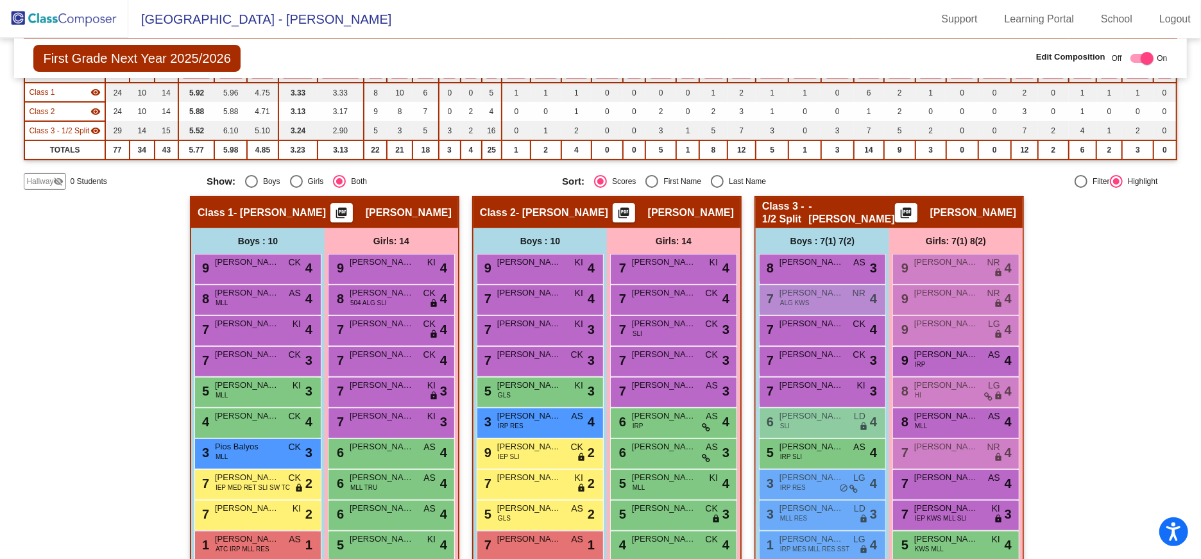
click at [94, 16] on img at bounding box center [64, 19] width 128 height 38
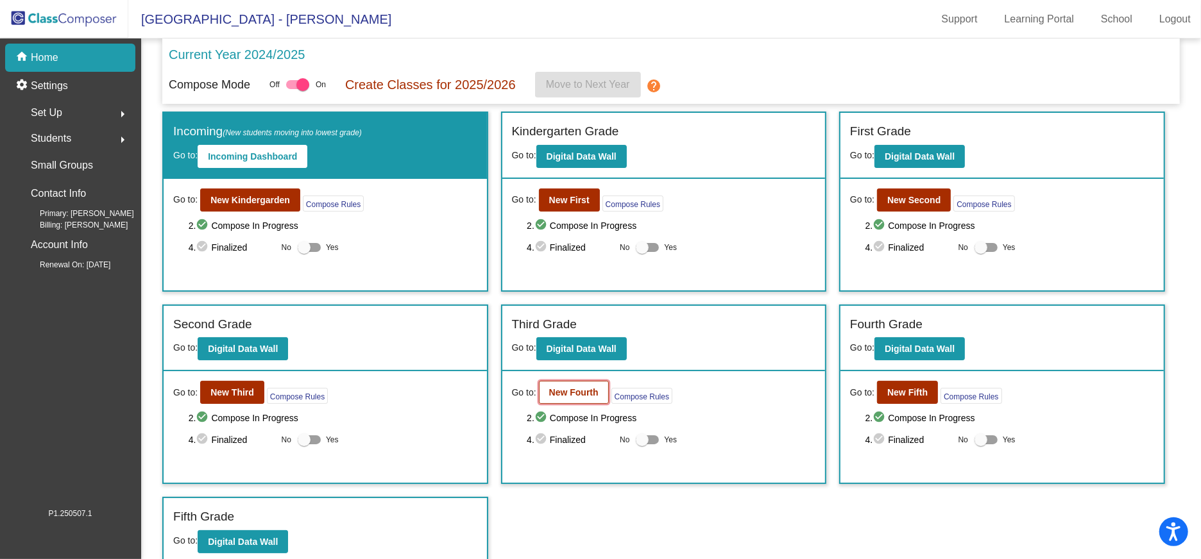
click at [569, 391] on b "New Fourth" at bounding box center [573, 392] width 49 height 10
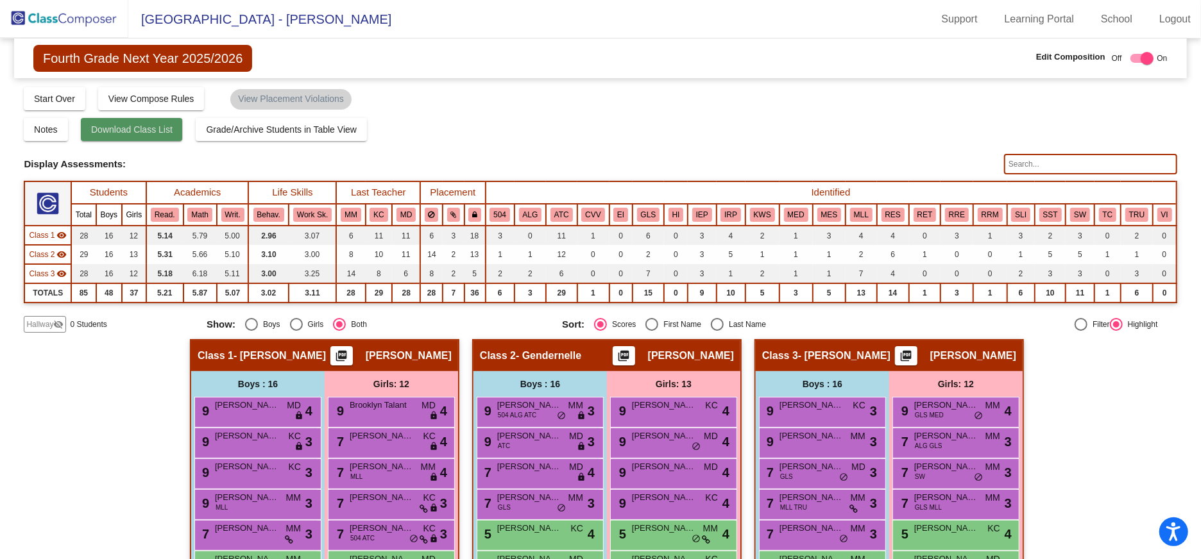
click at [138, 124] on span "Download Class List" at bounding box center [131, 129] width 81 height 10
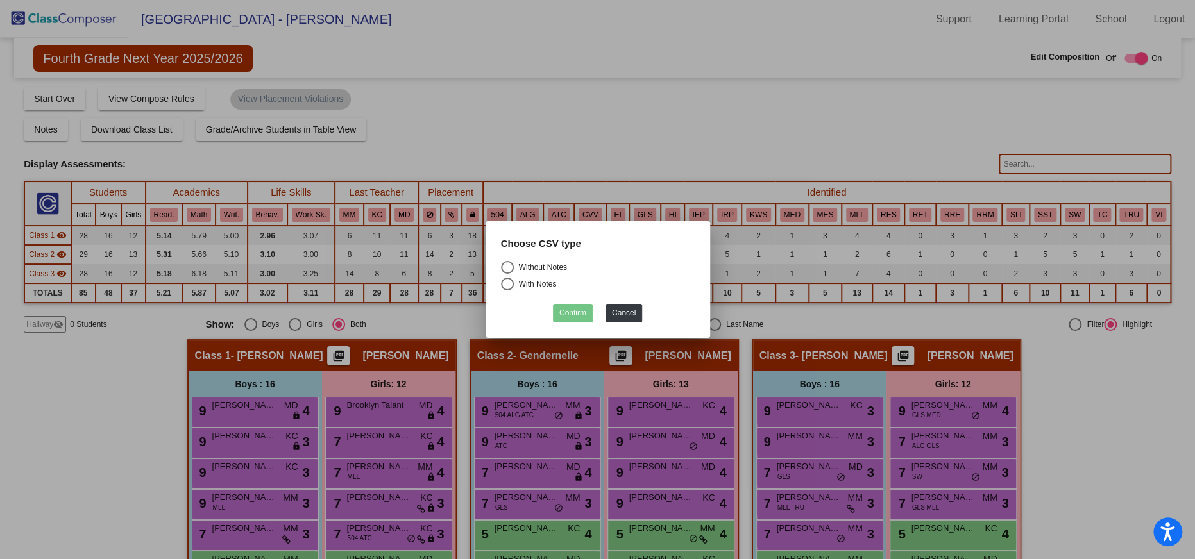
click at [509, 264] on div "Select an option" at bounding box center [507, 267] width 13 height 13
click at [507, 274] on input "Without Notes" at bounding box center [507, 274] width 1 height 1
radio input "true"
click at [582, 310] on button "Confirm" at bounding box center [573, 313] width 40 height 19
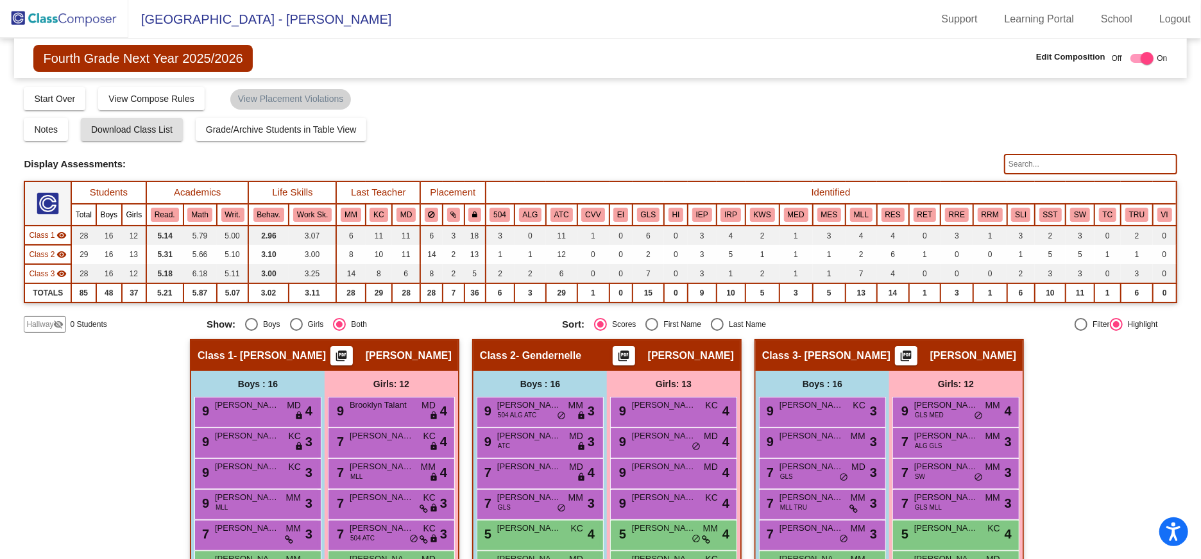
click at [67, 21] on img at bounding box center [64, 19] width 128 height 38
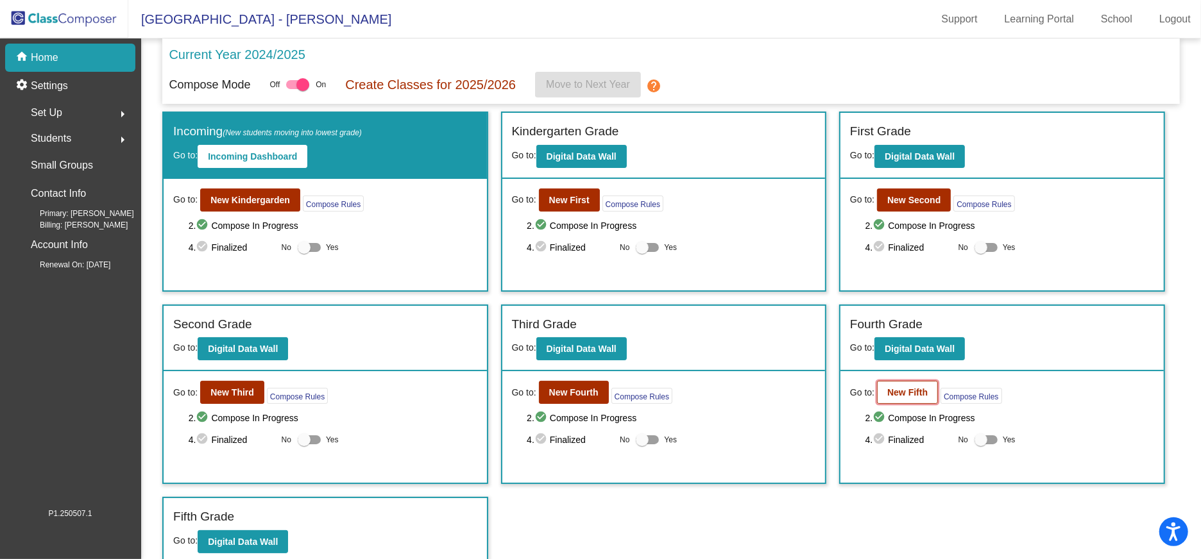
click at [906, 396] on b "New Fifth" at bounding box center [907, 392] width 40 height 10
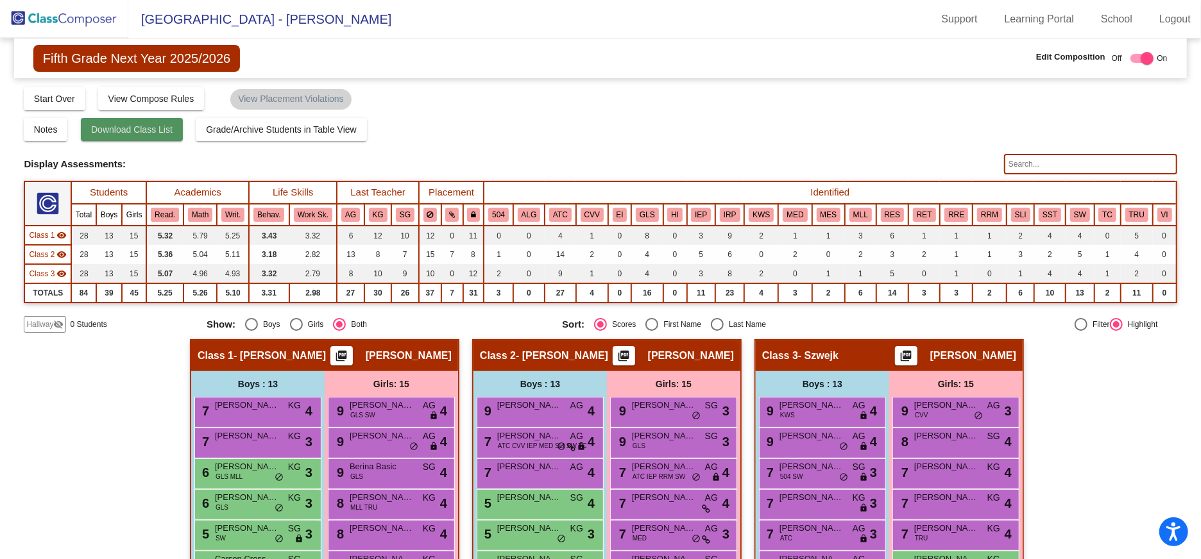
click at [133, 130] on span "Download Class List" at bounding box center [131, 129] width 81 height 10
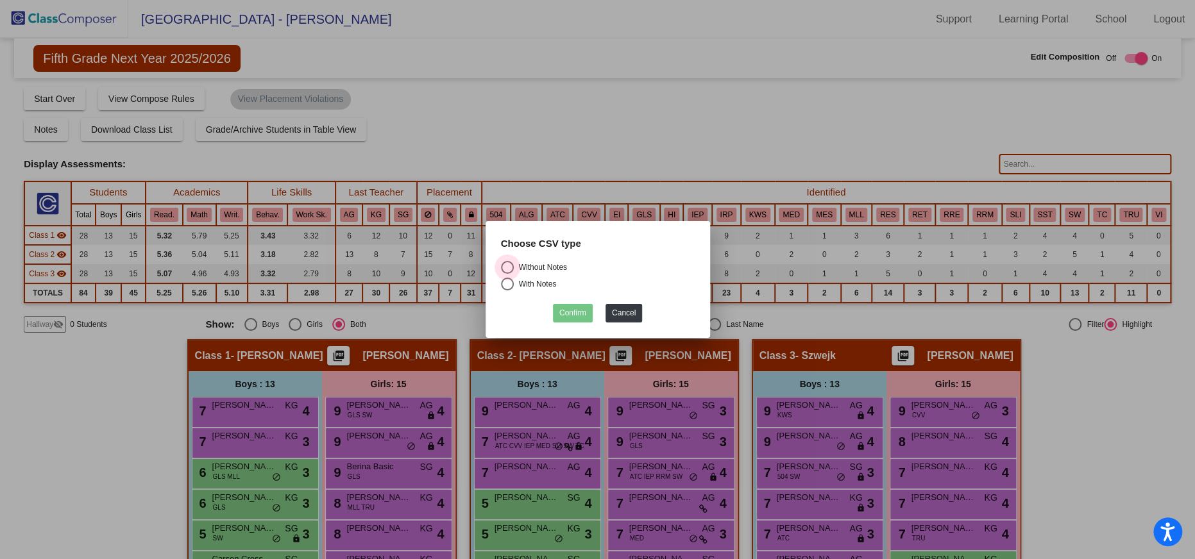
click at [505, 271] on div "Select an option" at bounding box center [507, 267] width 13 height 13
click at [507, 274] on input "Without Notes" at bounding box center [507, 274] width 1 height 1
radio input "true"
click at [557, 312] on button "Confirm" at bounding box center [573, 313] width 40 height 19
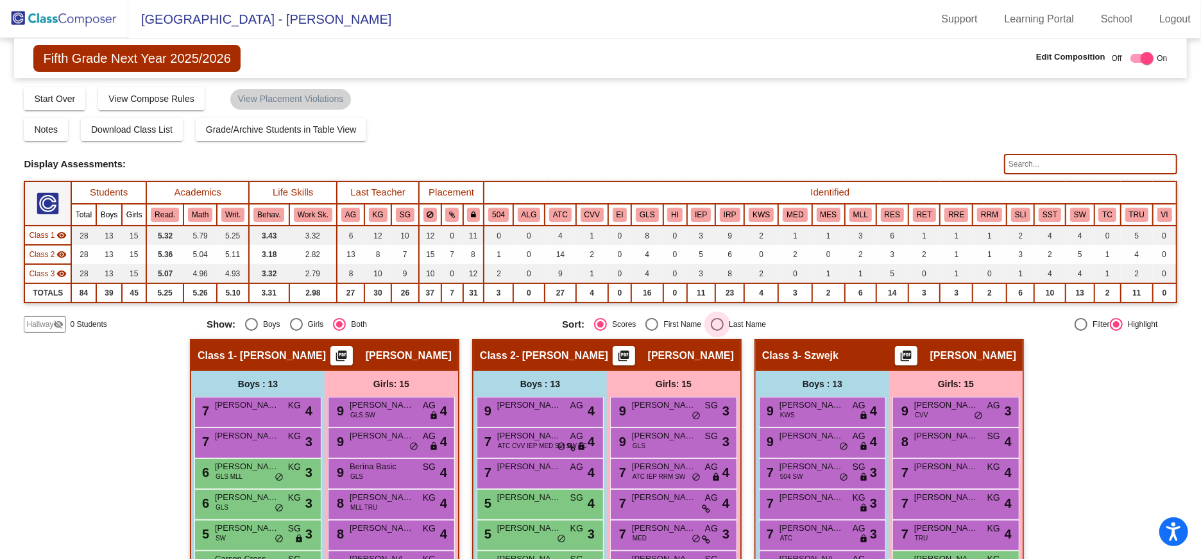
click at [716, 321] on div "Select an option" at bounding box center [717, 324] width 13 height 13
click at [716, 331] on input "Last Name" at bounding box center [716, 331] width 1 height 1
radio input "true"
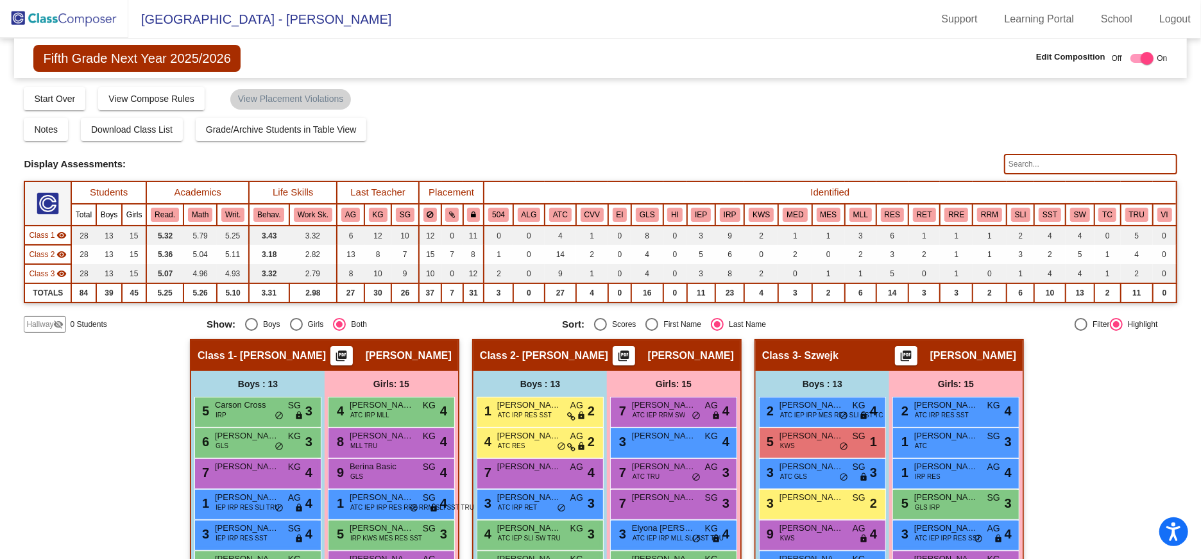
click at [55, 17] on img at bounding box center [64, 19] width 128 height 38
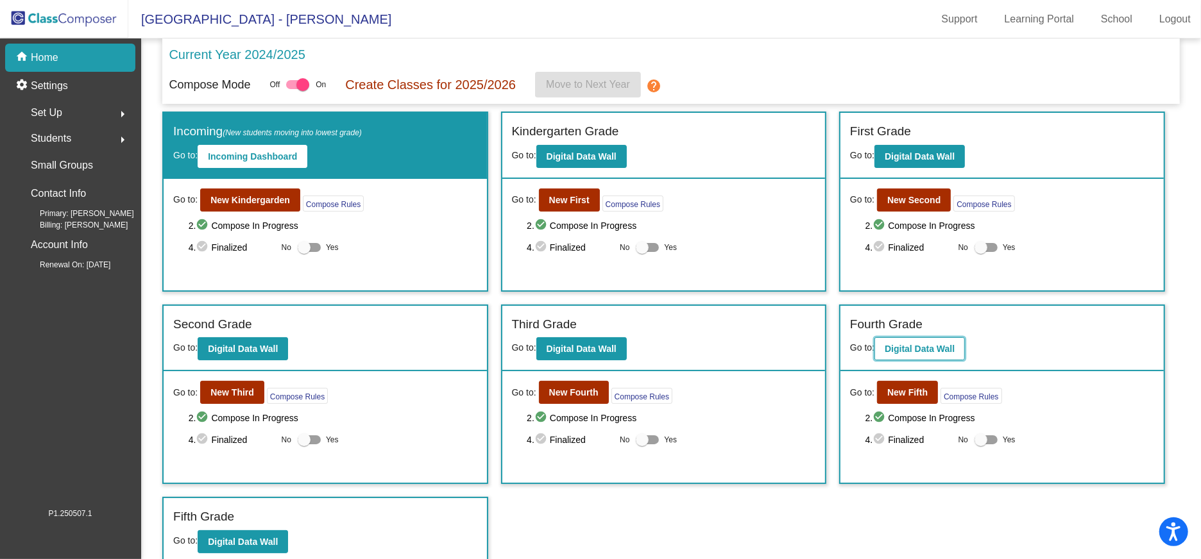
click at [924, 348] on b "Digital Data Wall" at bounding box center [919, 349] width 70 height 10
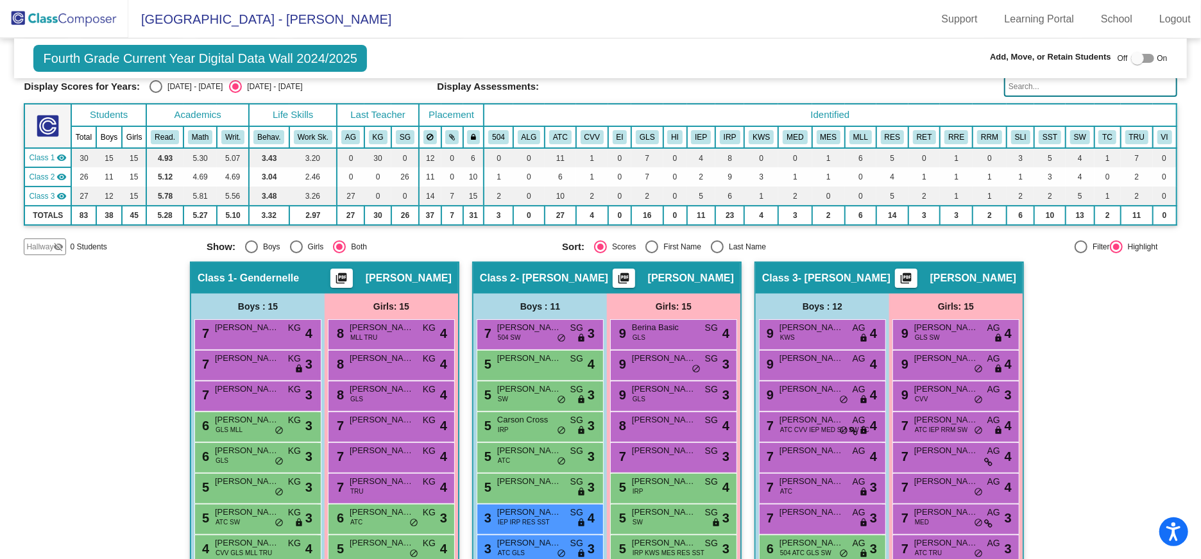
scroll to position [76, 0]
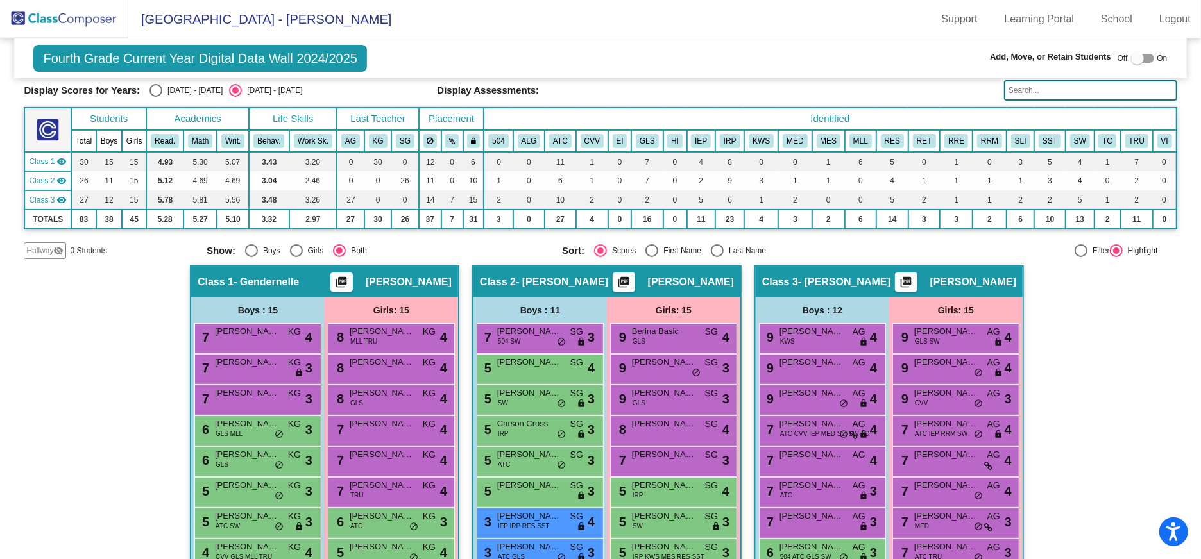
click at [38, 247] on span "Hallway" at bounding box center [39, 251] width 27 height 12
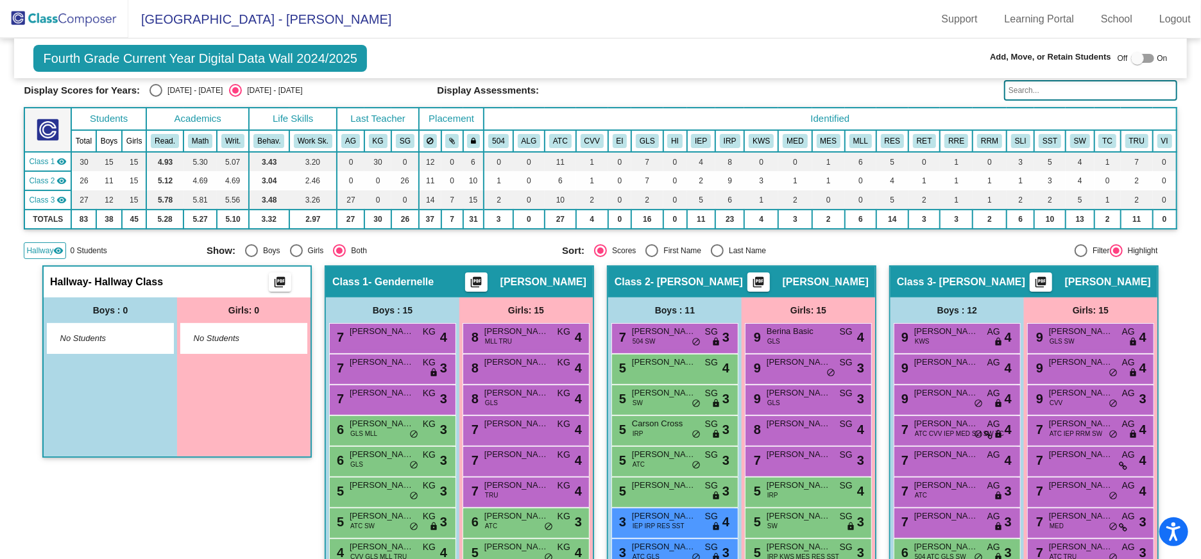
click at [25, 18] on img at bounding box center [64, 19] width 128 height 38
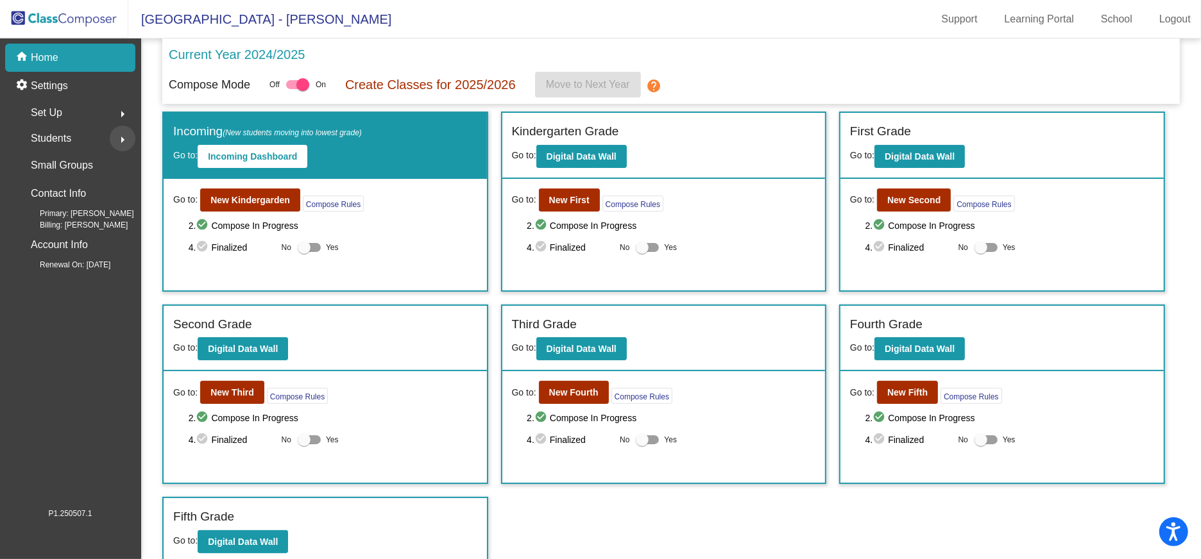
click at [121, 135] on mat-icon "arrow_right" at bounding box center [122, 139] width 15 height 15
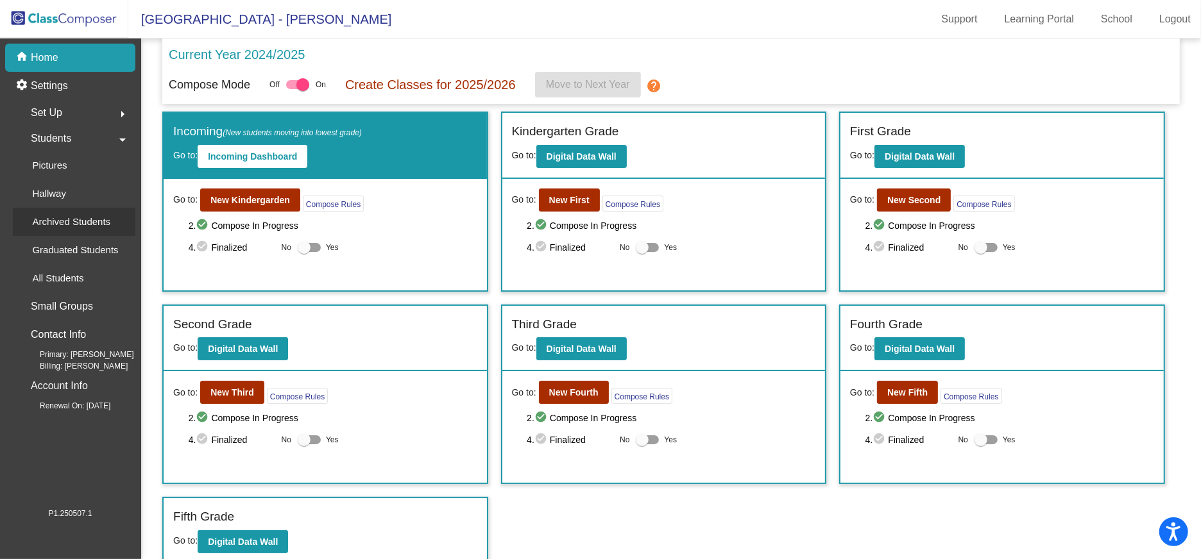
click at [81, 217] on p "Archived Students" at bounding box center [71, 221] width 78 height 15
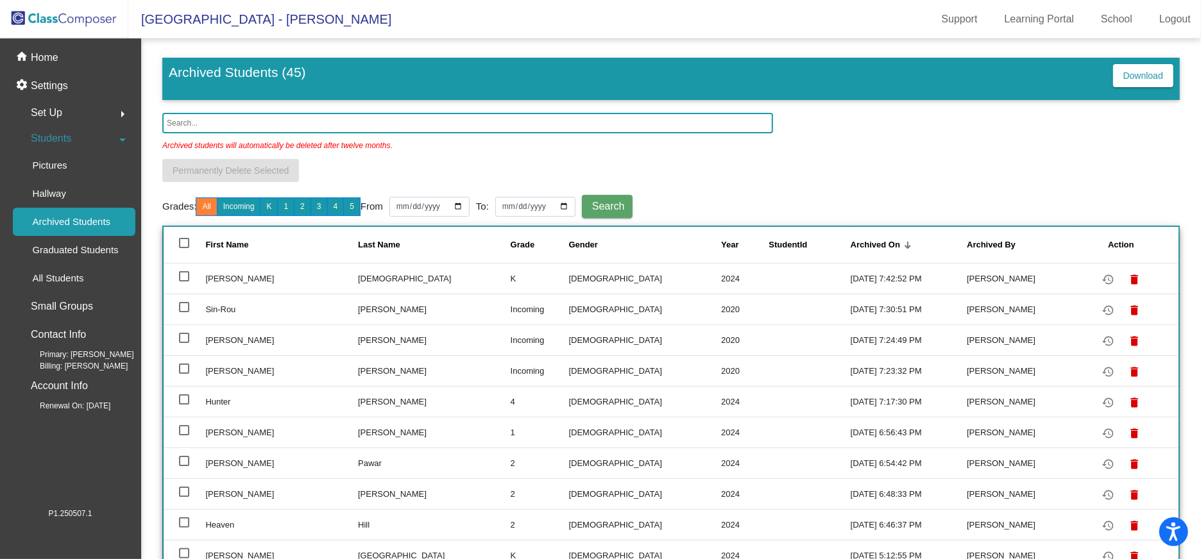
click at [198, 124] on input "text" at bounding box center [467, 123] width 611 height 21
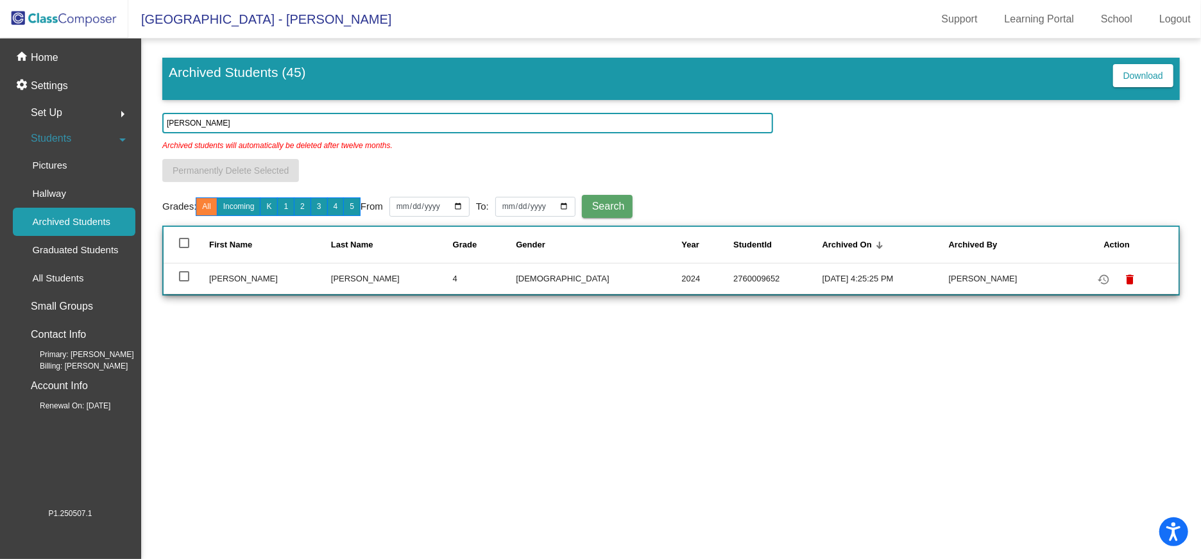
type input "[PERSON_NAME]"
click at [186, 273] on div at bounding box center [184, 276] width 10 height 10
click at [184, 282] on input "select row 9" at bounding box center [183, 282] width 1 height 1
checkbox input "true"
click at [1097, 274] on mat-icon "restore" at bounding box center [1102, 279] width 15 height 15
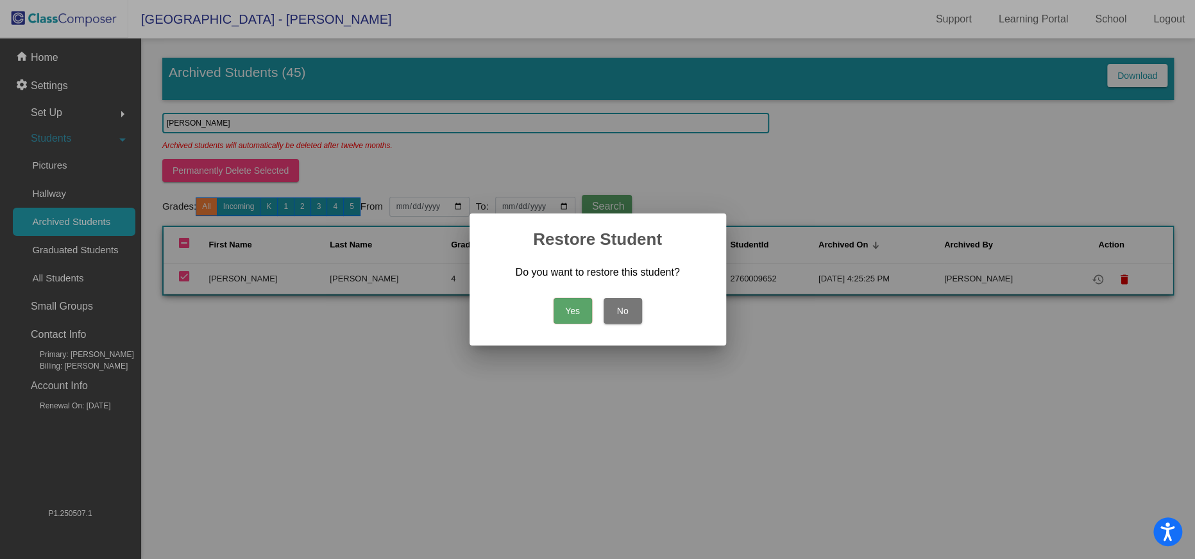
click at [566, 304] on button "Yes" at bounding box center [572, 311] width 38 height 26
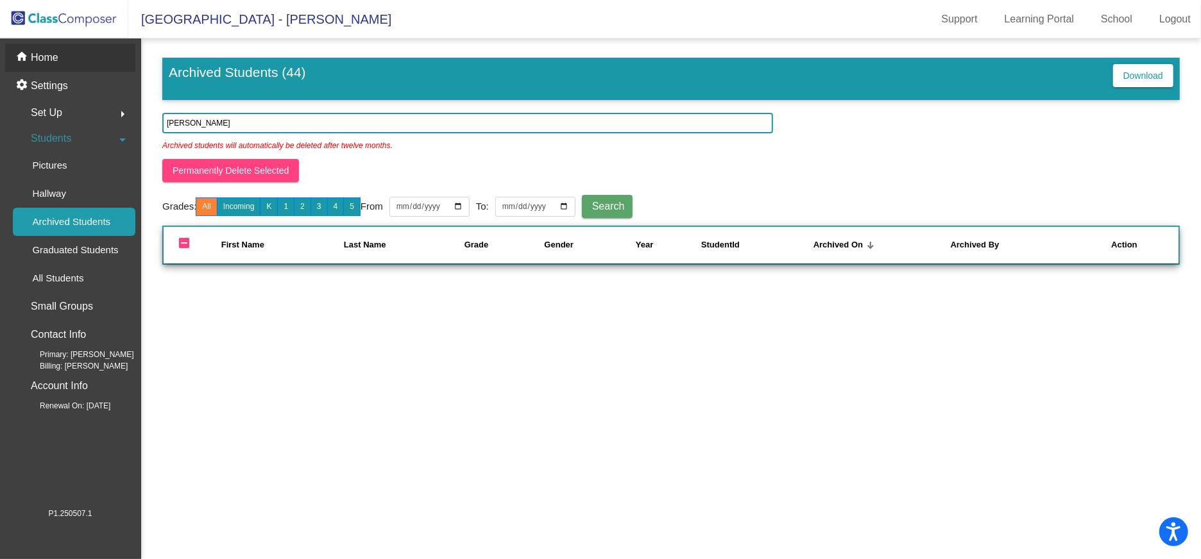
click at [24, 56] on mat-icon "home" at bounding box center [22, 57] width 15 height 15
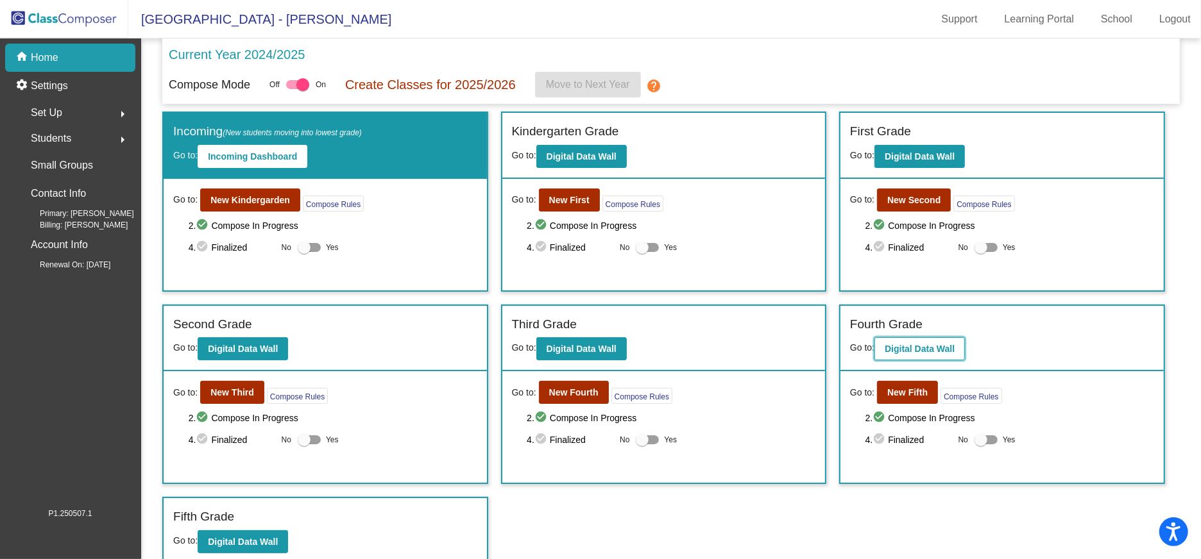
click at [913, 344] on b "Digital Data Wall" at bounding box center [919, 349] width 70 height 10
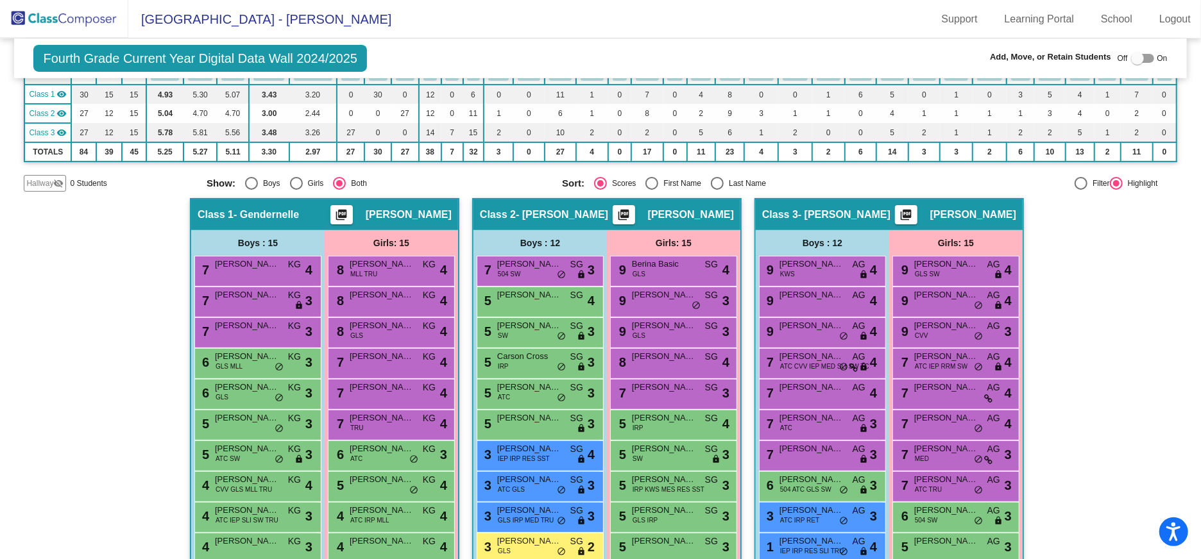
scroll to position [143, 0]
click at [45, 182] on span "Hallway" at bounding box center [39, 184] width 27 height 12
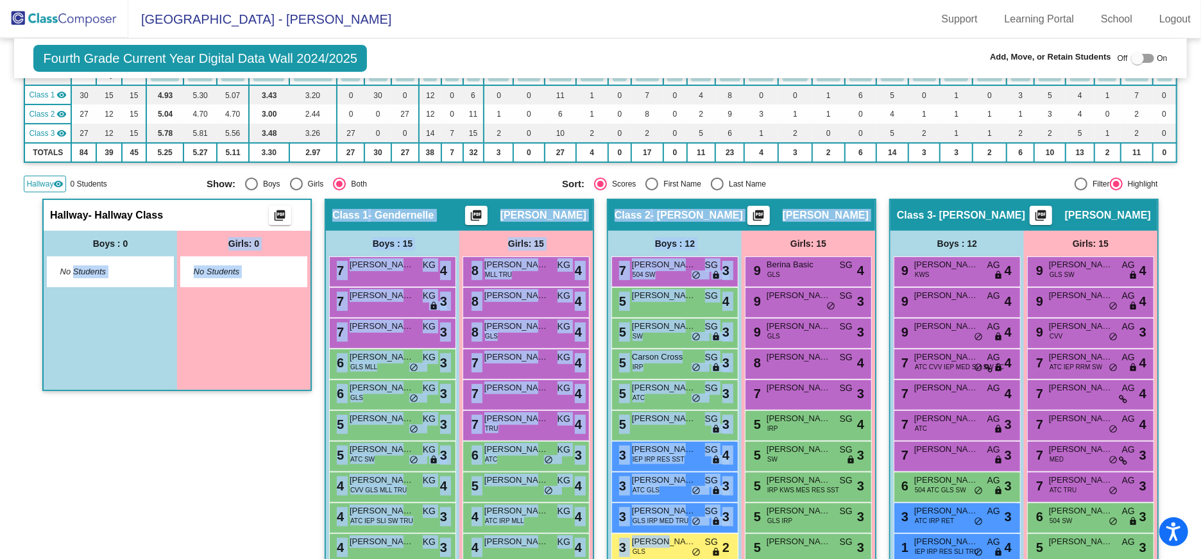
drag, startPoint x: 654, startPoint y: 540, endPoint x: 143, endPoint y: 330, distance: 552.7
click at [69, 259] on div "Hallway - Hallway Class picture_as_pdf Add Student First Name Last Name Student…" at bounding box center [600, 469] width 1152 height 540
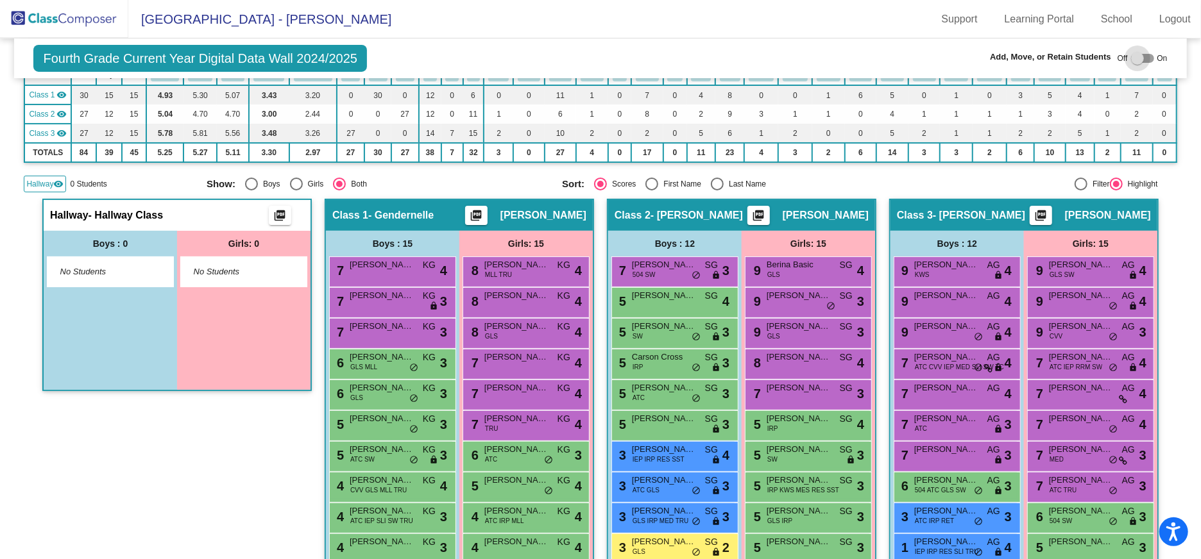
click at [1133, 59] on div at bounding box center [1137, 58] width 13 height 13
checkbox input "true"
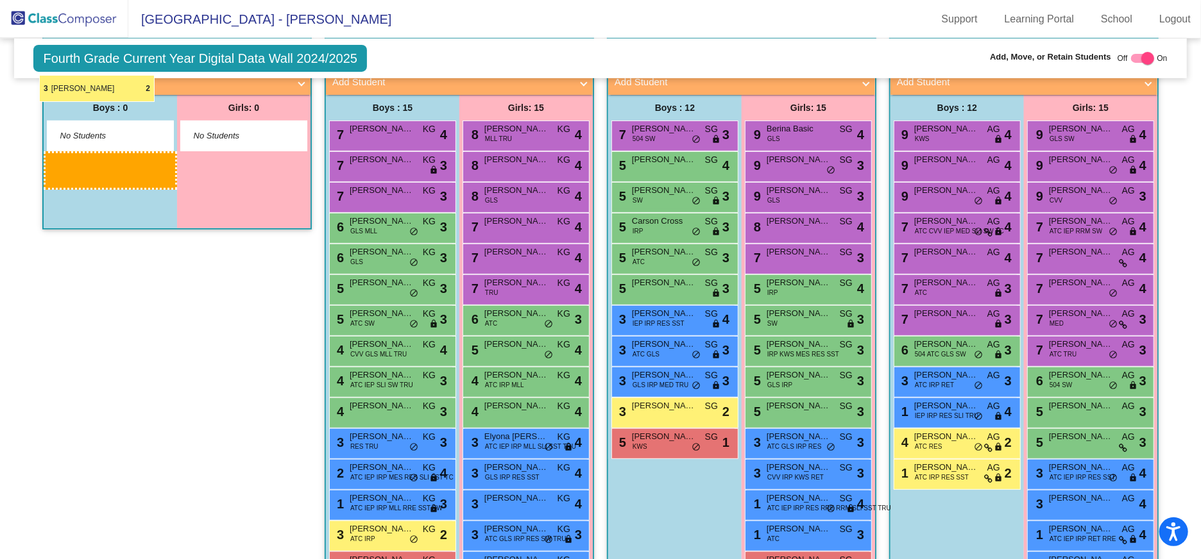
scroll to position [305, 0]
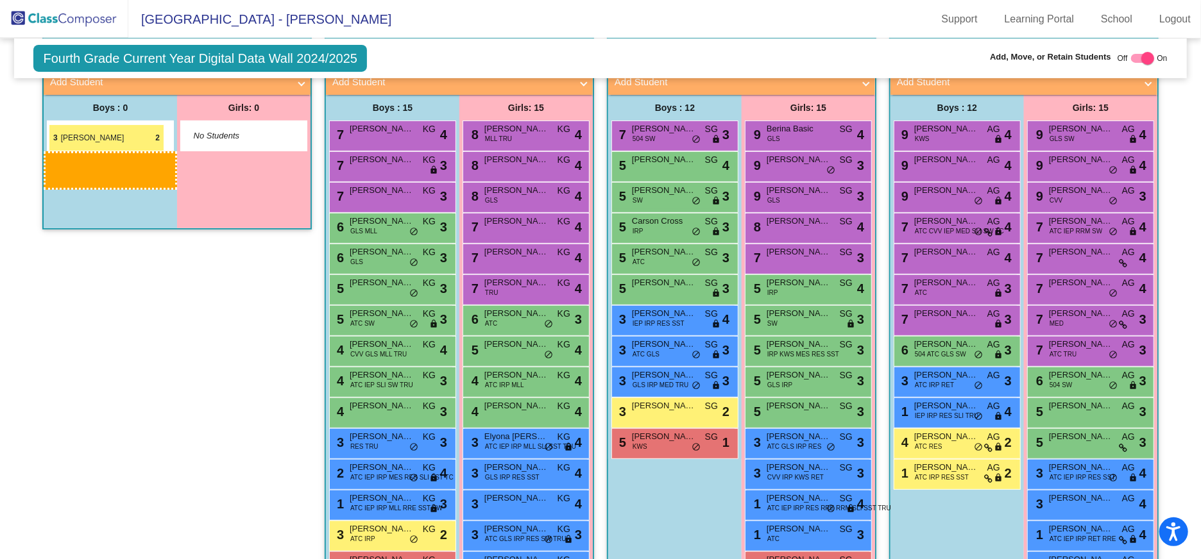
drag, startPoint x: 657, startPoint y: 377, endPoint x: 49, endPoint y: 124, distance: 659.0
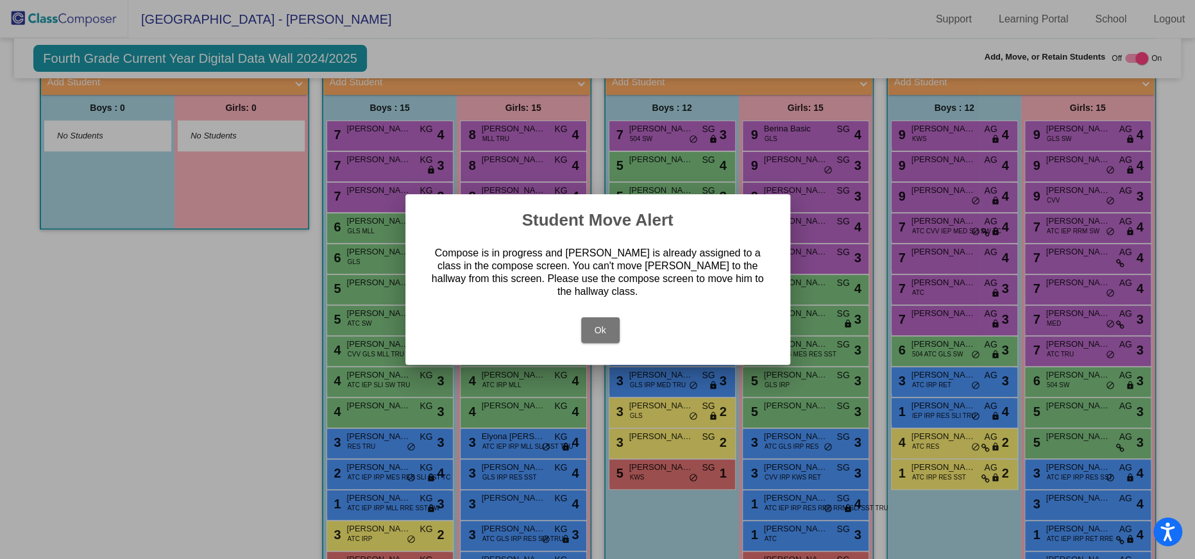
click at [602, 319] on button "Ok" at bounding box center [600, 330] width 38 height 26
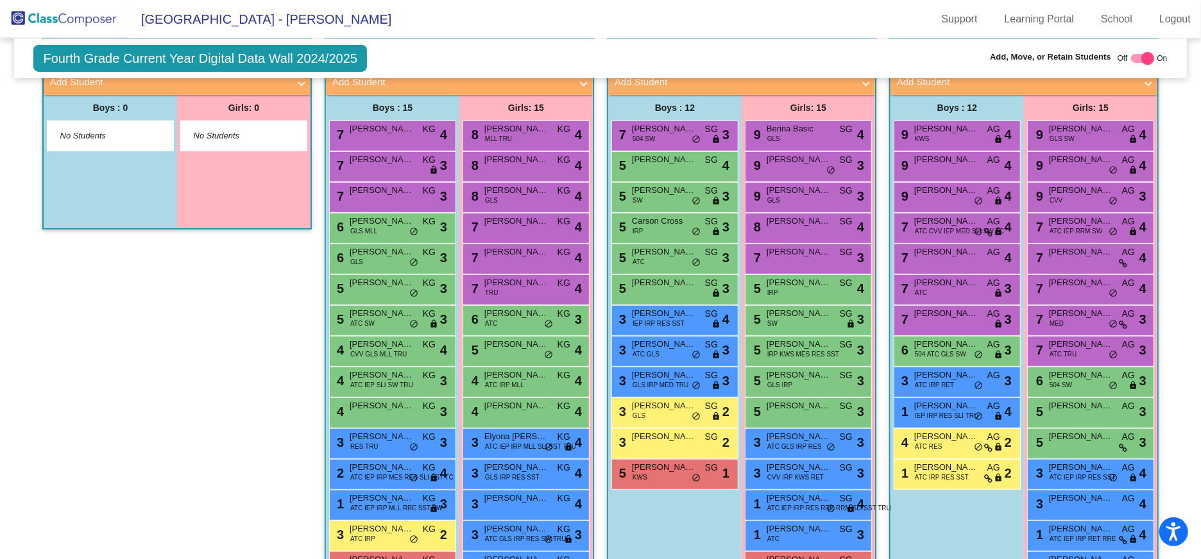
click at [49, 21] on img at bounding box center [64, 19] width 128 height 38
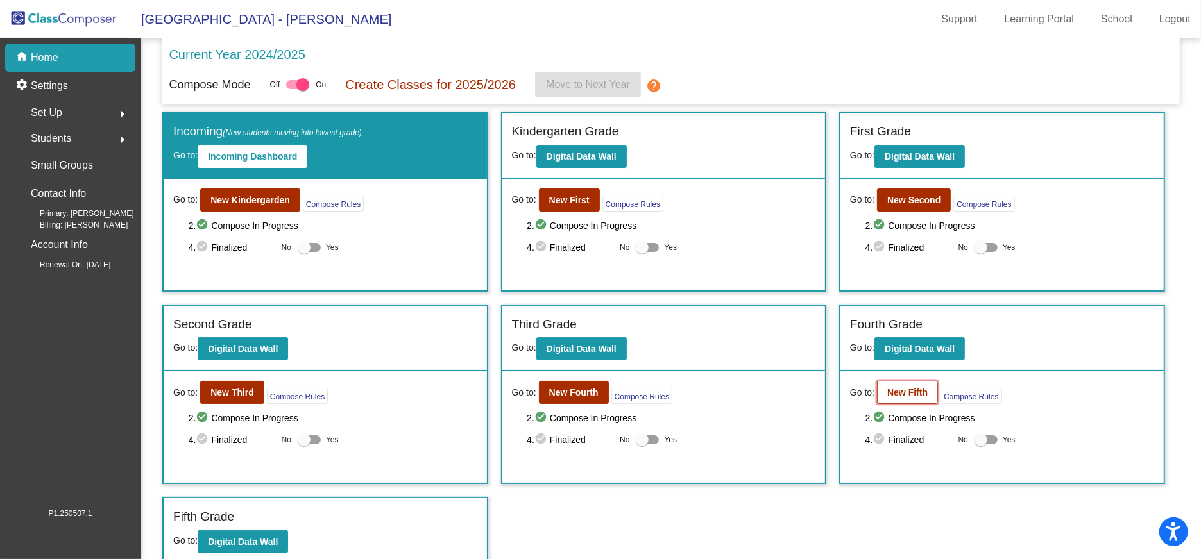
click at [907, 398] on button "New Fifth" at bounding box center [907, 392] width 61 height 23
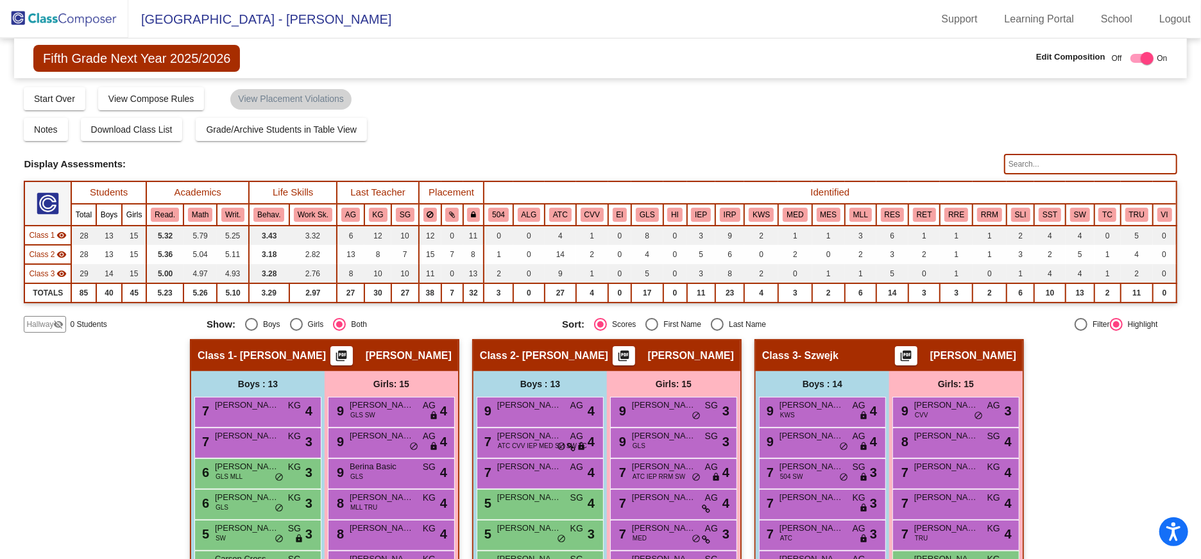
click at [713, 324] on div "Select an option" at bounding box center [717, 324] width 13 height 13
click at [716, 331] on input "Last Name" at bounding box center [716, 331] width 1 height 1
radio input "true"
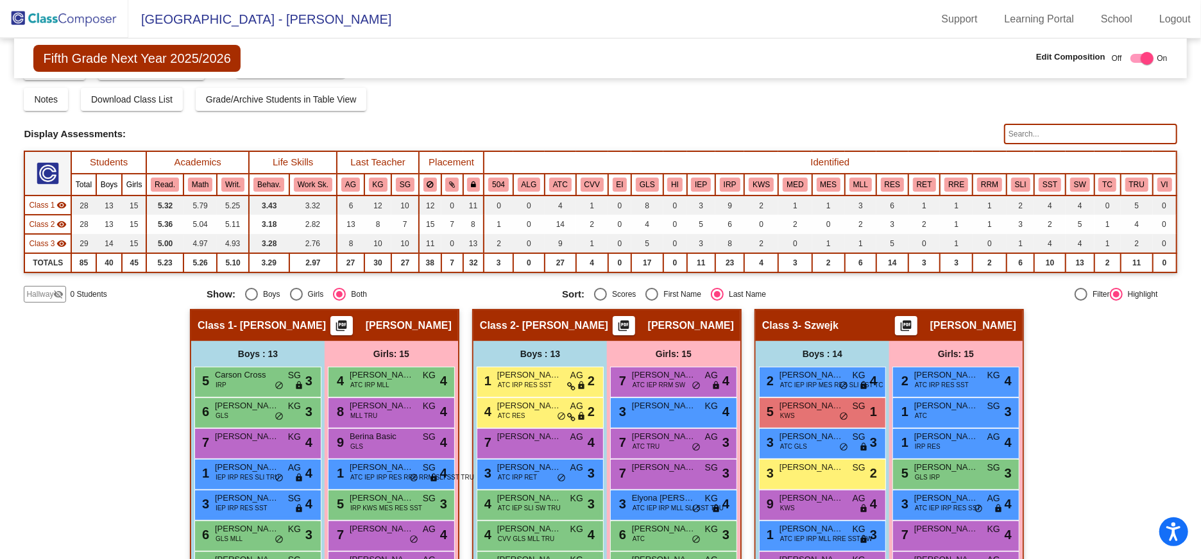
scroll to position [14, 0]
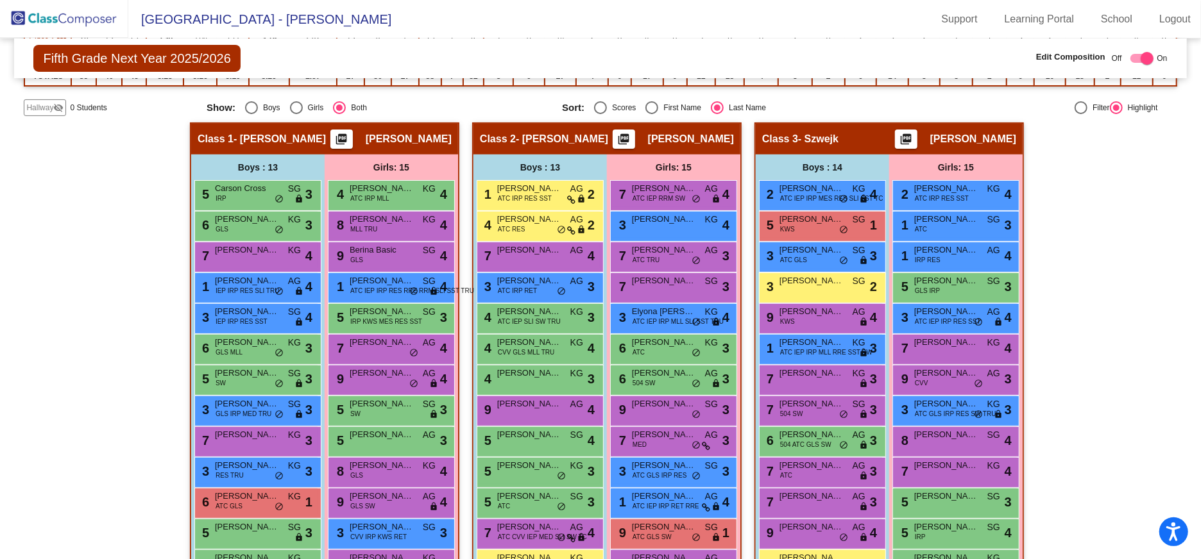
scroll to position [319, 0]
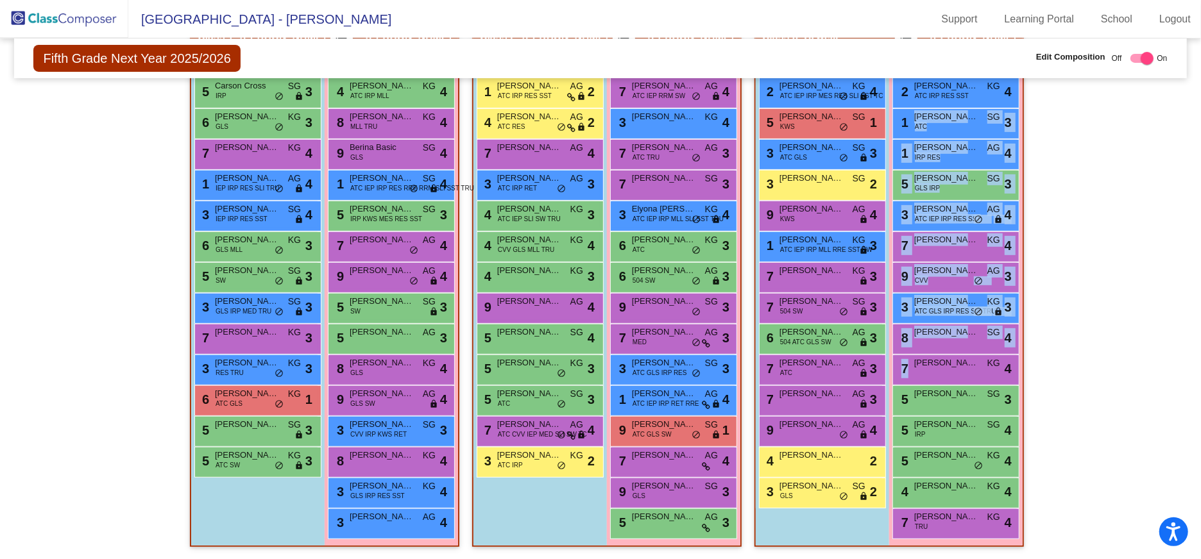
drag, startPoint x: 1192, startPoint y: 377, endPoint x: 1186, endPoint y: 139, distance: 238.0
click at [1193, 112] on mat-sidenav-content "Fifth Grade Next Year 2025/2026 Edit Composition Off On Incoming Digital Data W…" at bounding box center [600, 298] width 1201 height 521
click at [73, 18] on img at bounding box center [64, 19] width 128 height 38
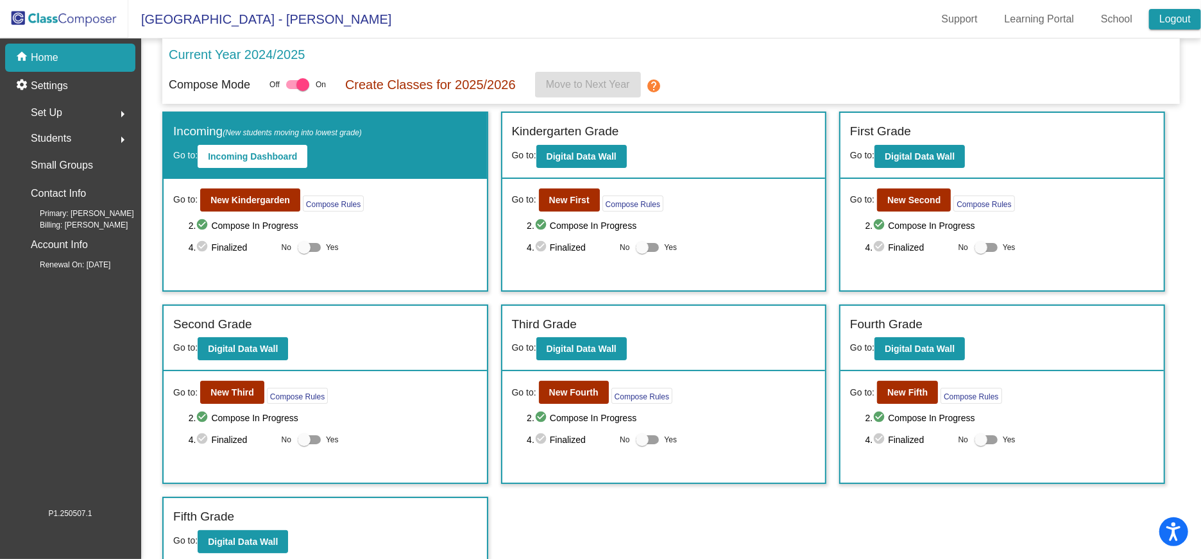
click at [1184, 15] on link "Logout" at bounding box center [1175, 19] width 52 height 21
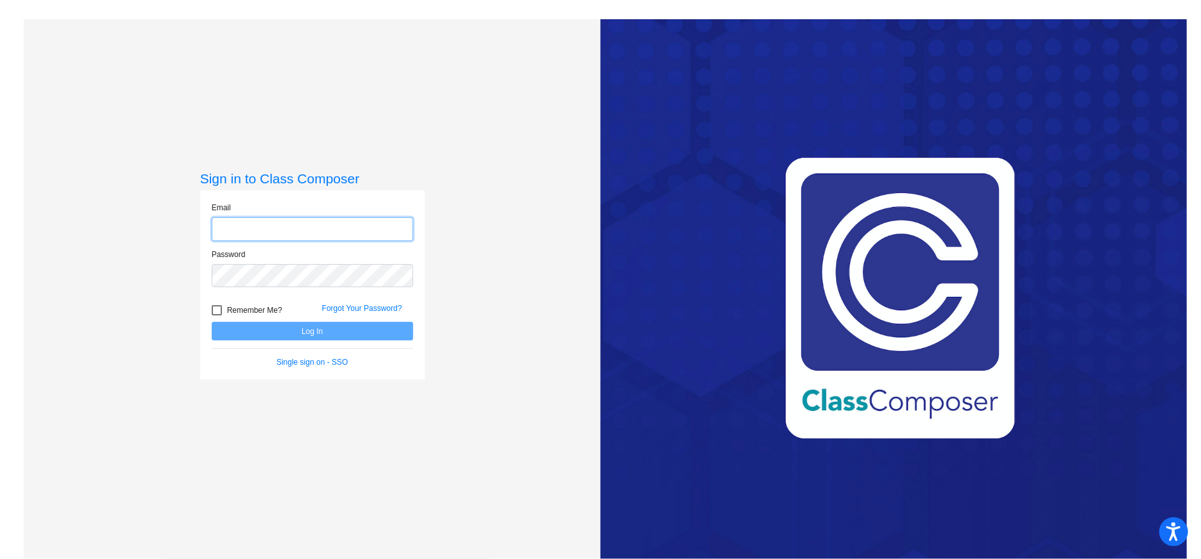
type input "[EMAIL_ADDRESS][DOMAIN_NAME]"
